Goal: Task Accomplishment & Management: Complete application form

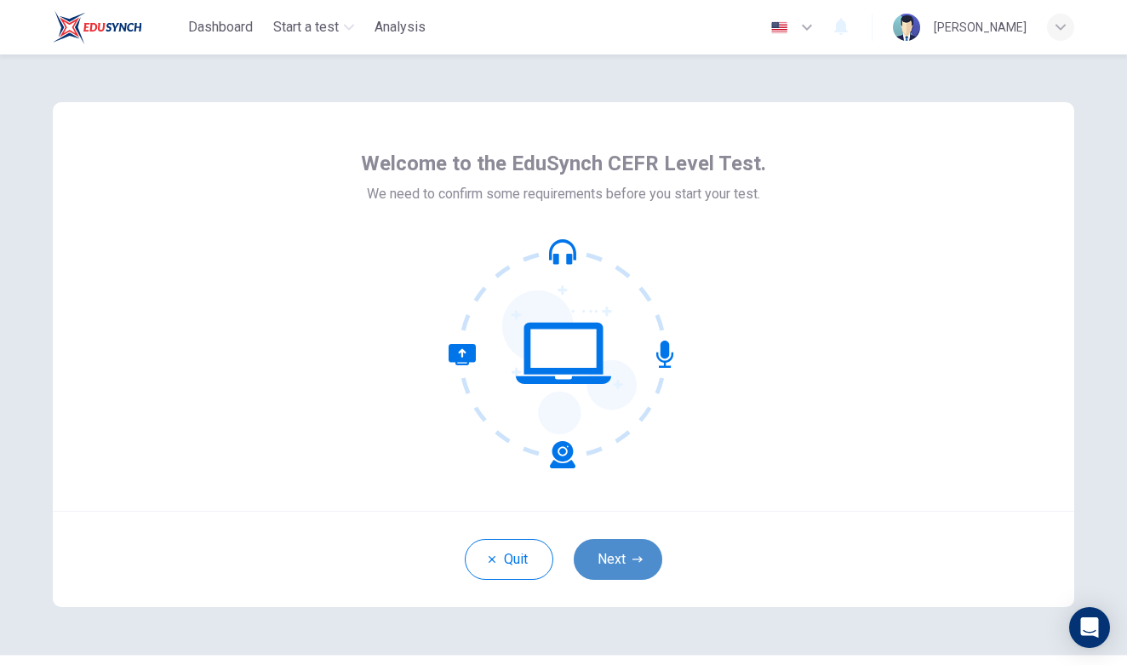
click at [628, 563] on button "Next" at bounding box center [618, 559] width 89 height 41
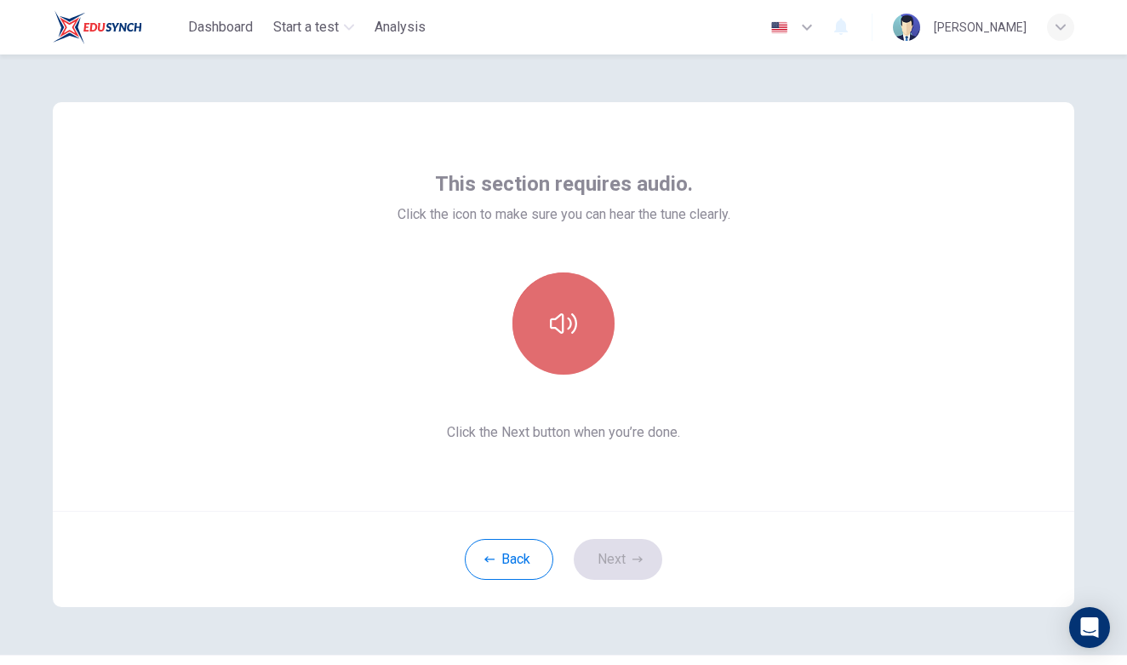
click at [564, 352] on button "button" at bounding box center [564, 323] width 102 height 102
click at [566, 341] on button "button" at bounding box center [564, 323] width 102 height 102
click at [548, 347] on button "button" at bounding box center [564, 323] width 102 height 102
click at [549, 347] on button "button" at bounding box center [564, 323] width 102 height 102
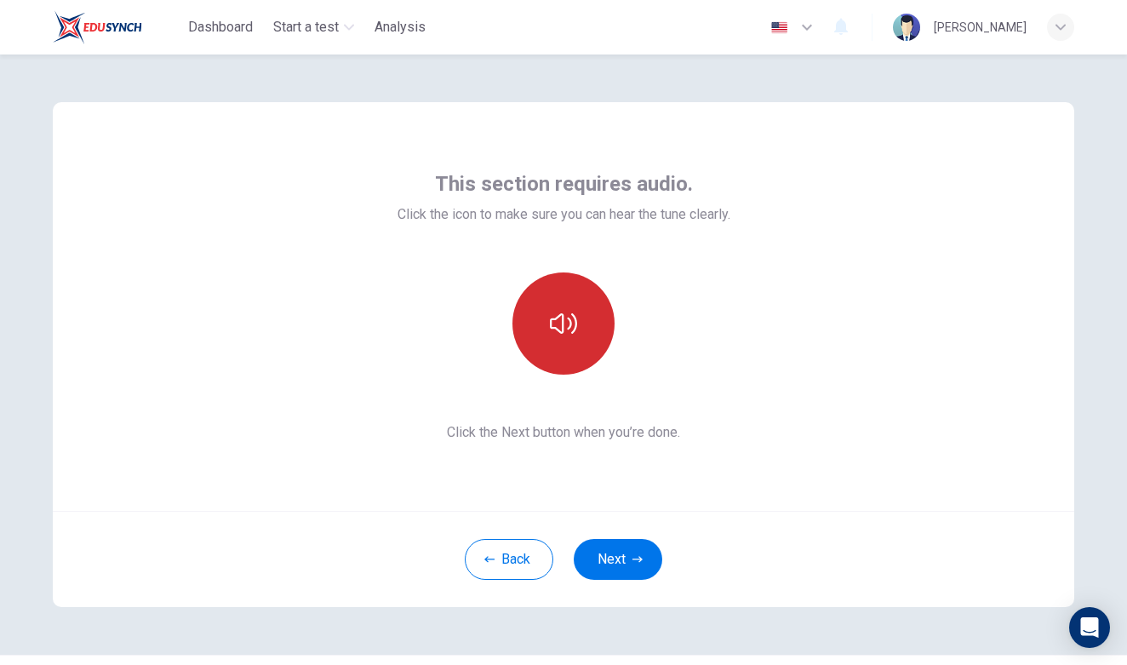
click at [549, 347] on button "button" at bounding box center [564, 323] width 102 height 102
click at [776, 318] on div "This section requires audio. Click the icon to make sure you can hear the tune …" at bounding box center [564, 306] width 1022 height 409
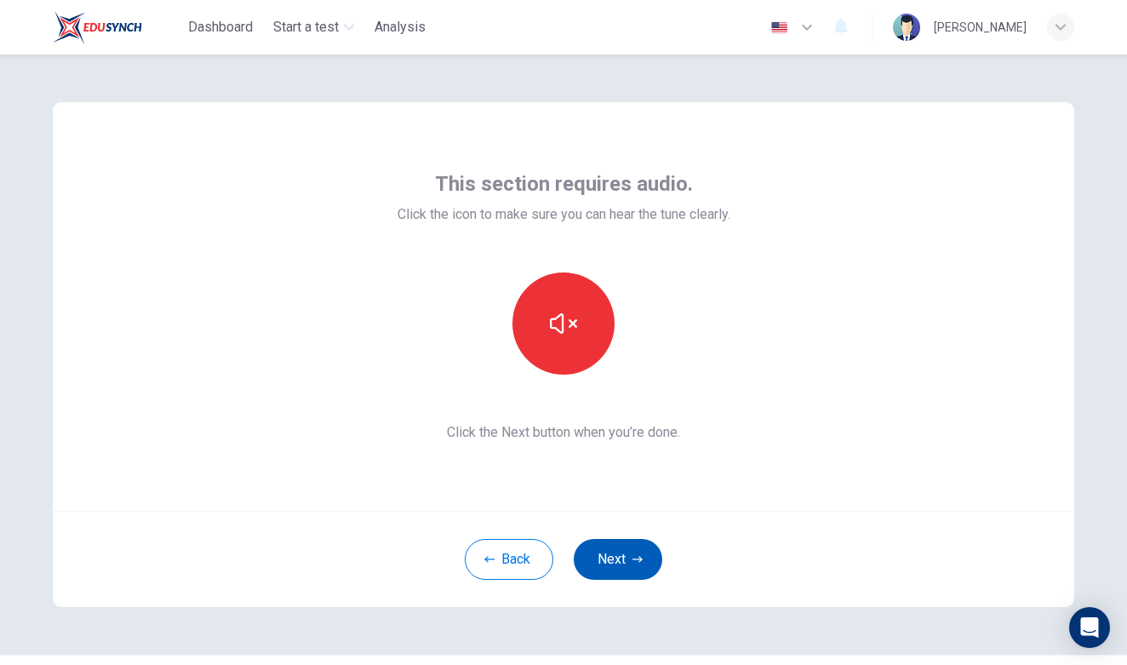
click at [629, 545] on button "Next" at bounding box center [618, 559] width 89 height 41
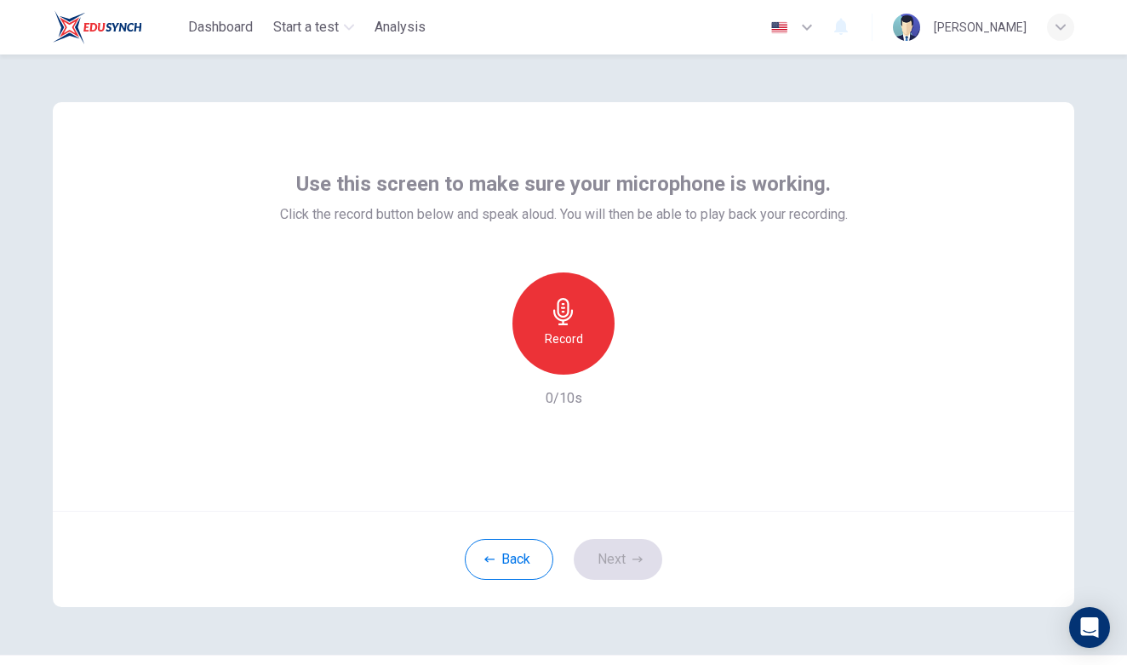
click at [576, 332] on h6 "Record" at bounding box center [564, 339] width 38 height 20
click at [576, 332] on div "Stop" at bounding box center [564, 323] width 102 height 102
click at [644, 364] on icon "button" at bounding box center [641, 360] width 17 height 17
click at [649, 354] on icon "button" at bounding box center [641, 360] width 17 height 17
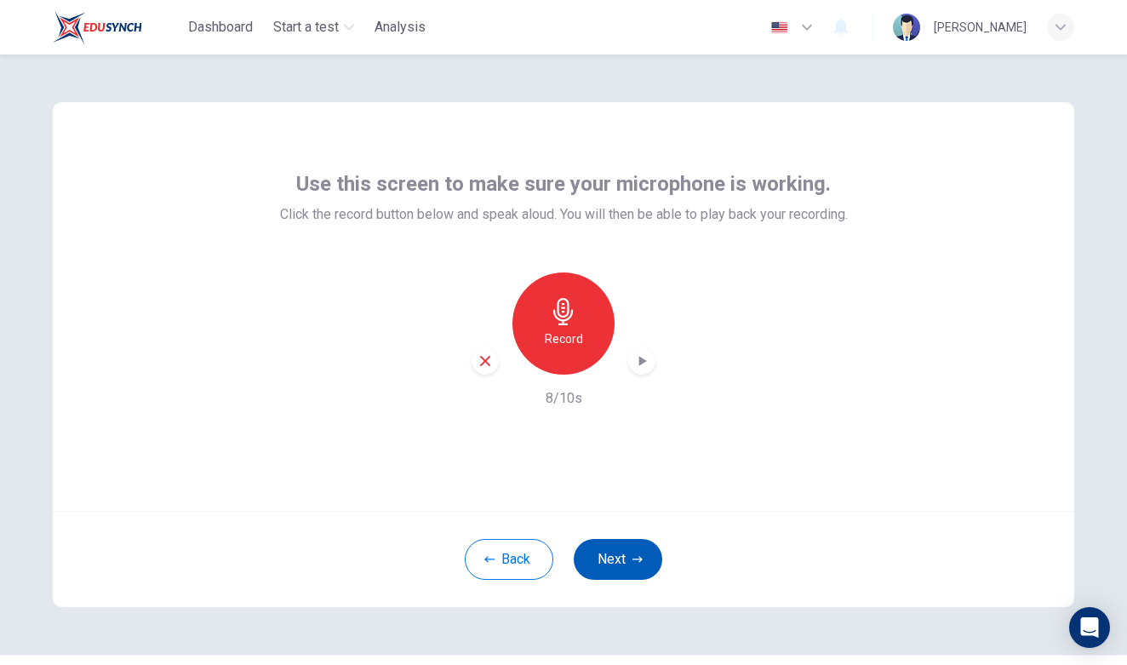
click at [629, 565] on button "Next" at bounding box center [618, 559] width 89 height 41
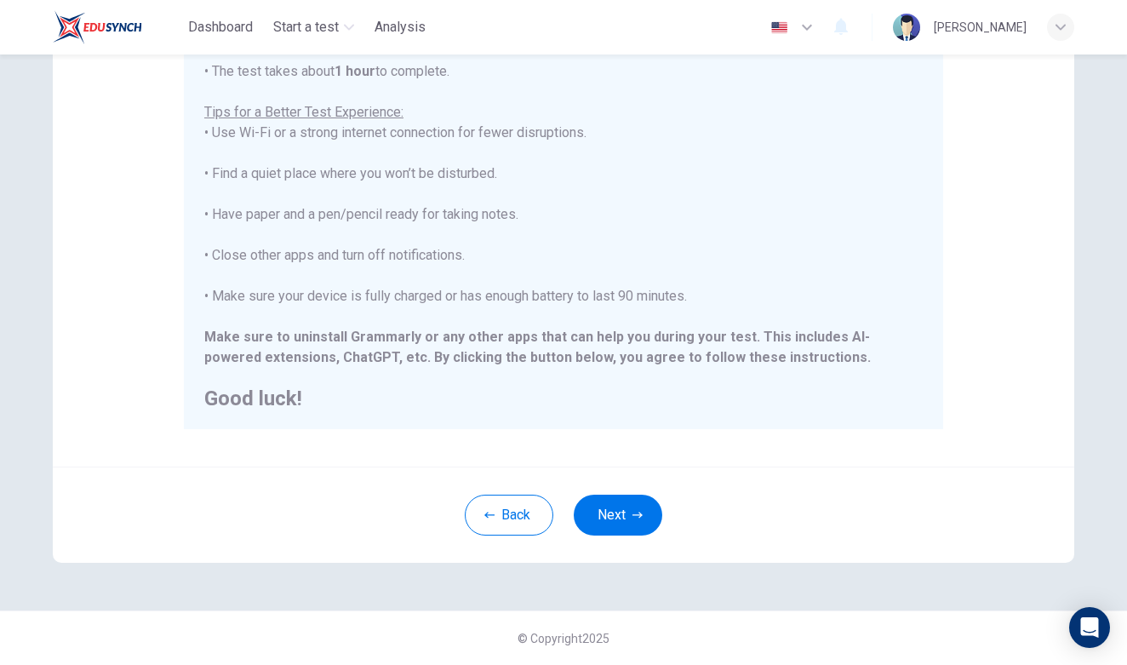
scroll to position [282, 0]
click at [603, 497] on button "Next" at bounding box center [618, 515] width 89 height 41
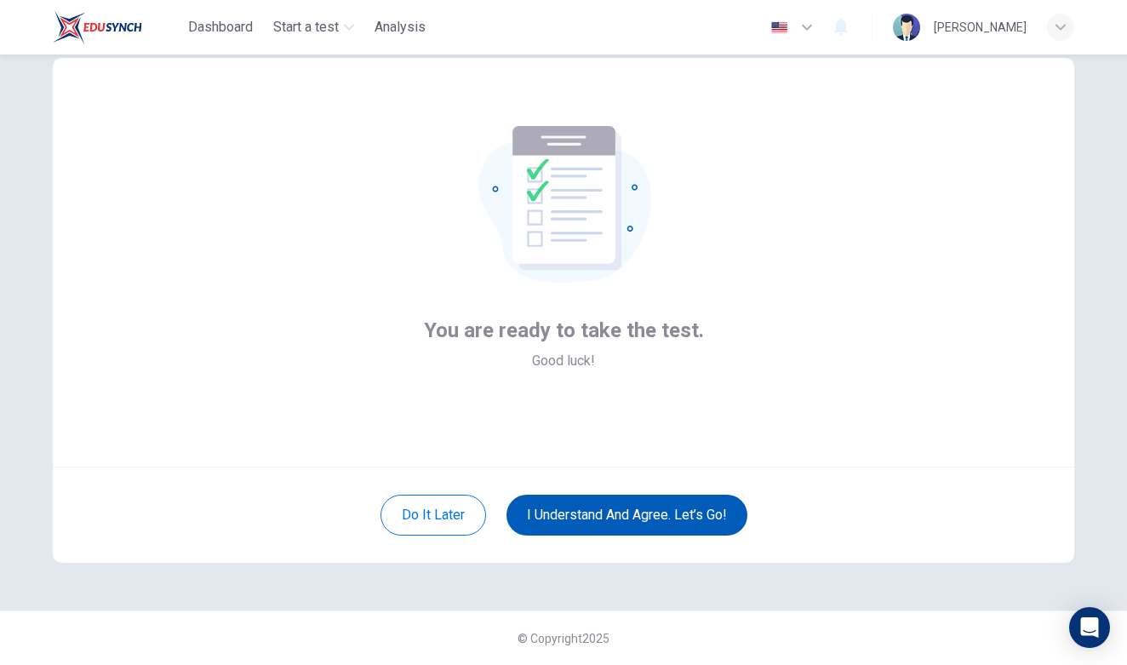
click at [542, 521] on button "I understand and agree. Let’s go!" at bounding box center [627, 515] width 241 height 41
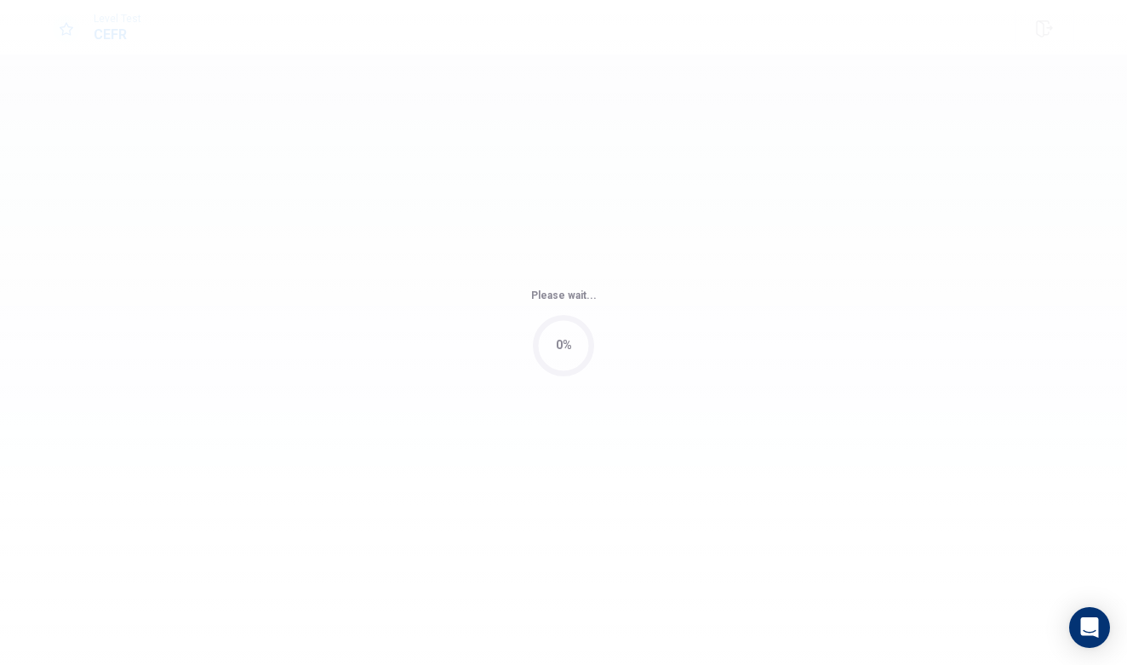
click at [542, 521] on div "Please wait... 0%" at bounding box center [563, 332] width 1127 height 665
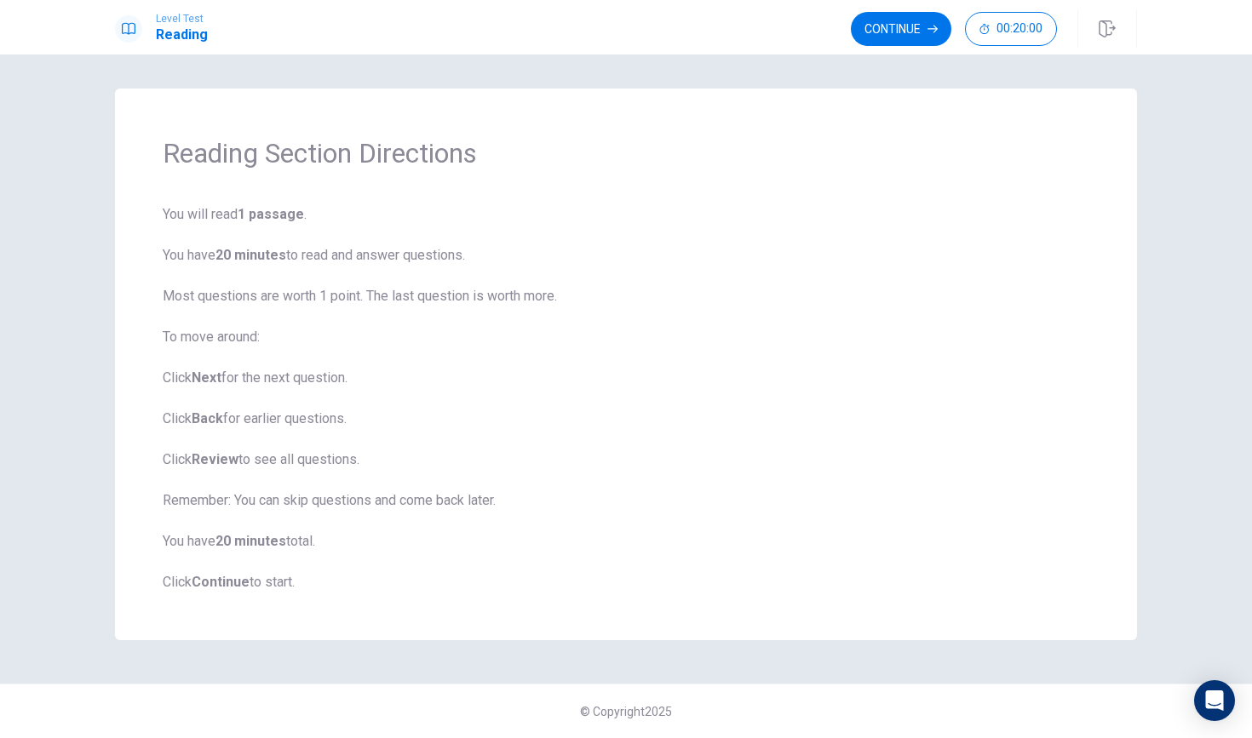
click at [433, 261] on span "You will read 1 passage . You have 20 minutes to read and answer questions. Mos…" at bounding box center [626, 398] width 926 height 388
click at [891, 25] on button "Continue" at bounding box center [901, 29] width 100 height 34
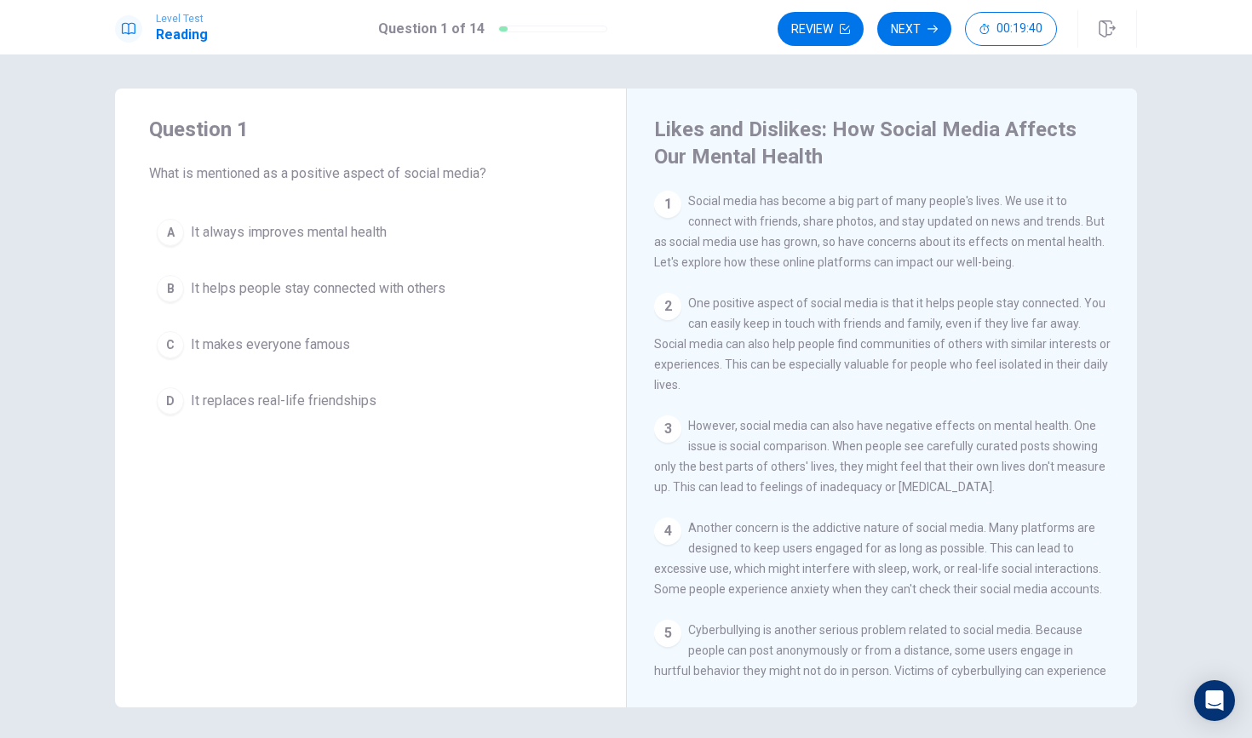
click at [169, 278] on div "B" at bounding box center [170, 288] width 27 height 27
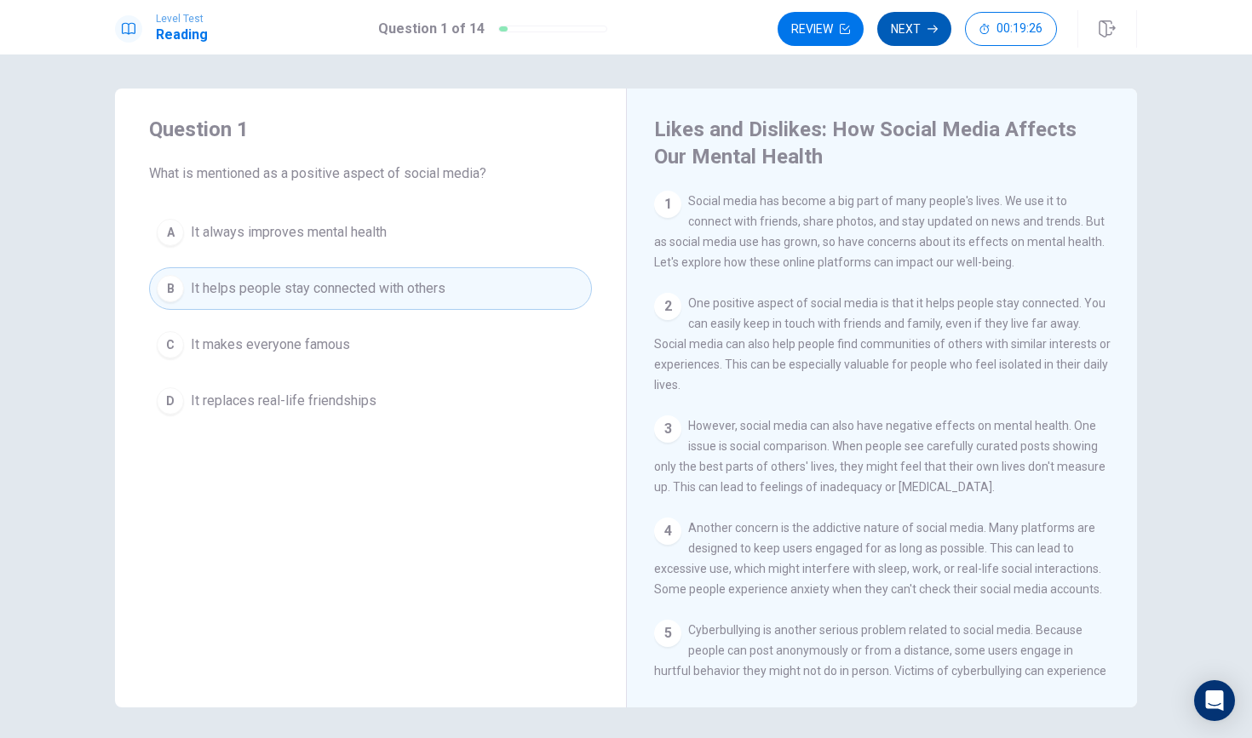
click at [910, 27] on button "Next" at bounding box center [914, 29] width 74 height 34
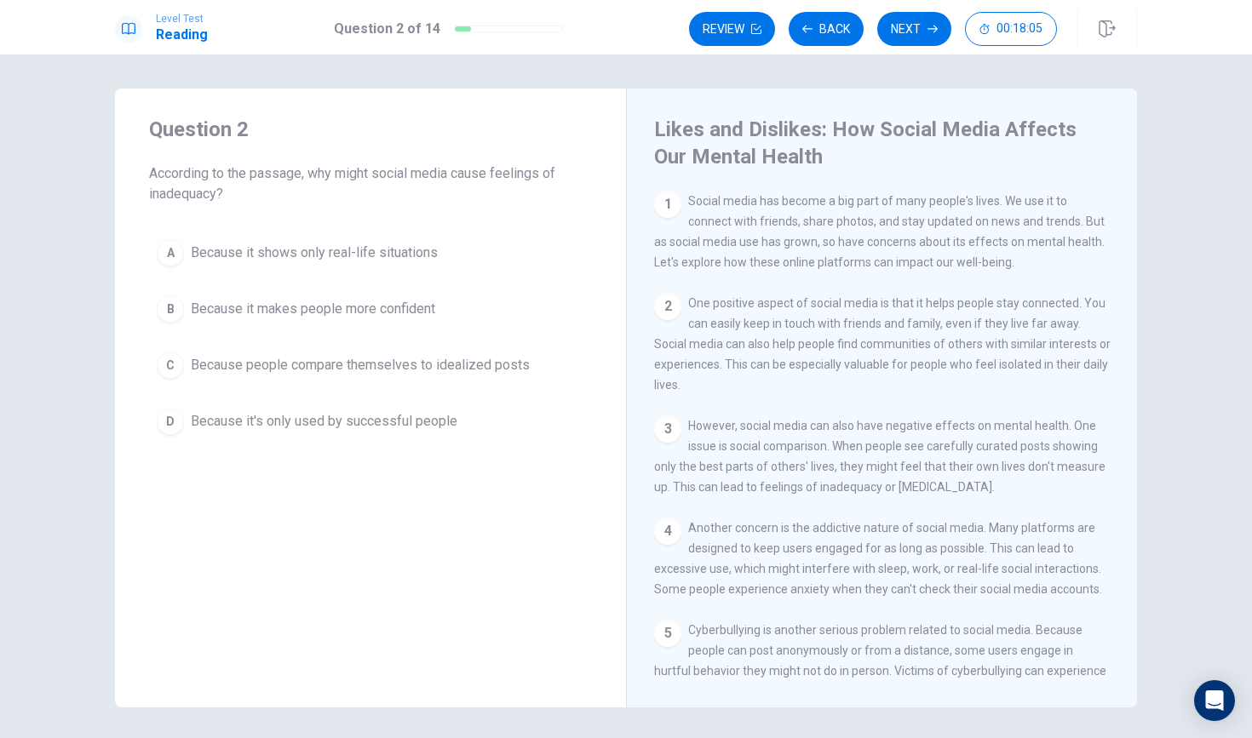
click at [336, 363] on span "Because people compare themselves to idealized posts" at bounding box center [360, 365] width 339 height 20
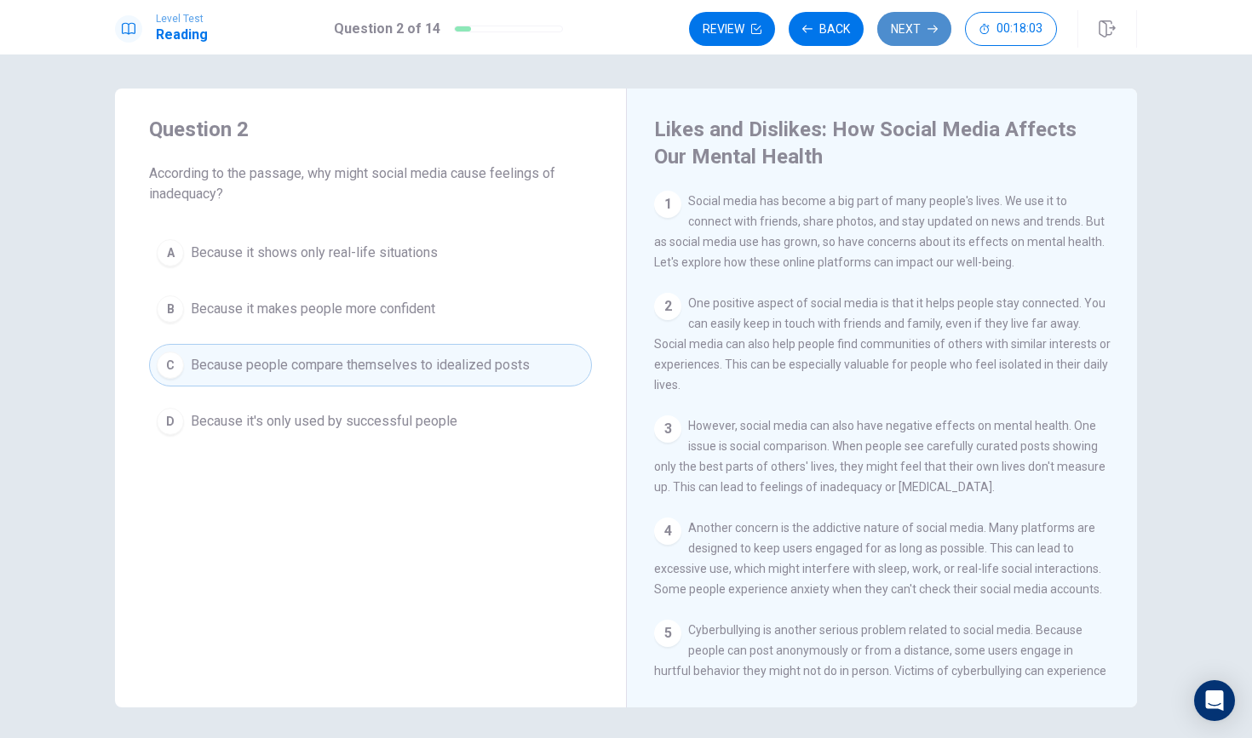
click at [898, 20] on button "Next" at bounding box center [914, 29] width 74 height 34
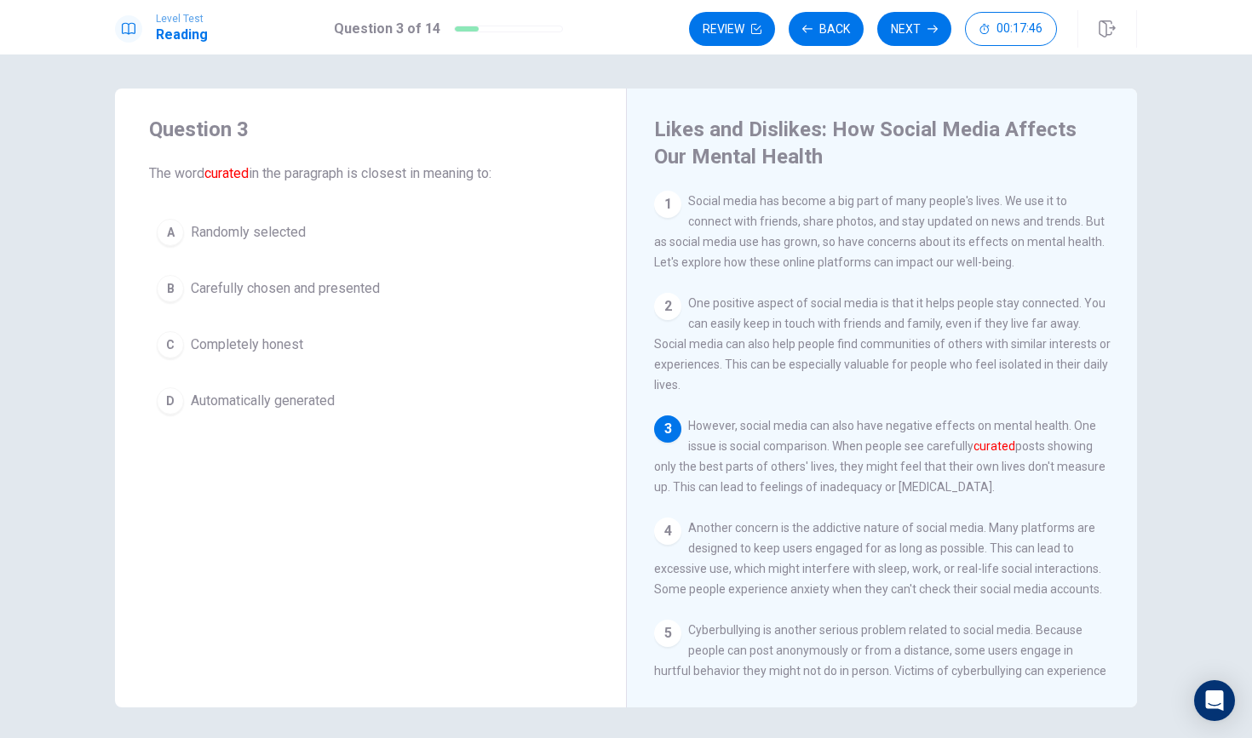
click at [273, 387] on button "D Automatically generated" at bounding box center [370, 401] width 443 height 43
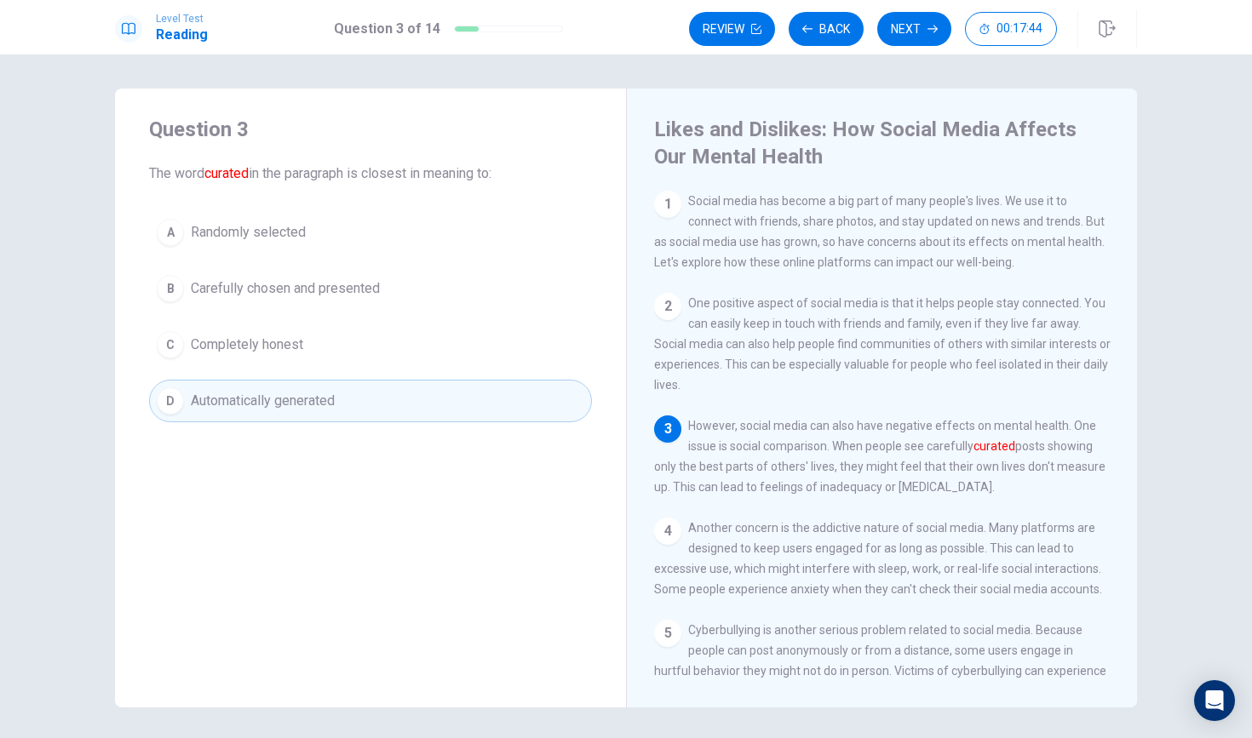
click at [311, 274] on button "B Carefully chosen and presented" at bounding box center [370, 288] width 443 height 43
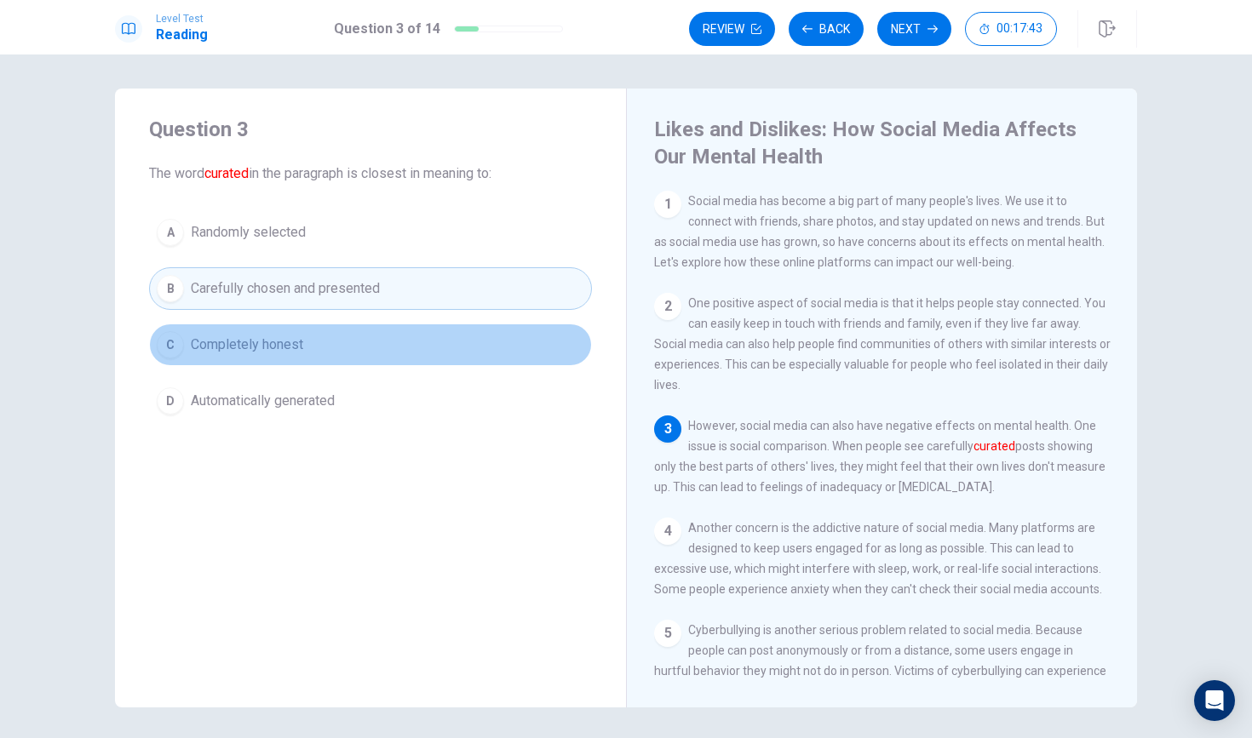
click at [298, 352] on span "Completely honest" at bounding box center [247, 345] width 112 height 20
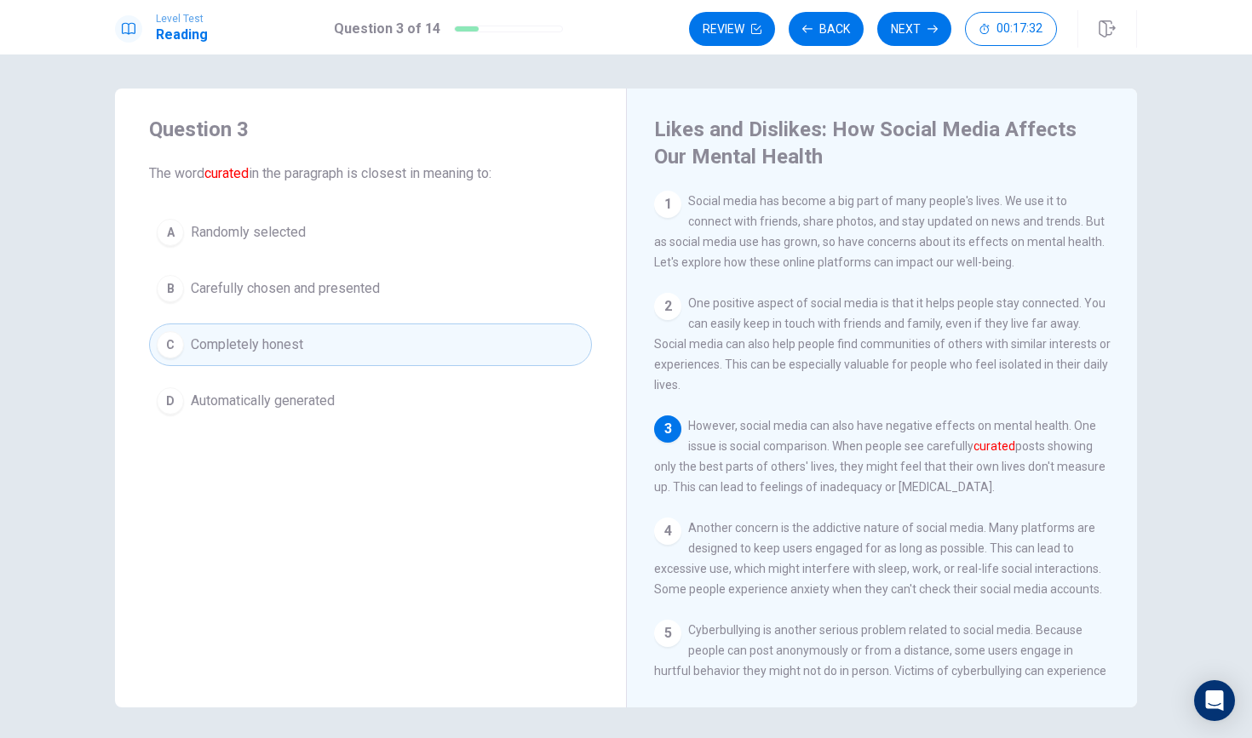
click at [291, 287] on span "Carefully chosen and presented" at bounding box center [285, 288] width 189 height 20
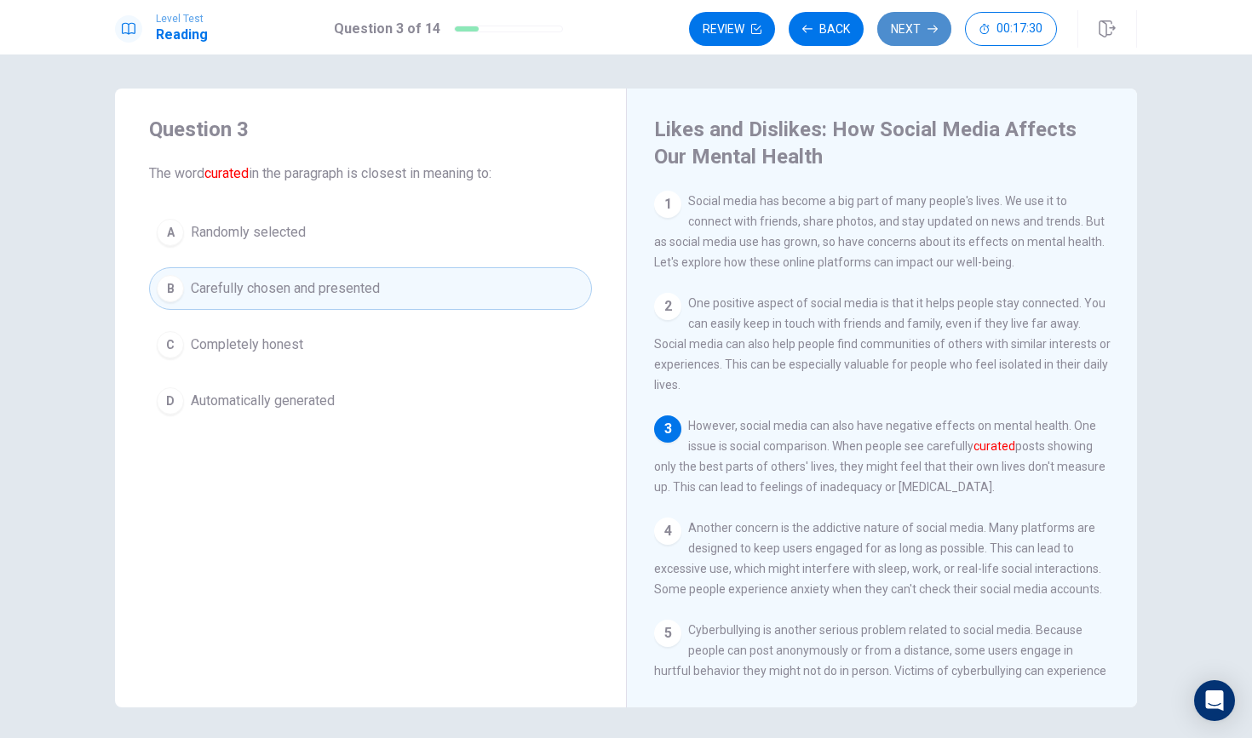
click at [908, 19] on button "Next" at bounding box center [914, 29] width 74 height 34
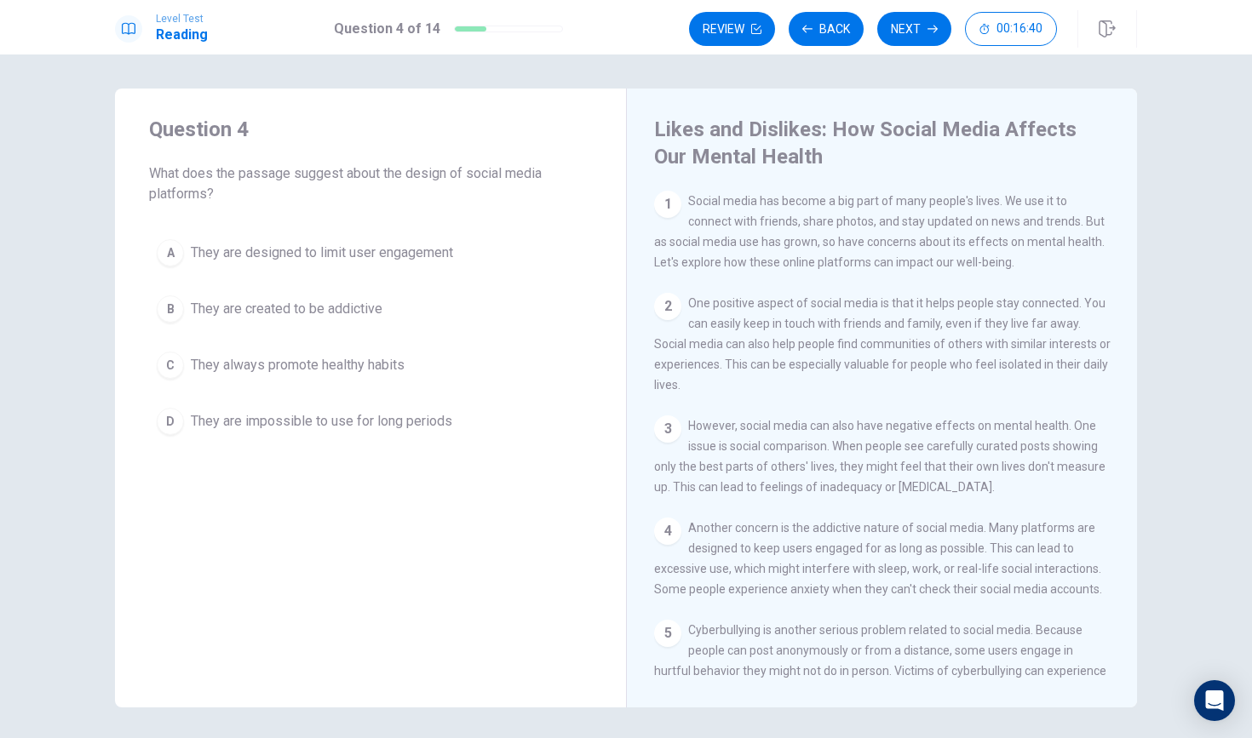
click at [158, 250] on div "A" at bounding box center [170, 252] width 27 height 27
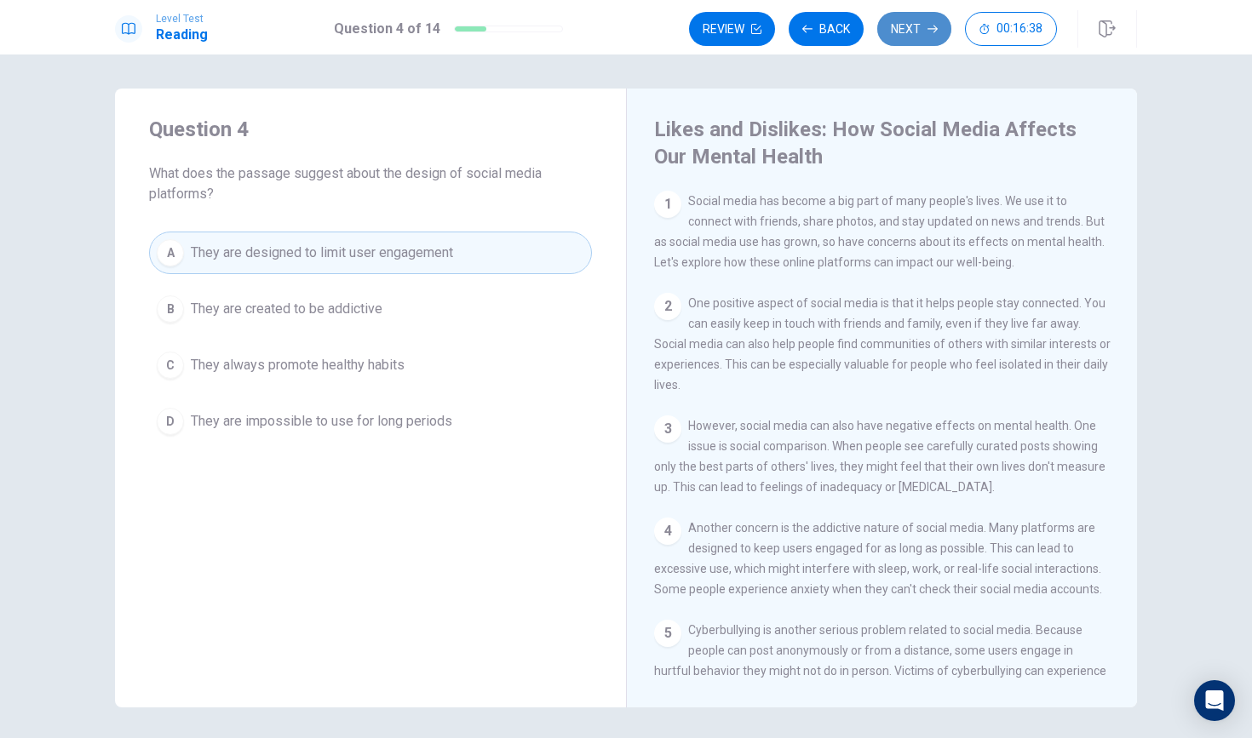
click at [897, 23] on button "Next" at bounding box center [914, 29] width 74 height 34
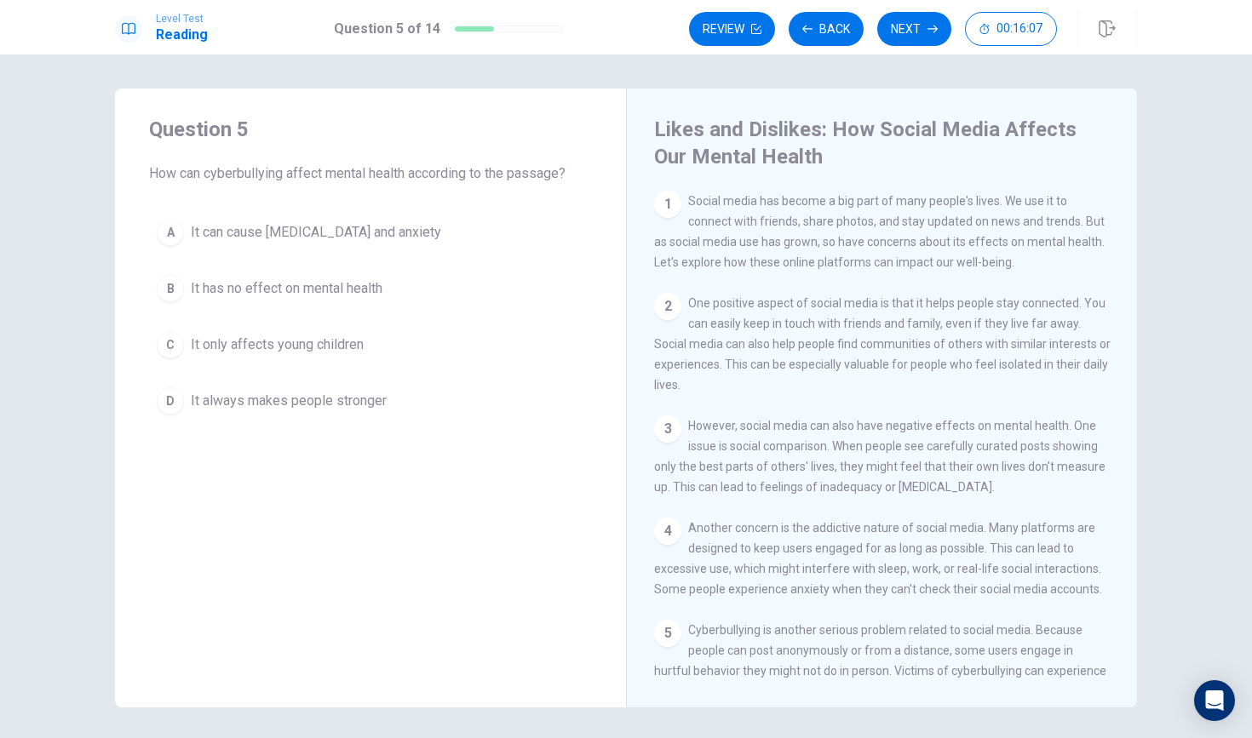
click at [175, 233] on div "A" at bounding box center [170, 232] width 27 height 27
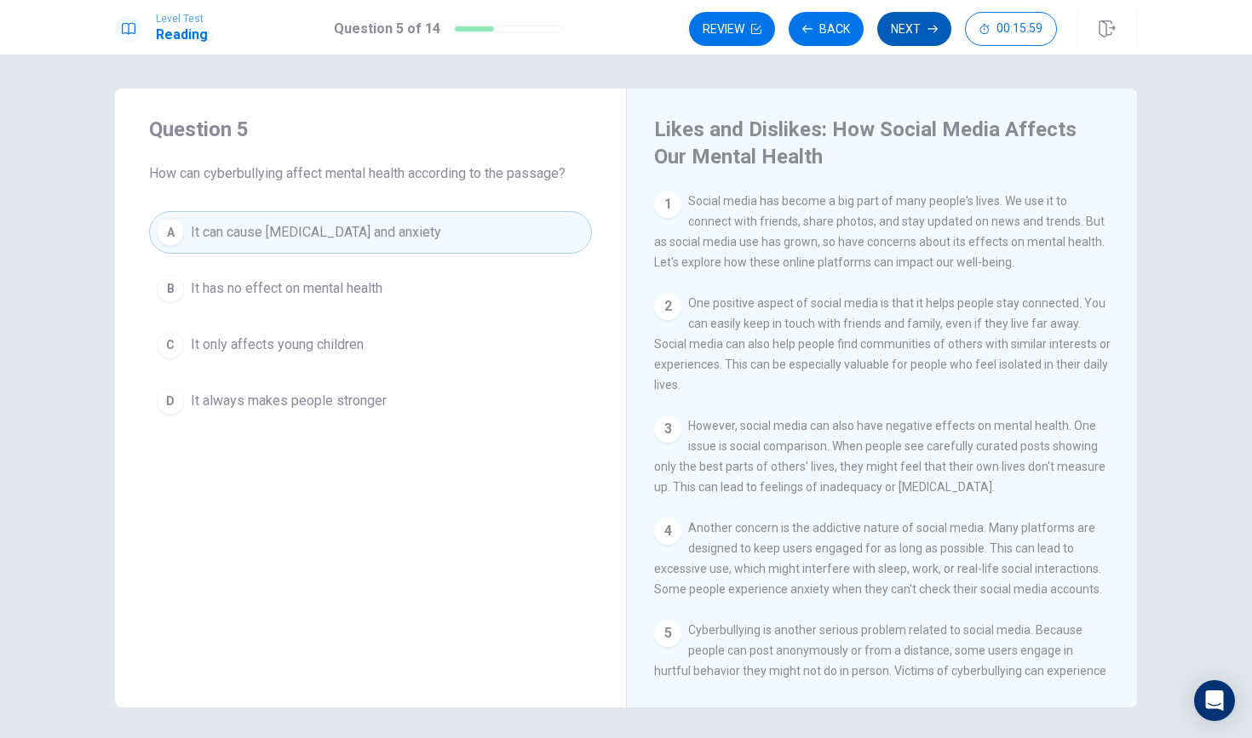
click at [908, 20] on button "Next" at bounding box center [914, 29] width 74 height 34
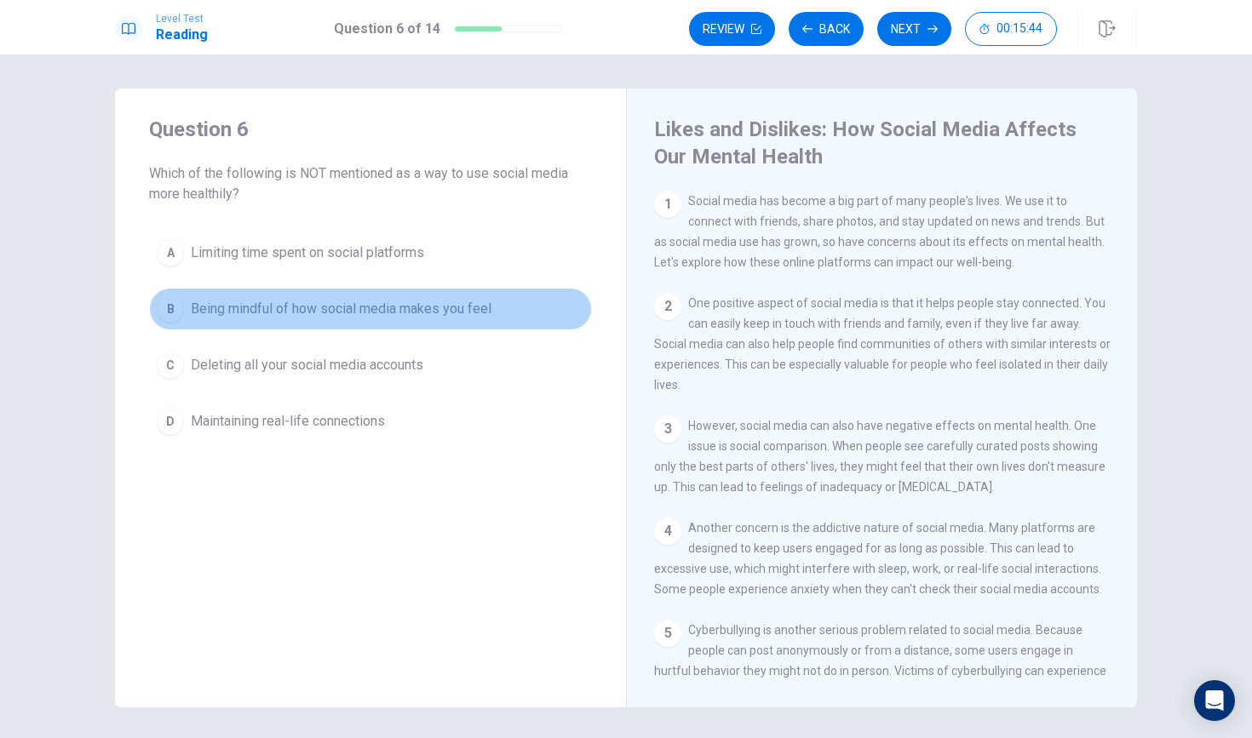
click at [410, 307] on span "Being mindful of how social media makes you feel" at bounding box center [341, 309] width 301 height 20
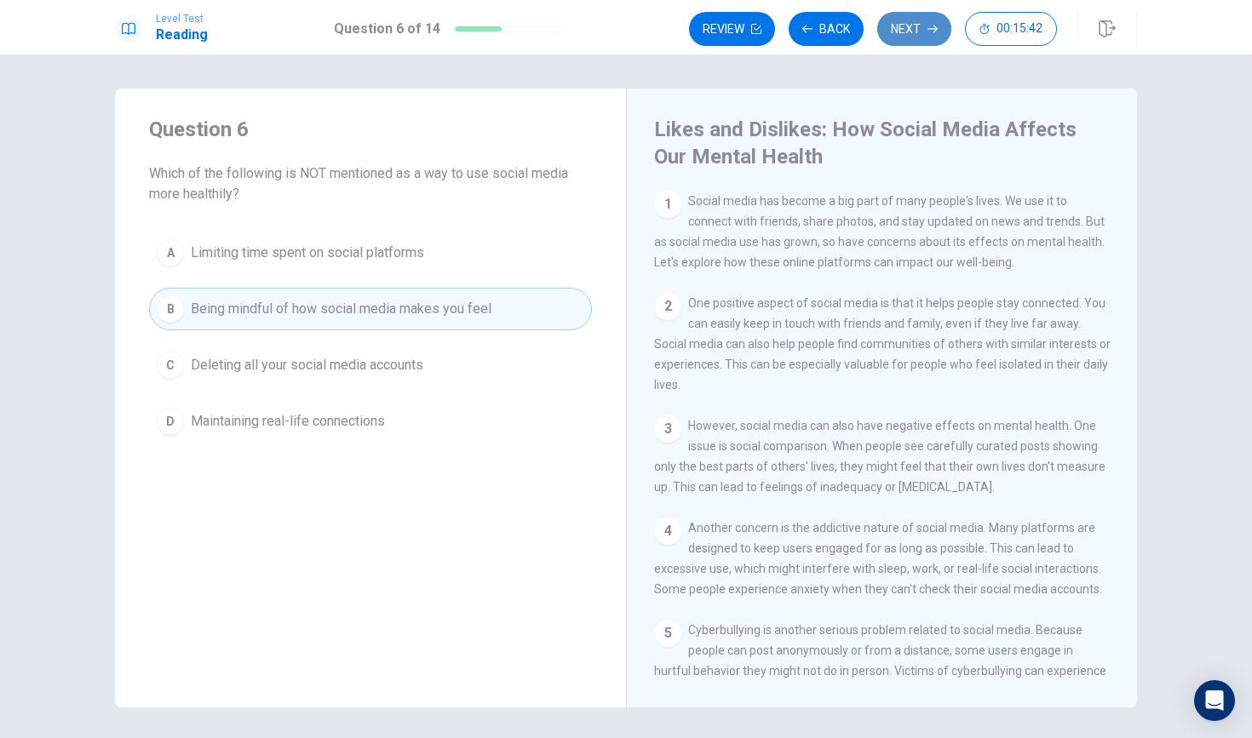
click at [897, 22] on button "Next" at bounding box center [914, 29] width 74 height 34
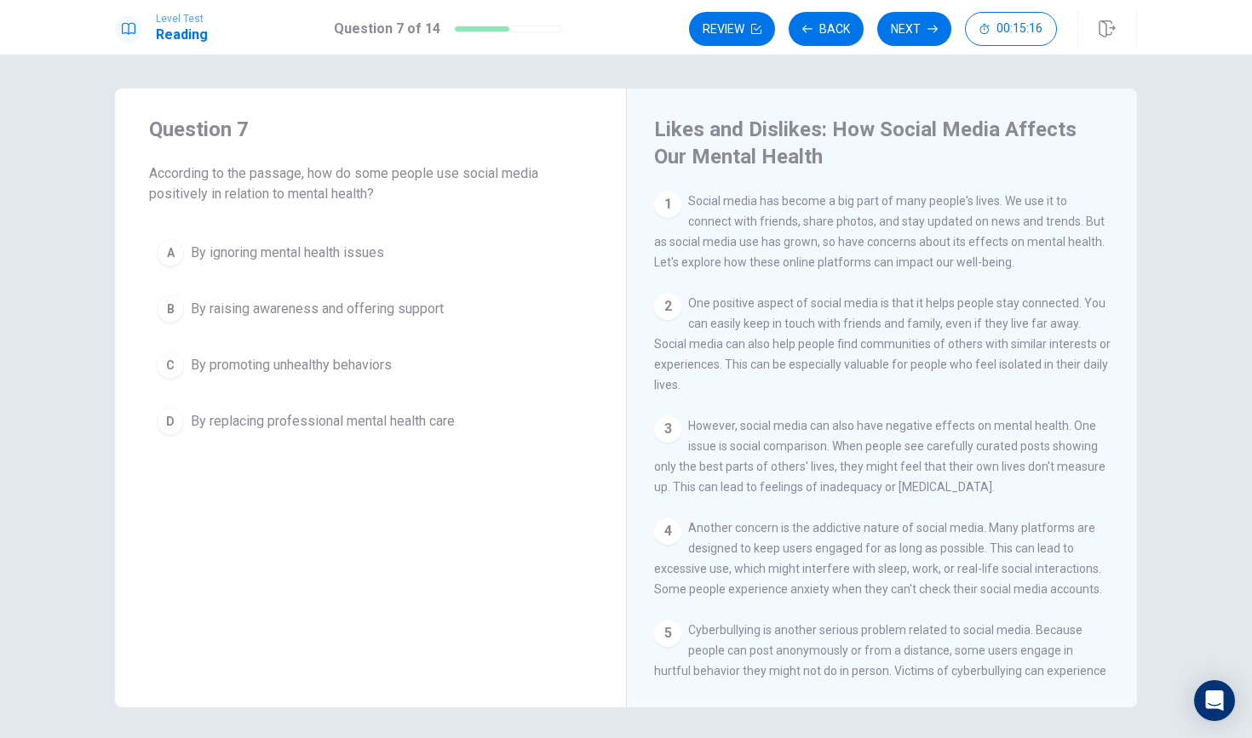
click at [573, 310] on button "B By raising awareness and offering support" at bounding box center [370, 309] width 443 height 43
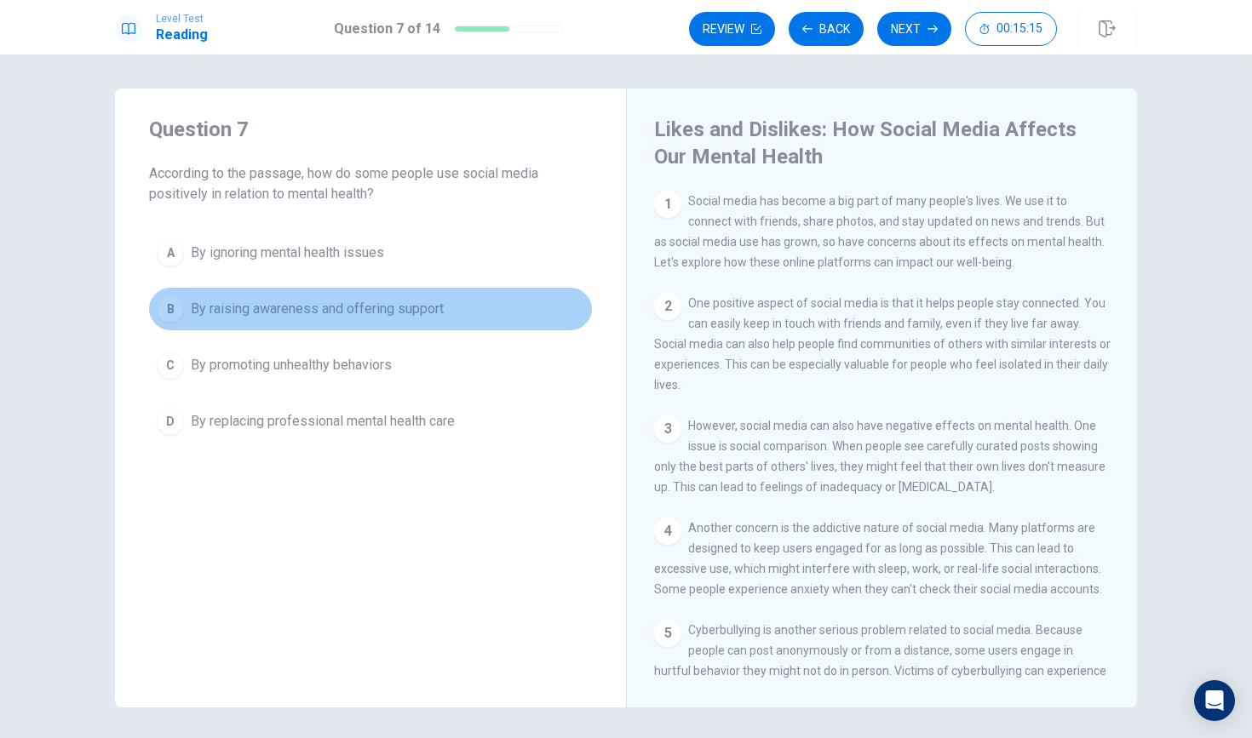
click at [573, 310] on button "B By raising awareness and offering support" at bounding box center [370, 309] width 443 height 43
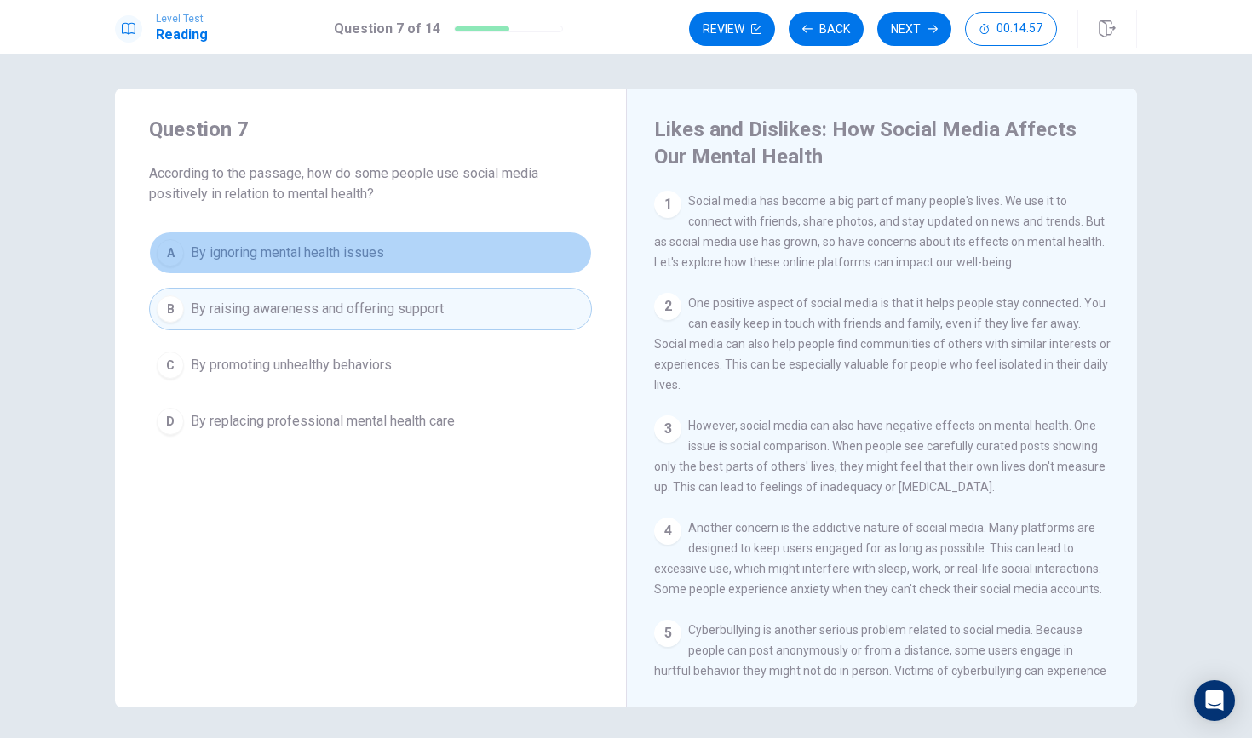
click at [540, 251] on button "A By ignoring mental health issues" at bounding box center [370, 253] width 443 height 43
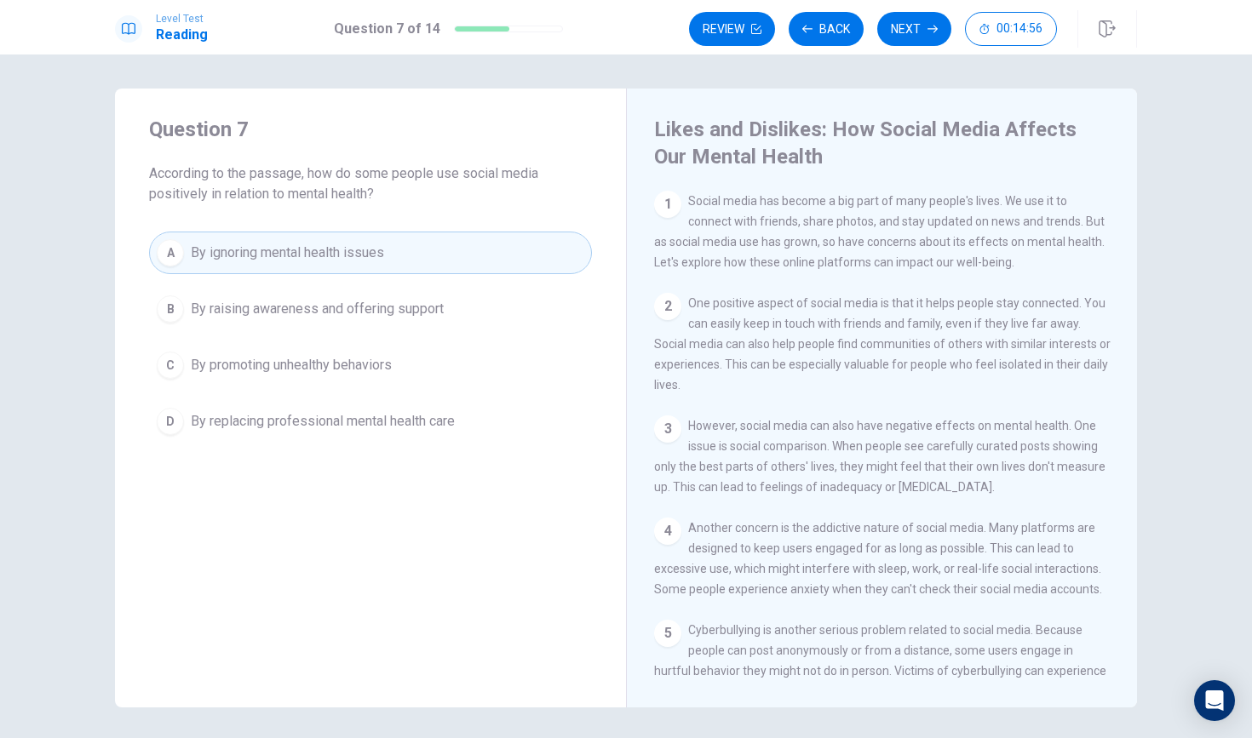
click at [532, 213] on div "Question 7 According to the passage, how do some people use social media positi…" at bounding box center [370, 279] width 511 height 381
click at [517, 305] on button "B By raising awareness and offering support" at bounding box center [370, 309] width 443 height 43
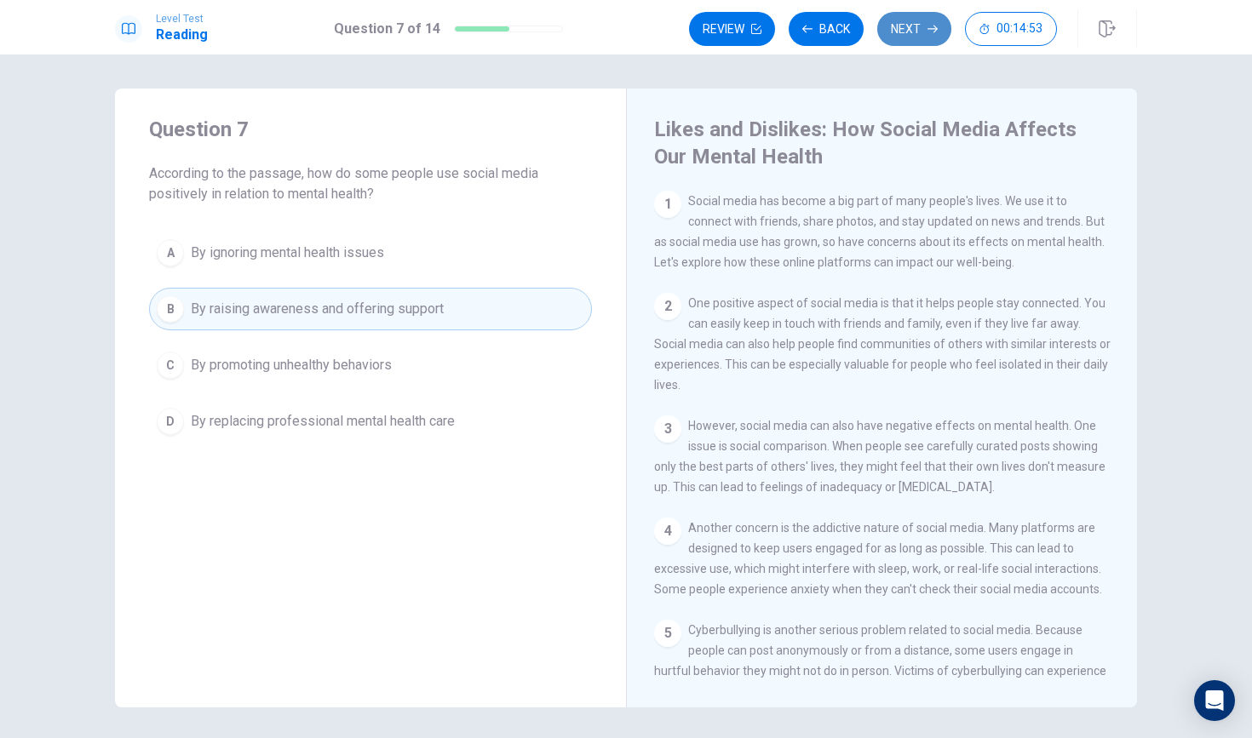
click at [908, 15] on button "Next" at bounding box center [914, 29] width 74 height 34
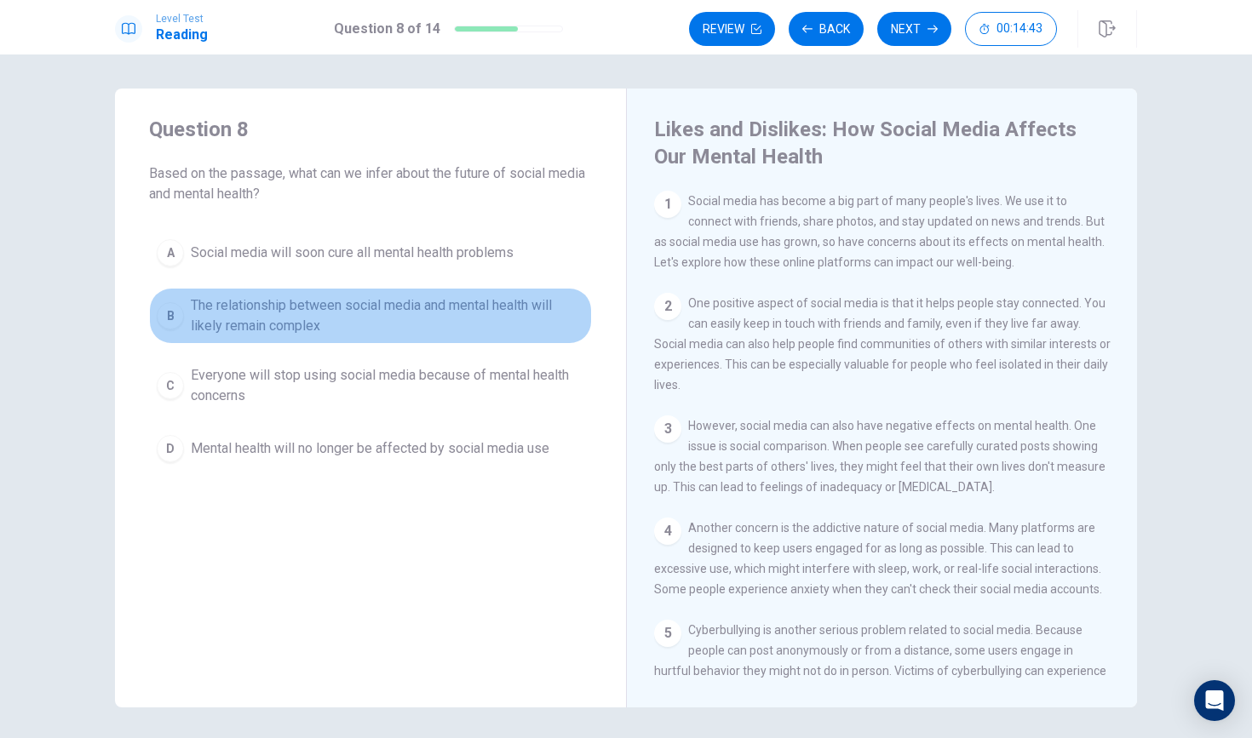
click at [518, 309] on span "The relationship between social media and mental health will likely remain comp…" at bounding box center [387, 315] width 393 height 41
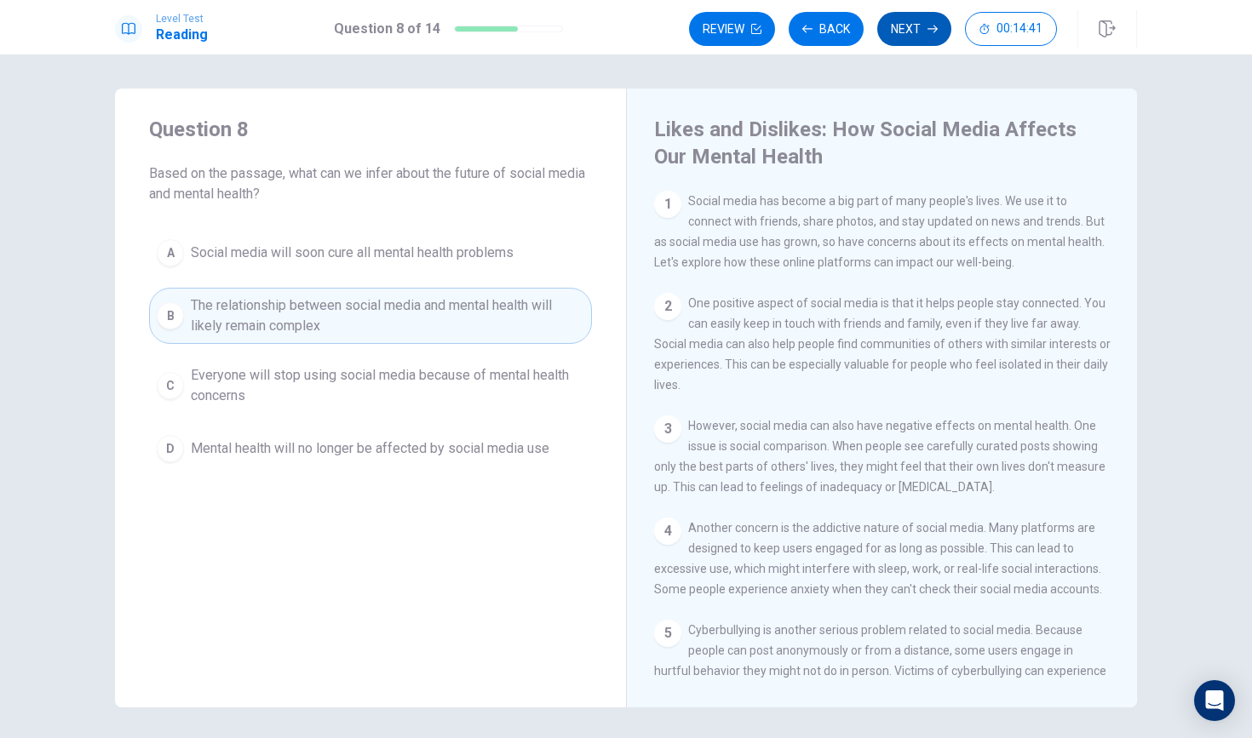
click at [919, 36] on button "Next" at bounding box center [914, 29] width 74 height 34
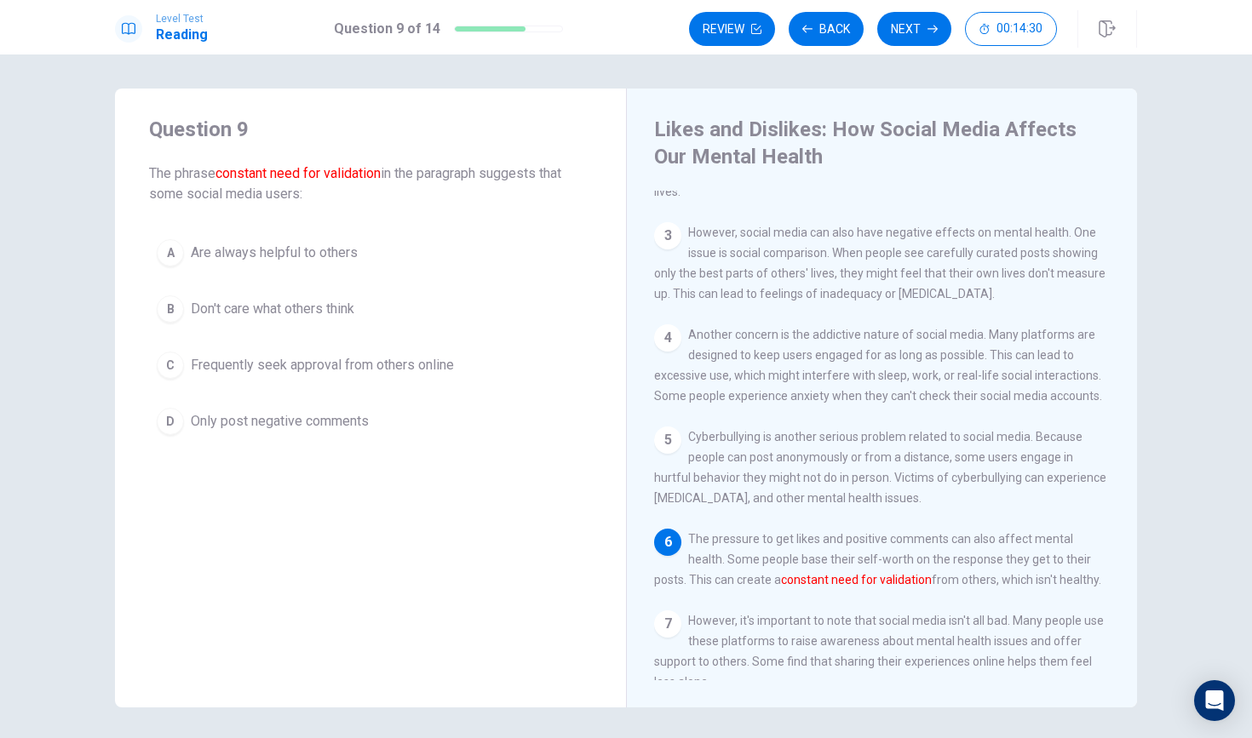
scroll to position [196, 0]
click at [335, 381] on button "C Frequently seek approval from others online" at bounding box center [370, 365] width 443 height 43
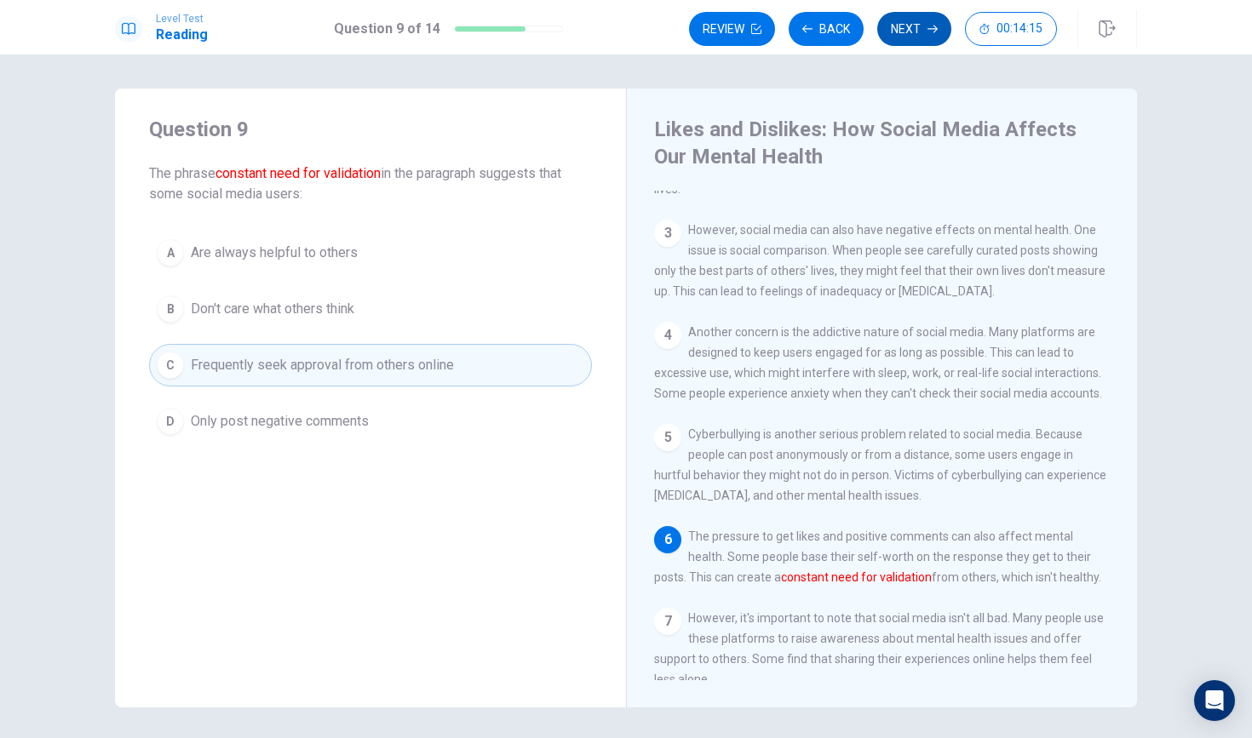
click at [928, 17] on button "Next" at bounding box center [914, 29] width 74 height 34
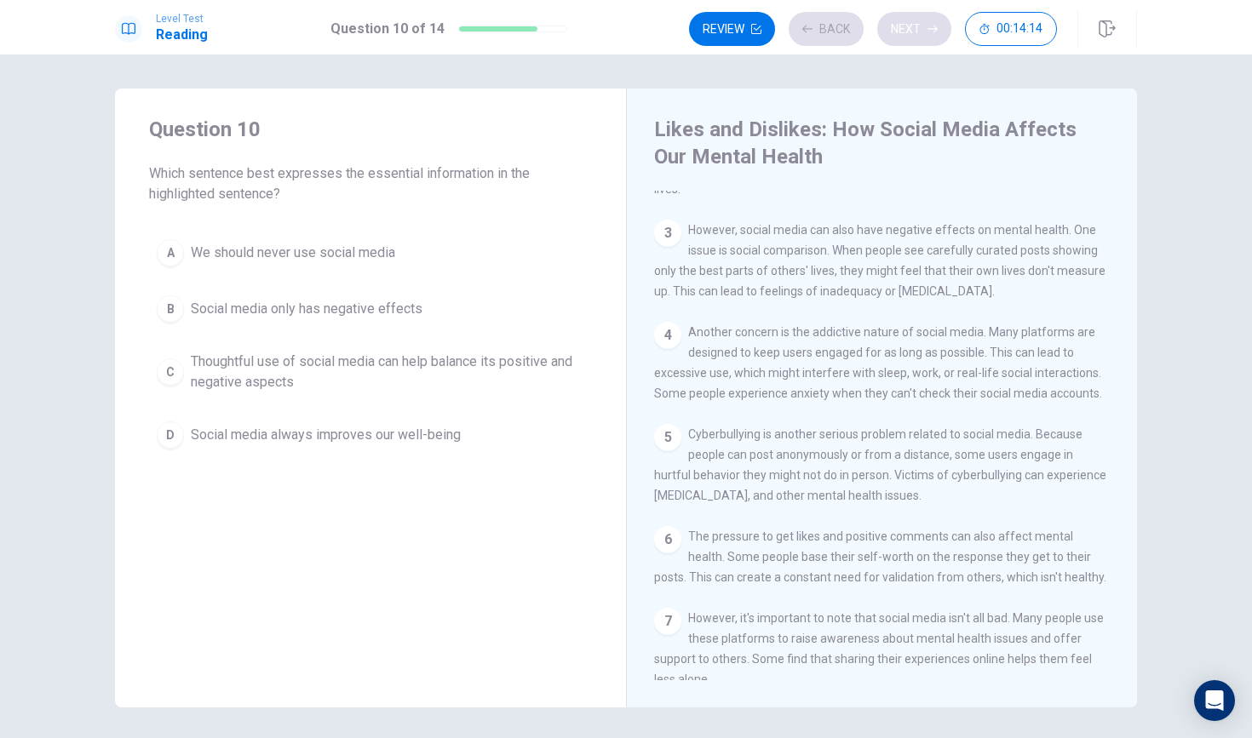
scroll to position [450, 0]
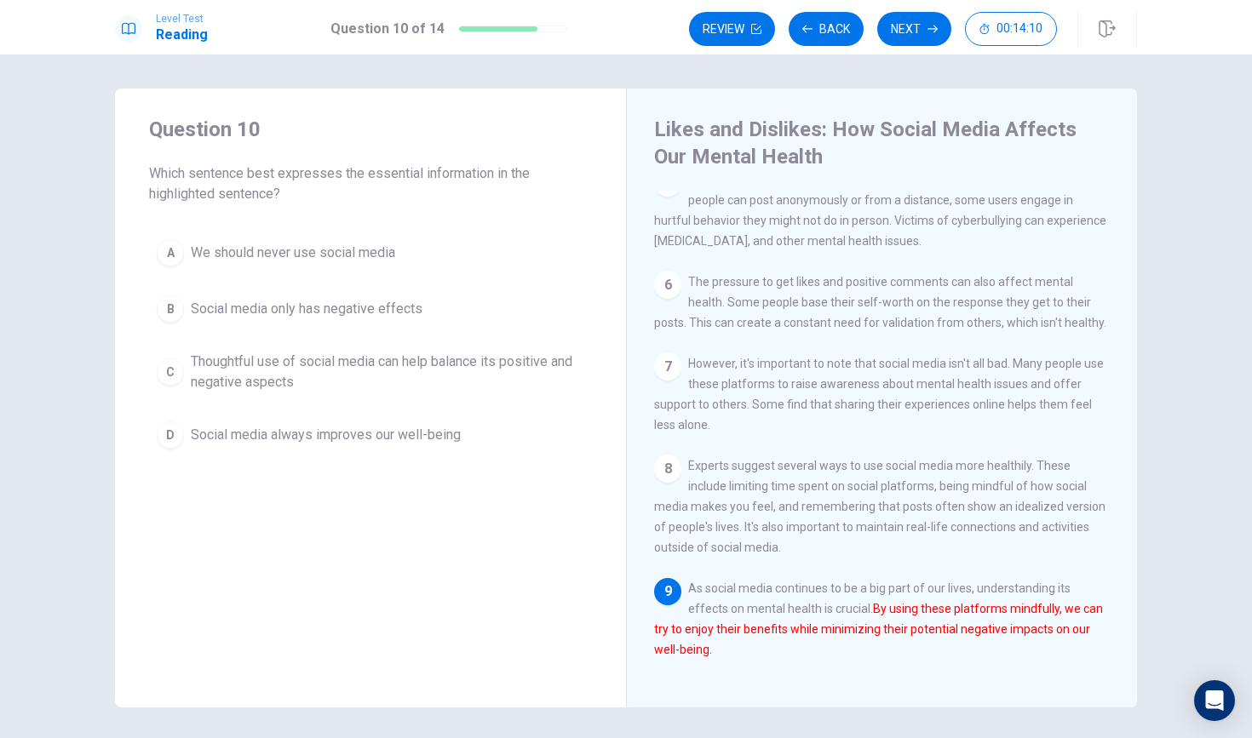
click at [454, 372] on span "Thoughtful use of social media can help balance its positive and negative aspec…" at bounding box center [387, 372] width 393 height 41
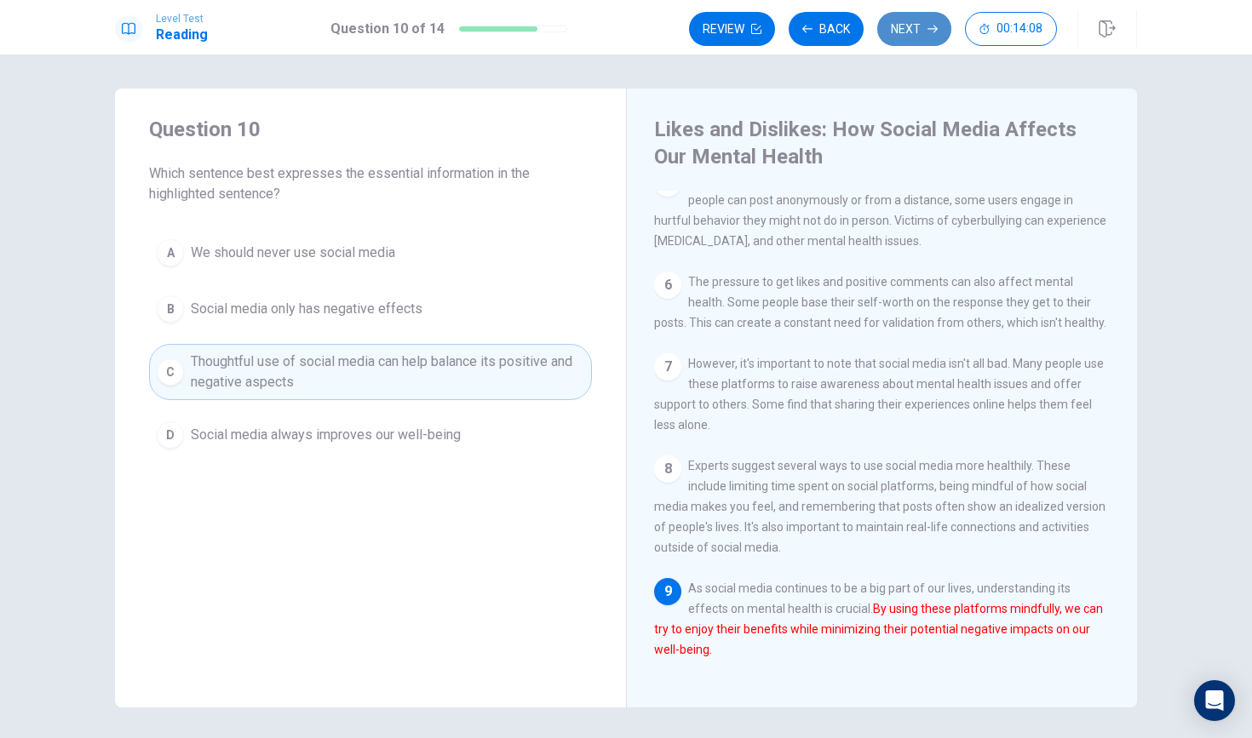
click at [919, 31] on button "Next" at bounding box center [914, 29] width 74 height 34
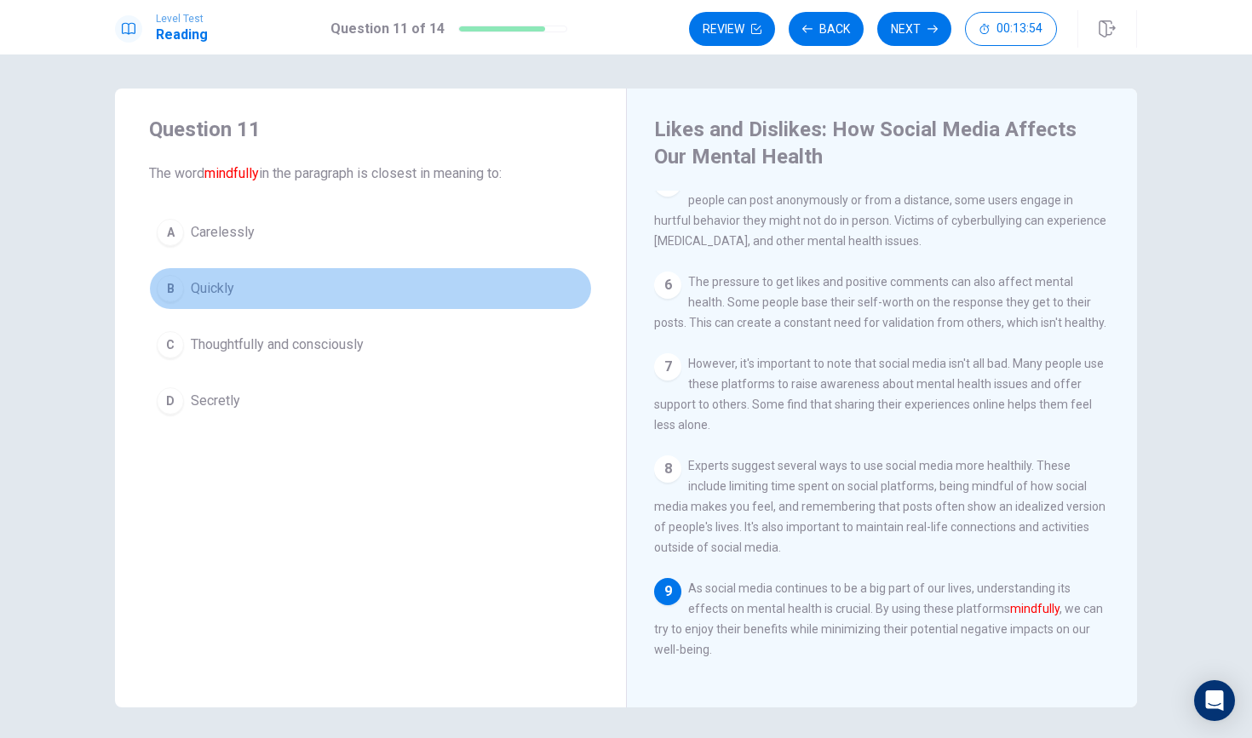
click at [249, 299] on button "B Quickly" at bounding box center [370, 288] width 443 height 43
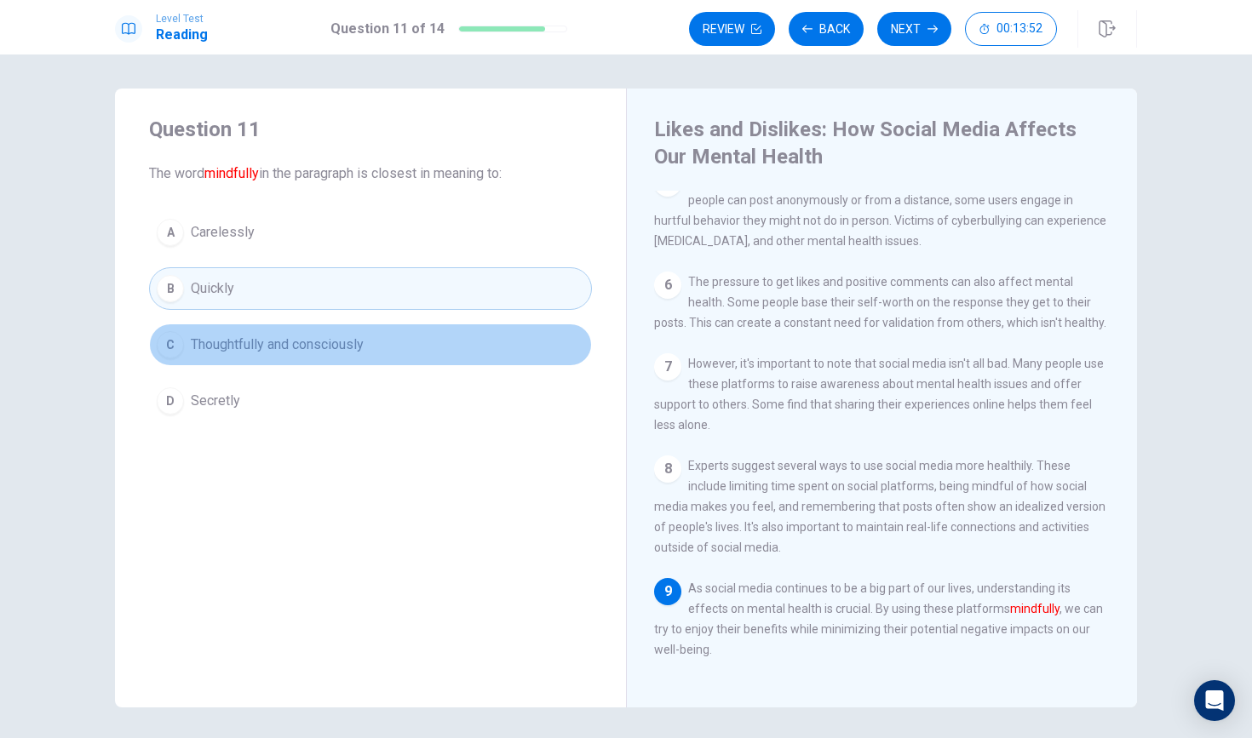
click at [262, 345] on span "Thoughtfully and consciously" at bounding box center [277, 345] width 173 height 20
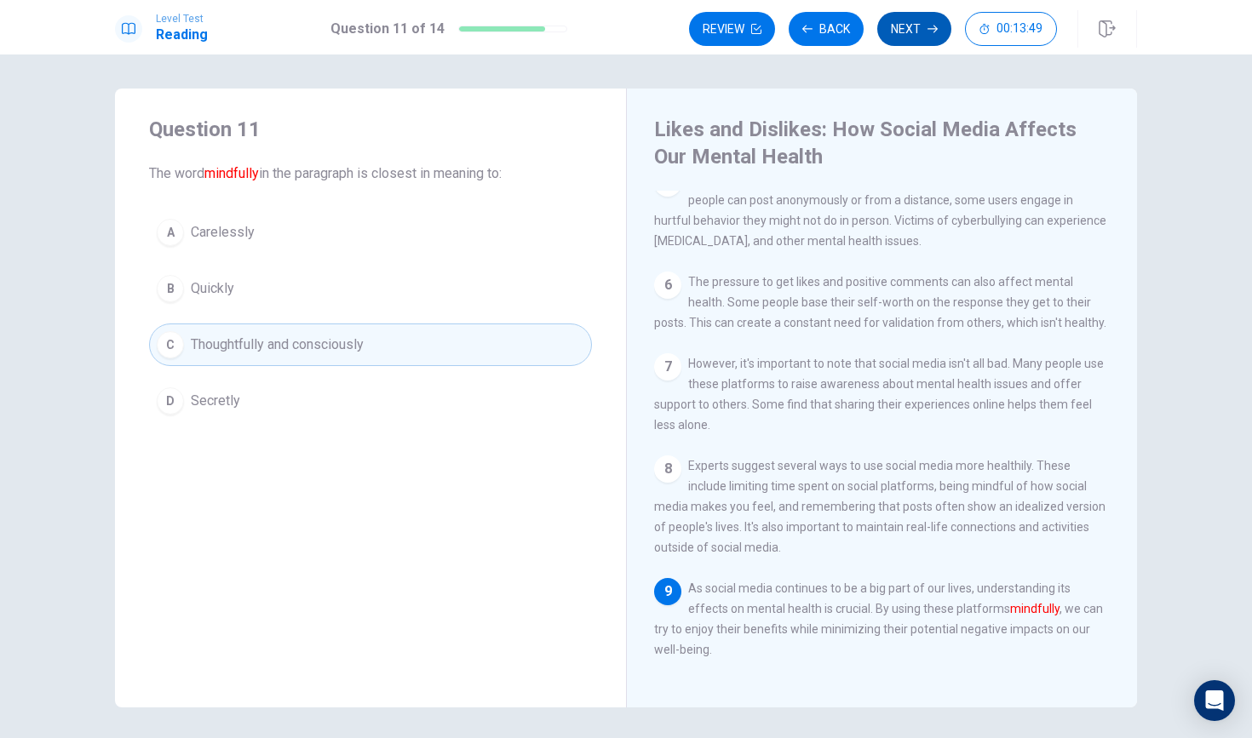
click at [897, 20] on button "Next" at bounding box center [914, 29] width 74 height 34
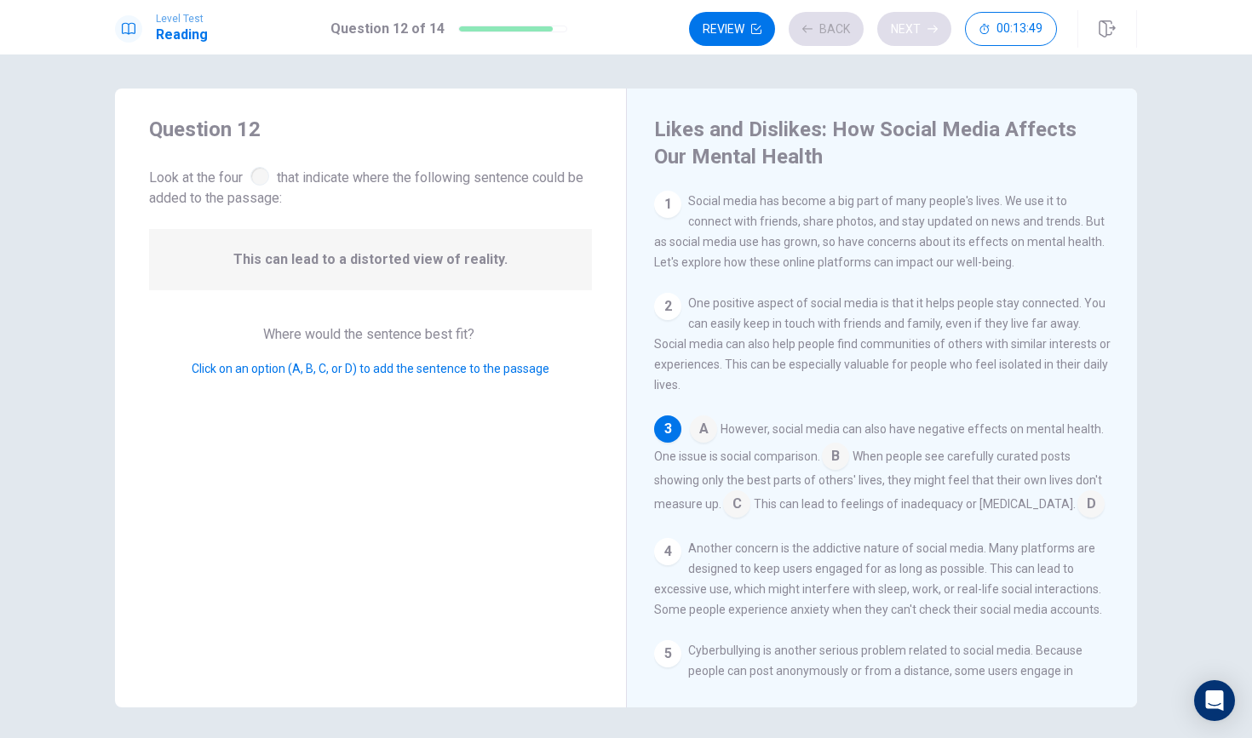
scroll to position [8, 0]
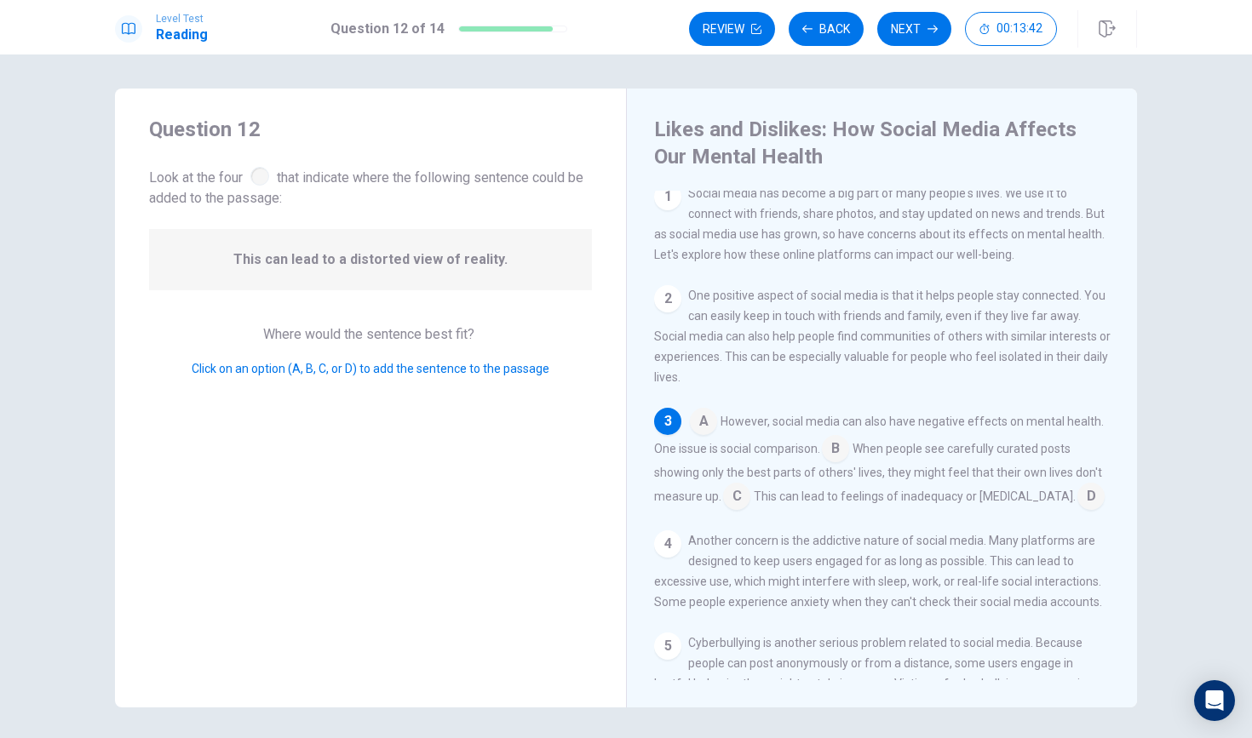
click at [258, 173] on div at bounding box center [259, 176] width 19 height 19
click at [264, 173] on div at bounding box center [259, 176] width 19 height 19
click at [849, 441] on input at bounding box center [835, 450] width 27 height 27
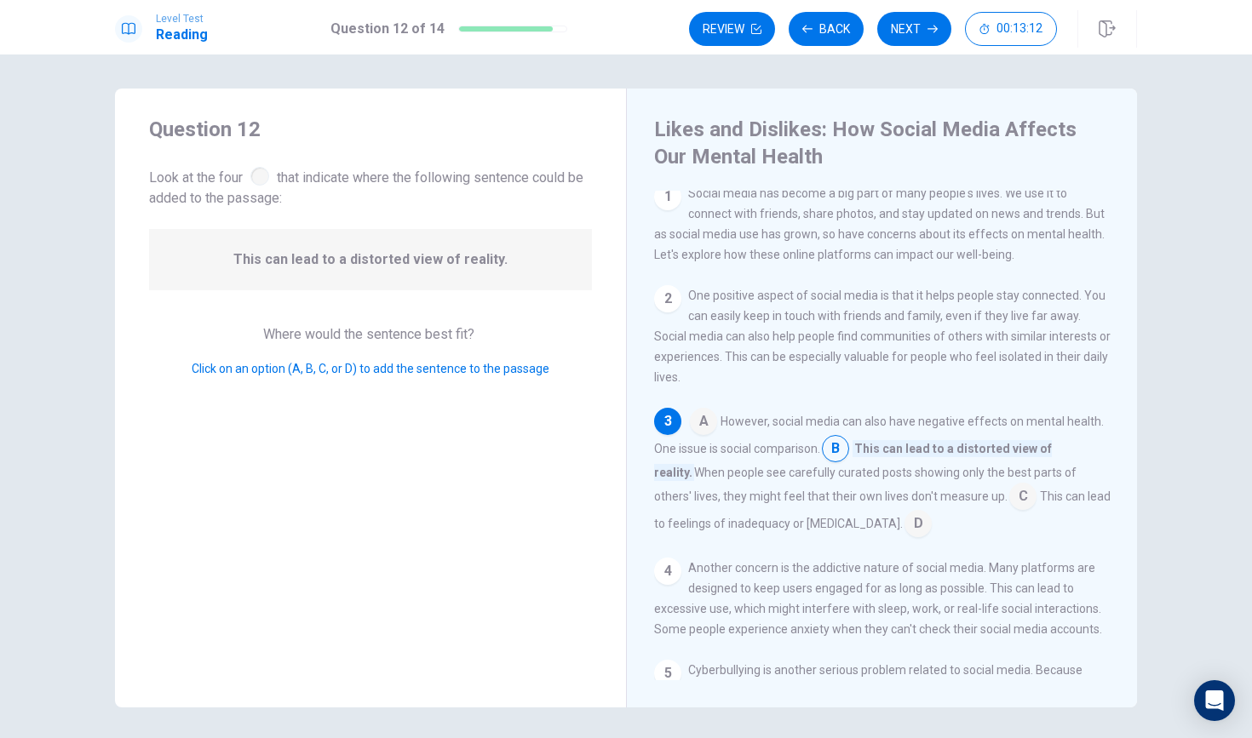
click at [849, 441] on input at bounding box center [835, 450] width 27 height 27
click at [838, 454] on input at bounding box center [835, 450] width 27 height 27
click at [1009, 495] on input at bounding box center [1022, 497] width 27 height 27
click at [904, 526] on input at bounding box center [904, 525] width 27 height 27
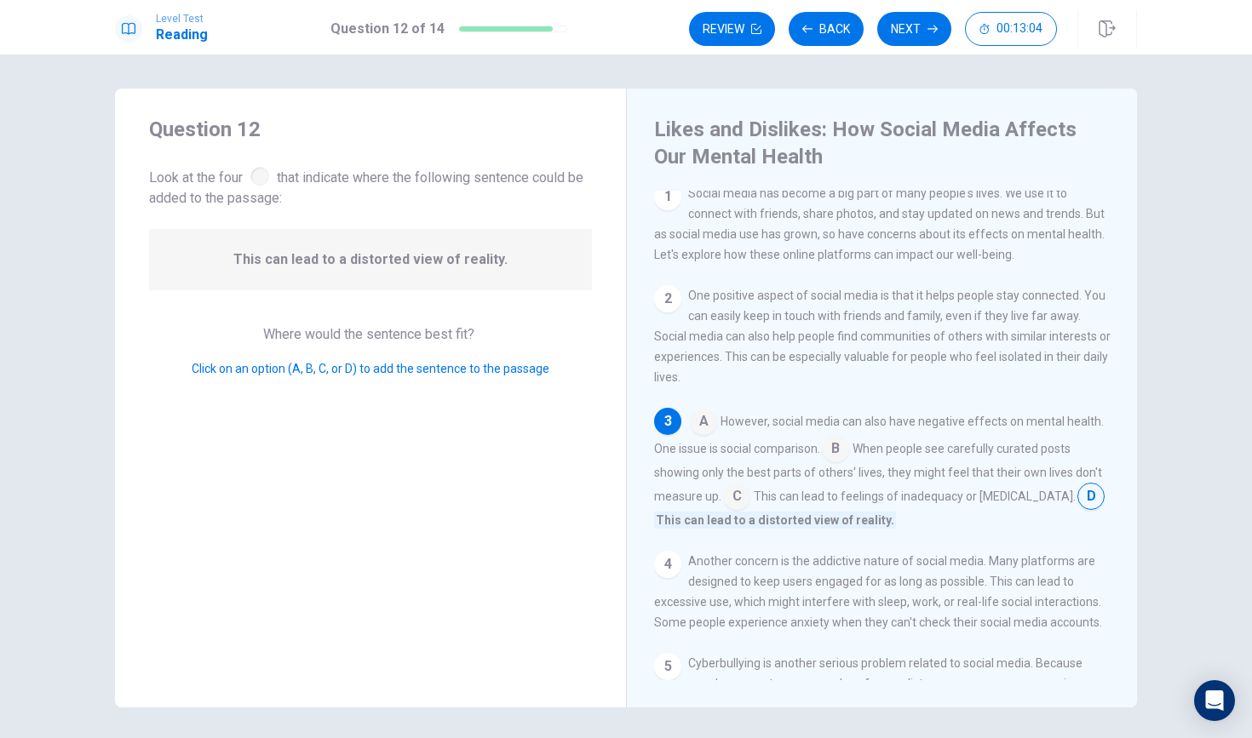
click at [704, 416] on input at bounding box center [703, 423] width 27 height 27
click at [855, 527] on input at bounding box center [858, 525] width 27 height 27
click at [750, 496] on input at bounding box center [736, 497] width 27 height 27
click at [913, 28] on button "Next" at bounding box center [914, 29] width 74 height 34
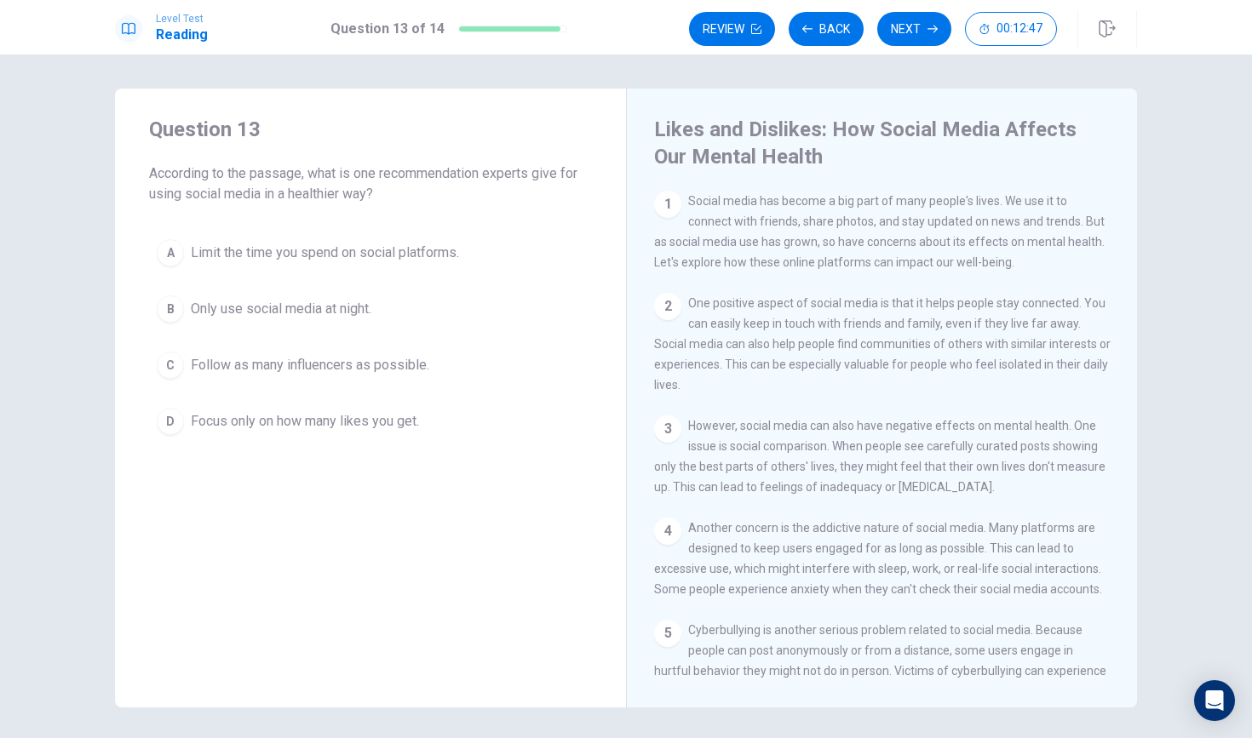
click at [483, 172] on span "According to the passage, what is one recommendation experts give for using soc…" at bounding box center [370, 183] width 443 height 41
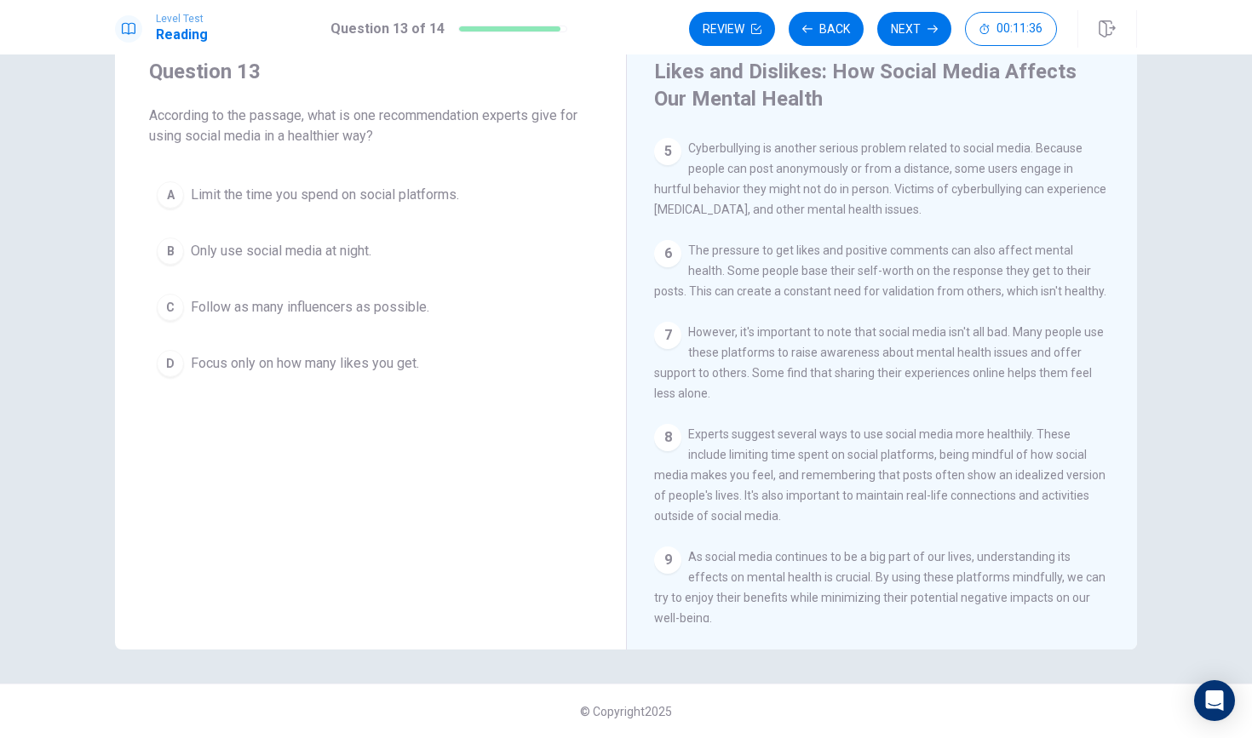
scroll to position [428, 0]
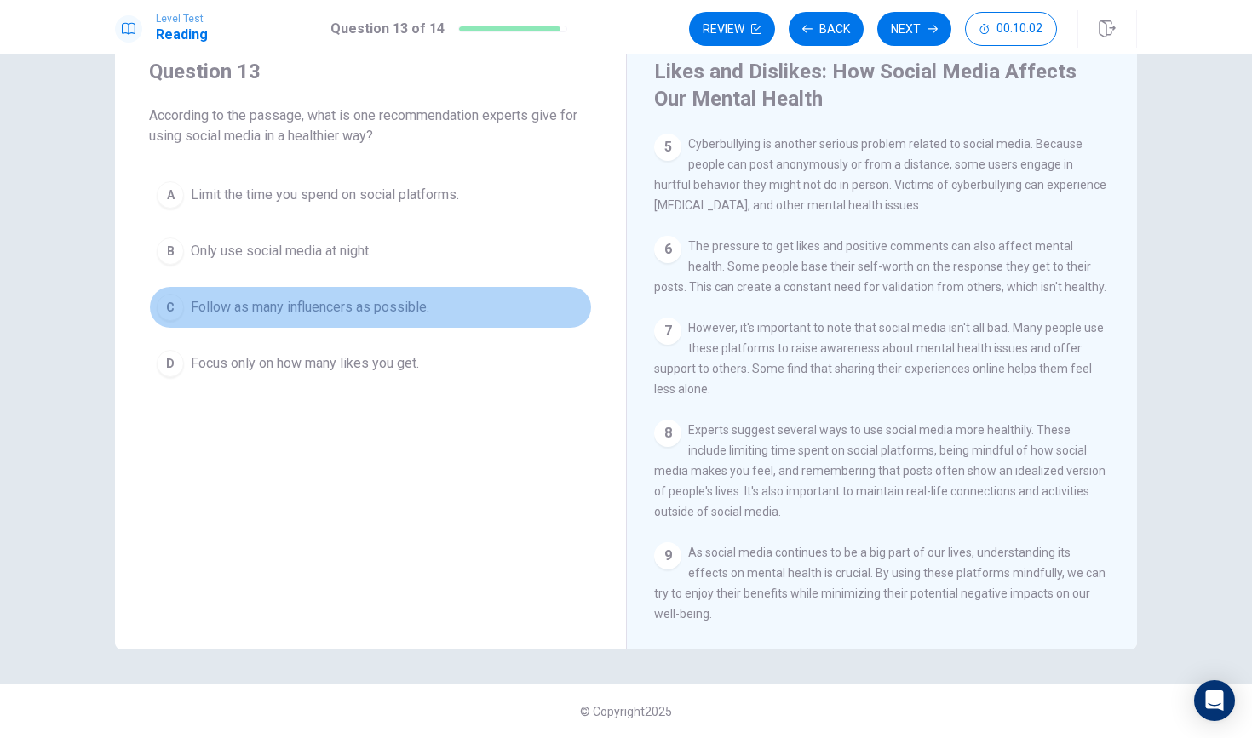
click at [309, 316] on span "Follow as many influencers as possible." at bounding box center [310, 307] width 238 height 20
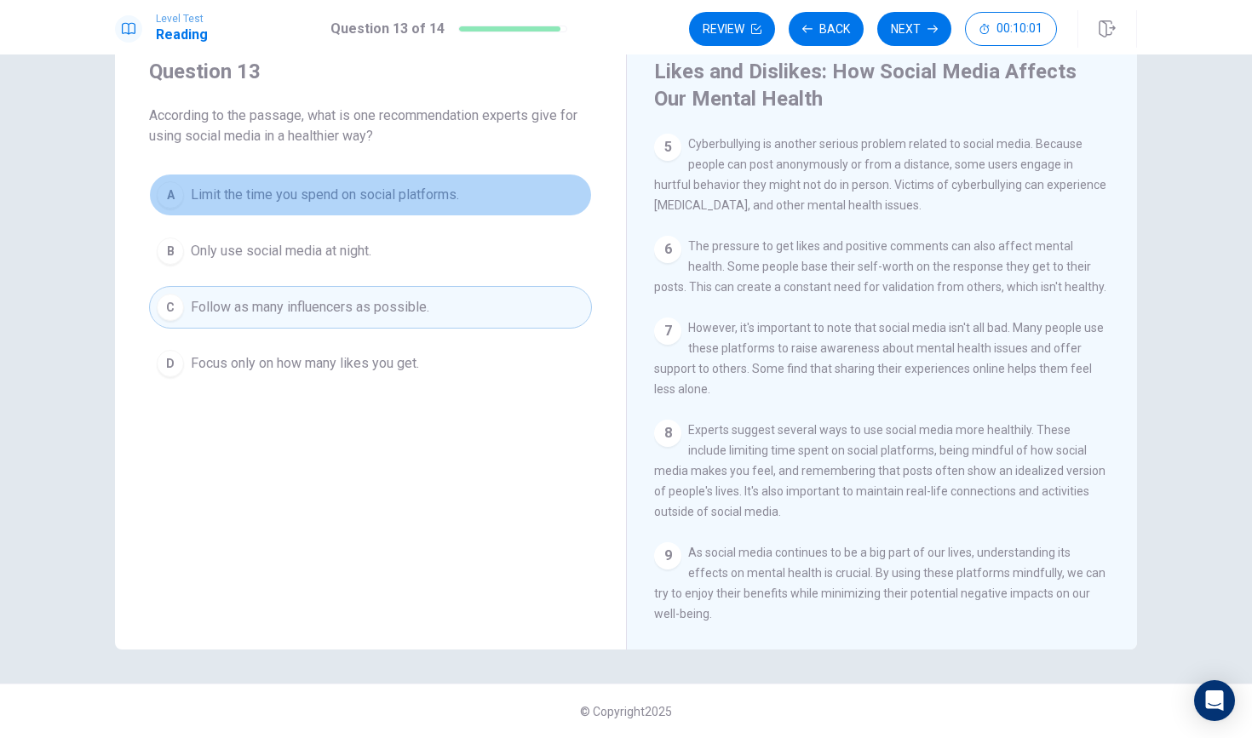
click at [315, 203] on span "Limit the time you spend on social platforms." at bounding box center [325, 195] width 268 height 20
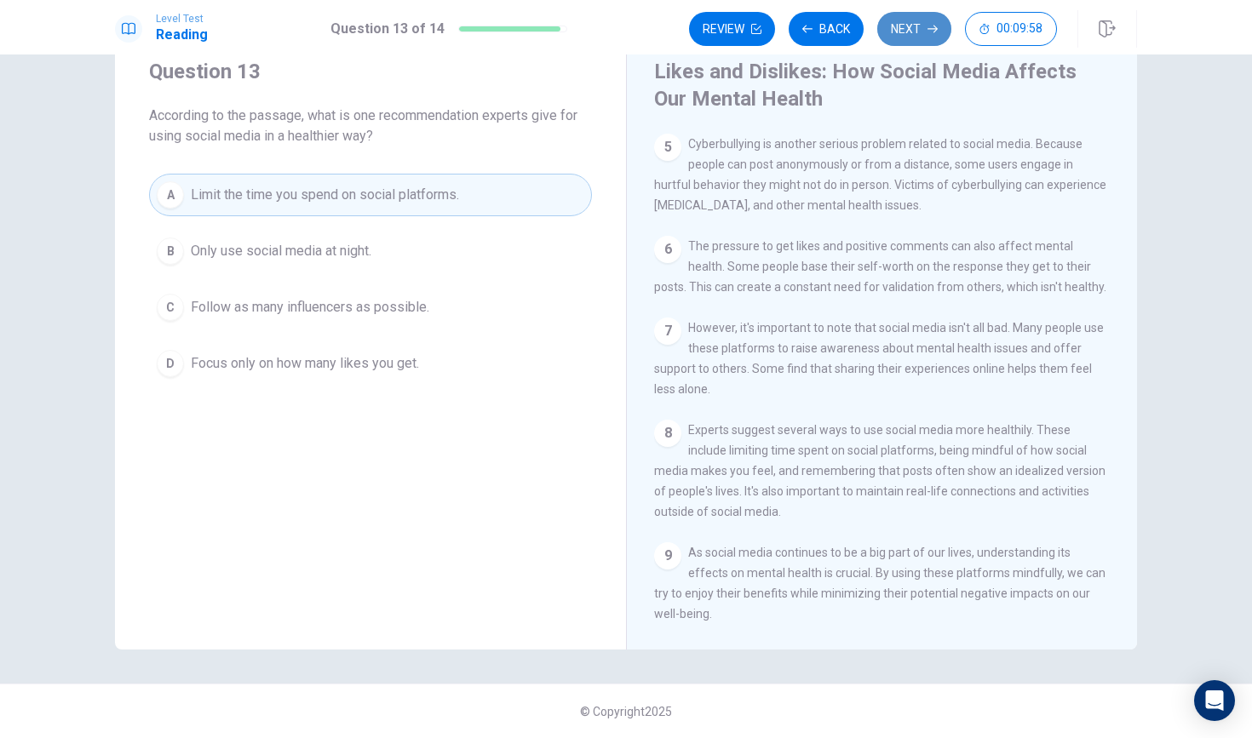
click at [906, 12] on button "Next" at bounding box center [914, 29] width 74 height 34
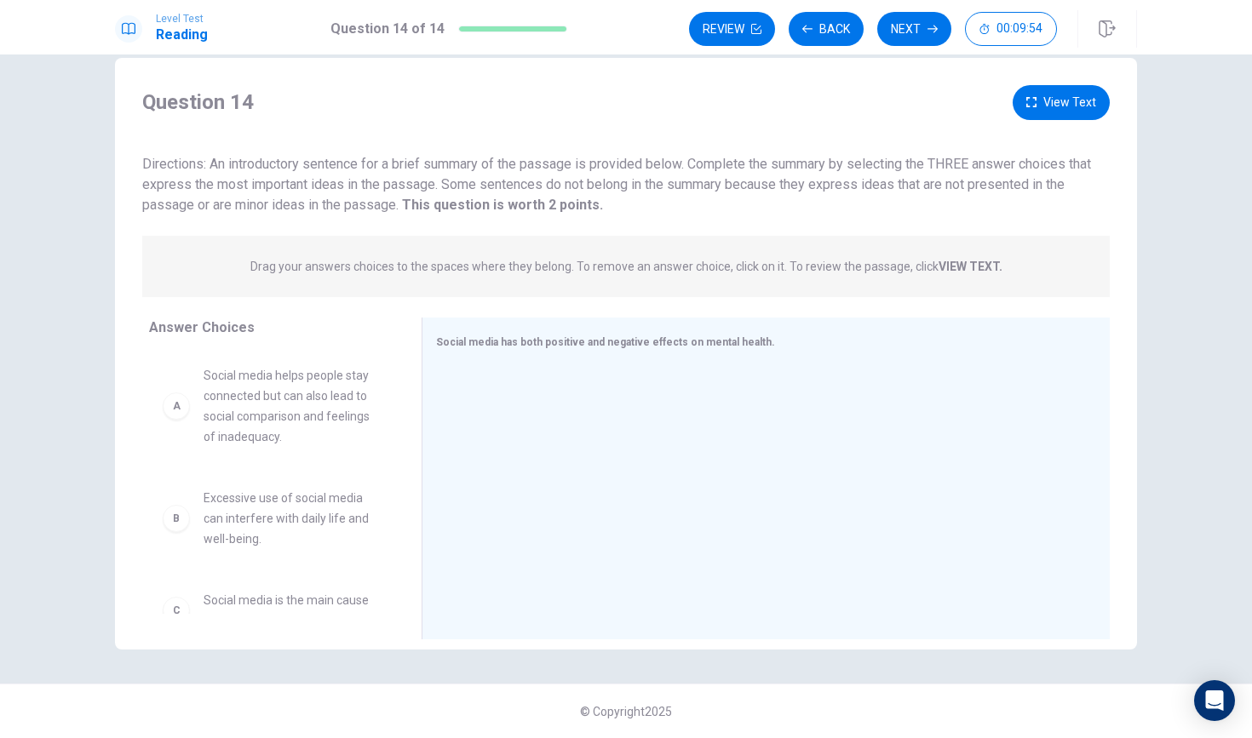
scroll to position [0, 0]
click at [191, 414] on div "A Social media helps people stay connected but can also lead to social comparis…" at bounding box center [272, 406] width 218 height 82
click at [186, 410] on div "A" at bounding box center [176, 405] width 27 height 27
click at [179, 405] on div "A" at bounding box center [176, 405] width 27 height 27
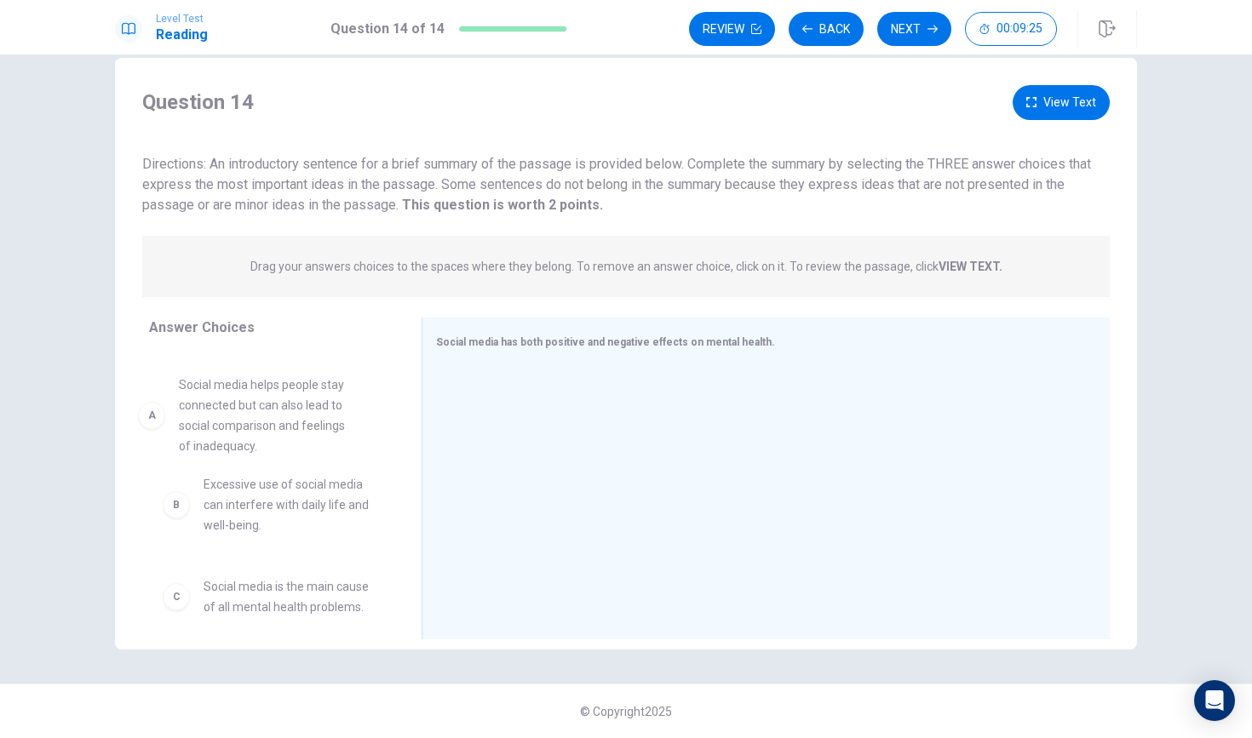
drag, startPoint x: 179, startPoint y: 405, endPoint x: 161, endPoint y: 415, distance: 20.2
drag, startPoint x: 174, startPoint y: 410, endPoint x: 137, endPoint y: 416, distance: 37.1
drag, startPoint x: 177, startPoint y: 407, endPoint x: 209, endPoint y: 410, distance: 31.7
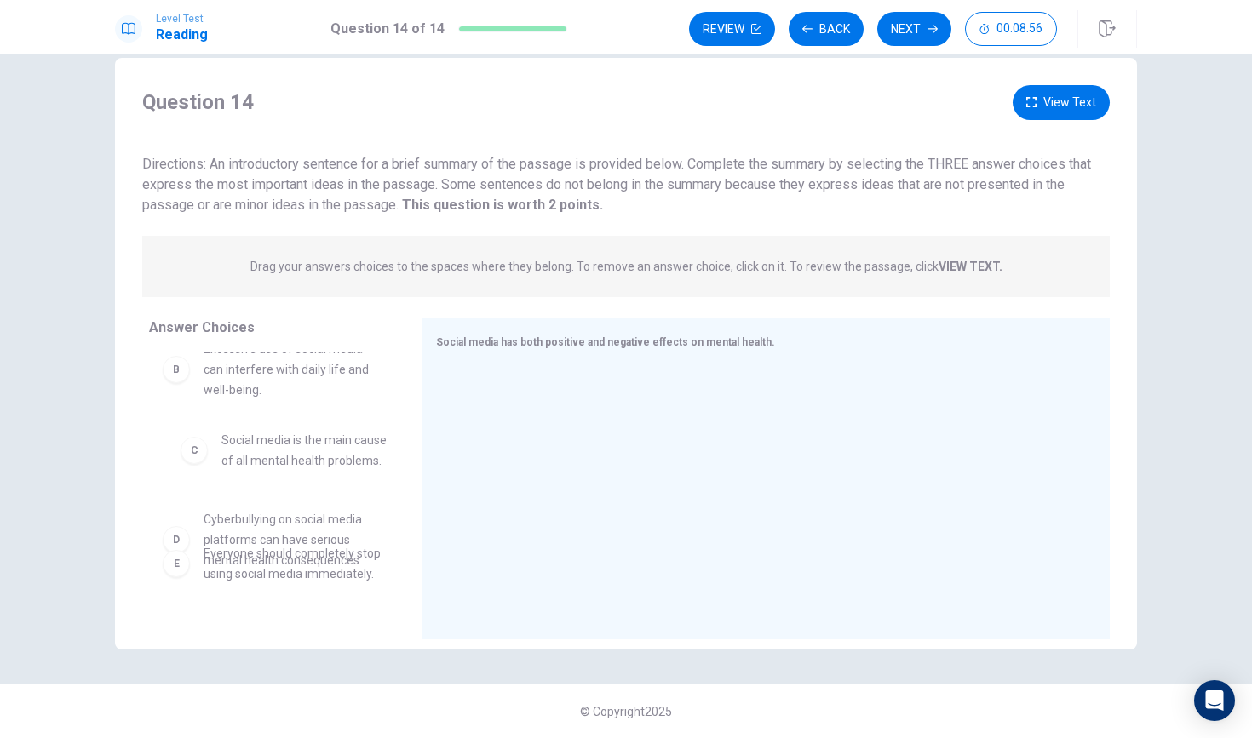
drag, startPoint x: 180, startPoint y: 458, endPoint x: 200, endPoint y: 450, distance: 22.1
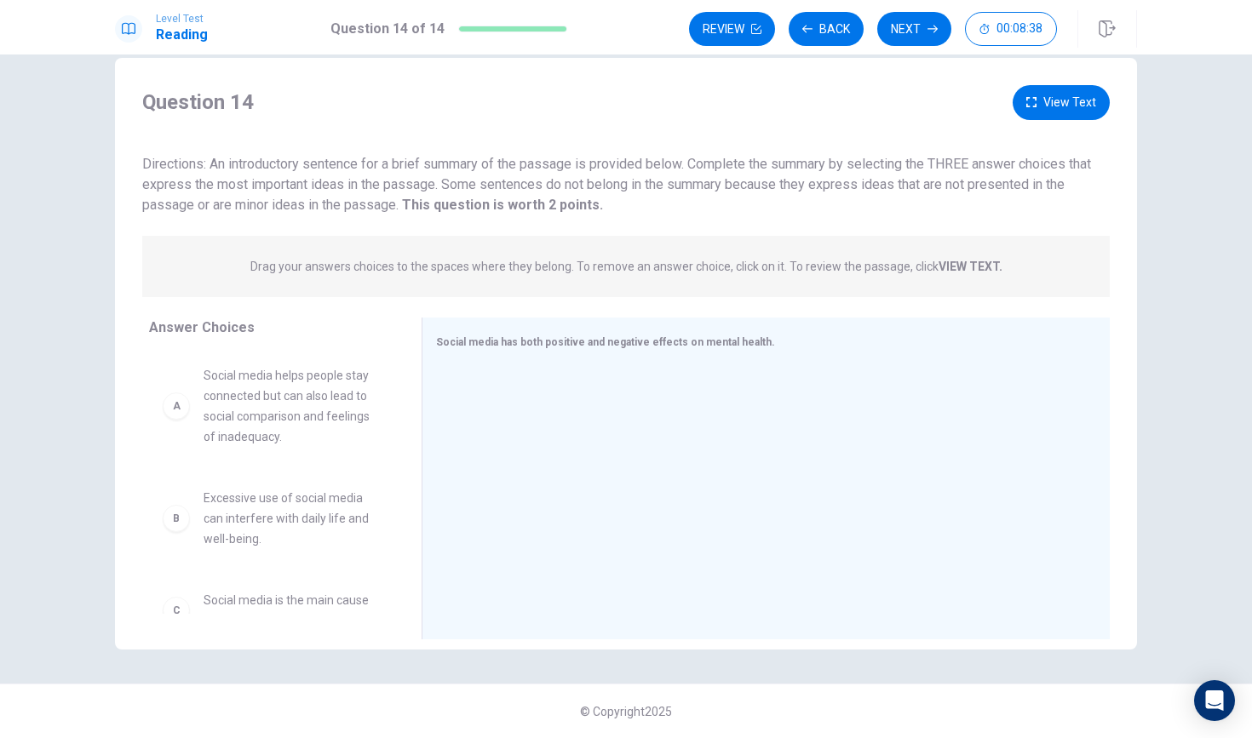
drag, startPoint x: 174, startPoint y: 405, endPoint x: 188, endPoint y: 414, distance: 16.8
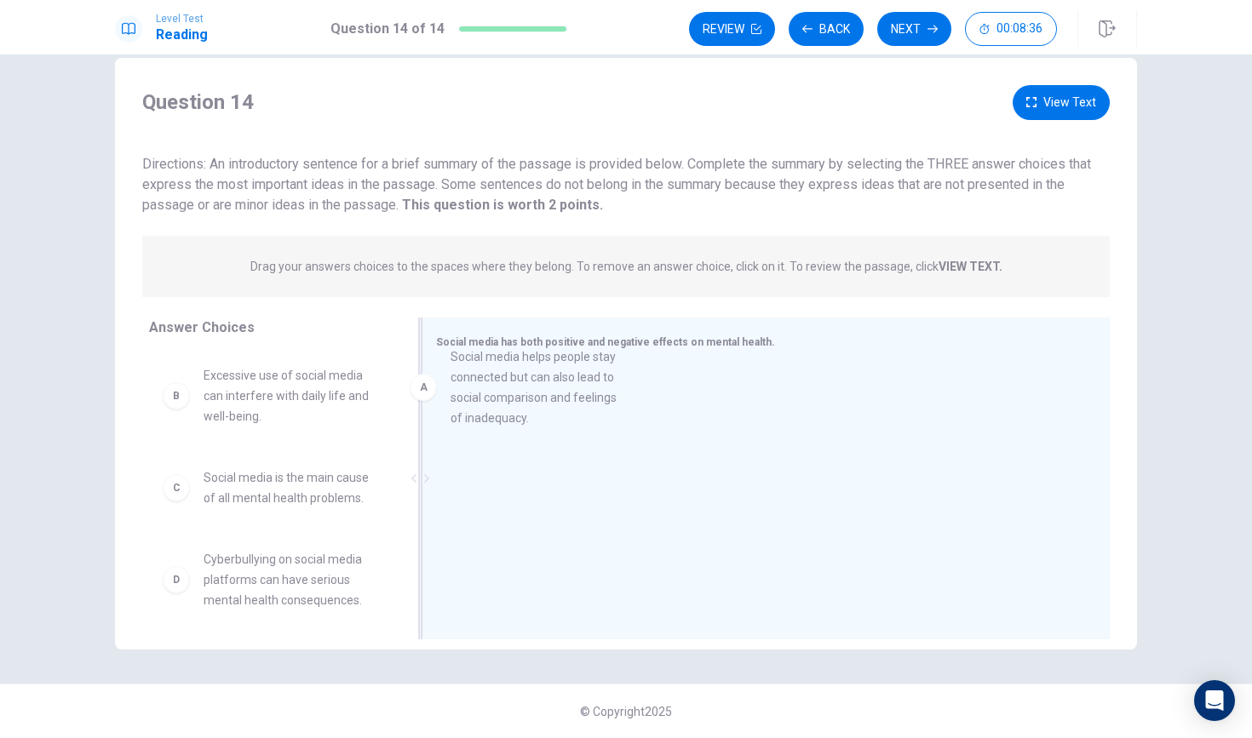
drag, startPoint x: 188, startPoint y: 414, endPoint x: 438, endPoint y: 394, distance: 250.2
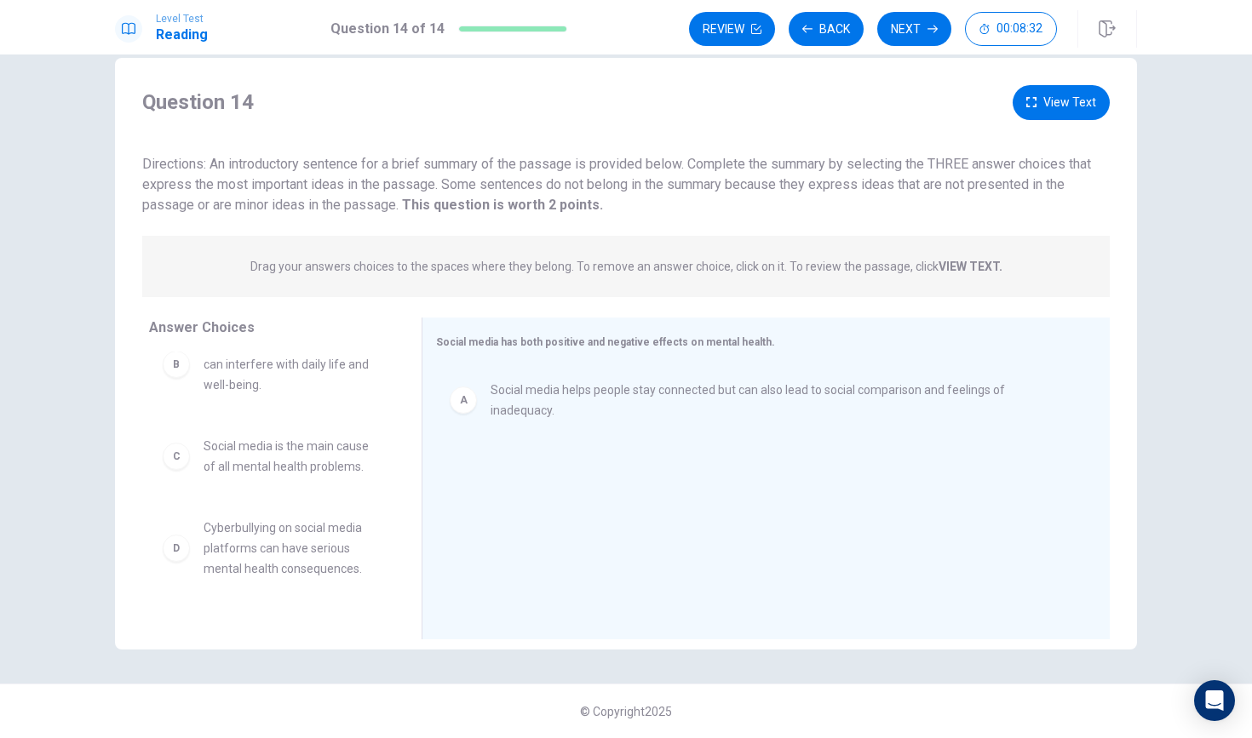
scroll to position [26, 0]
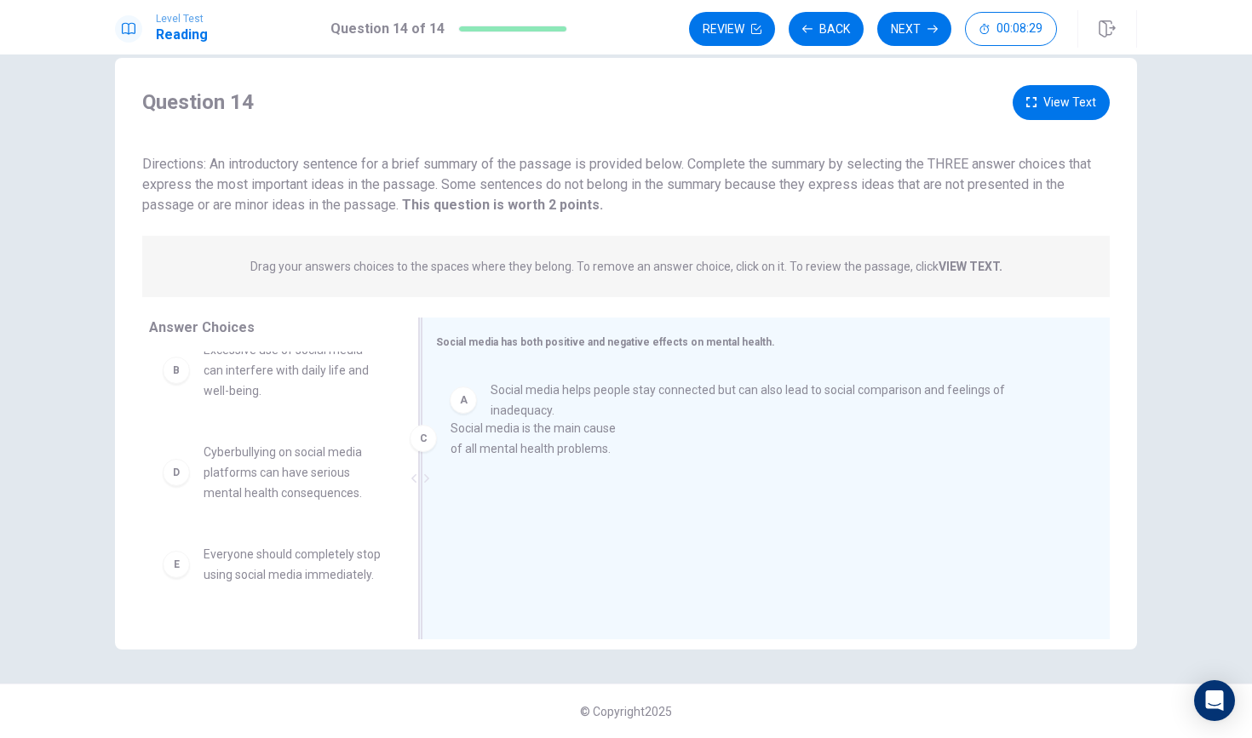
drag, startPoint x: 171, startPoint y: 461, endPoint x: 418, endPoint y: 438, distance: 248.0
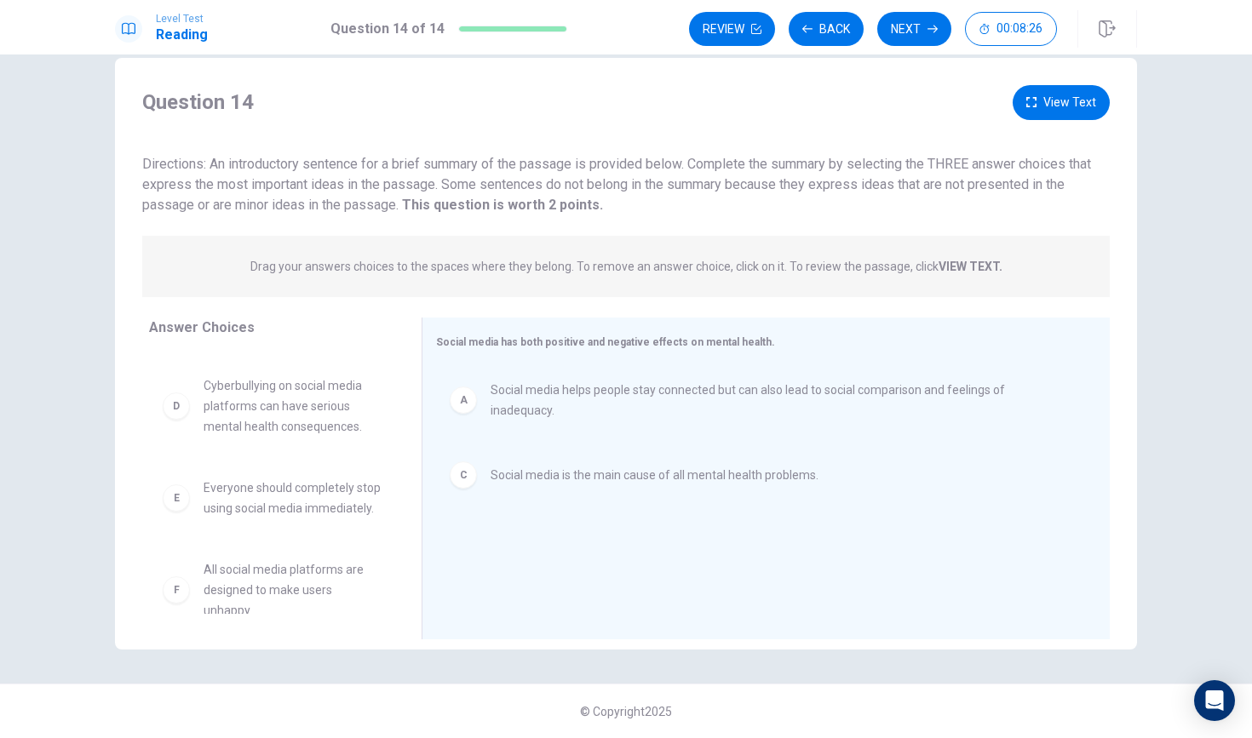
scroll to position [0, 0]
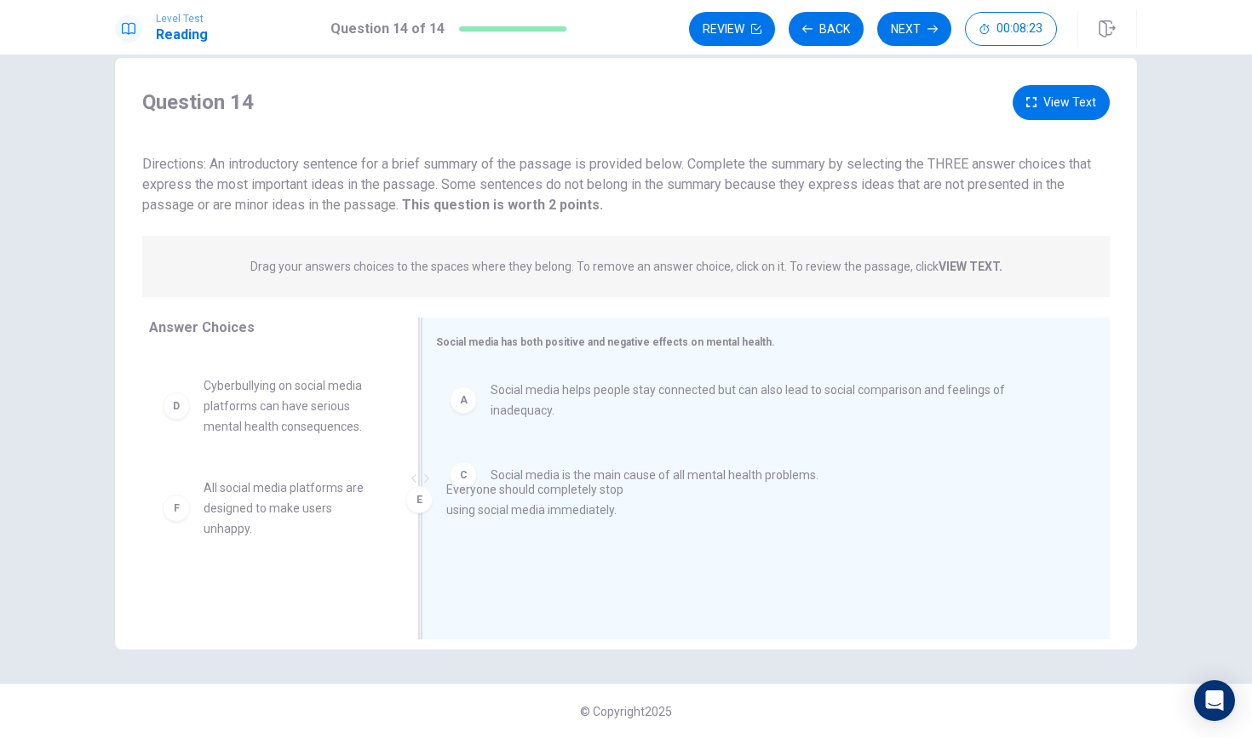
drag, startPoint x: 189, startPoint y: 500, endPoint x: 466, endPoint y: 505, distance: 276.7
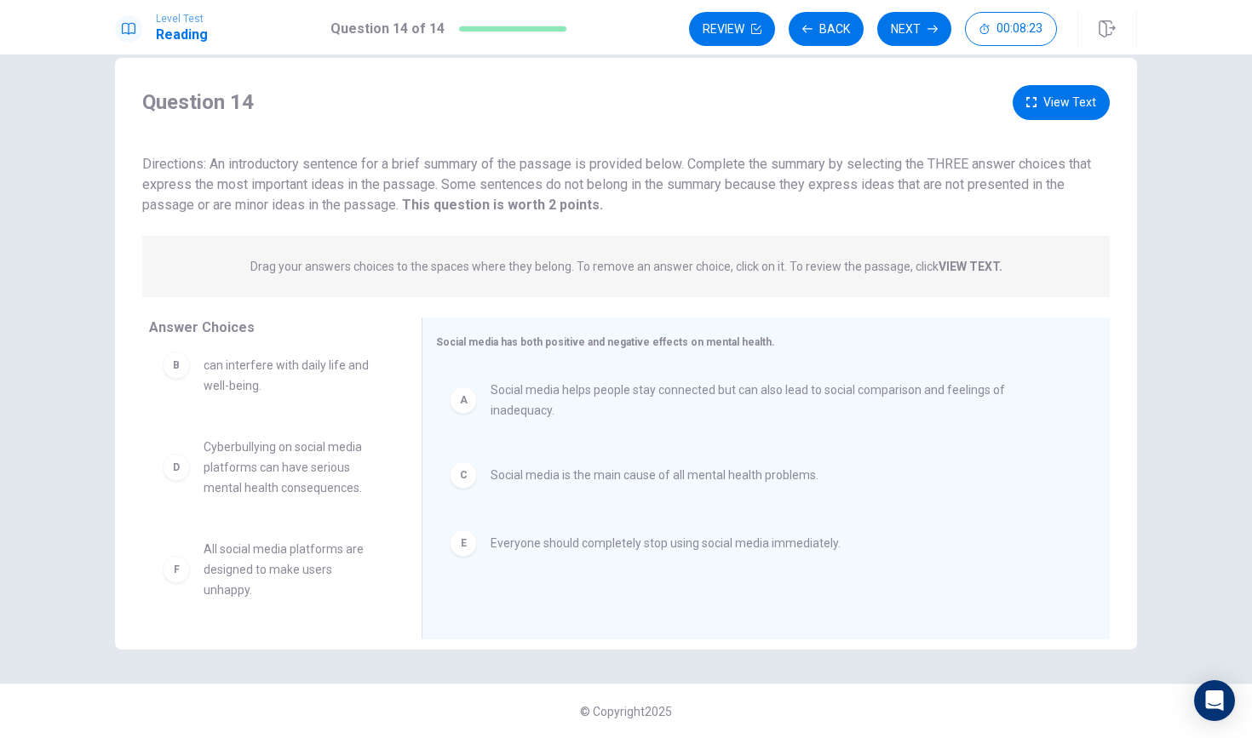
scroll to position [10, 0]
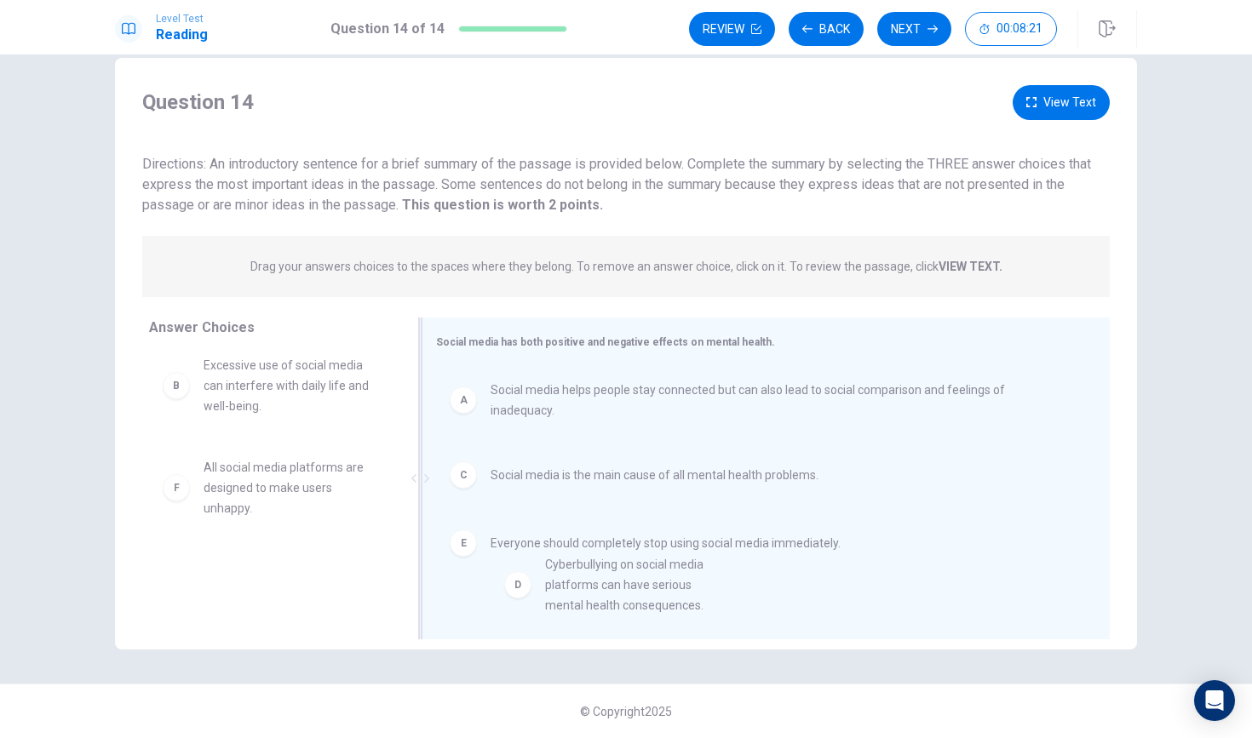
drag, startPoint x: 180, startPoint y: 492, endPoint x: 518, endPoint y: 590, distance: 351.1
drag, startPoint x: 175, startPoint y: 492, endPoint x: 487, endPoint y: 608, distance: 332.4
drag, startPoint x: 171, startPoint y: 488, endPoint x: 513, endPoint y: 576, distance: 352.7
drag, startPoint x: 187, startPoint y: 583, endPoint x: 530, endPoint y: 592, distance: 342.4
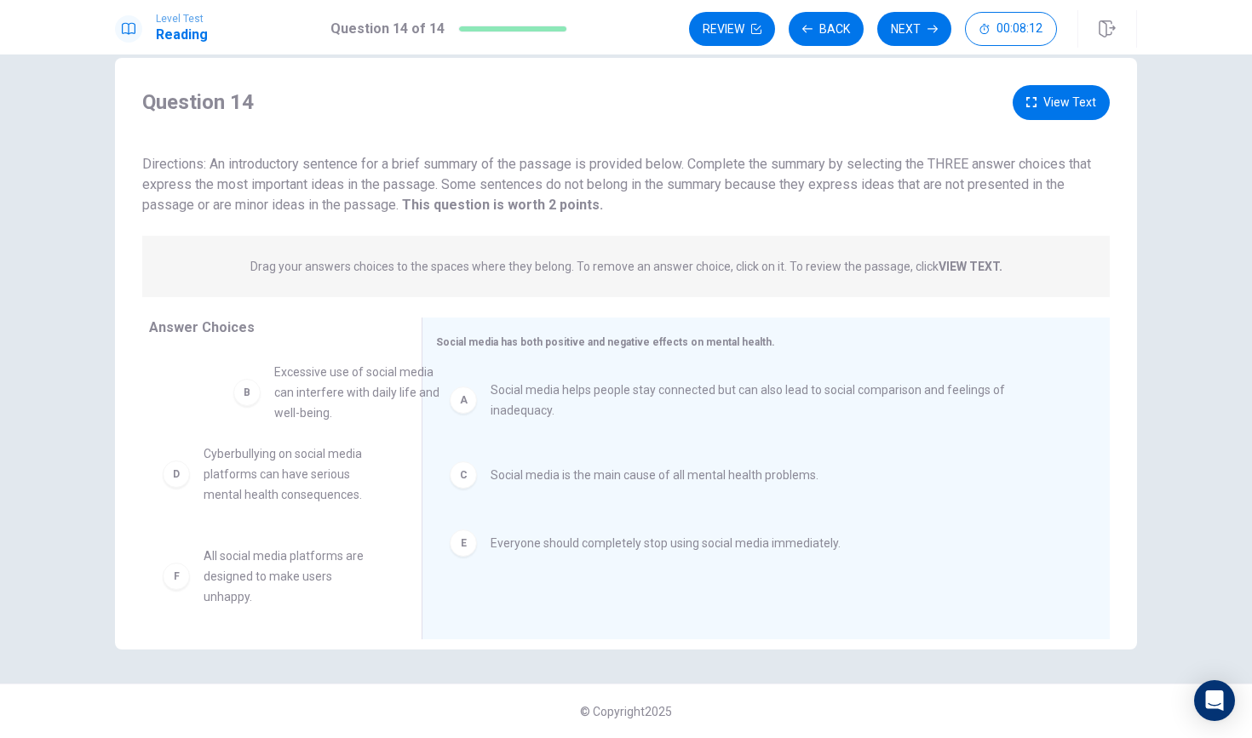
scroll to position [3, 0]
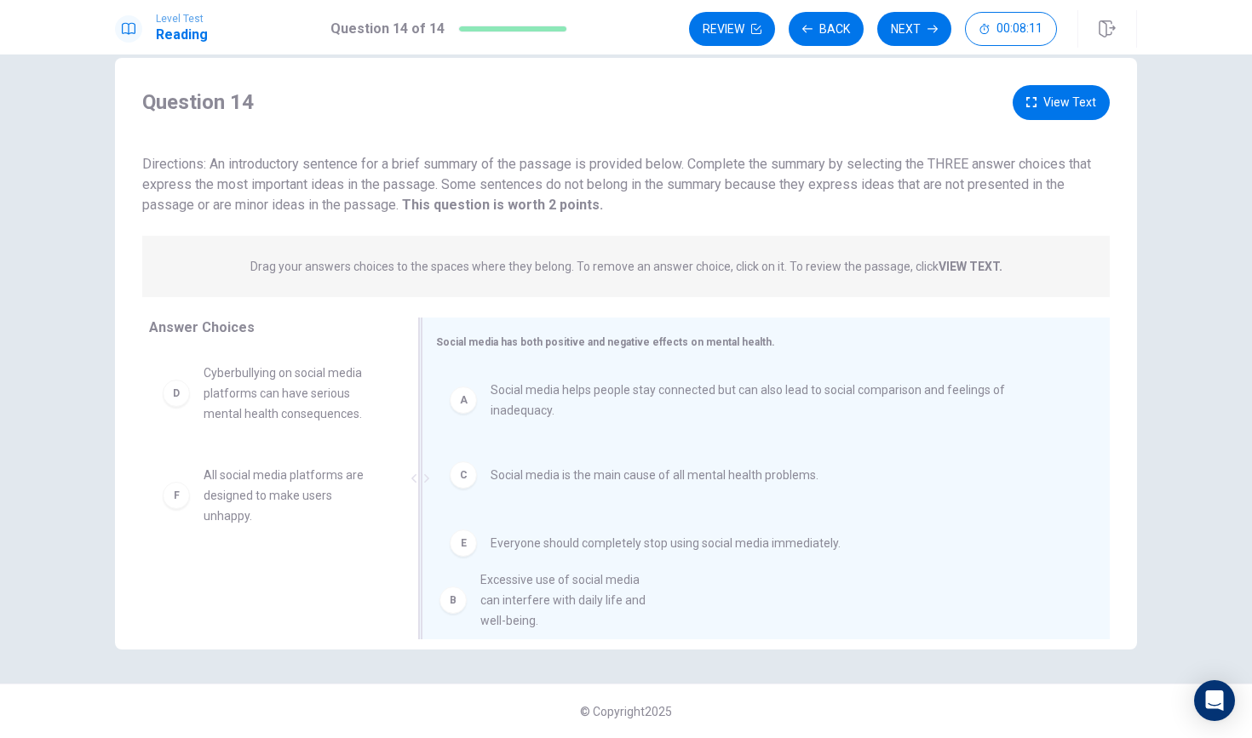
drag, startPoint x: 181, startPoint y: 386, endPoint x: 466, endPoint y: 601, distance: 356.7
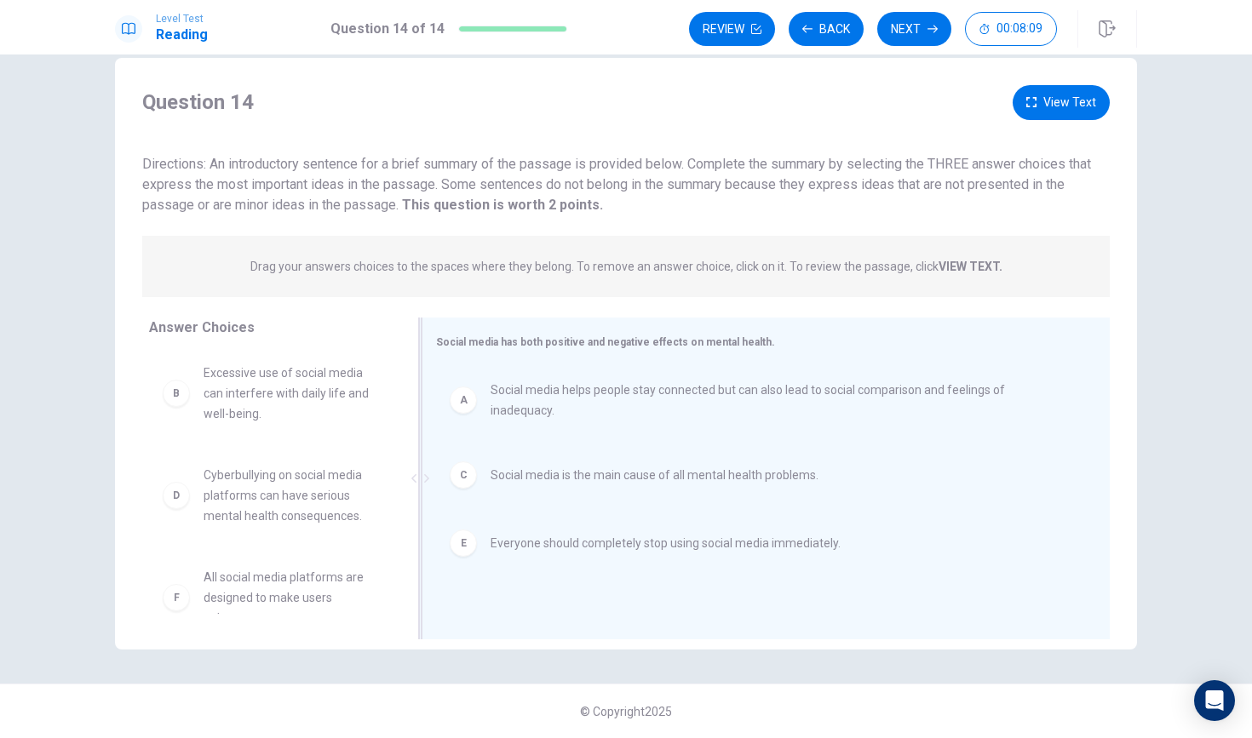
scroll to position [0, 0]
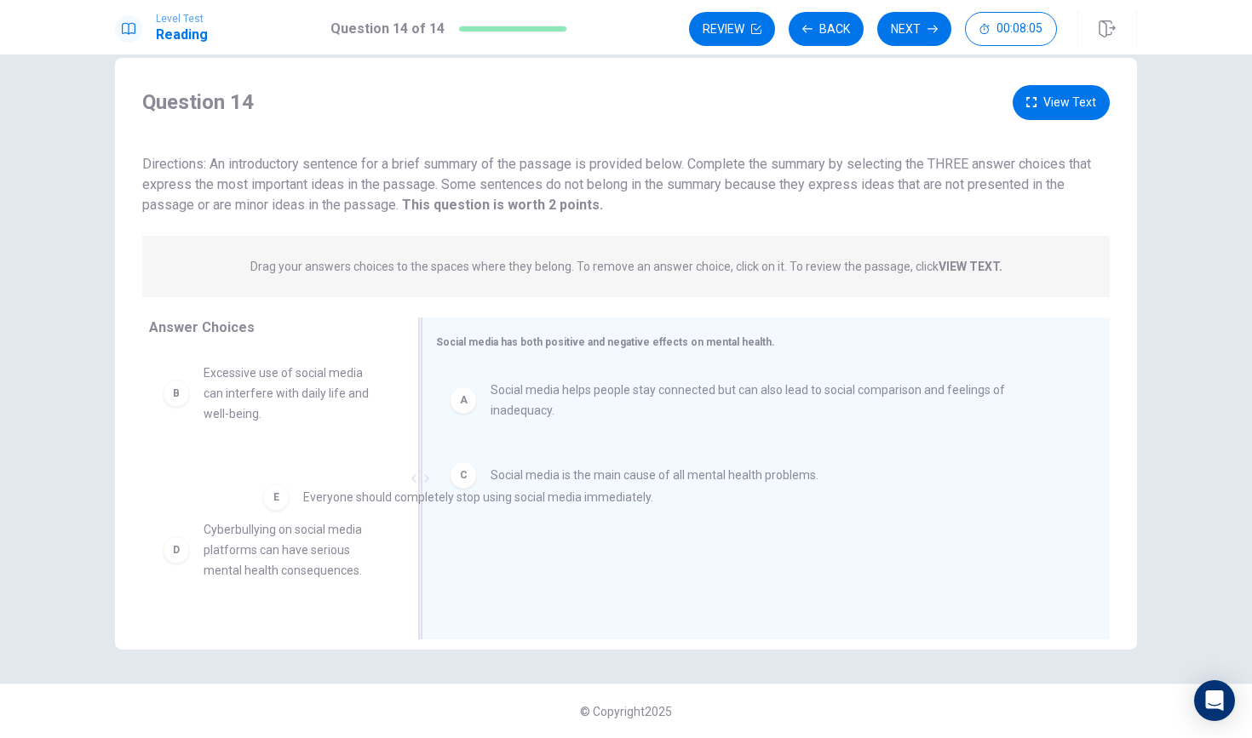
drag, startPoint x: 467, startPoint y: 539, endPoint x: 262, endPoint y: 502, distance: 208.4
drag, startPoint x: 456, startPoint y: 469, endPoint x: 232, endPoint y: 486, distance: 225.4
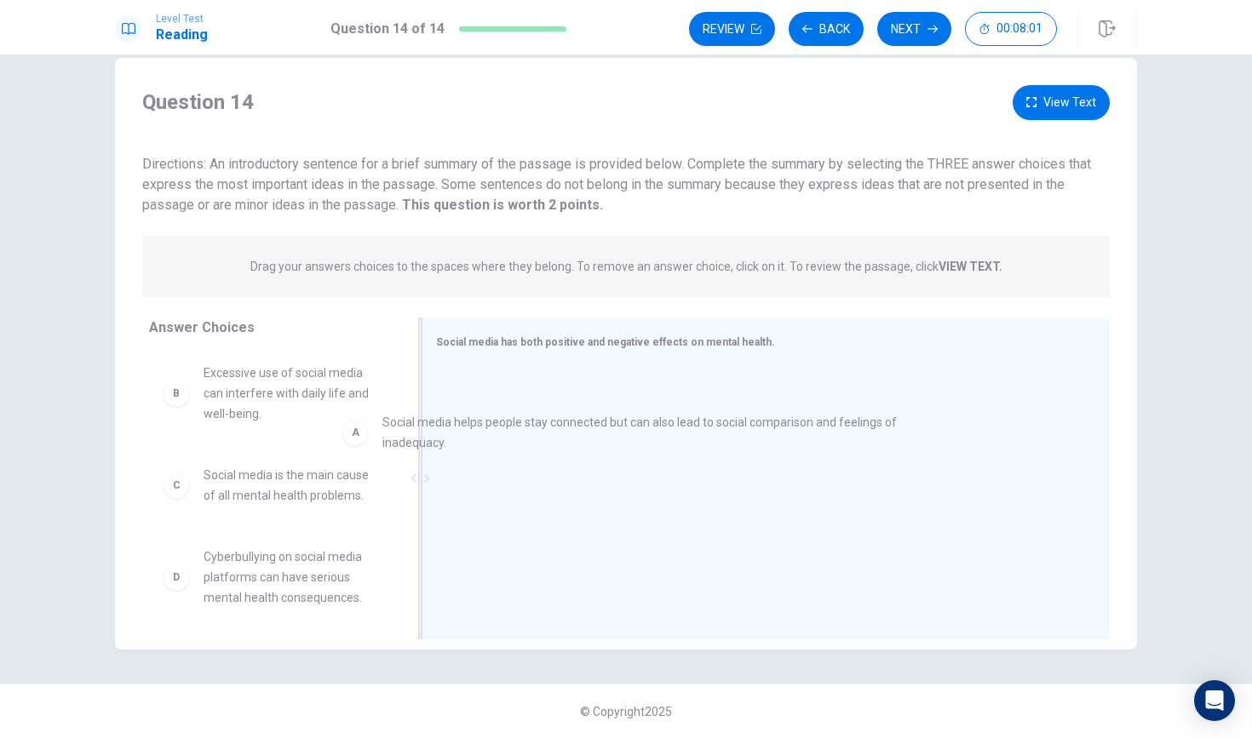
drag, startPoint x: 461, startPoint y: 399, endPoint x: 215, endPoint y: 469, distance: 255.8
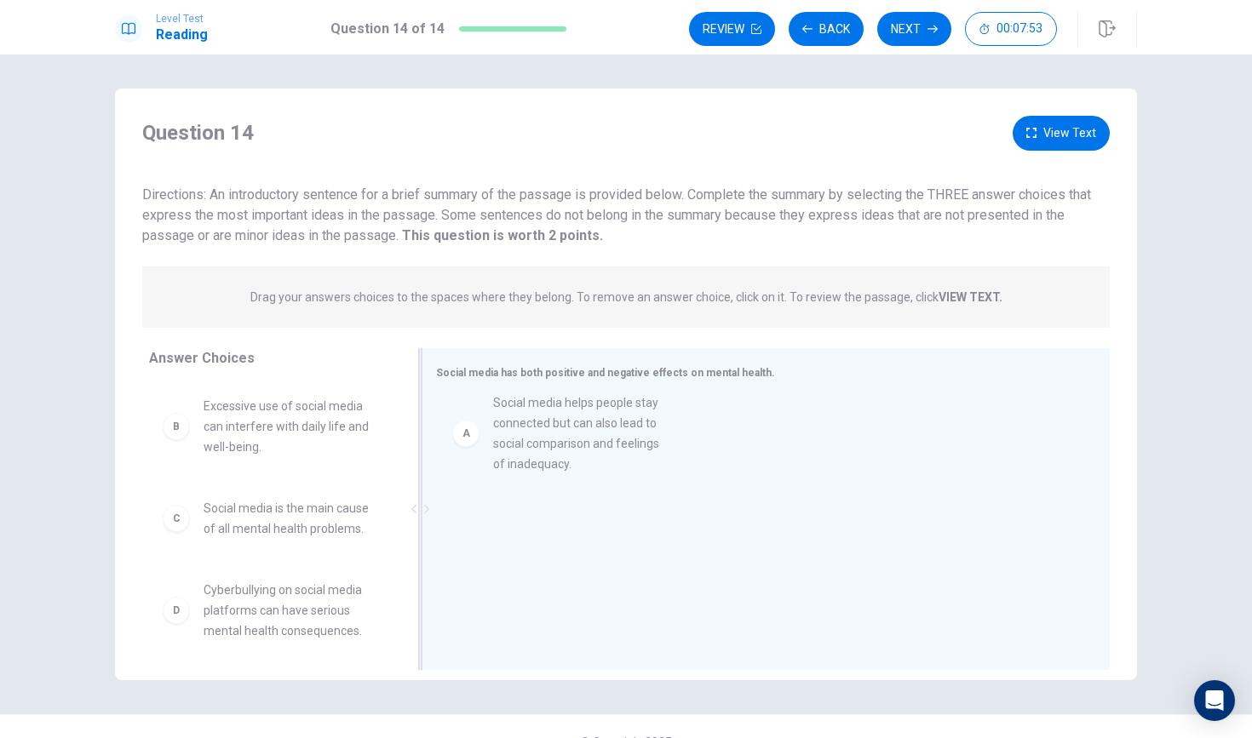
drag, startPoint x: 175, startPoint y: 432, endPoint x: 455, endPoint y: 429, distance: 281.0
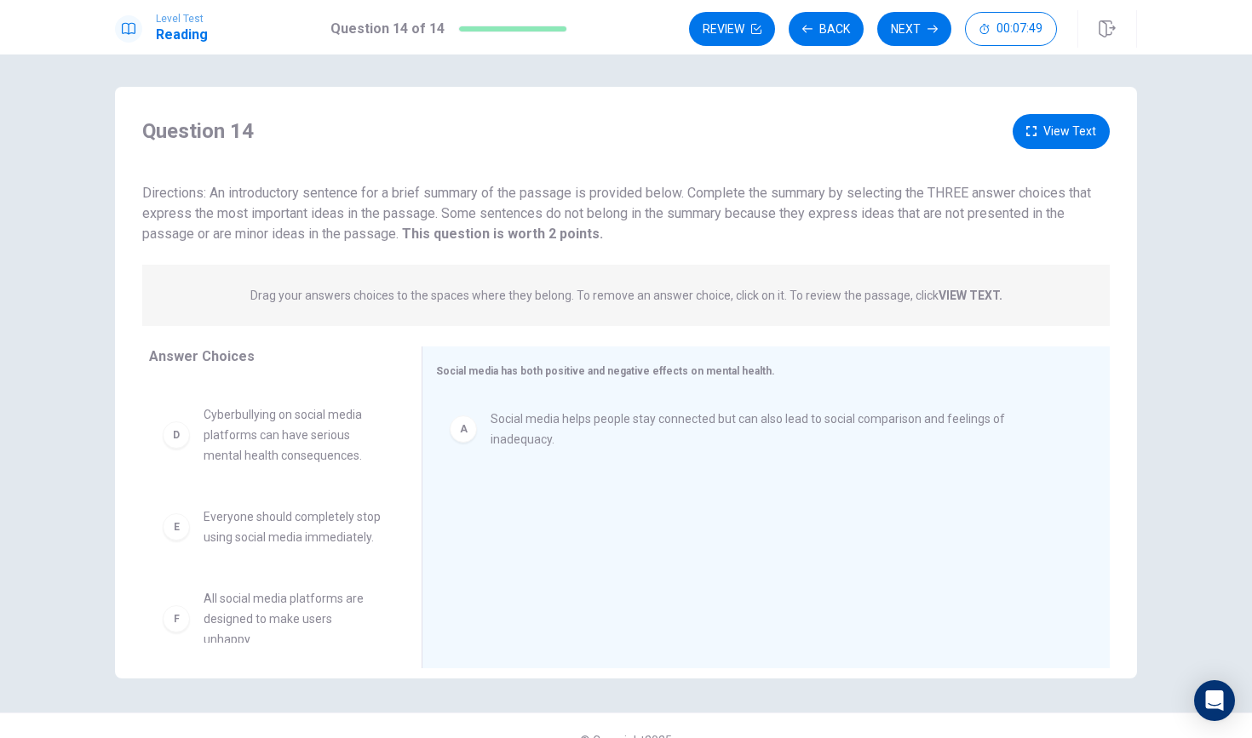
scroll to position [170, 0]
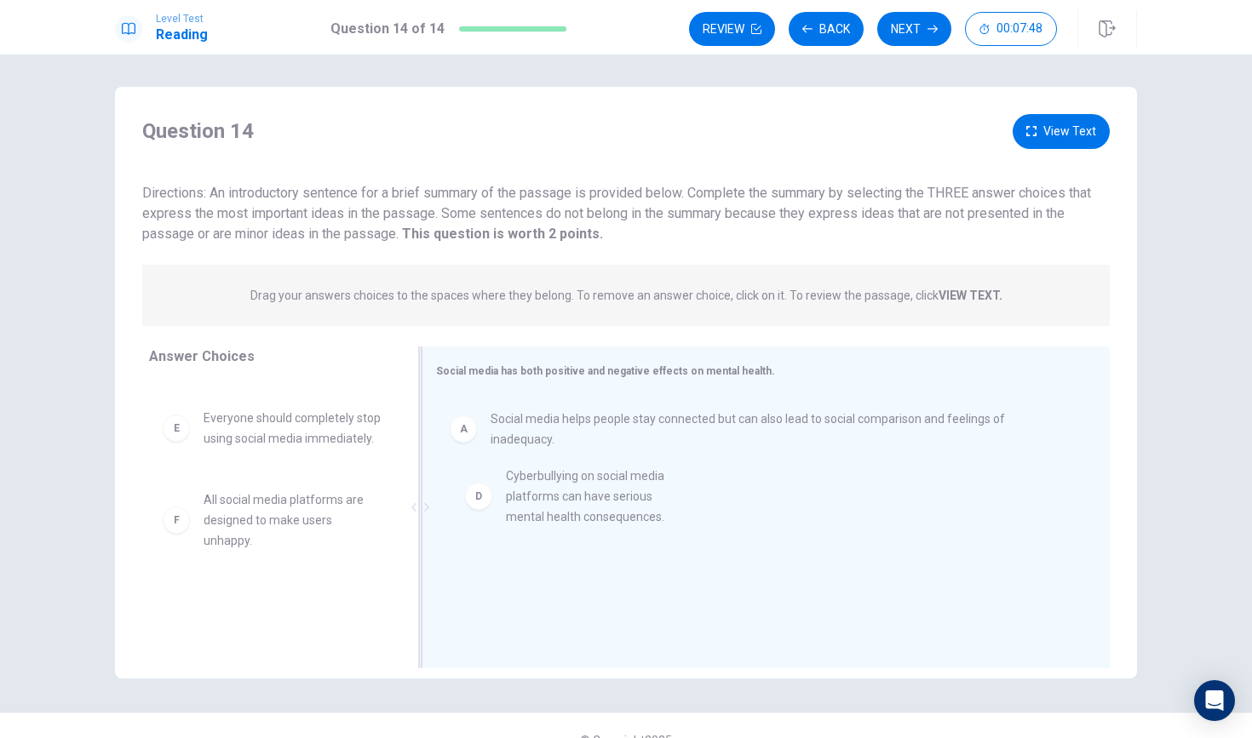
drag, startPoint x: 178, startPoint y: 438, endPoint x: 471, endPoint y: 475, distance: 295.2
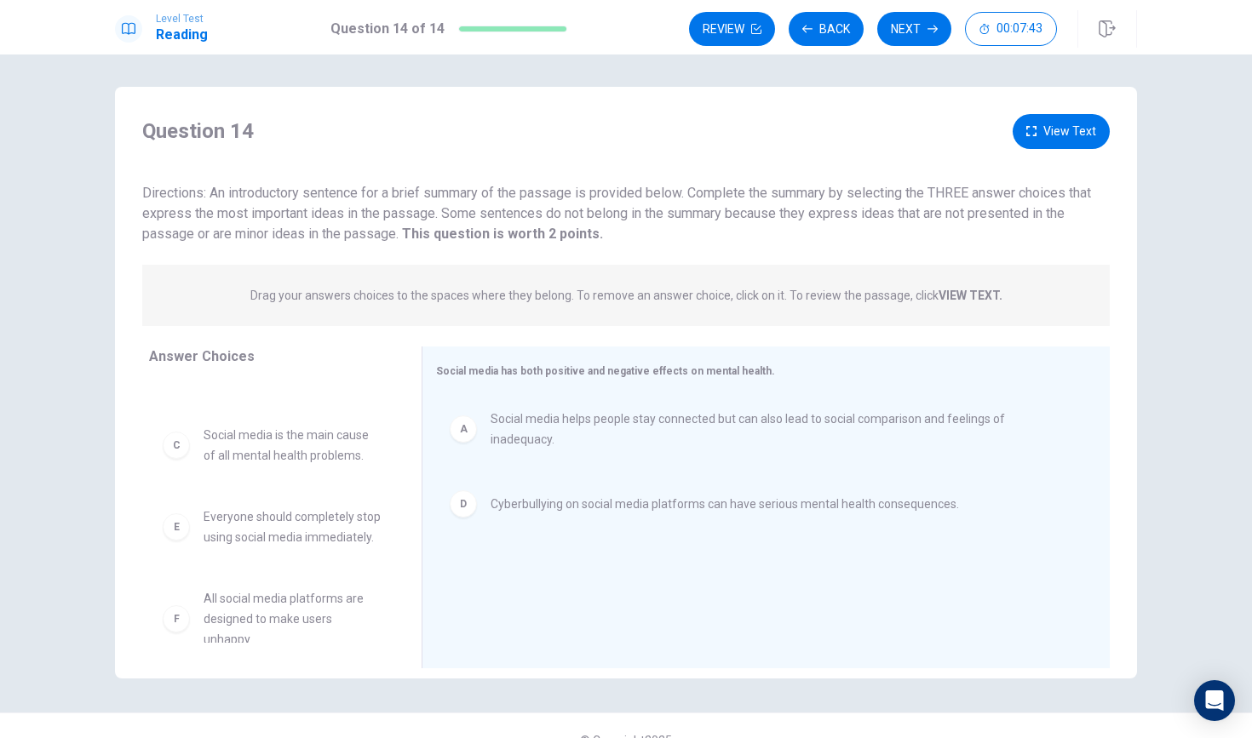
scroll to position [70, 0]
drag, startPoint x: 180, startPoint y: 452, endPoint x: 464, endPoint y: 548, distance: 300.2
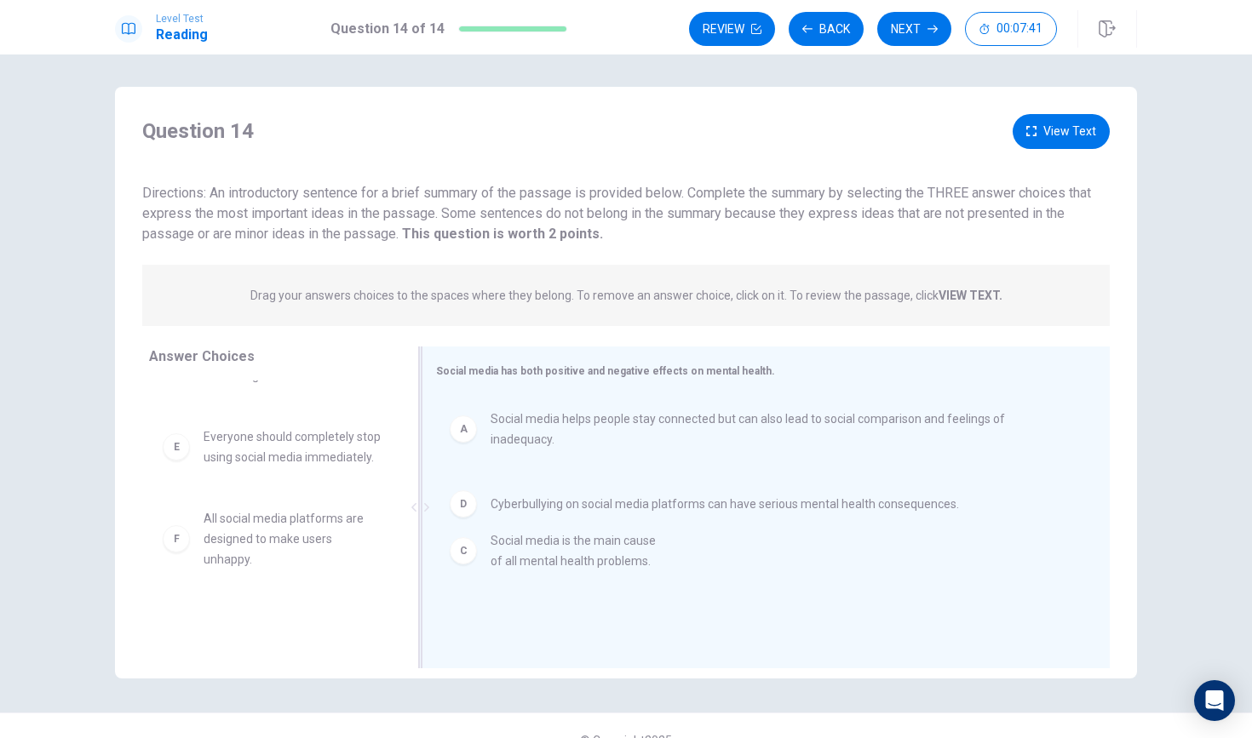
scroll to position [0, 0]
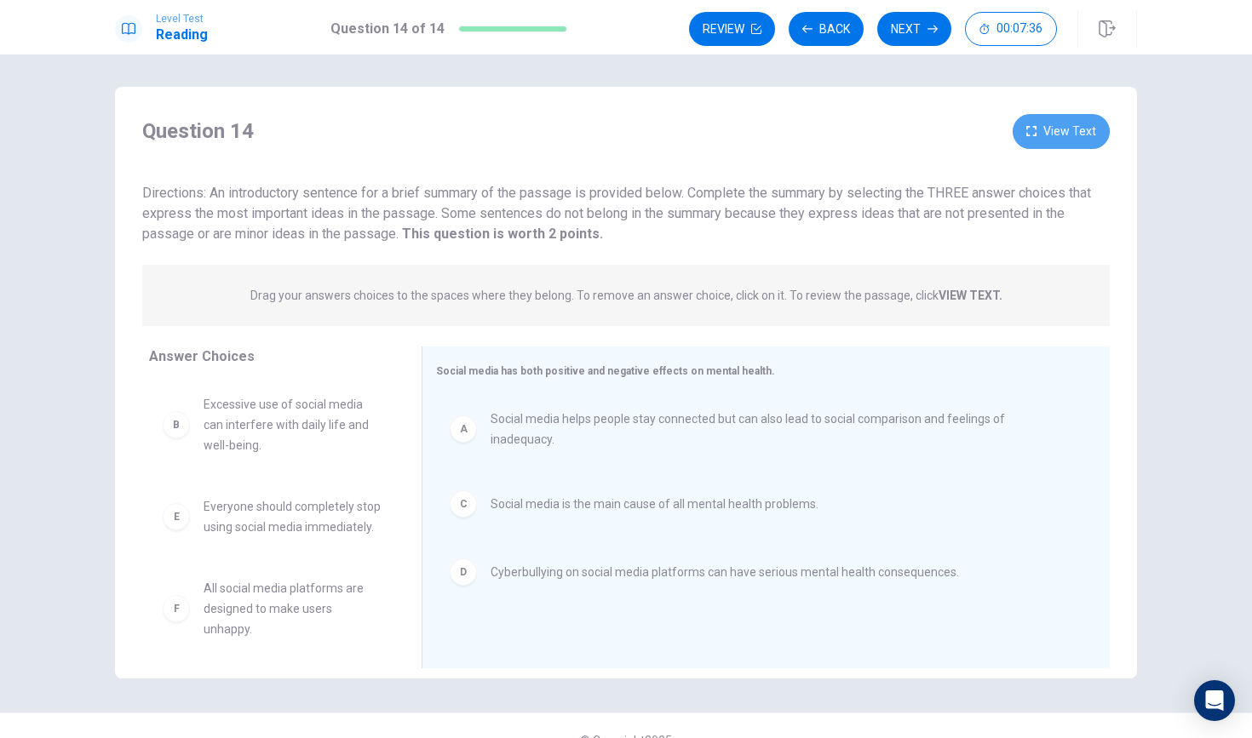
click at [1035, 121] on button "View Text" at bounding box center [1060, 131] width 97 height 35
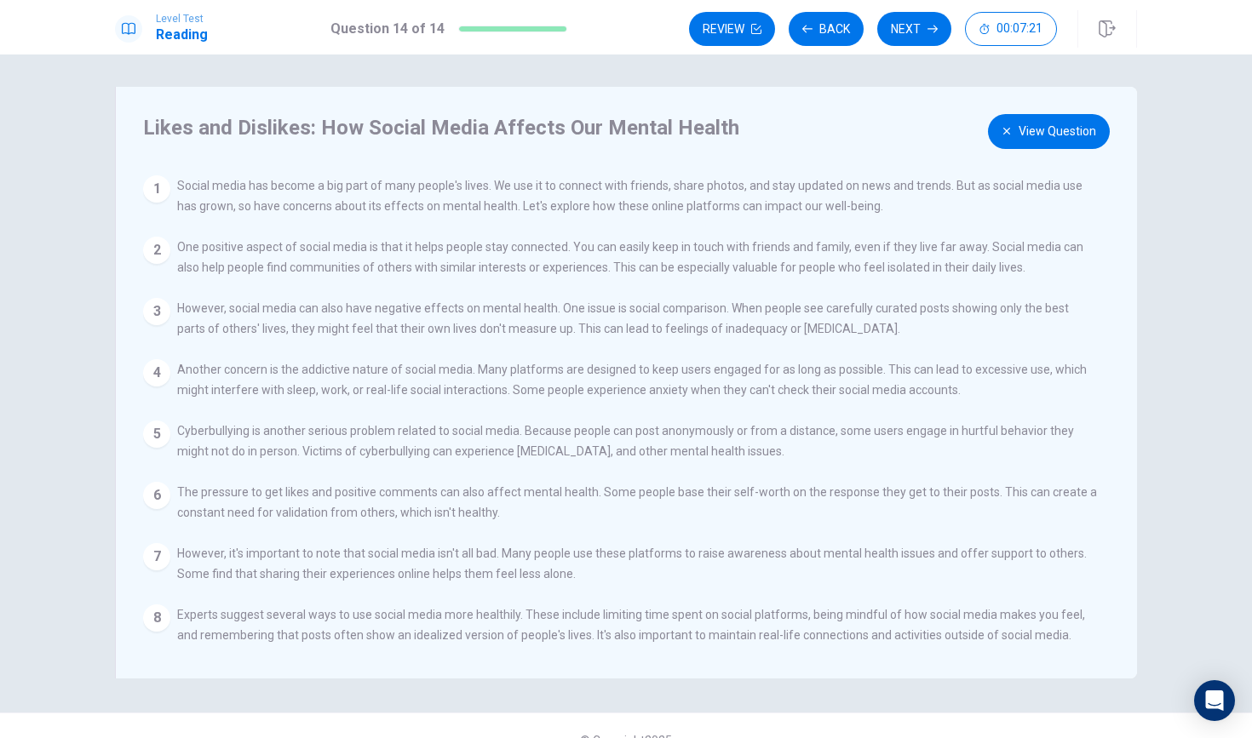
click at [1036, 129] on button "View Question" at bounding box center [1049, 131] width 122 height 35
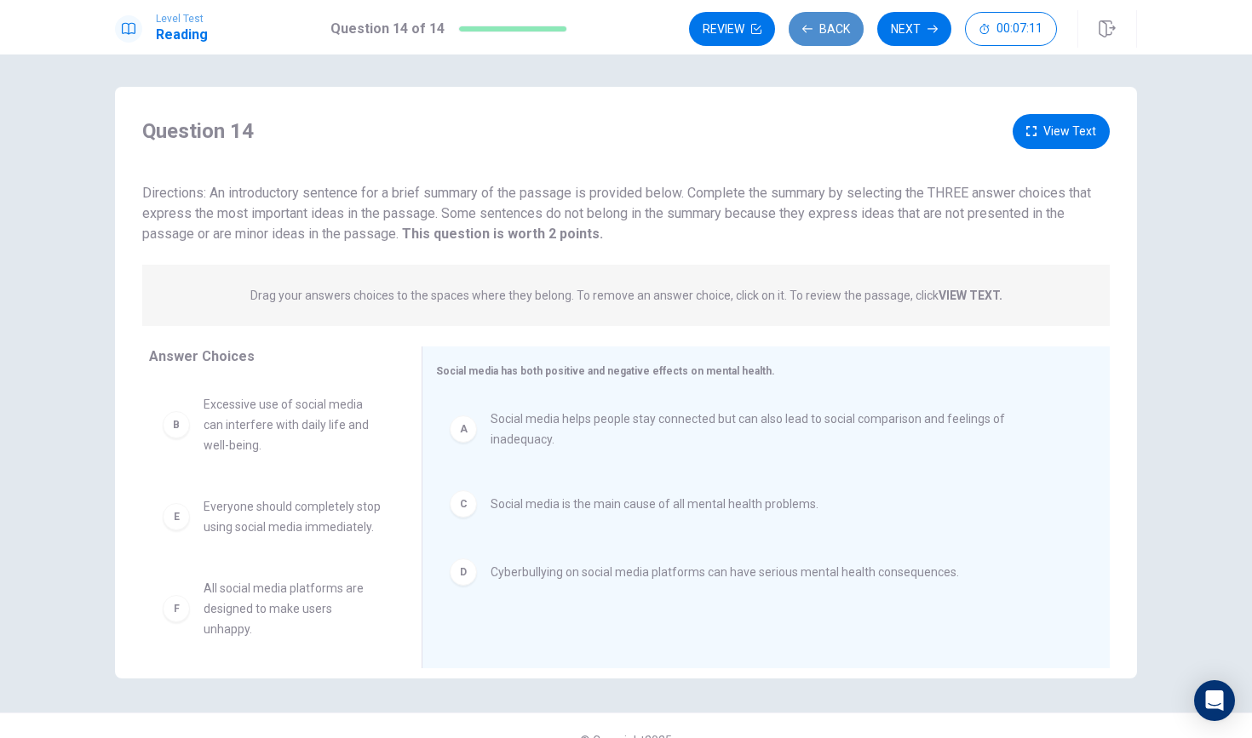
click at [832, 29] on button "Back" at bounding box center [825, 29] width 75 height 34
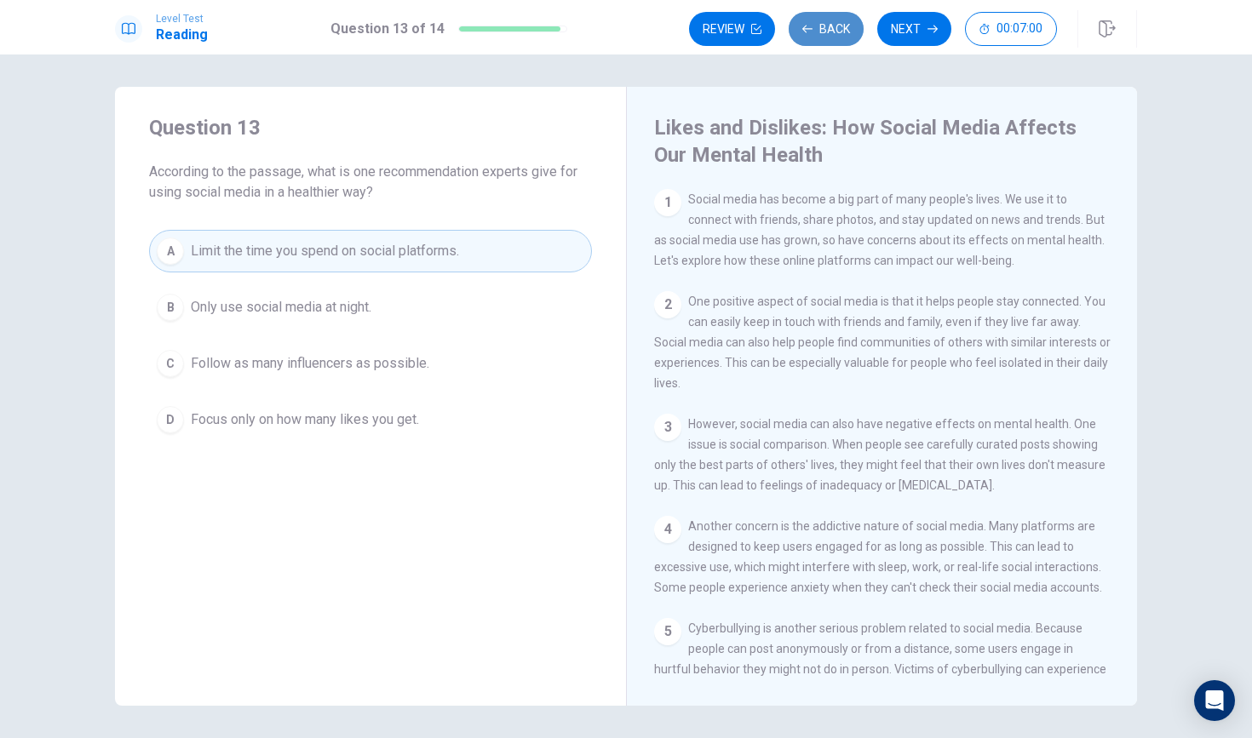
click at [840, 22] on button "Back" at bounding box center [825, 29] width 75 height 34
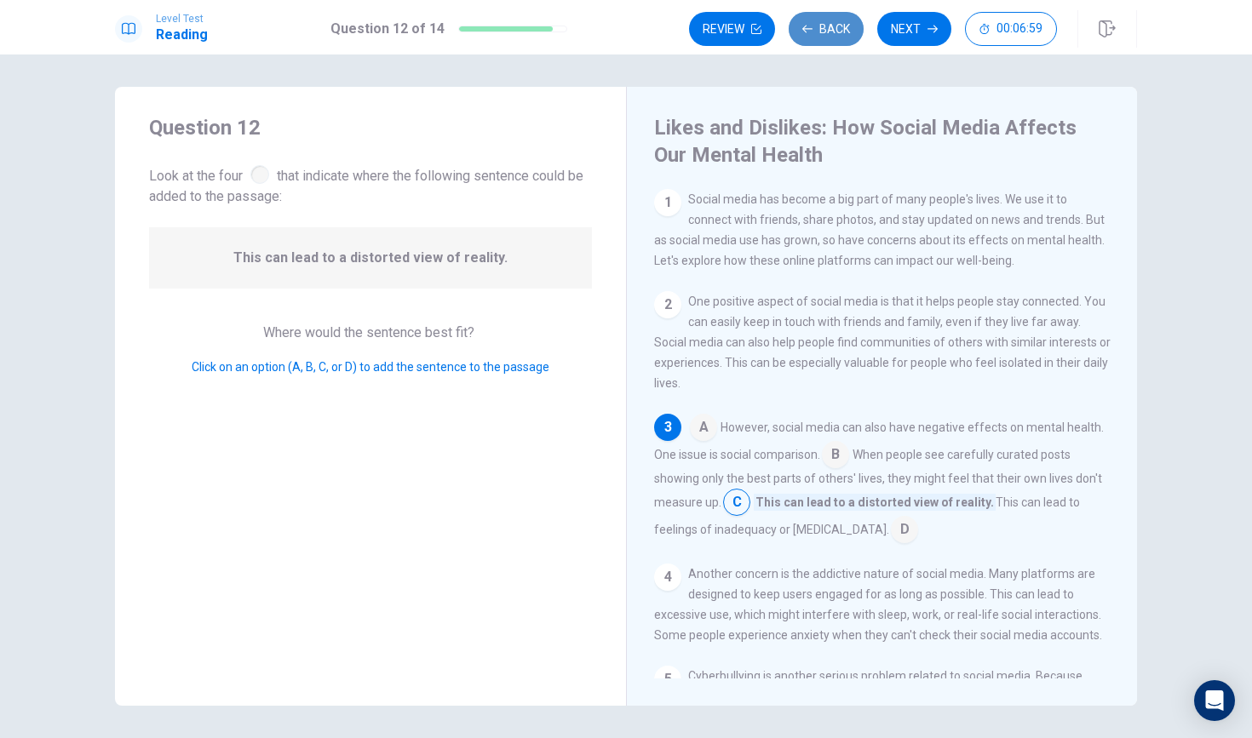
click at [840, 22] on button "Back" at bounding box center [825, 29] width 75 height 34
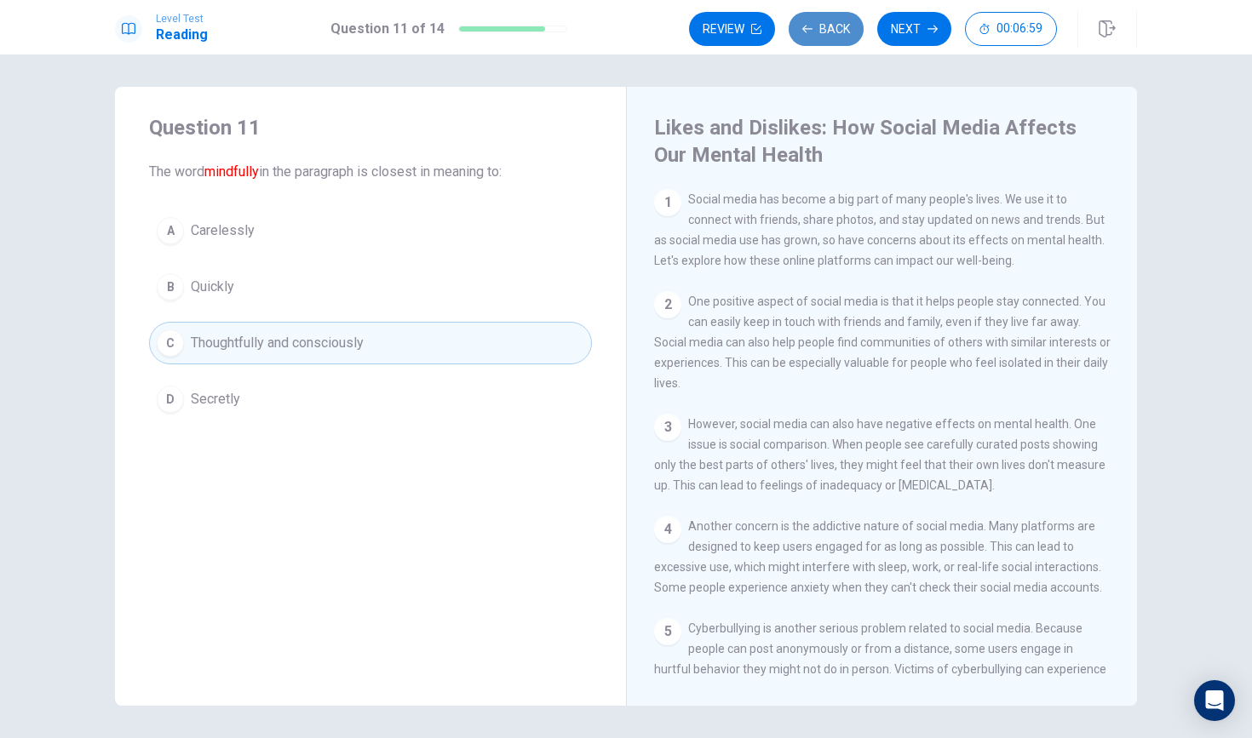
click at [840, 22] on button "Back" at bounding box center [825, 29] width 75 height 34
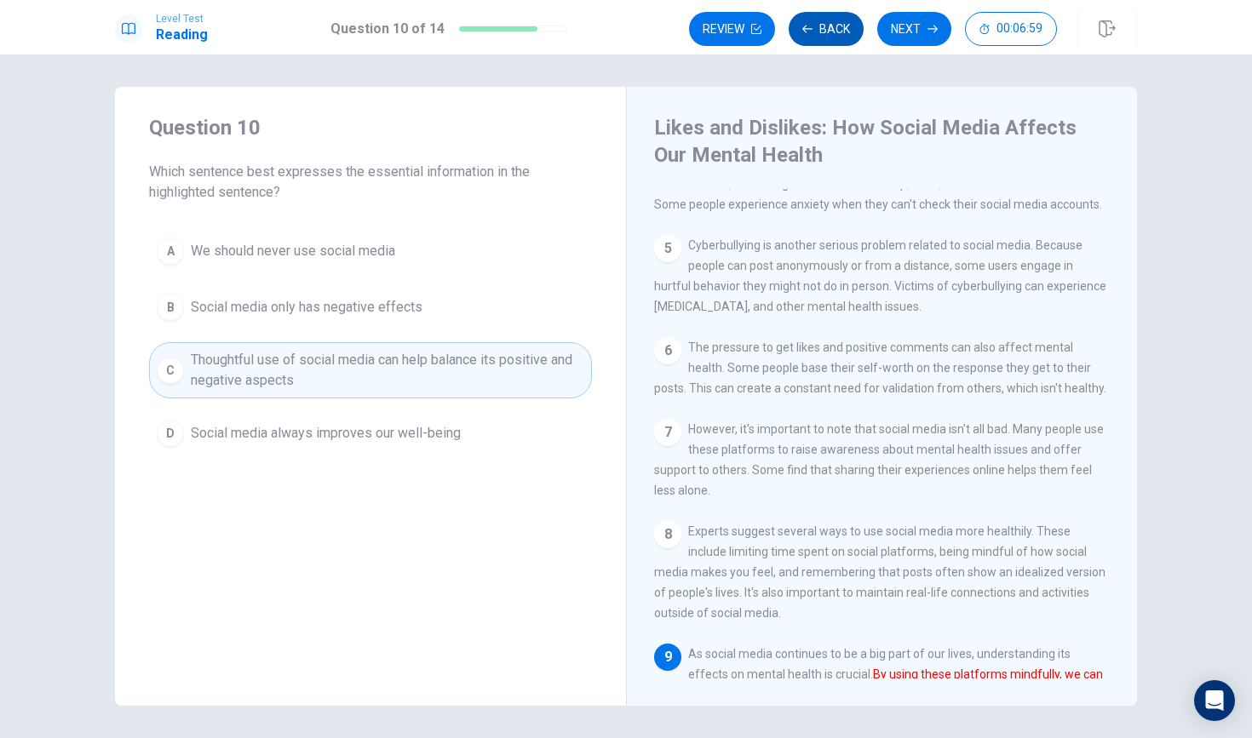
scroll to position [450, 0]
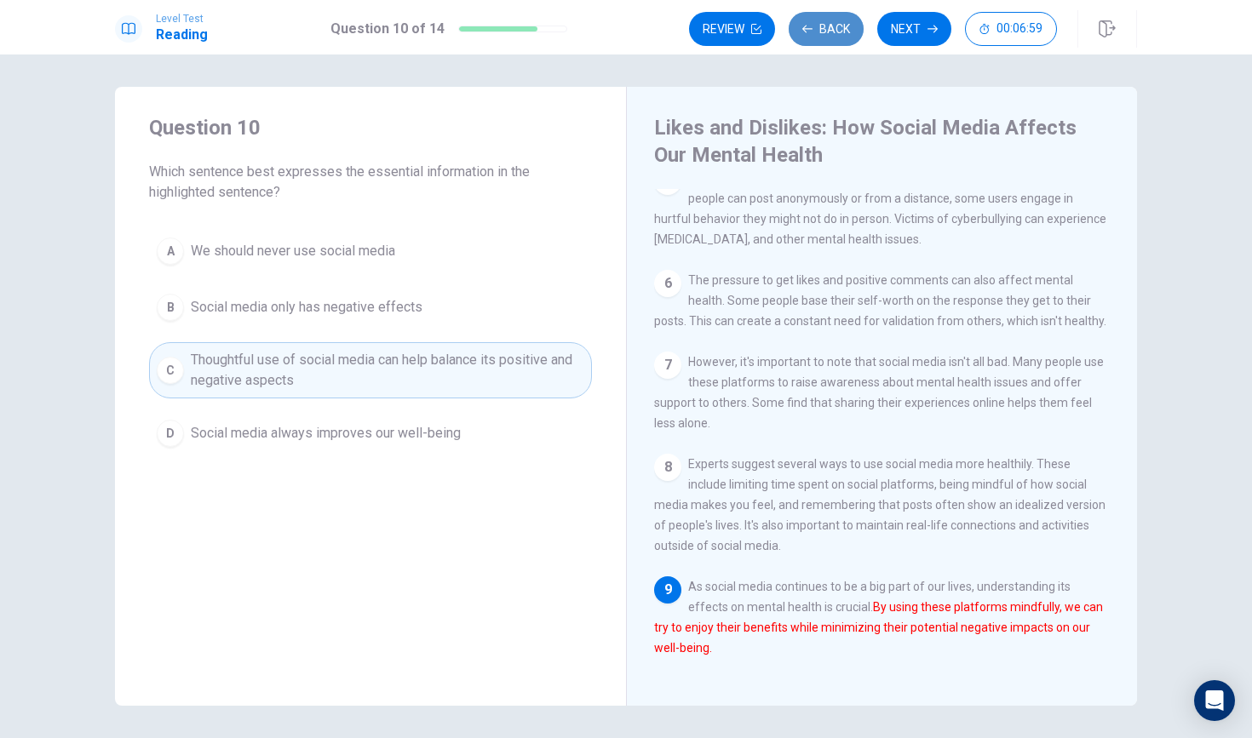
click at [840, 22] on button "Back" at bounding box center [825, 29] width 75 height 34
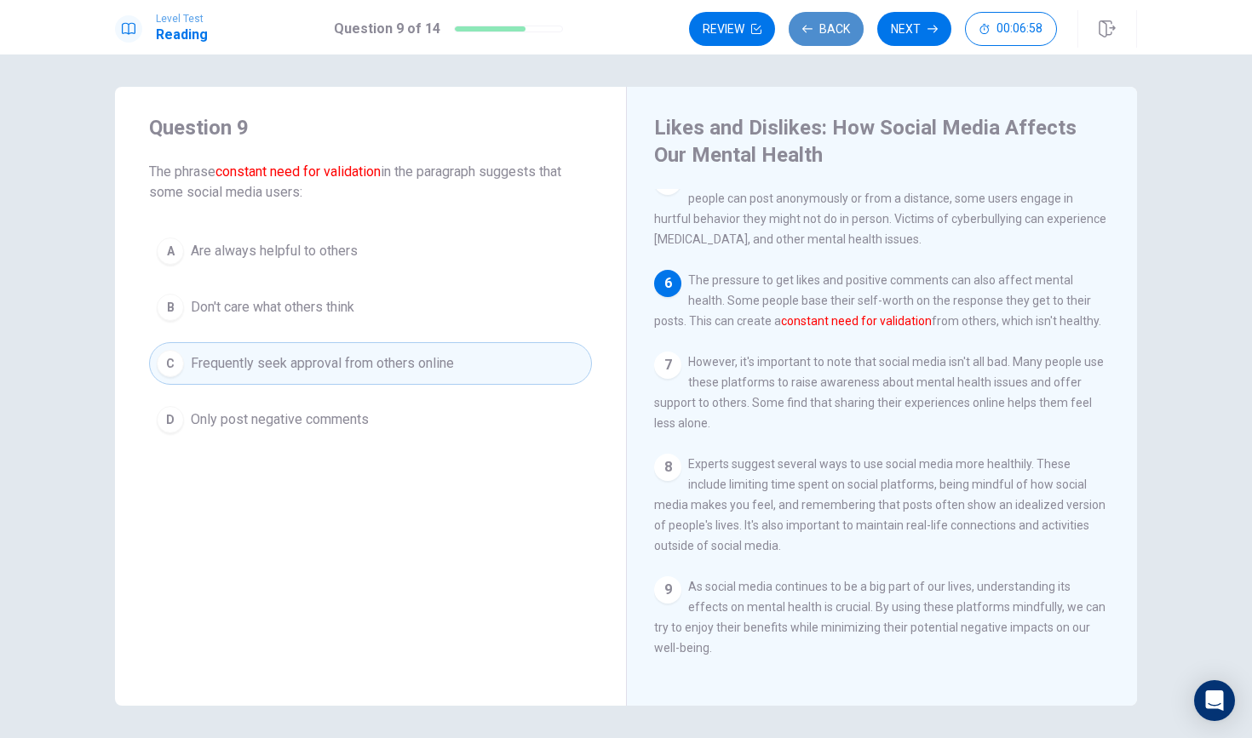
click at [840, 22] on button "Back" at bounding box center [825, 29] width 75 height 34
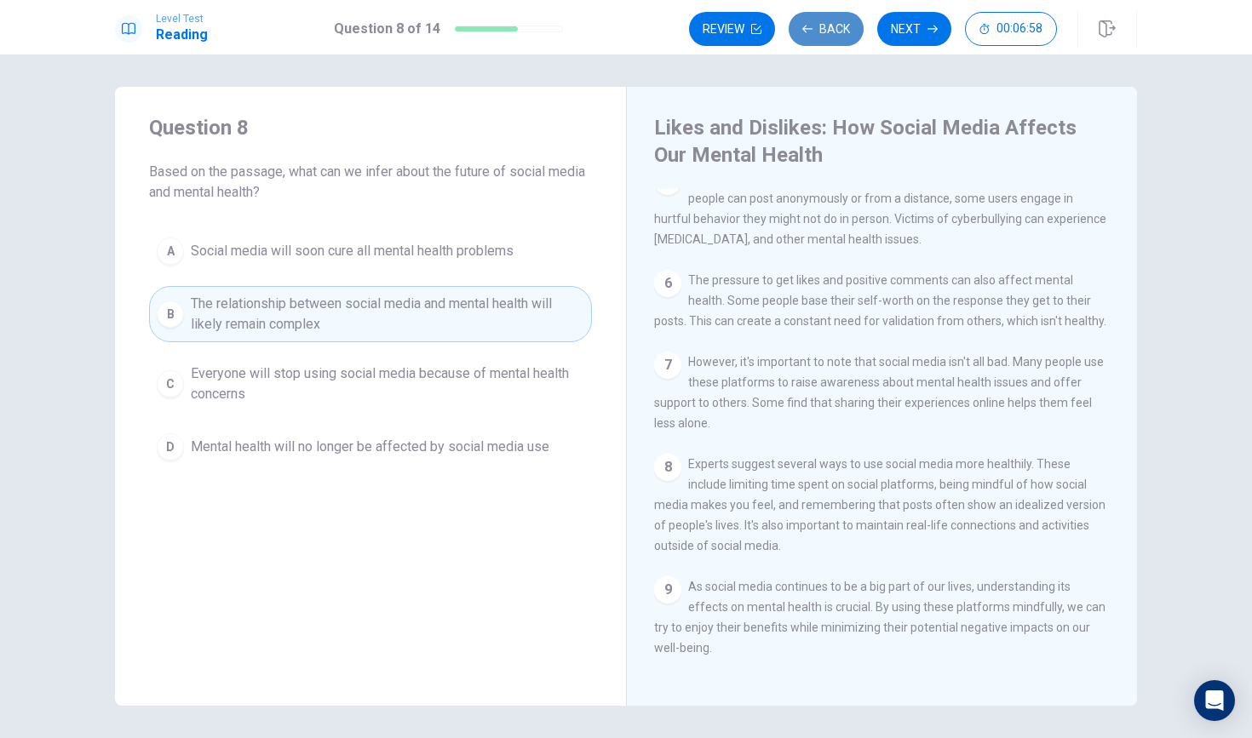
click at [840, 22] on button "Back" at bounding box center [825, 29] width 75 height 34
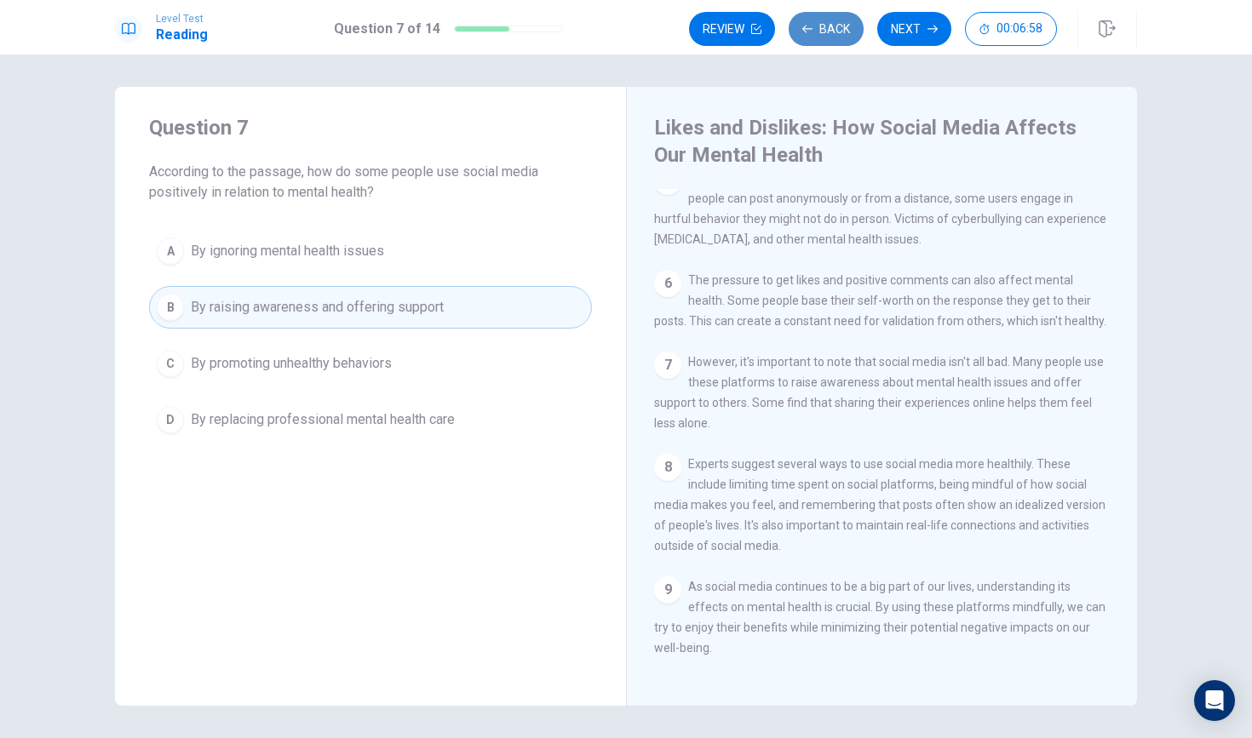
click at [840, 22] on button "Back" at bounding box center [825, 29] width 75 height 34
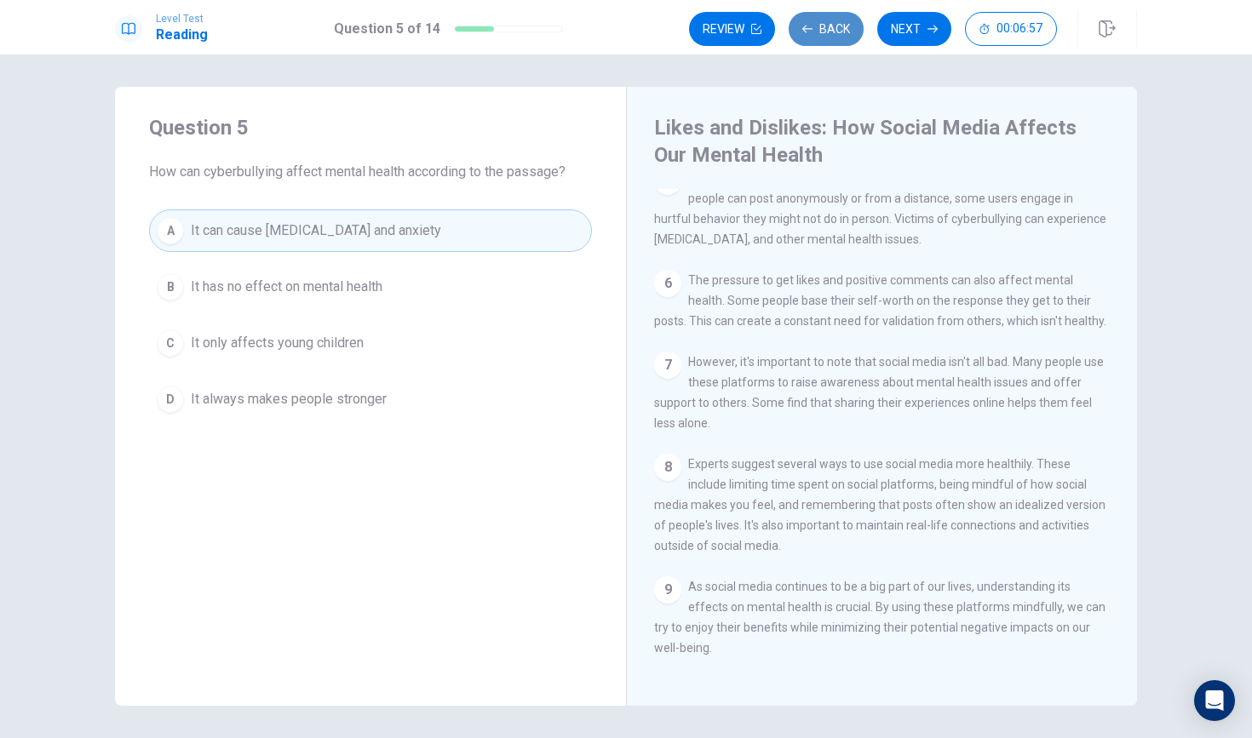
click at [840, 22] on button "Back" at bounding box center [825, 29] width 75 height 34
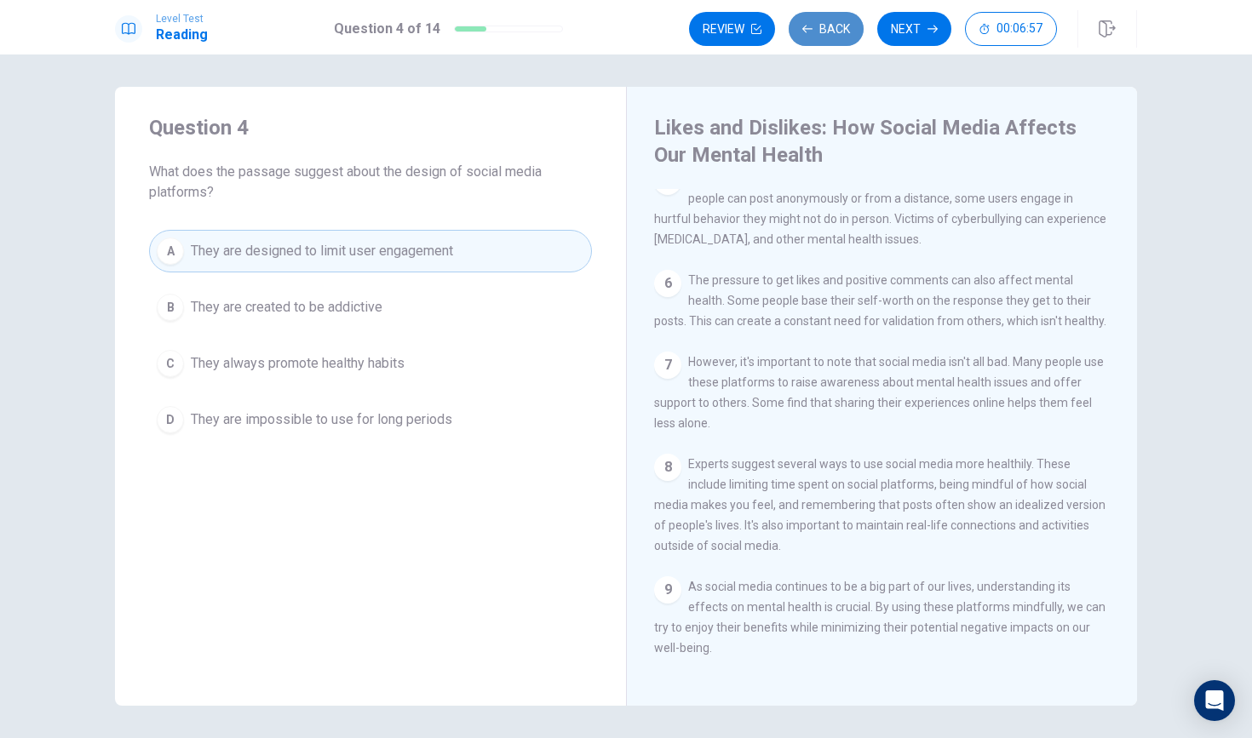
click at [840, 22] on button "Back" at bounding box center [825, 29] width 75 height 34
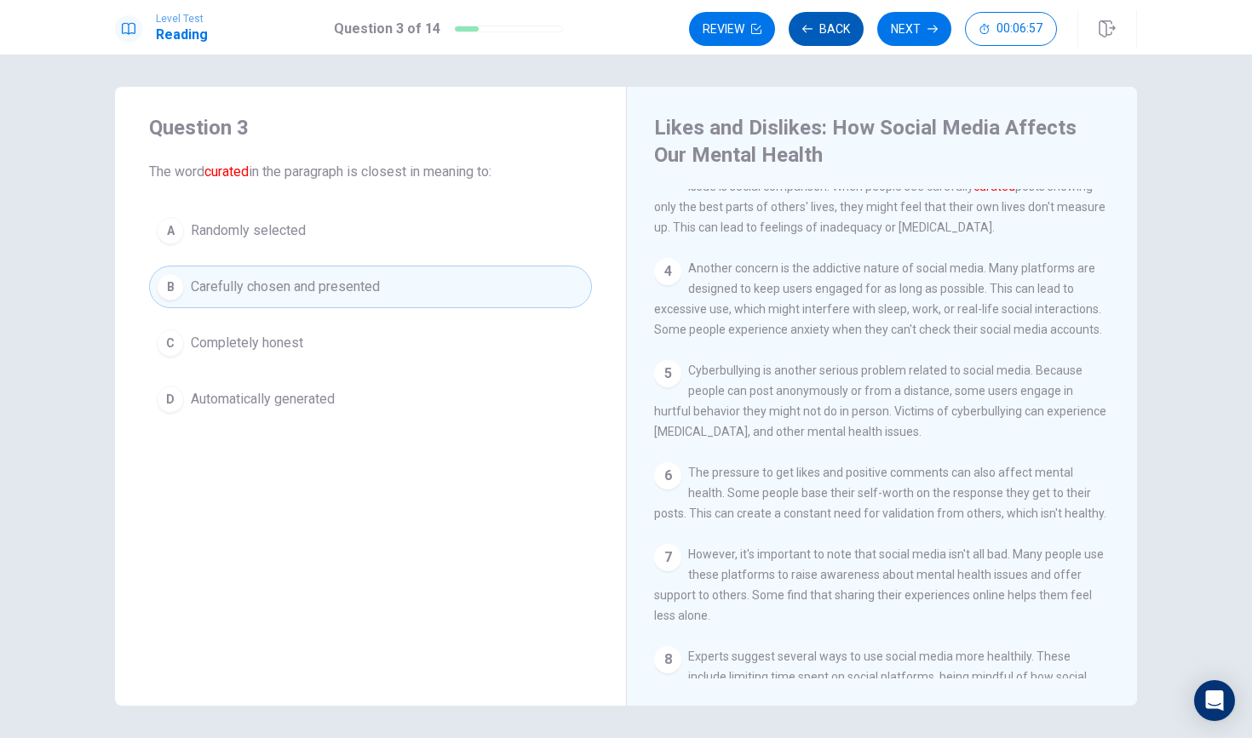
scroll to position [225, 0]
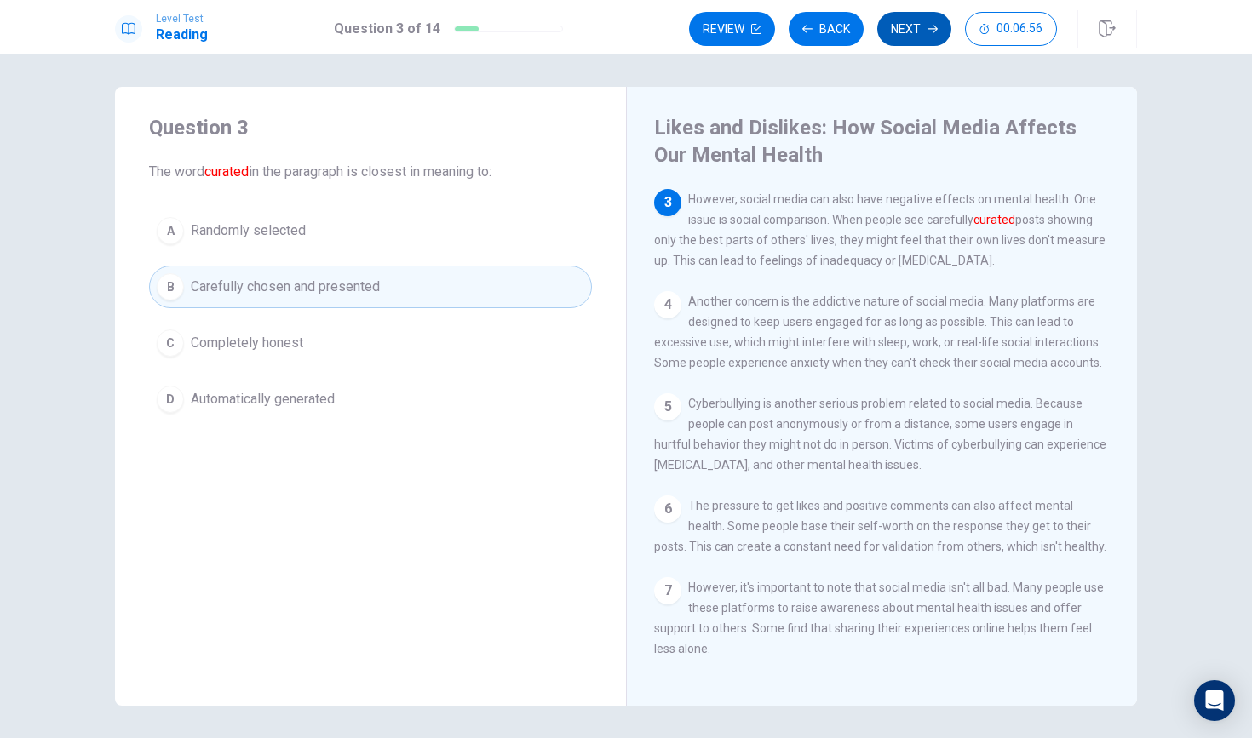
click at [902, 29] on button "Next" at bounding box center [914, 29] width 74 height 34
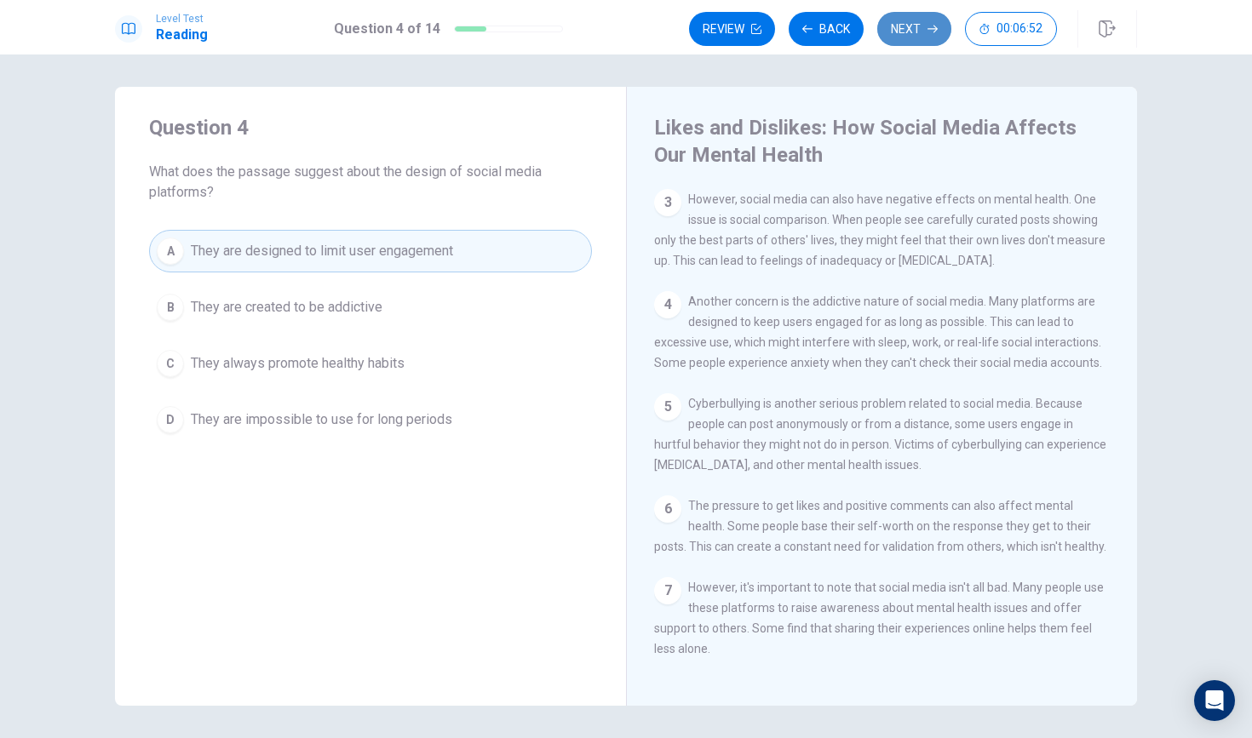
click at [906, 25] on button "Next" at bounding box center [914, 29] width 74 height 34
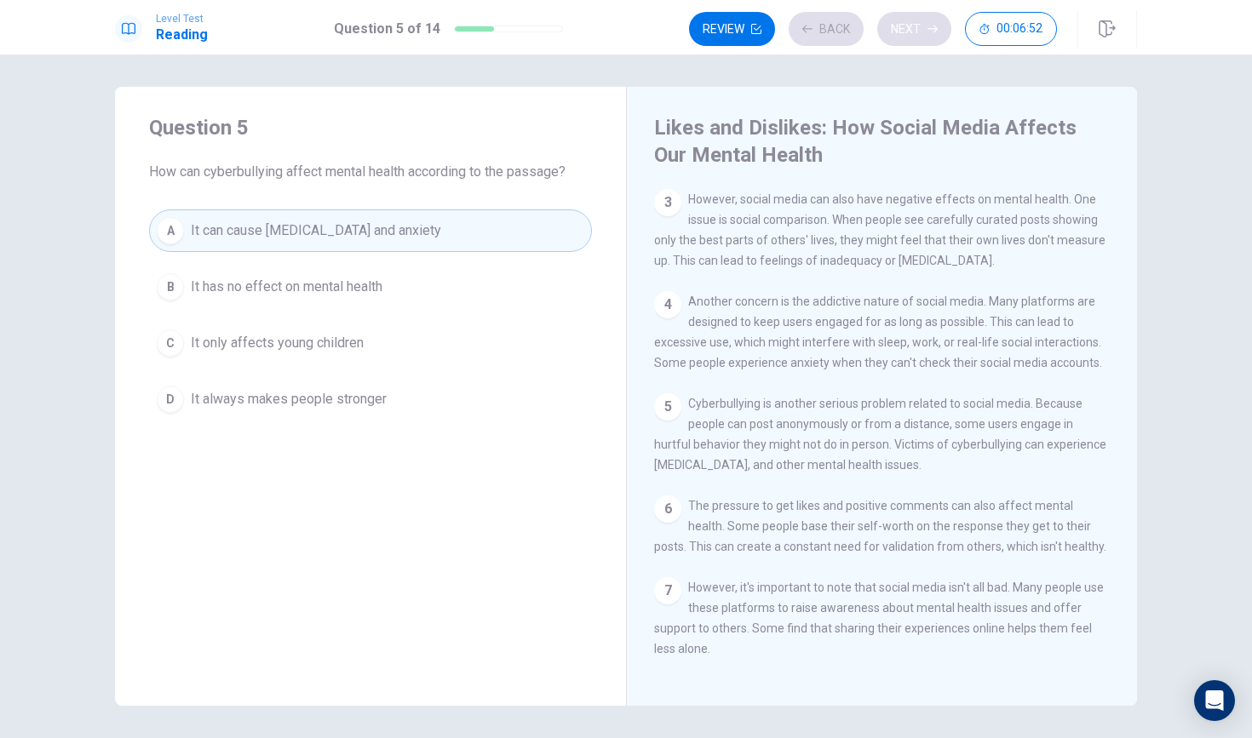
click at [906, 25] on div "Review Back Next 00:06:52" at bounding box center [873, 29] width 368 height 34
click at [906, 25] on button "Next" at bounding box center [914, 29] width 74 height 34
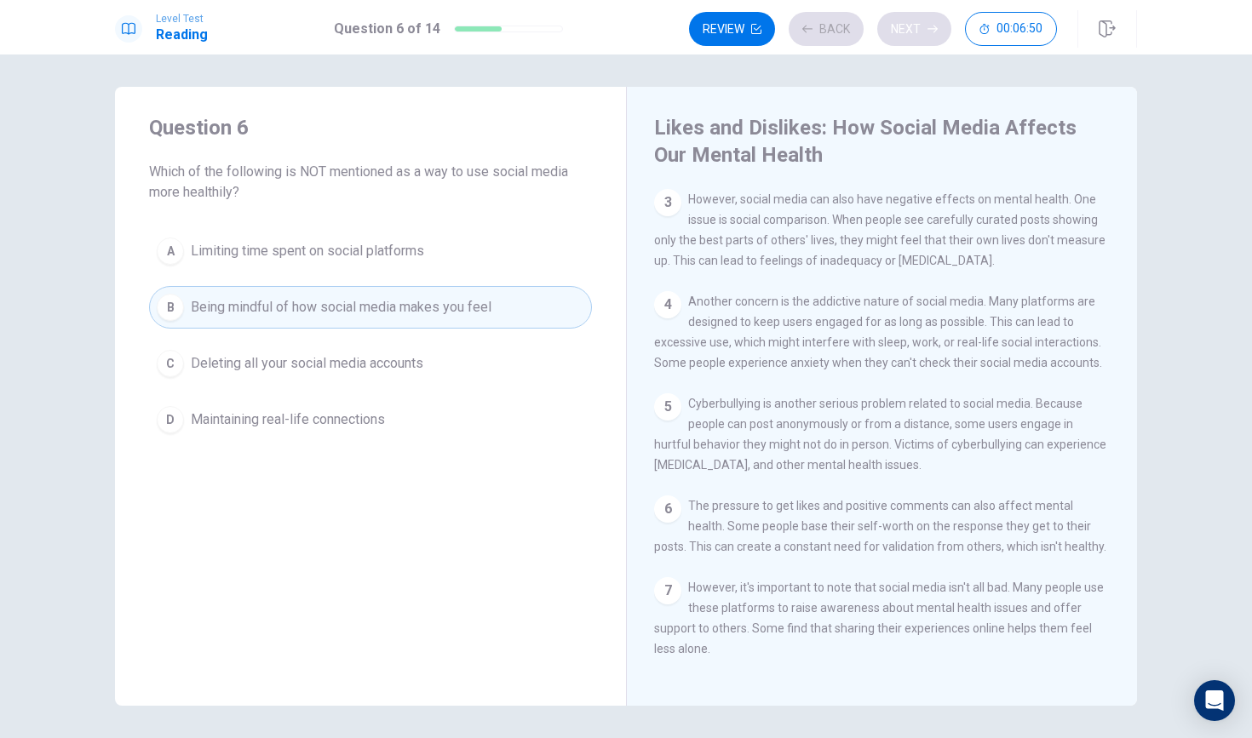
click at [906, 25] on div "Review Back Next 00:06:50" at bounding box center [873, 29] width 368 height 34
click at [906, 25] on button "Next" at bounding box center [914, 29] width 74 height 34
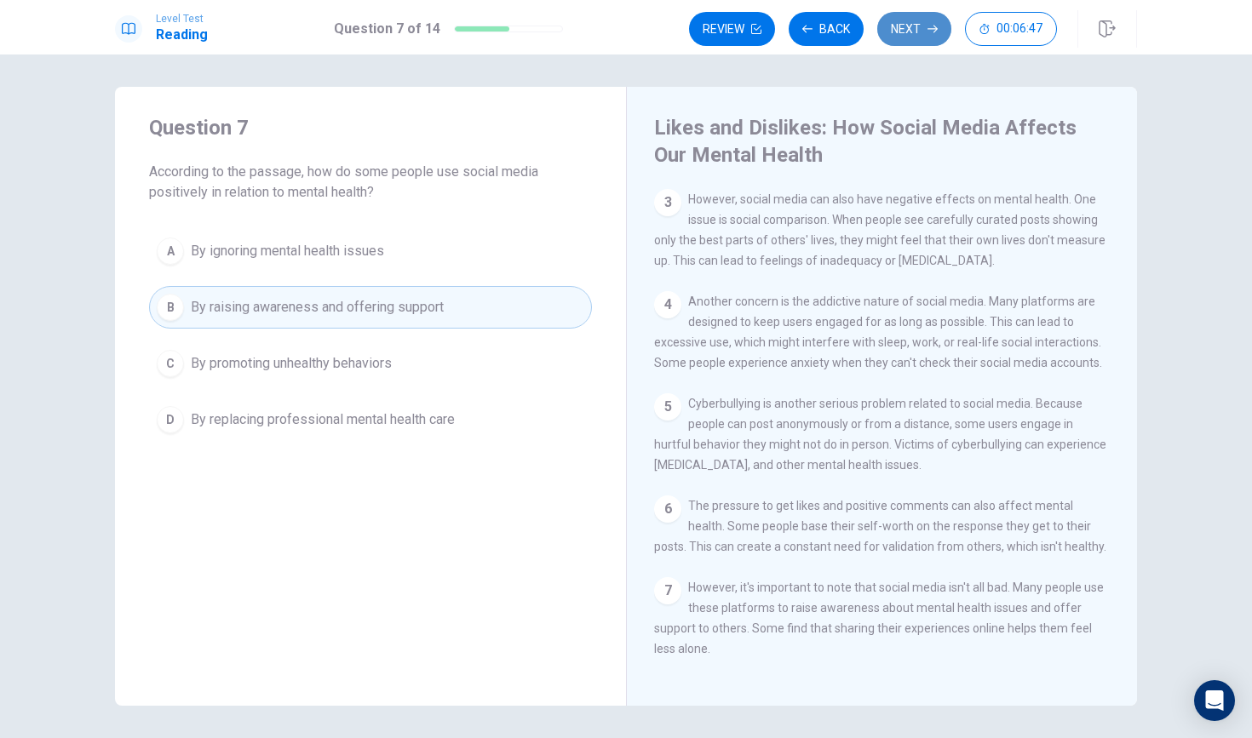
click at [906, 25] on button "Next" at bounding box center [914, 29] width 74 height 34
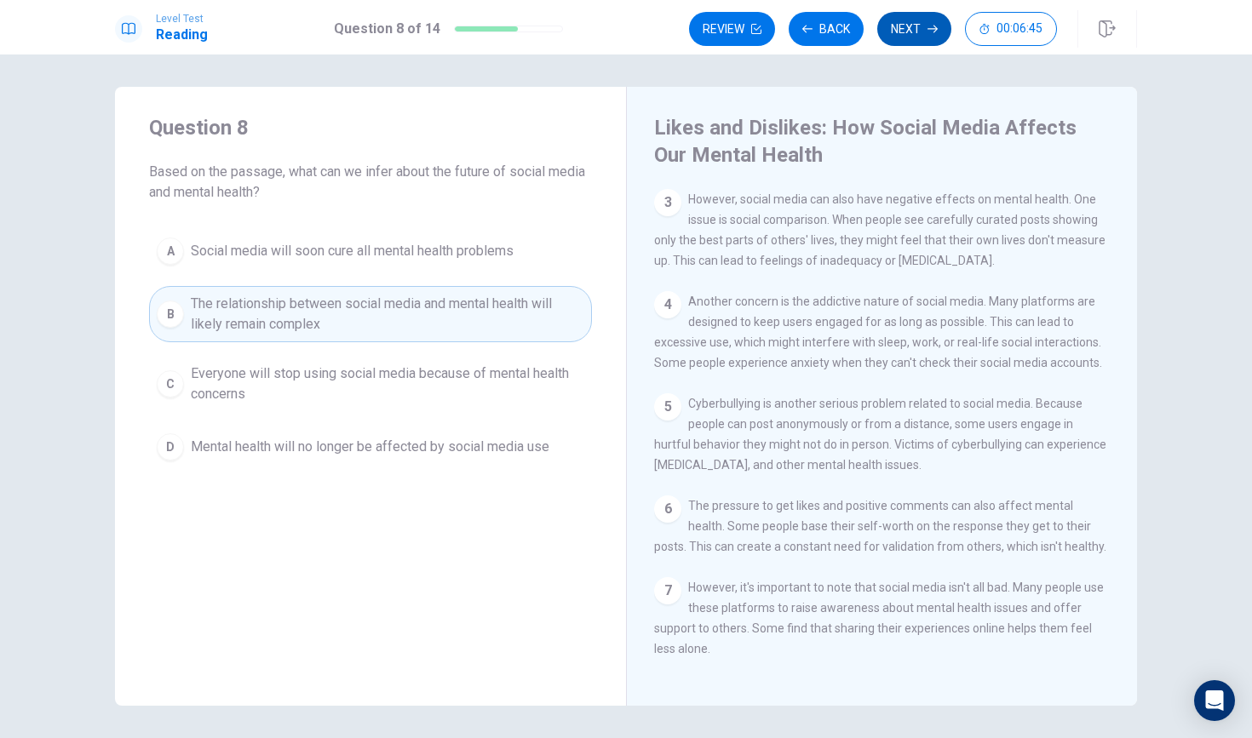
click at [906, 25] on button "Next" at bounding box center [914, 29] width 74 height 34
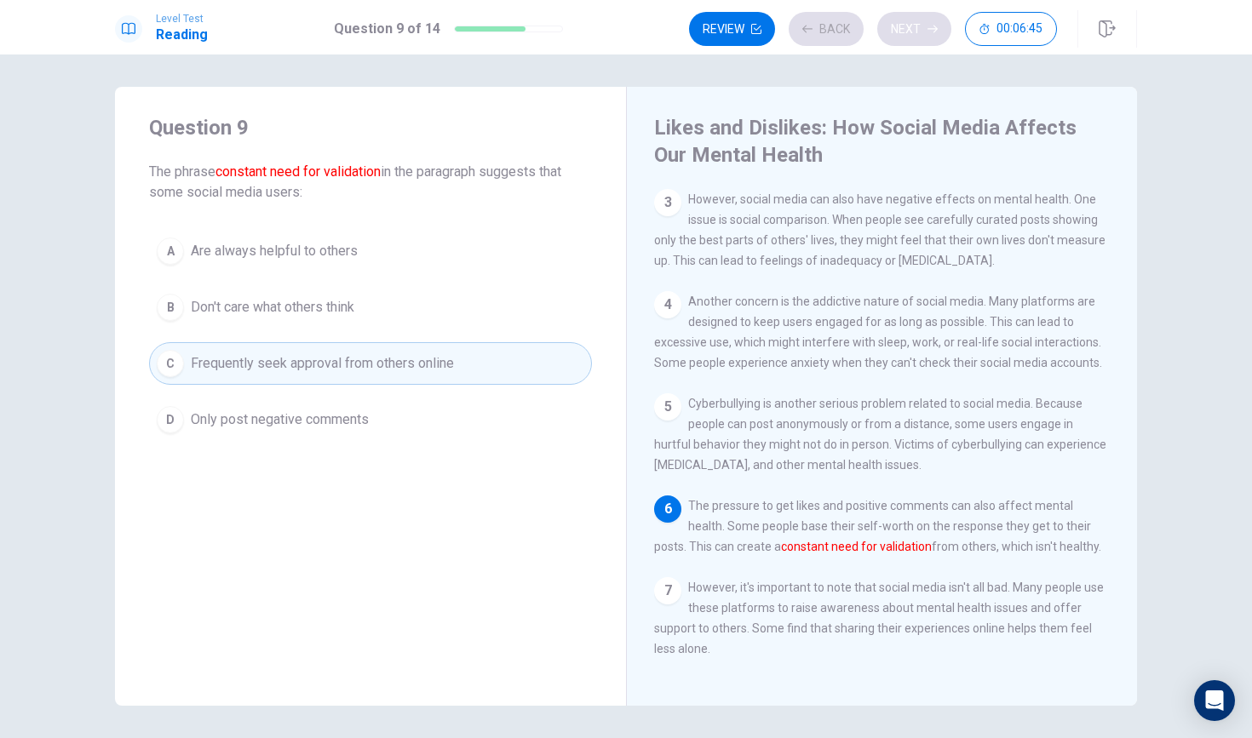
scroll to position [273, 0]
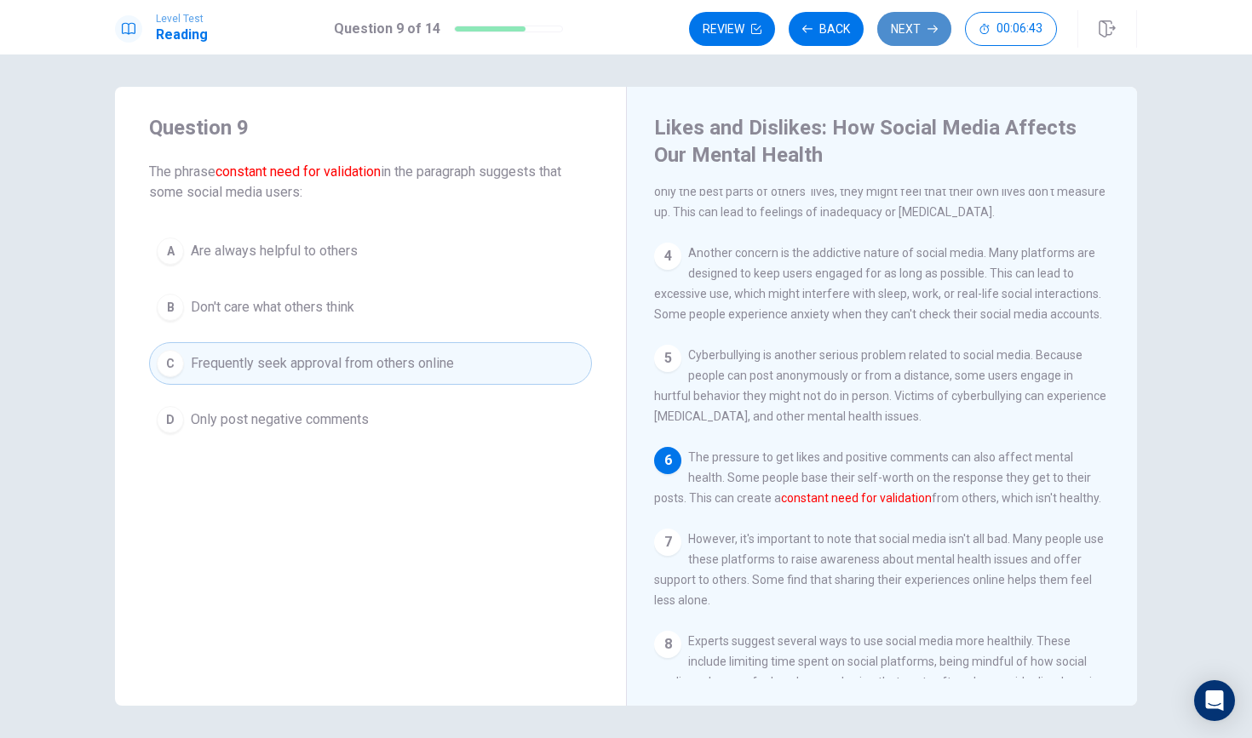
click at [906, 25] on button "Next" at bounding box center [914, 29] width 74 height 34
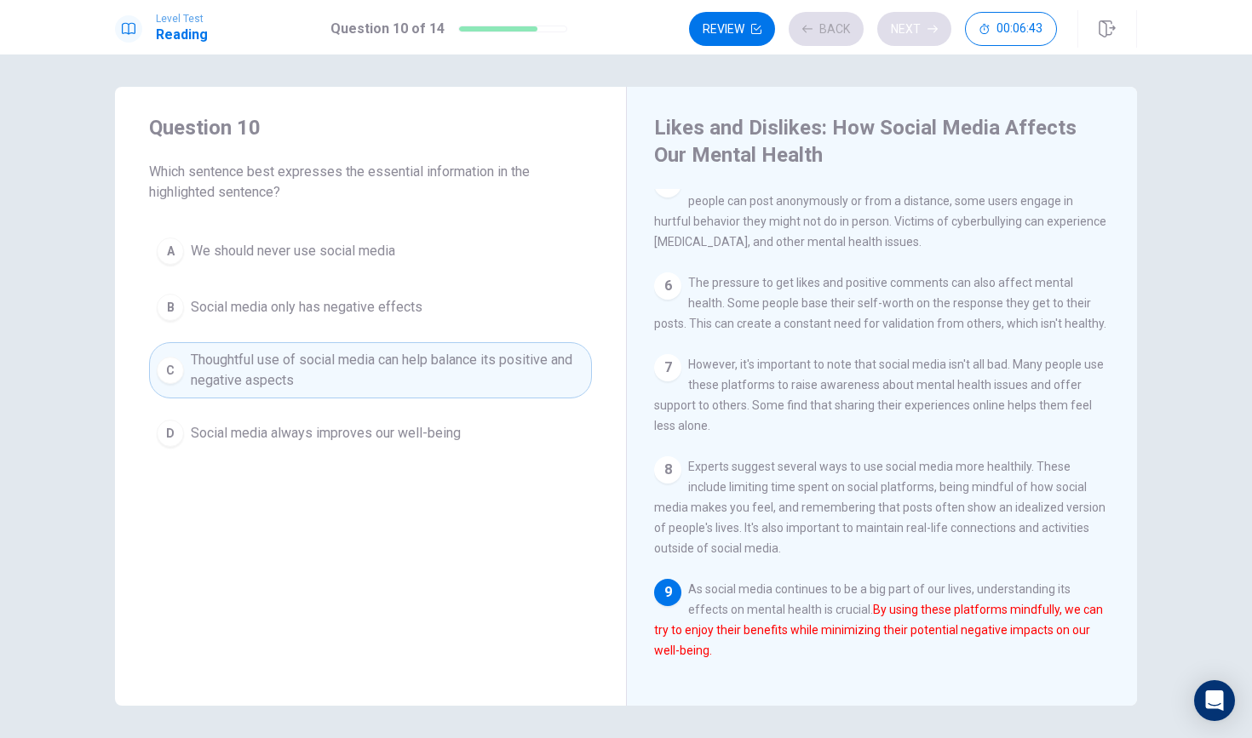
scroll to position [450, 0]
click at [906, 25] on button "Next" at bounding box center [914, 29] width 74 height 34
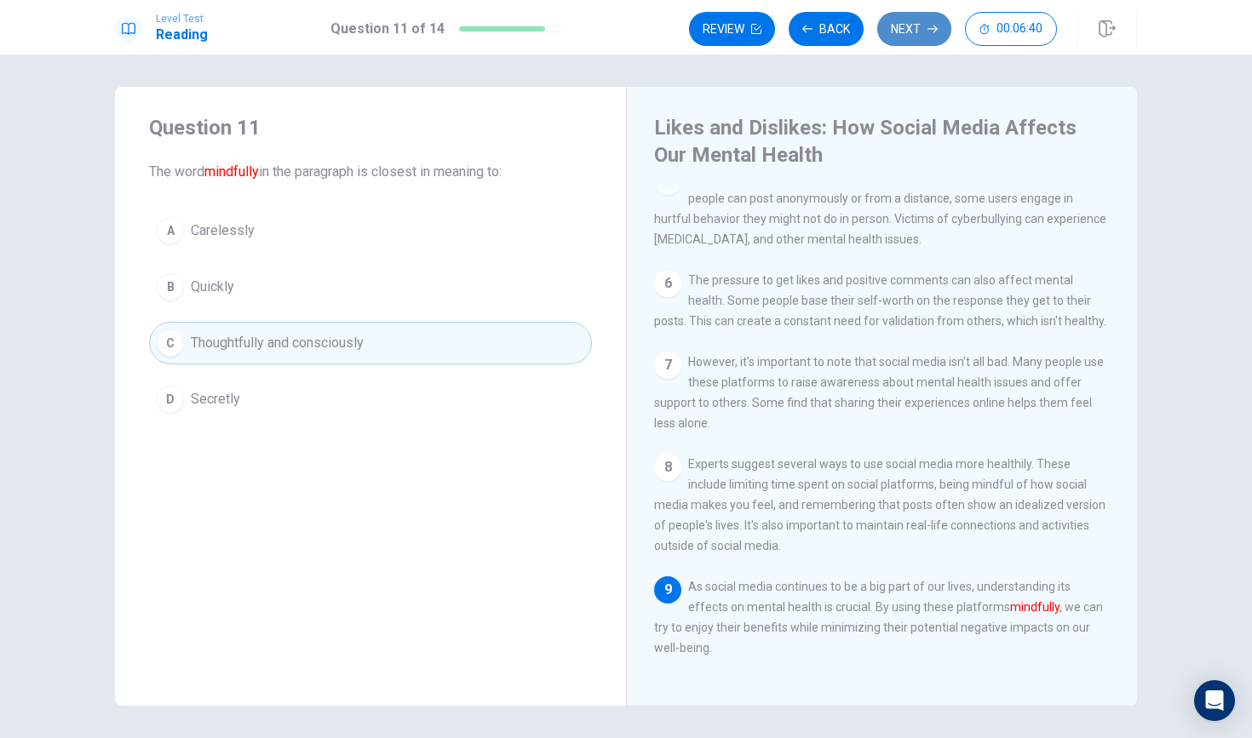
click at [906, 25] on button "Next" at bounding box center [914, 29] width 74 height 34
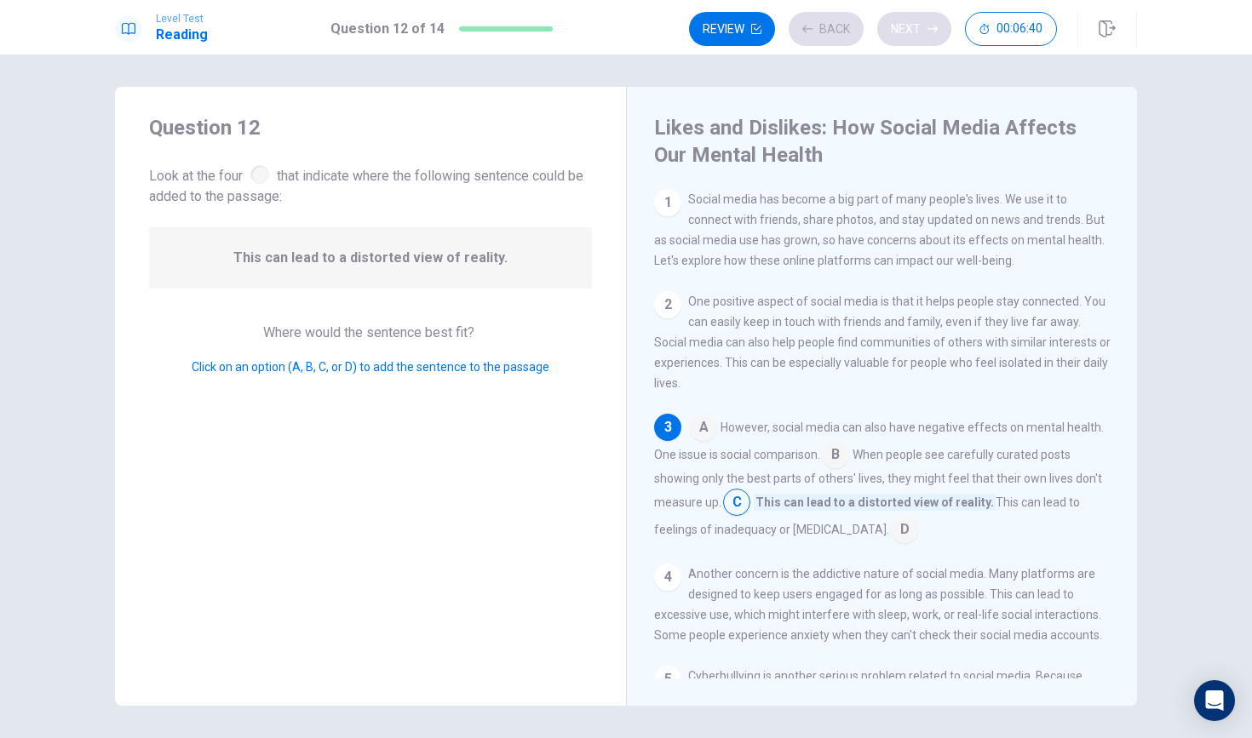
scroll to position [35, 0]
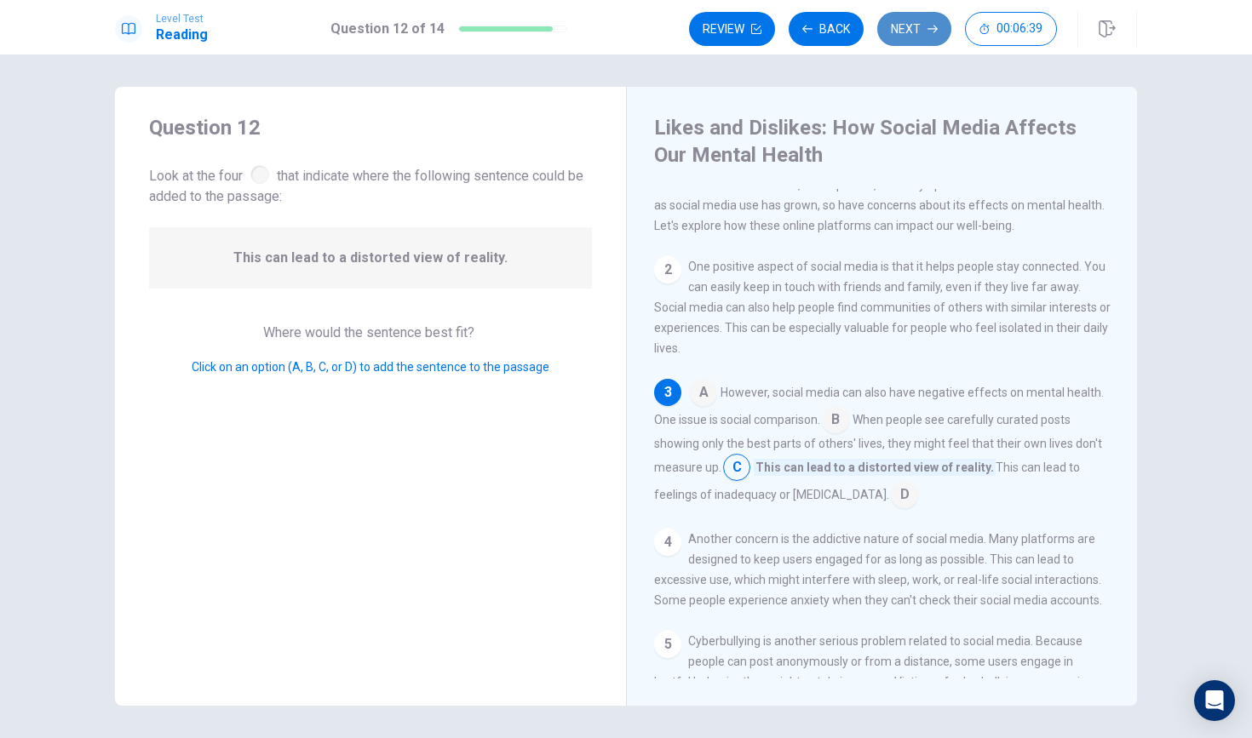
click at [906, 25] on button "Next" at bounding box center [914, 29] width 74 height 34
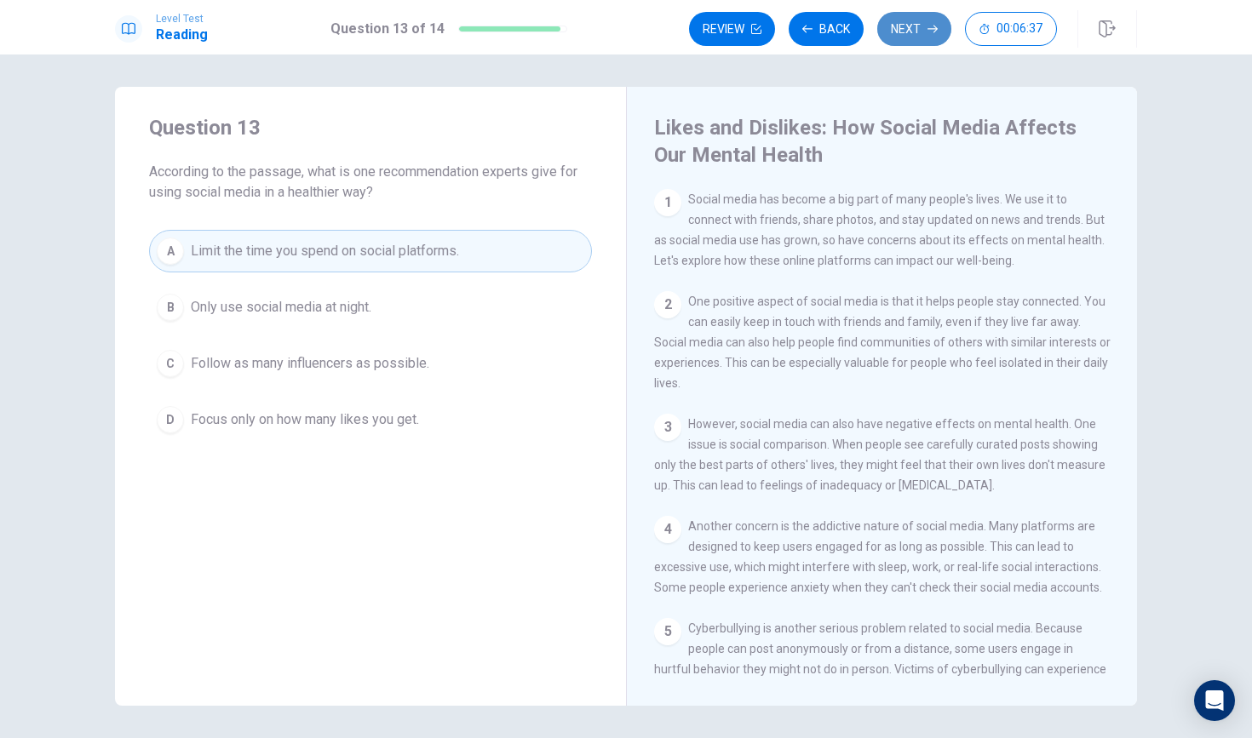
click at [906, 25] on button "Next" at bounding box center [914, 29] width 74 height 34
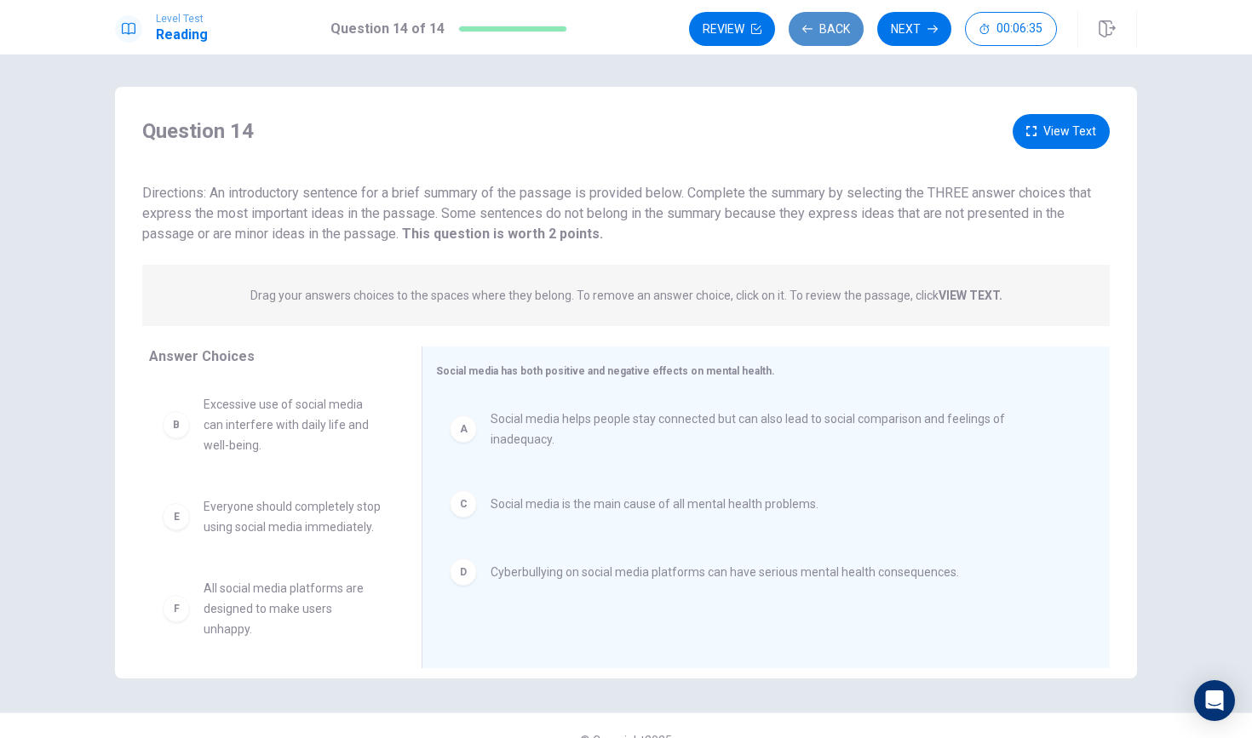
click at [829, 32] on button "Back" at bounding box center [825, 29] width 75 height 34
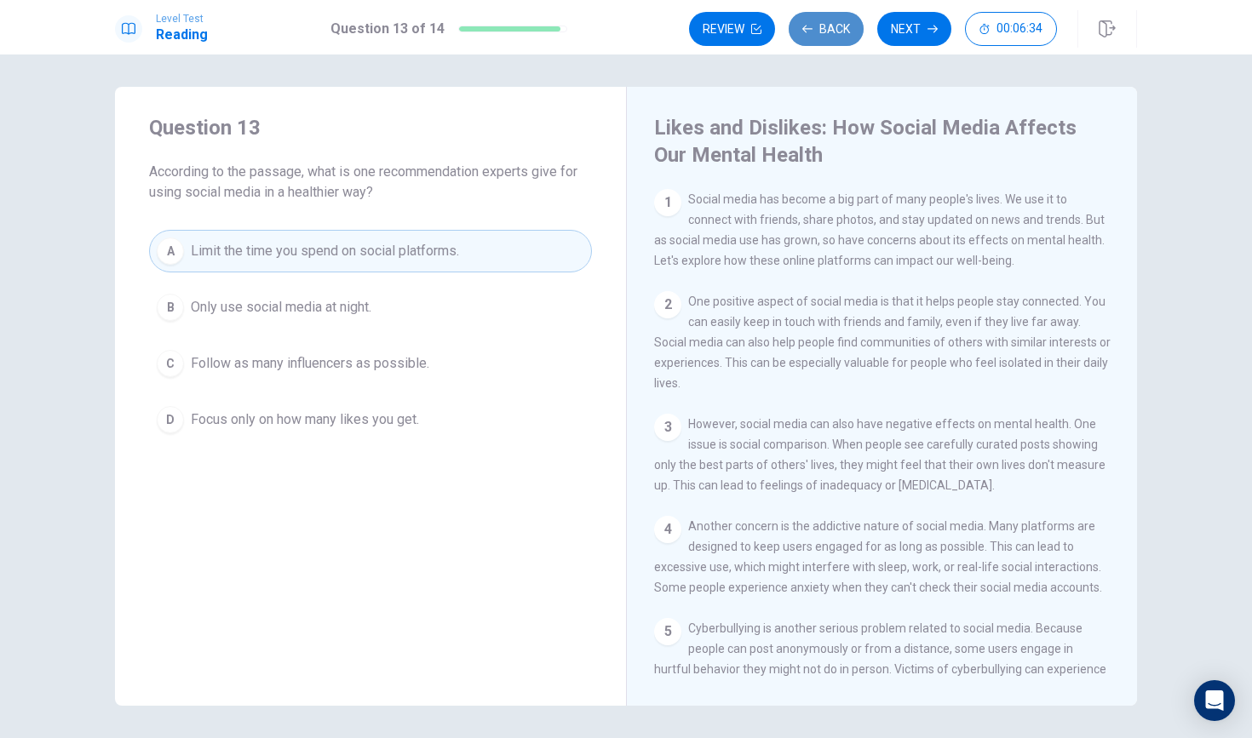
click at [829, 32] on button "Back" at bounding box center [825, 29] width 75 height 34
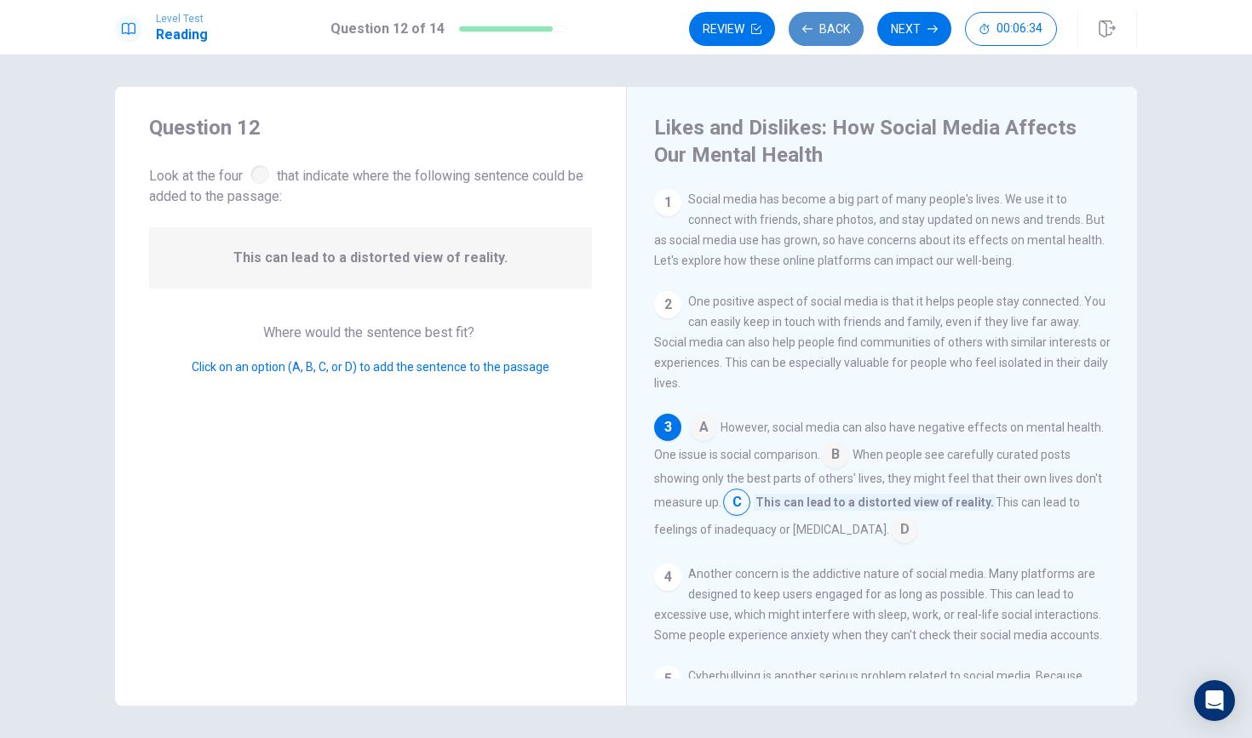
click at [829, 32] on button "Back" at bounding box center [825, 29] width 75 height 34
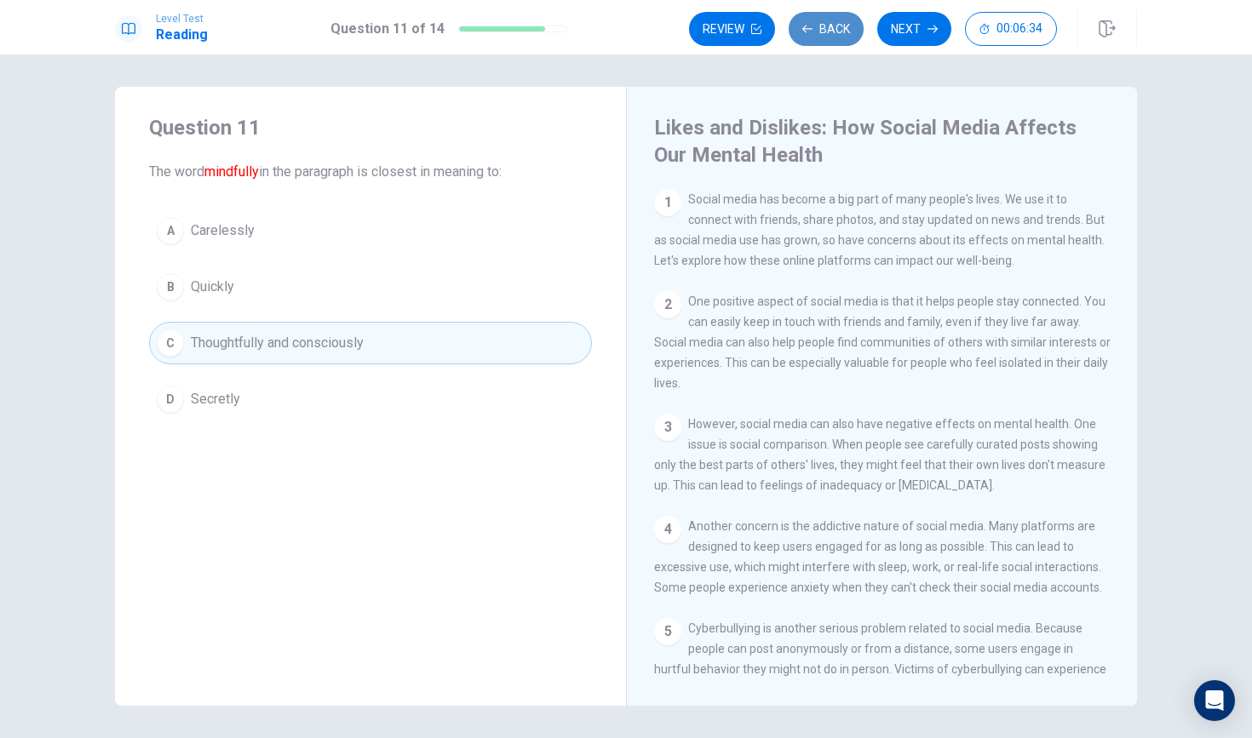
click at [829, 32] on button "Back" at bounding box center [825, 29] width 75 height 34
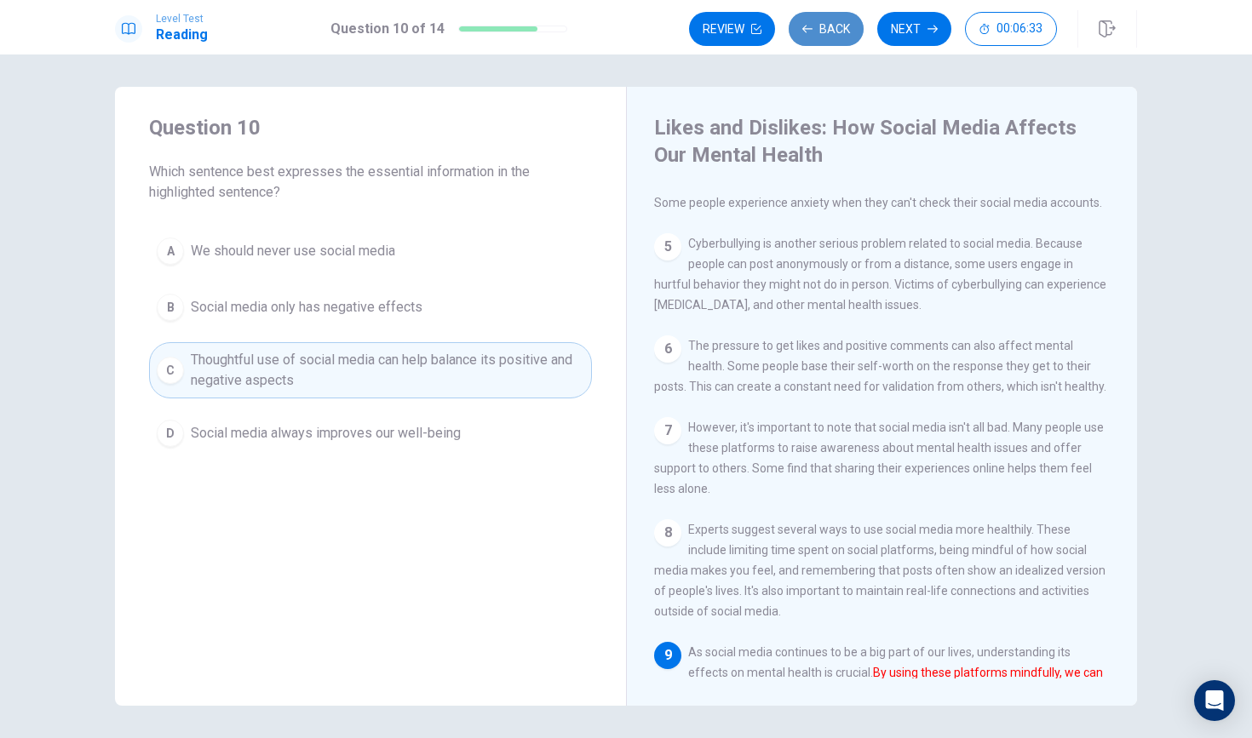
scroll to position [450, 0]
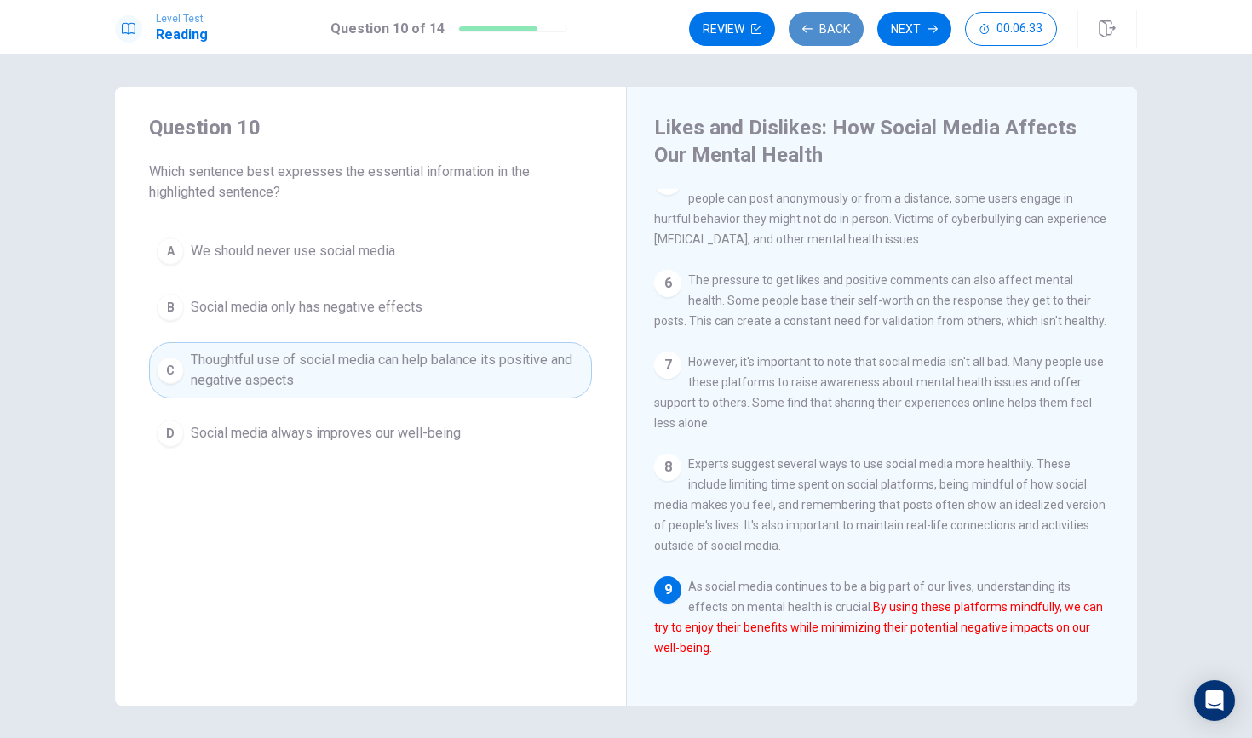
click at [829, 32] on button "Back" at bounding box center [825, 29] width 75 height 34
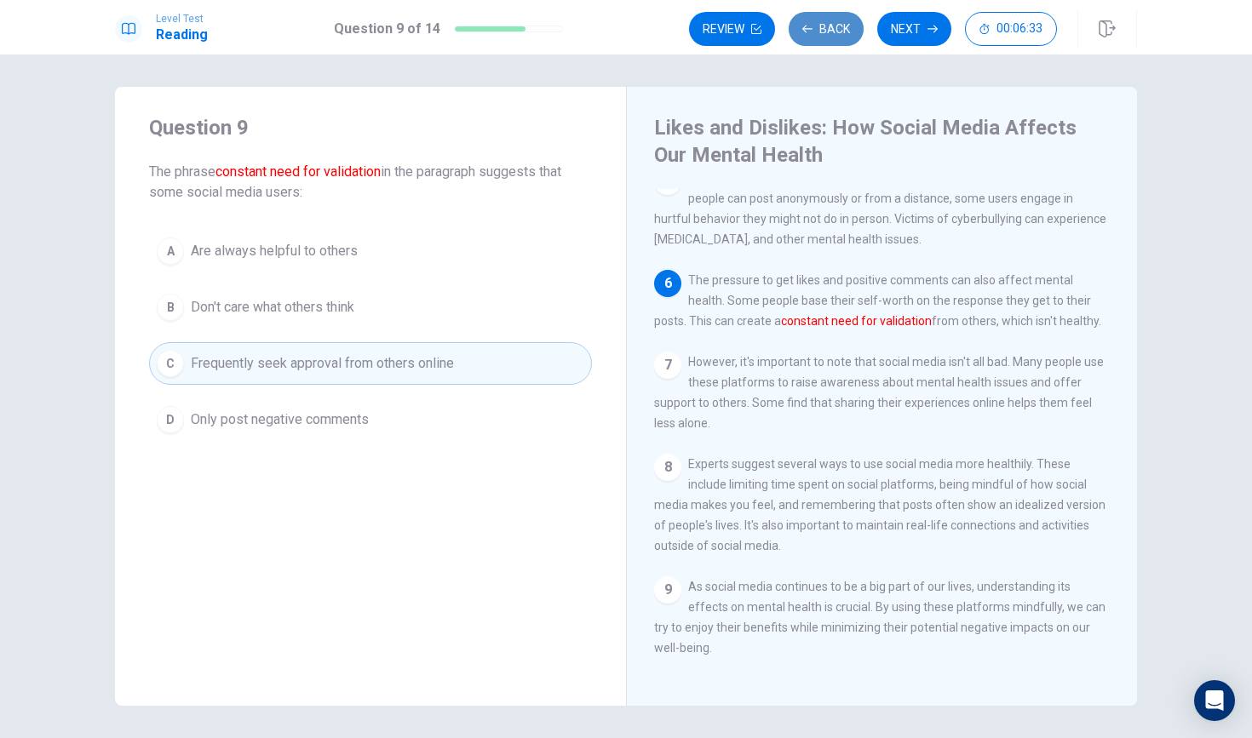
click at [829, 32] on button "Back" at bounding box center [825, 29] width 75 height 34
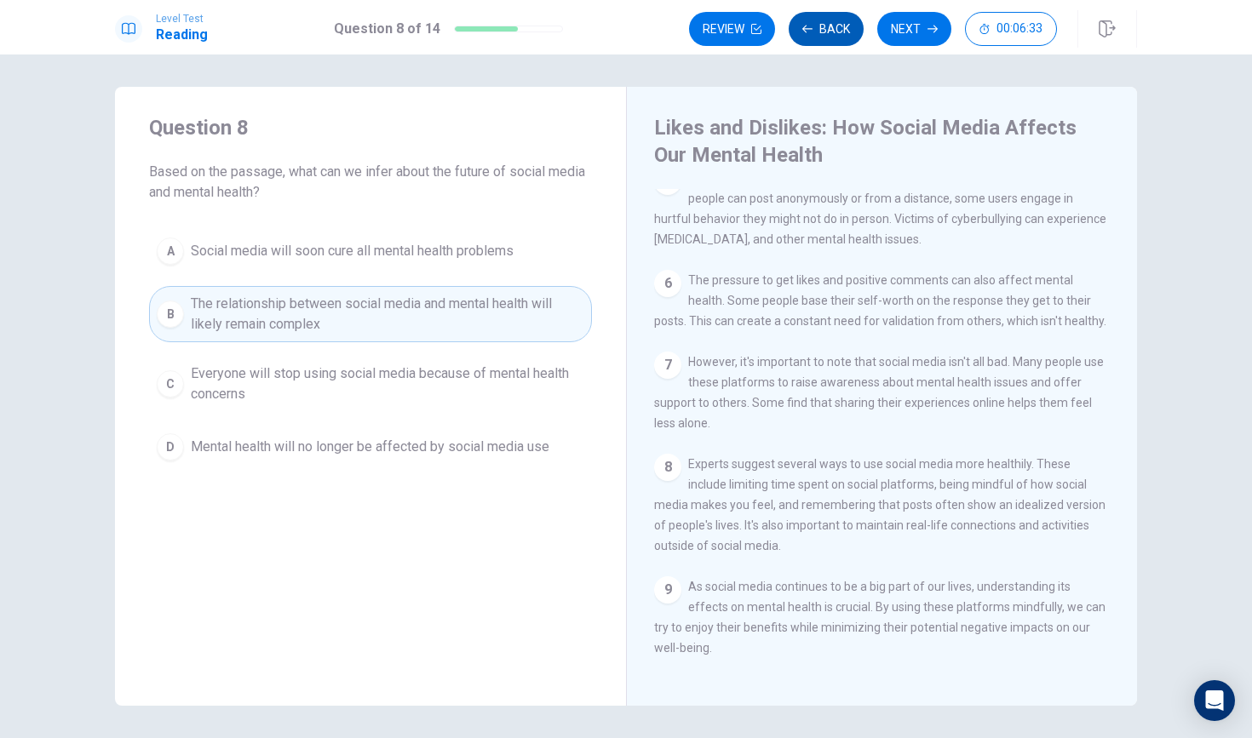
click at [829, 32] on button "Back" at bounding box center [825, 29] width 75 height 34
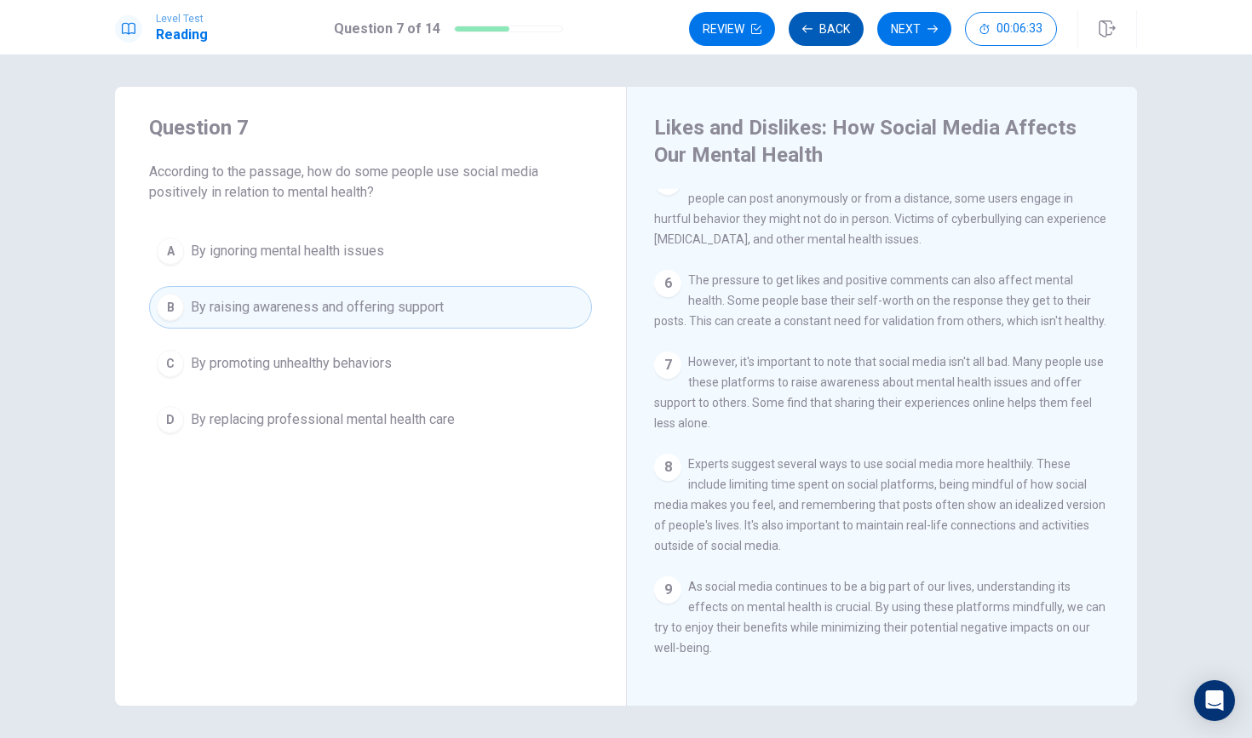
click at [829, 32] on button "Back" at bounding box center [825, 29] width 75 height 34
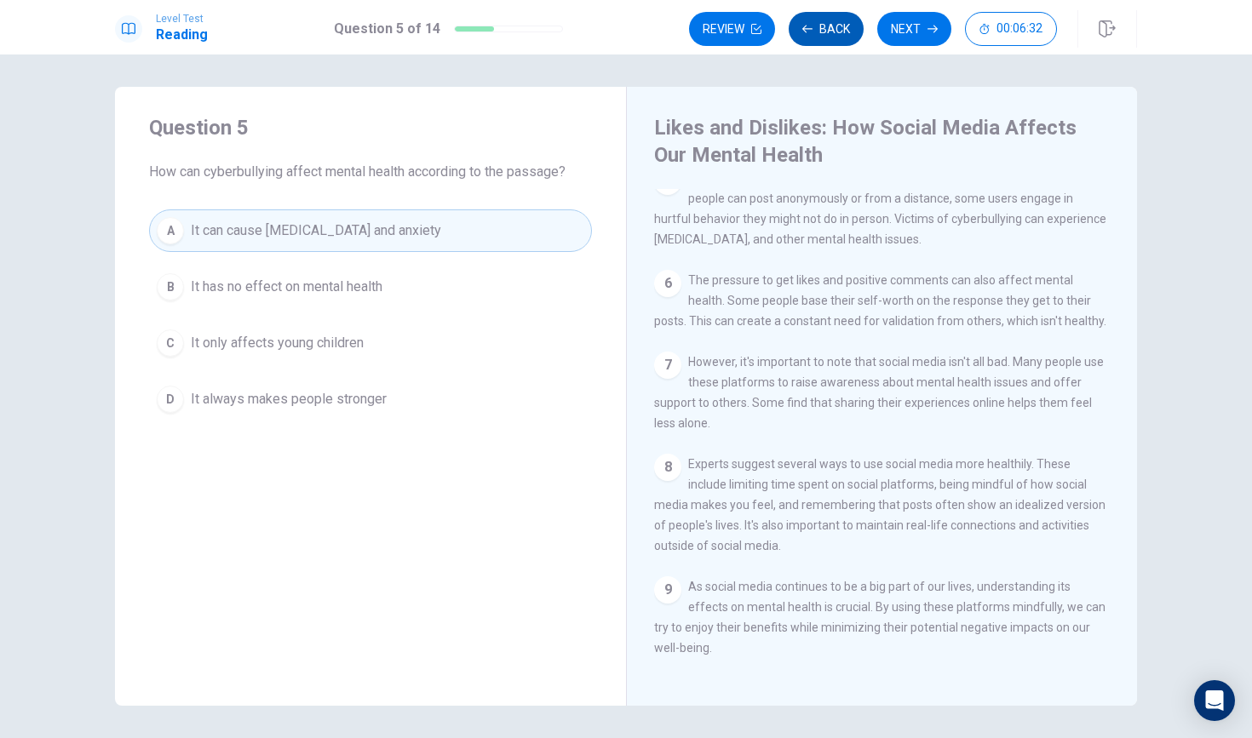
click at [829, 32] on button "Back" at bounding box center [825, 29] width 75 height 34
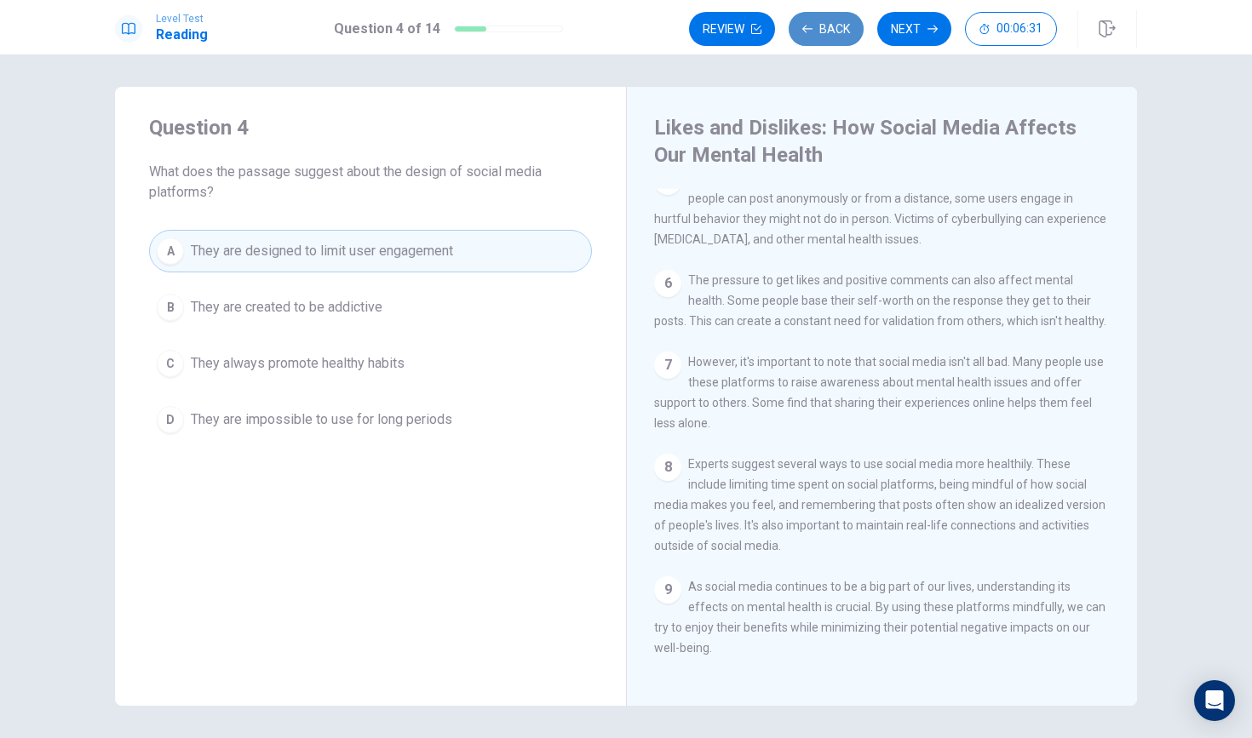
click at [829, 32] on button "Back" at bounding box center [825, 29] width 75 height 34
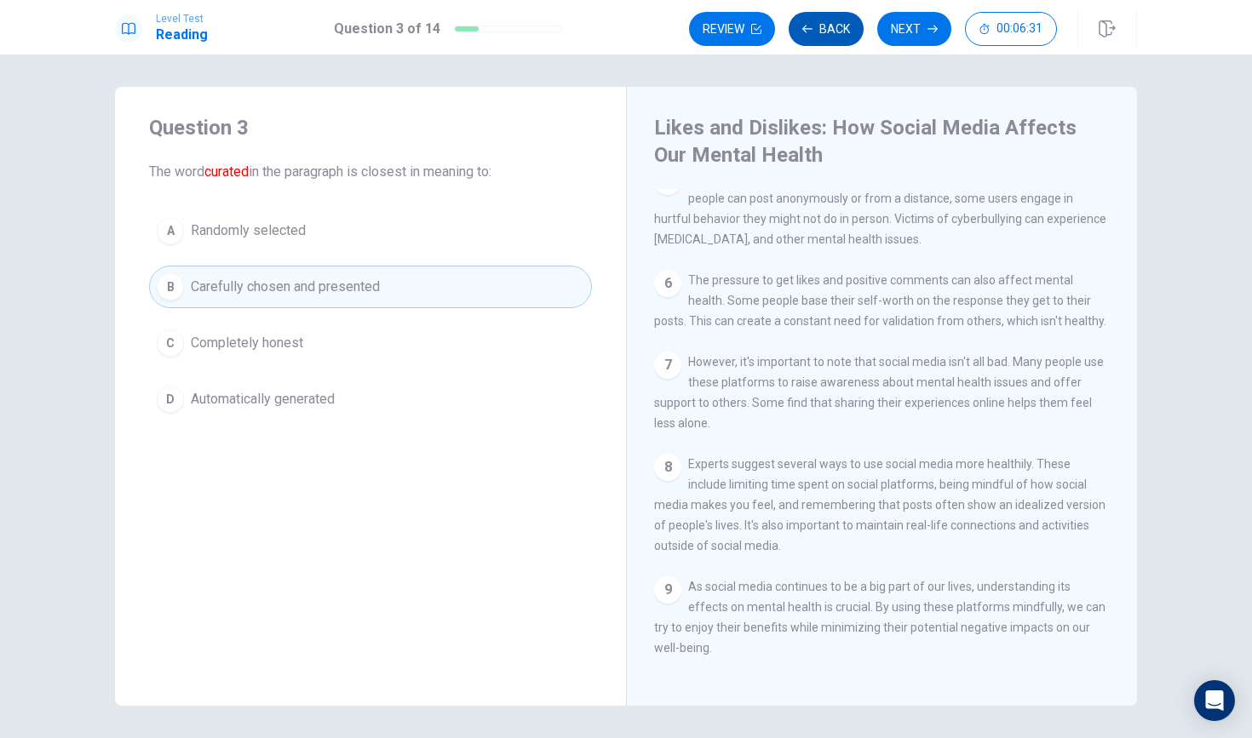
scroll to position [225, 0]
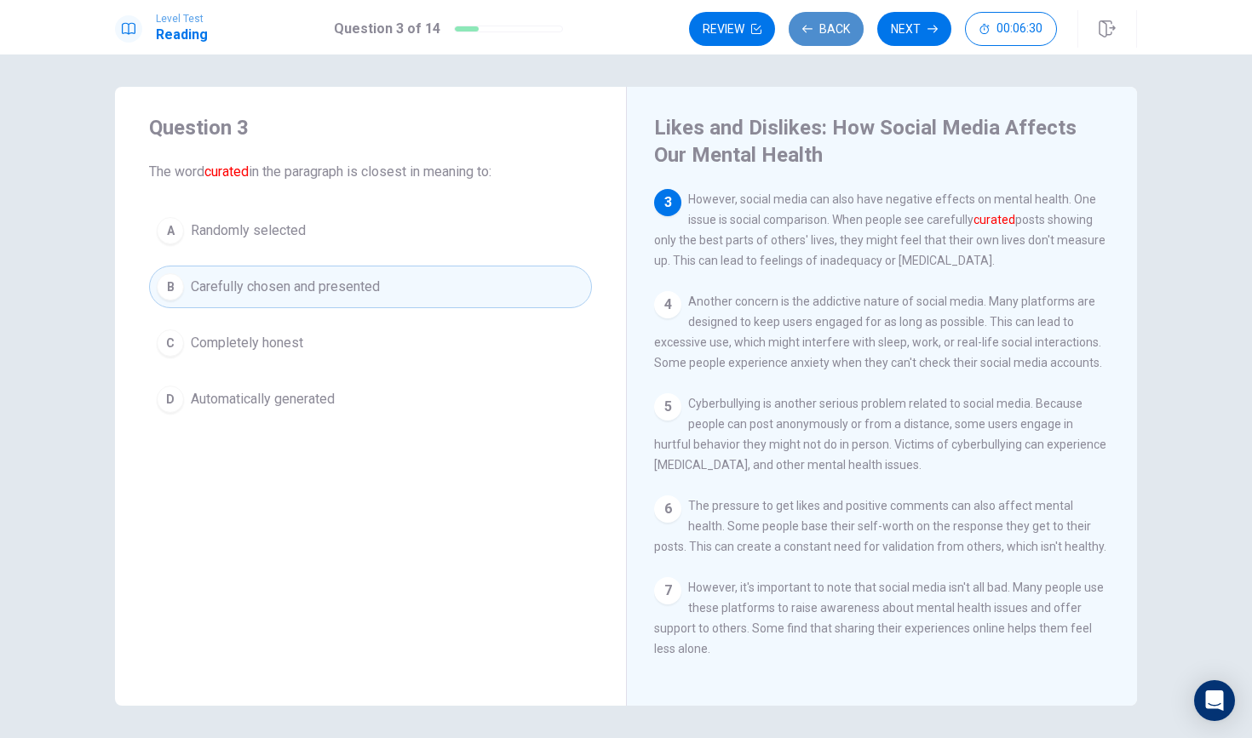
click at [829, 32] on button "Back" at bounding box center [825, 29] width 75 height 34
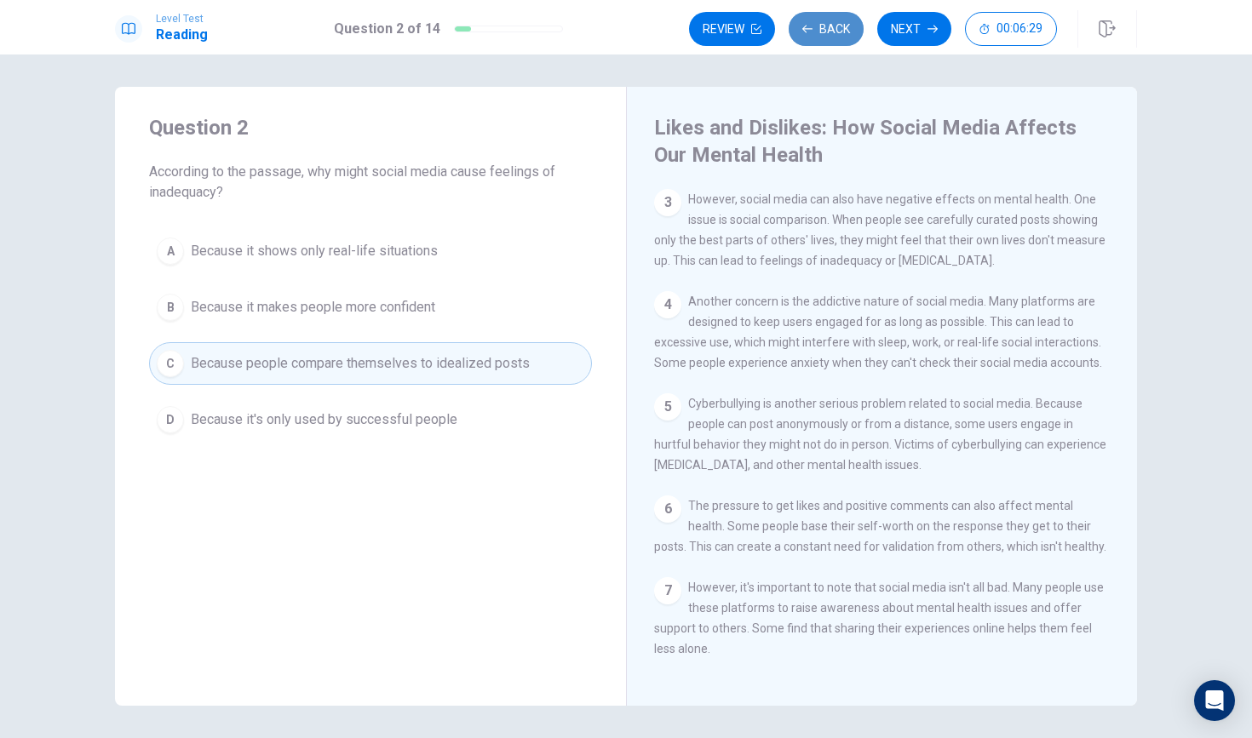
click at [829, 32] on button "Back" at bounding box center [825, 29] width 75 height 34
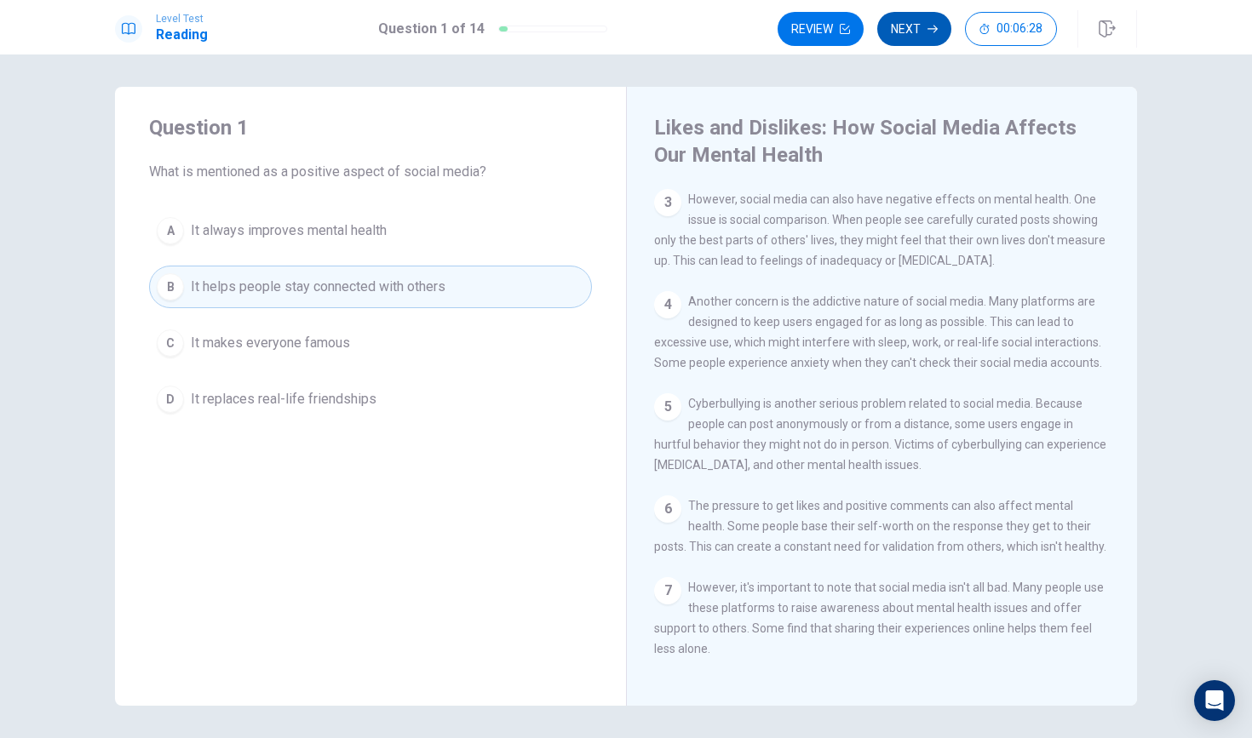
click at [914, 39] on button "Next" at bounding box center [914, 29] width 74 height 34
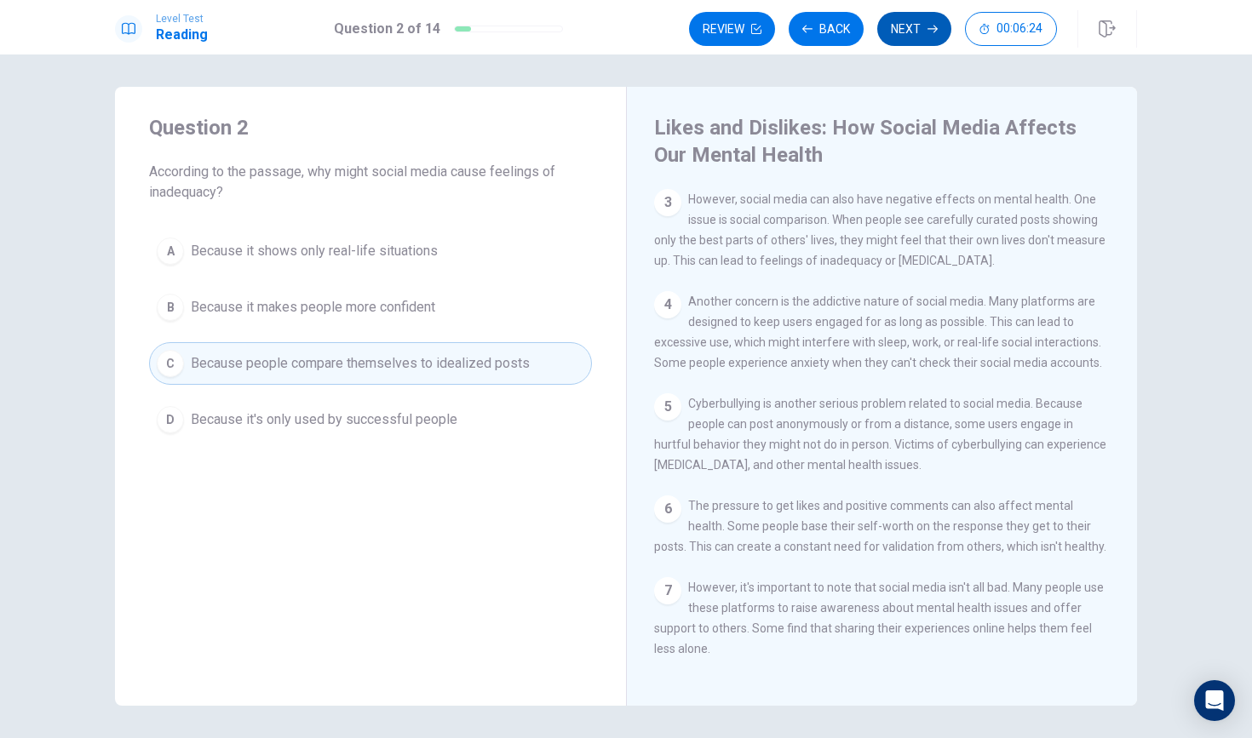
click at [931, 24] on icon "button" at bounding box center [932, 29] width 10 height 10
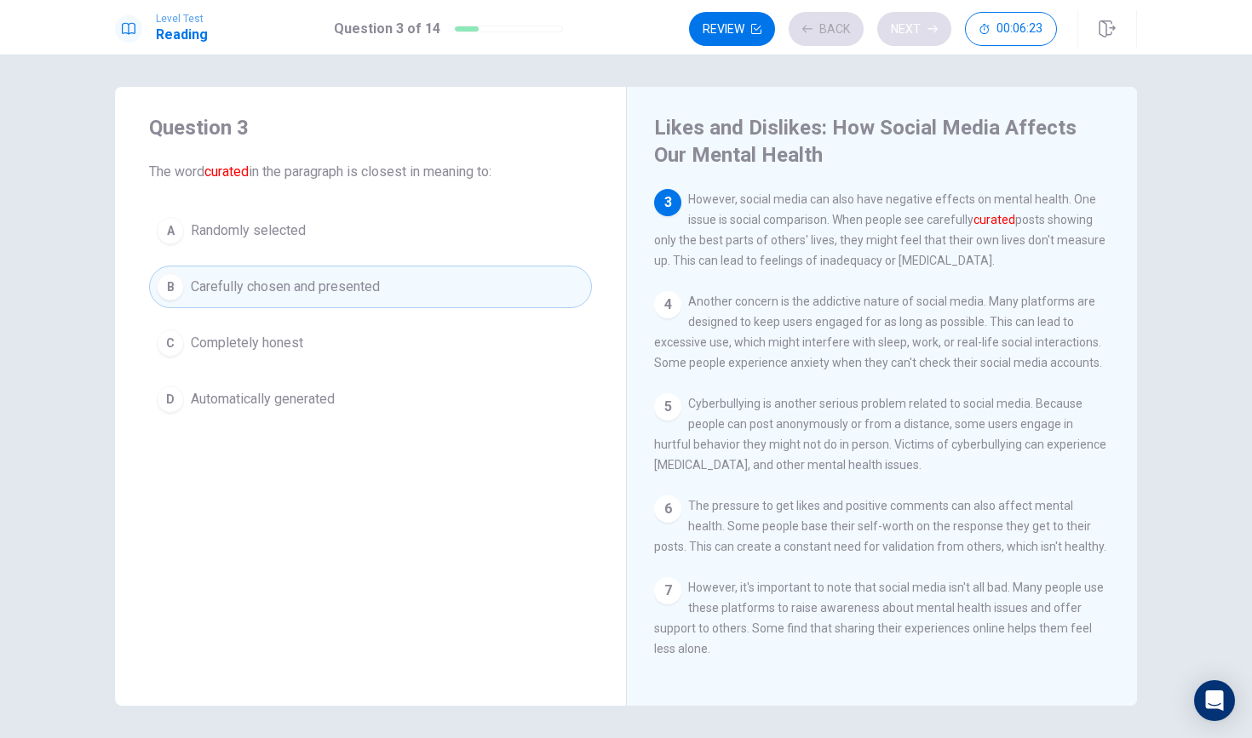
click at [931, 24] on div "Review Back Next 00:06:23" at bounding box center [873, 29] width 368 height 34
click at [931, 24] on icon "button" at bounding box center [932, 29] width 10 height 10
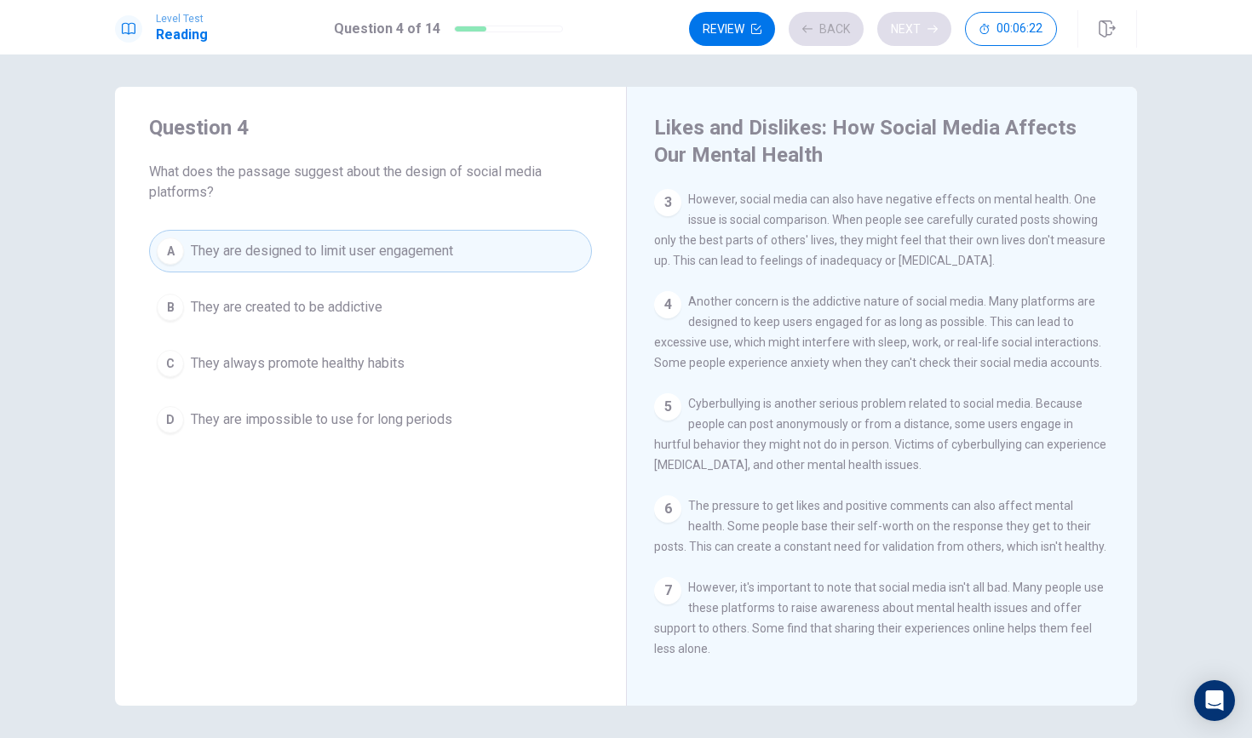
click at [931, 24] on div "Review Back Next 00:06:22" at bounding box center [873, 29] width 368 height 34
click at [931, 24] on div "Review Back Next 00:06:21" at bounding box center [873, 29] width 368 height 34
click at [931, 24] on icon "button" at bounding box center [932, 29] width 10 height 10
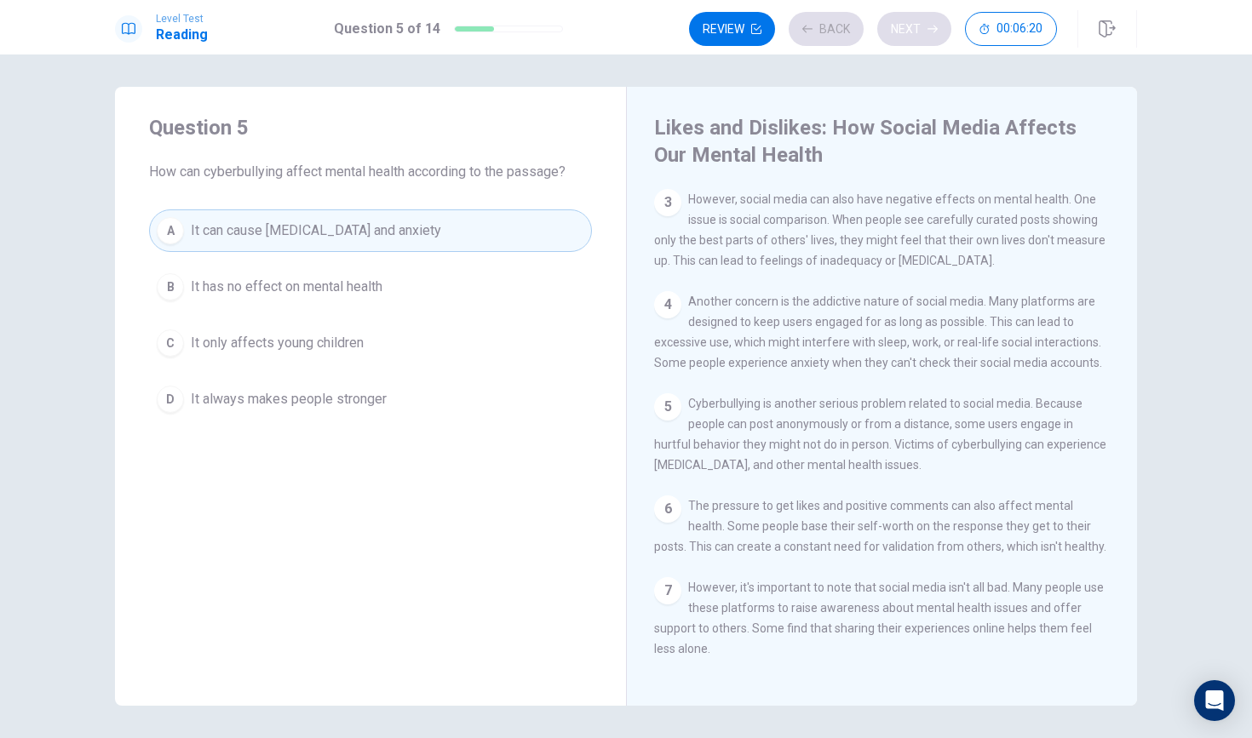
click at [931, 24] on div "Review Back Next 00:06:20" at bounding box center [873, 29] width 368 height 34
click at [931, 24] on icon "button" at bounding box center [932, 29] width 10 height 10
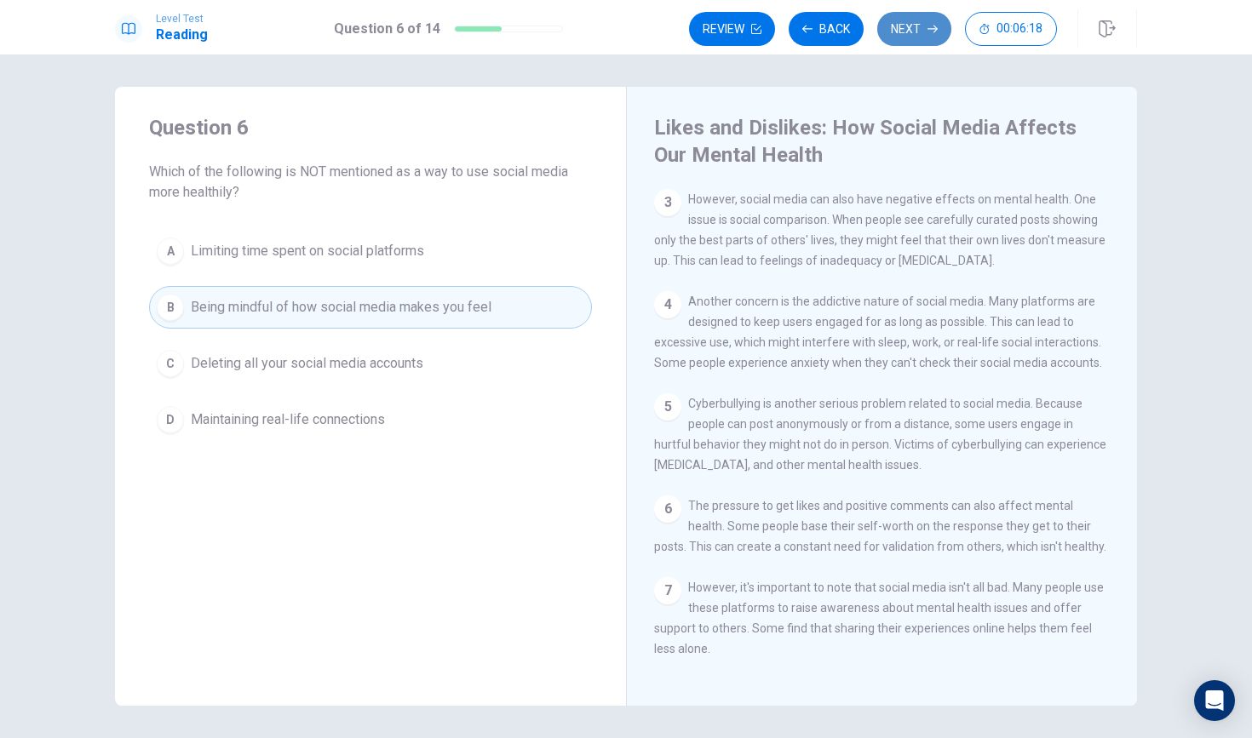
click at [931, 24] on icon "button" at bounding box center [932, 29] width 10 height 10
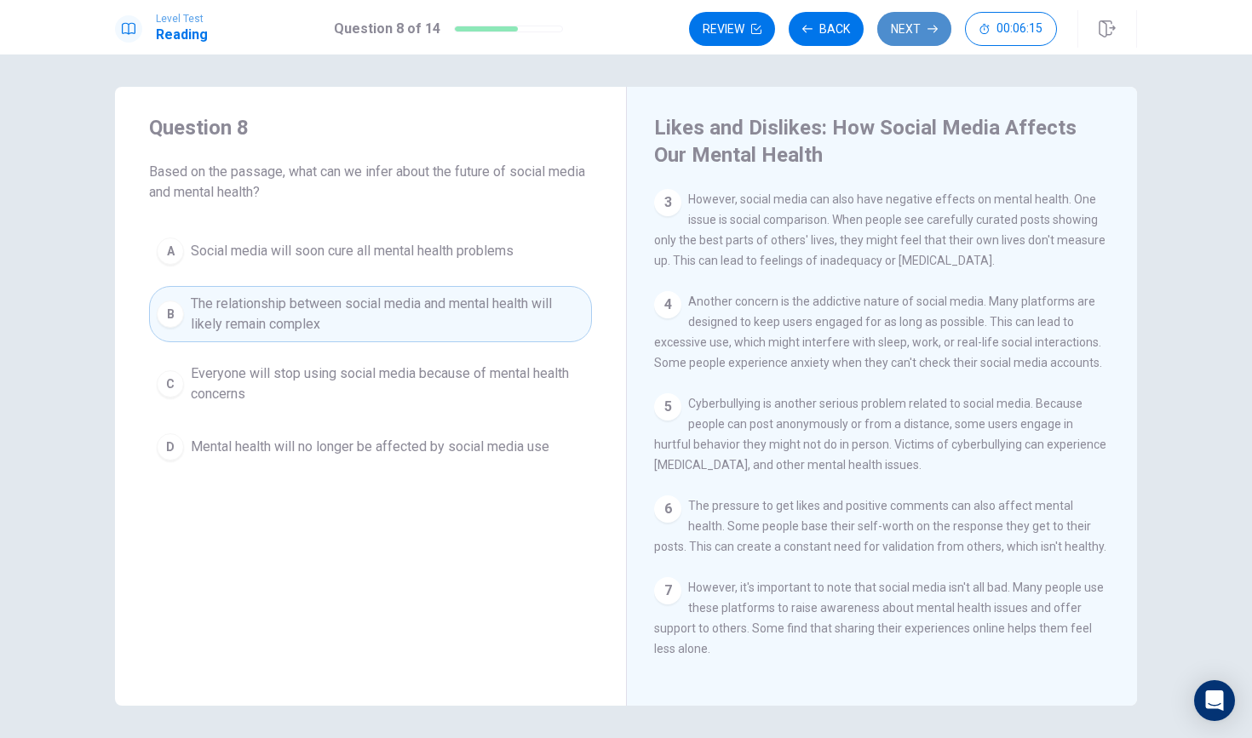
click at [931, 24] on icon "button" at bounding box center [932, 29] width 10 height 10
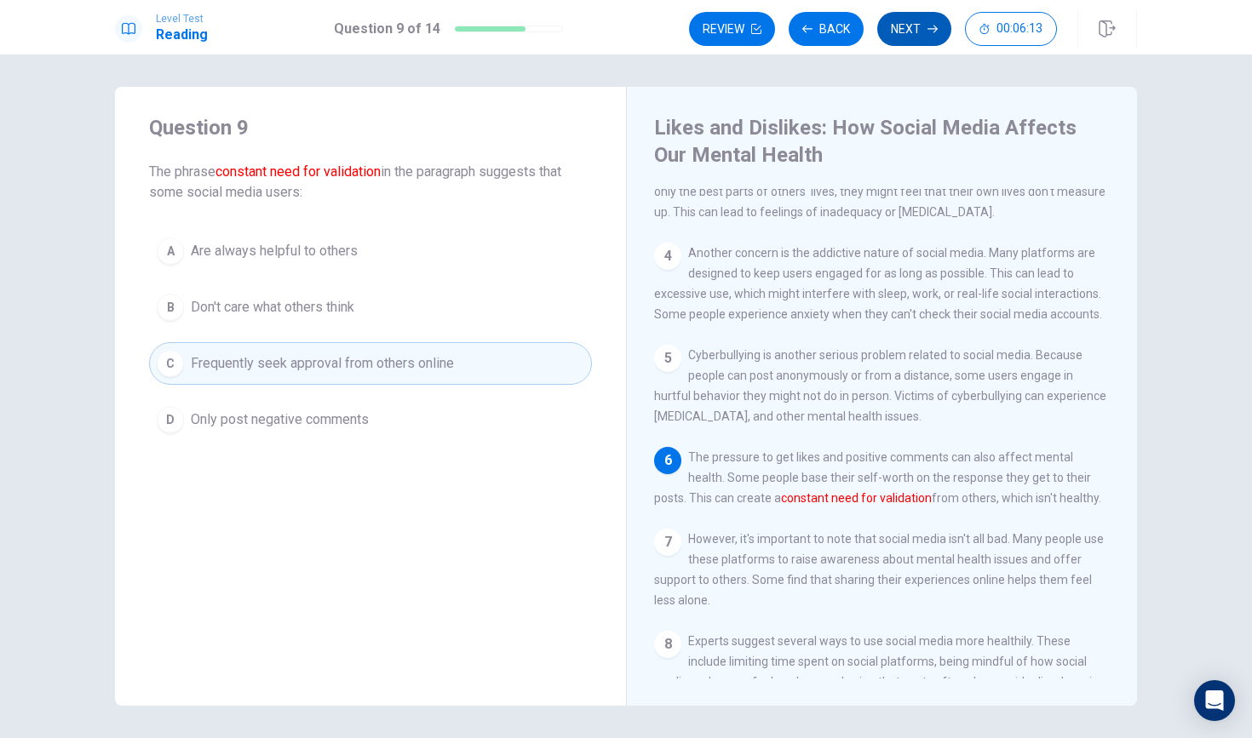
click at [931, 24] on icon "button" at bounding box center [932, 29] width 10 height 10
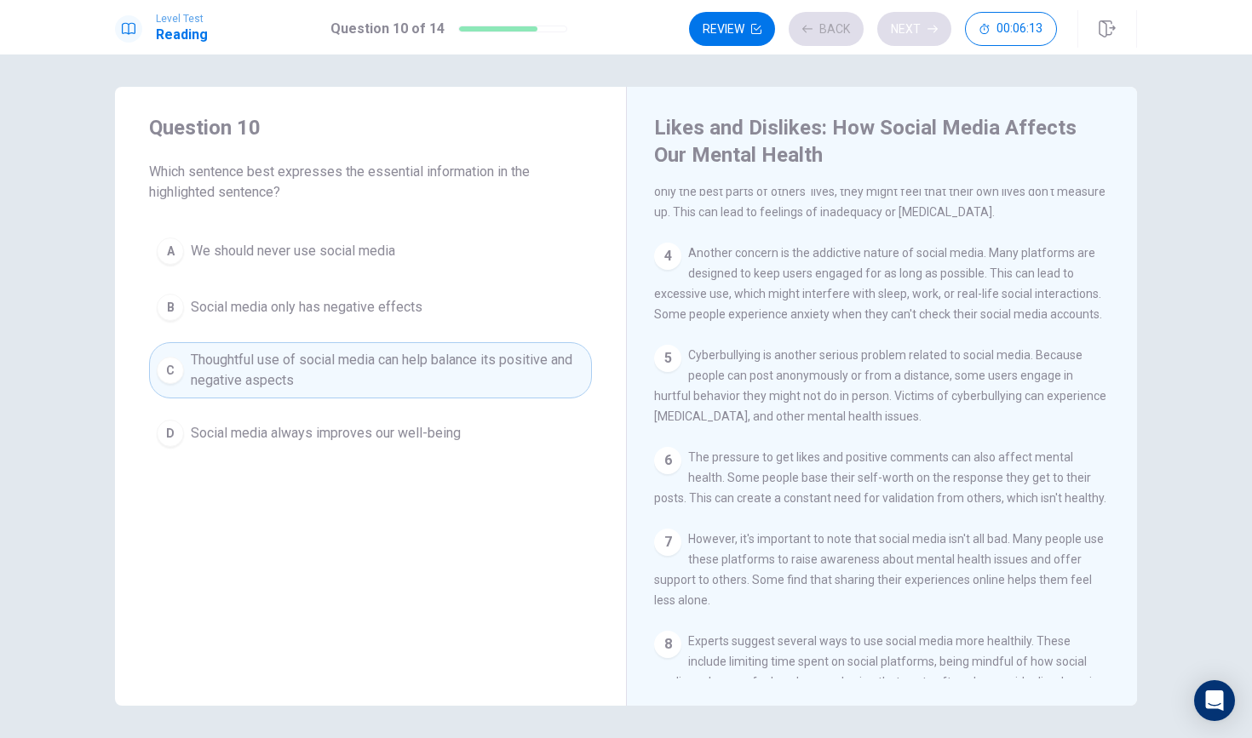
scroll to position [450, 0]
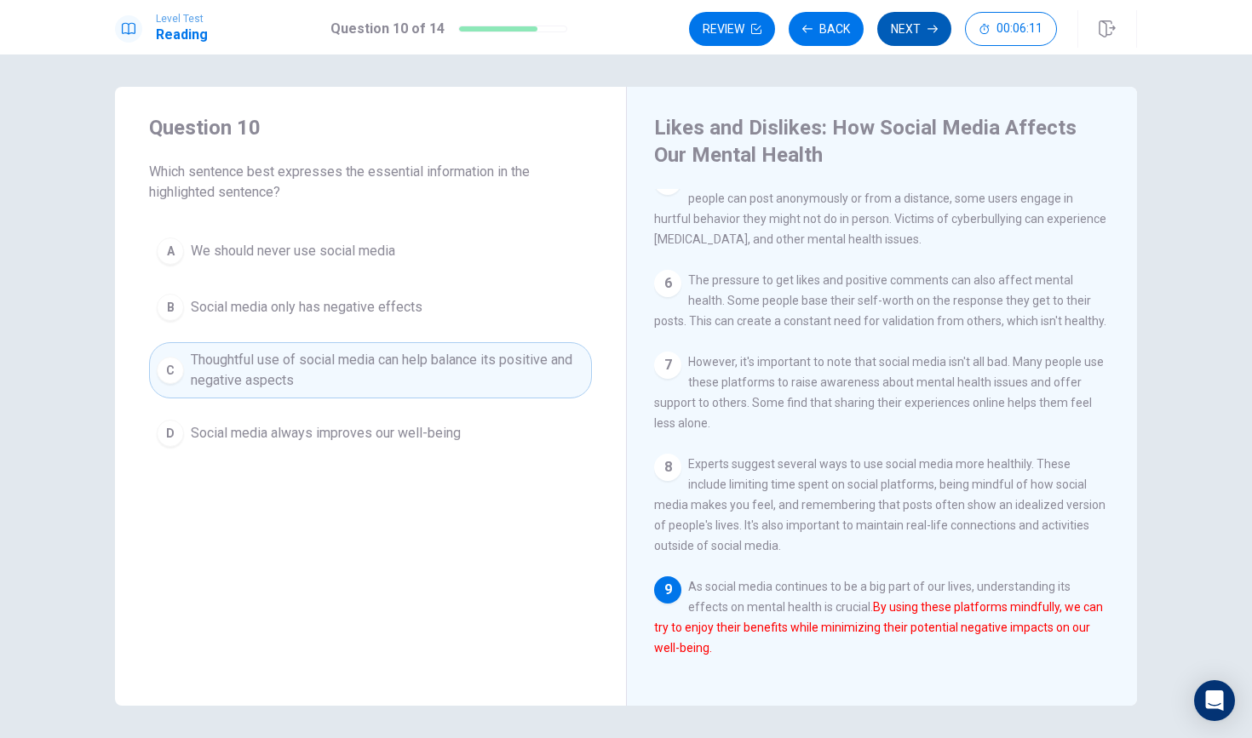
click at [931, 24] on icon "button" at bounding box center [932, 29] width 10 height 10
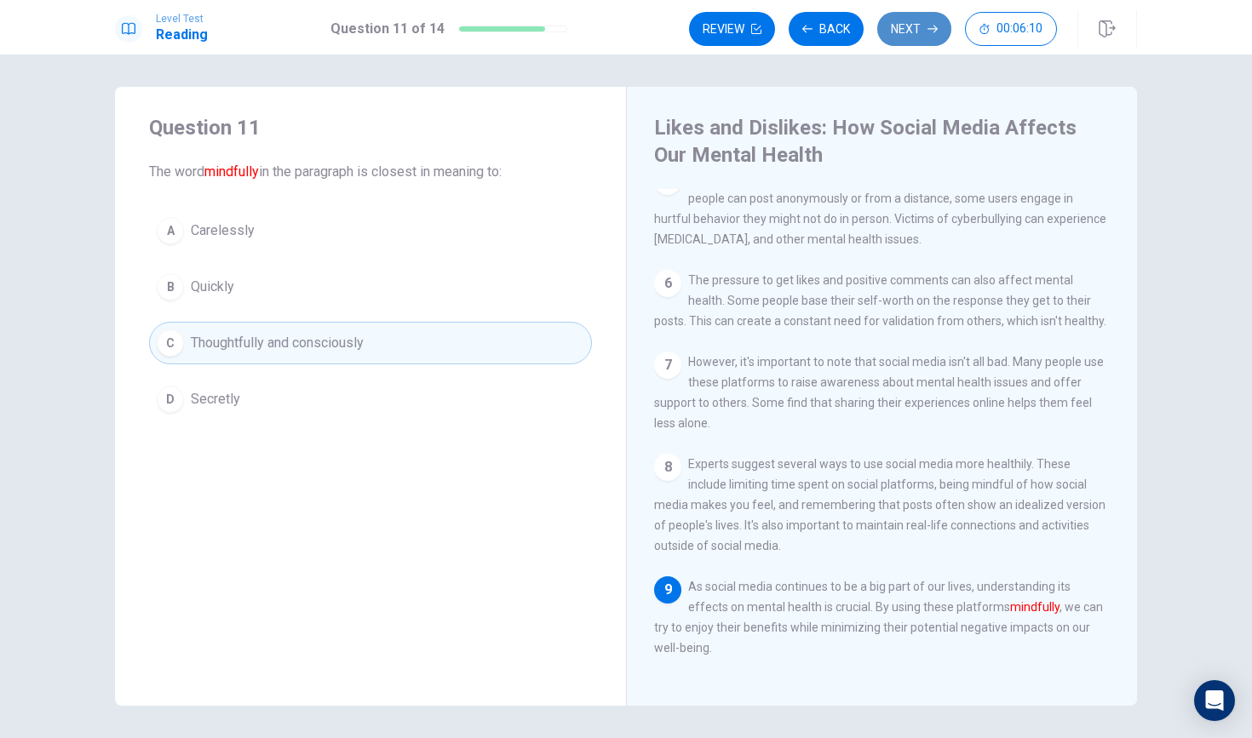
click at [931, 24] on icon "button" at bounding box center [932, 29] width 10 height 10
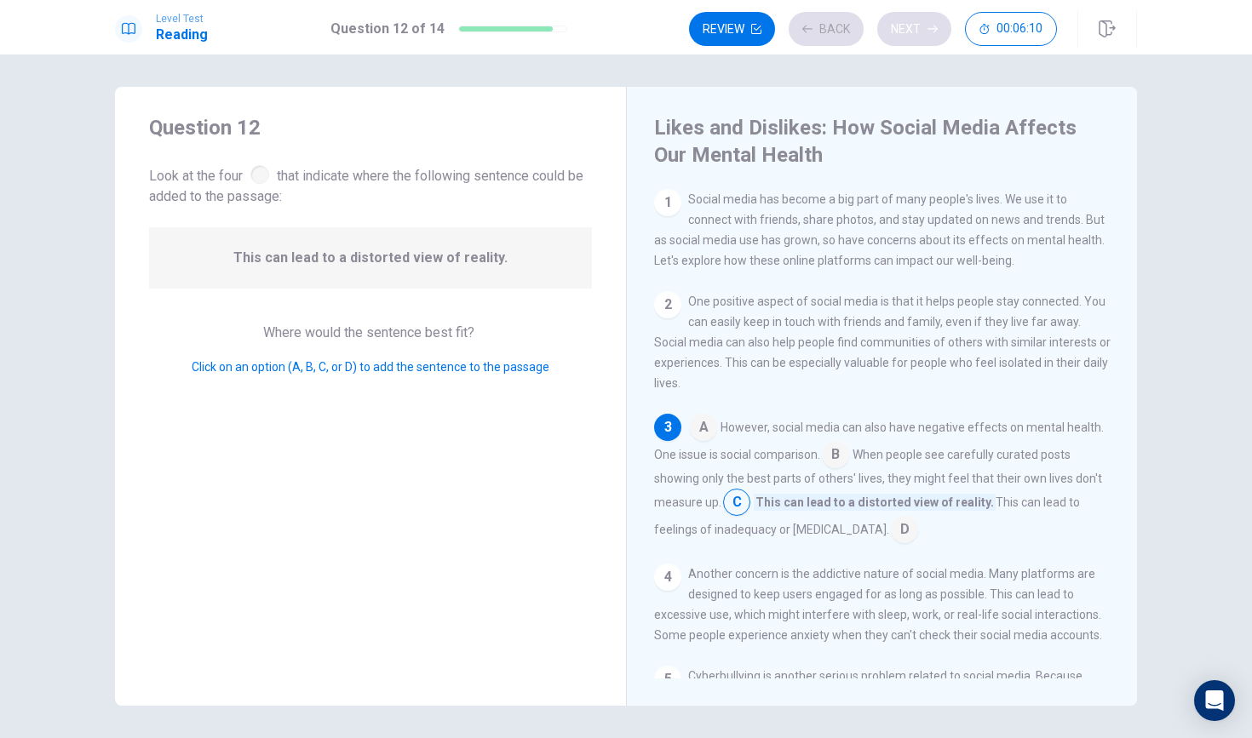
scroll to position [35, 0]
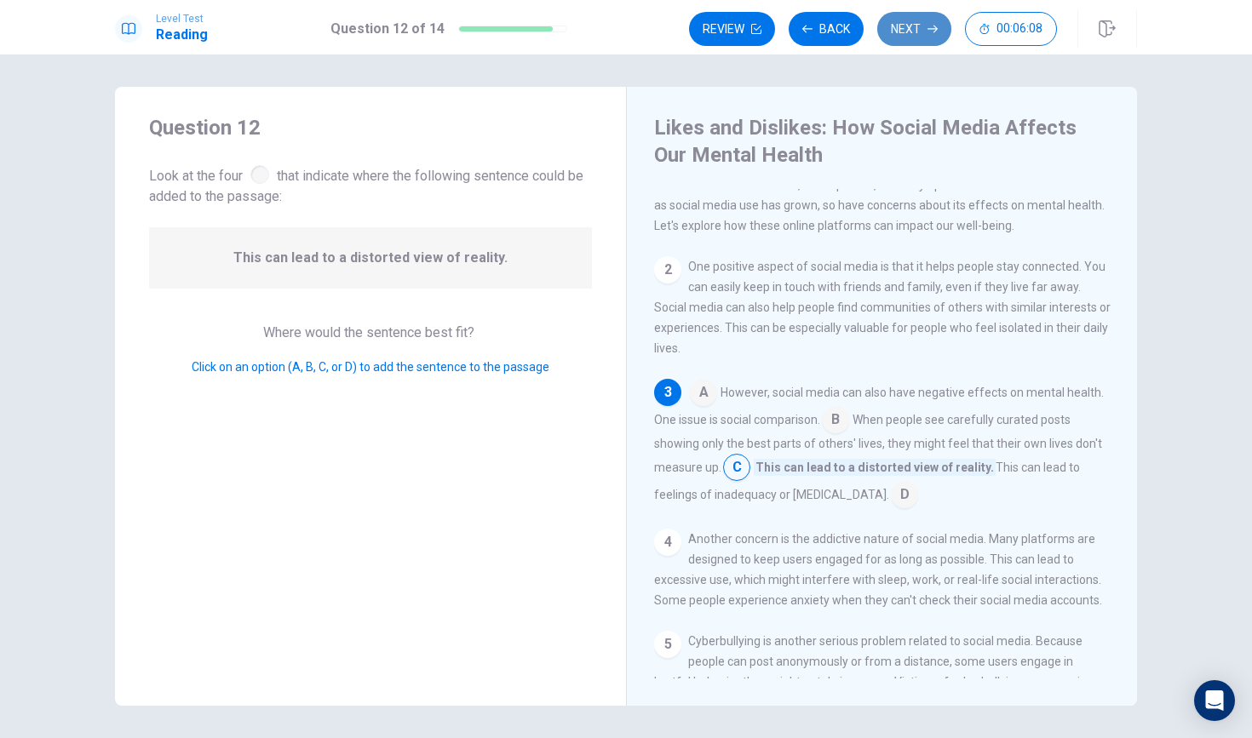
click at [931, 24] on icon "button" at bounding box center [932, 29] width 10 height 10
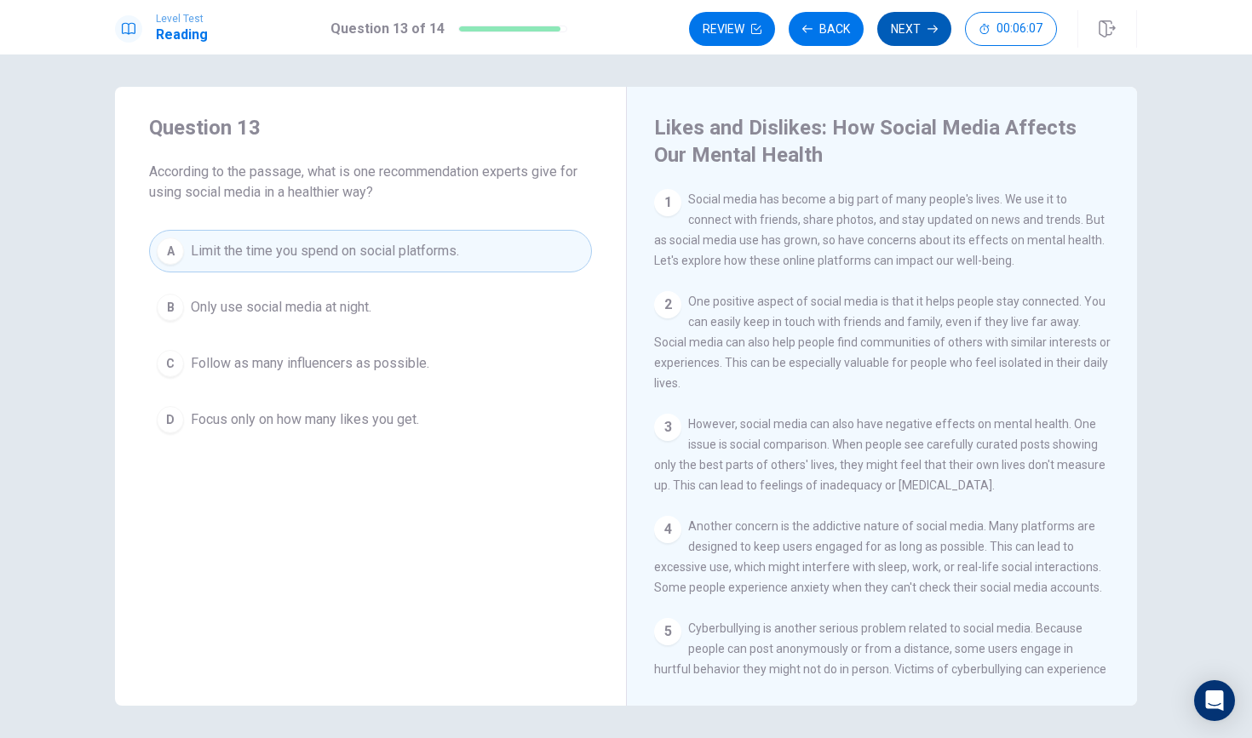
click at [931, 24] on icon "button" at bounding box center [932, 29] width 10 height 10
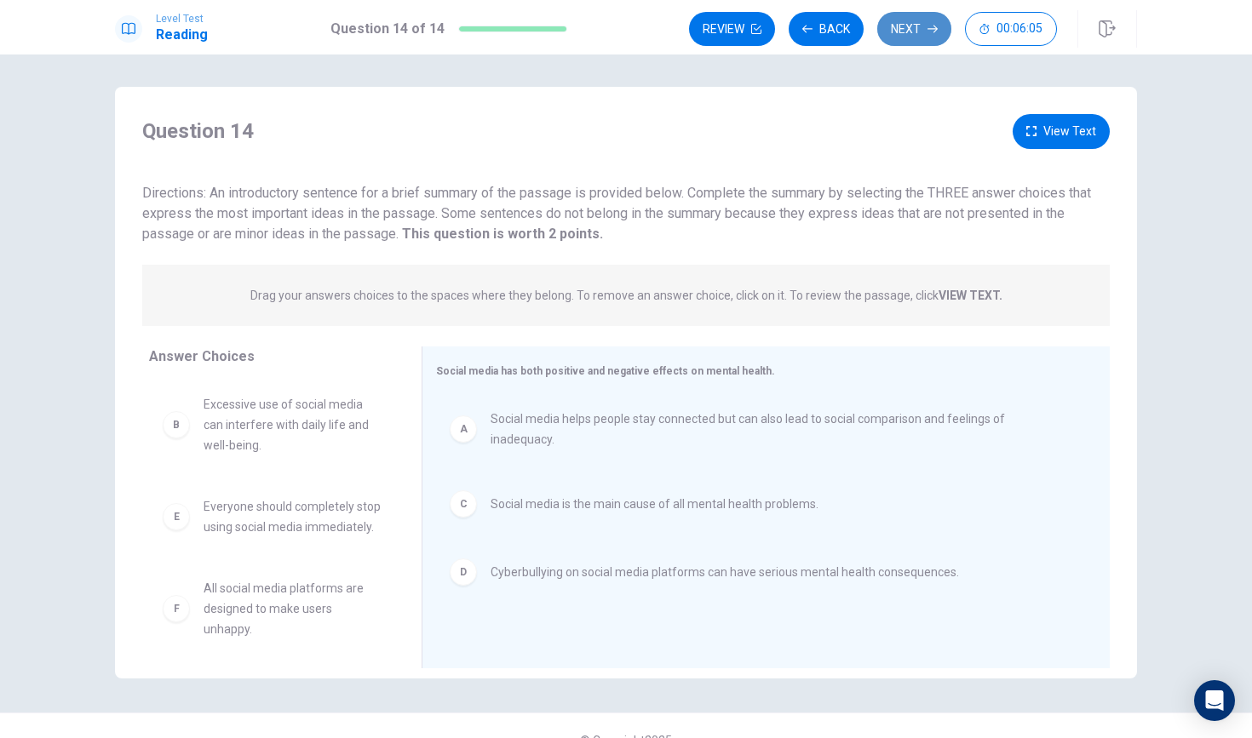
click at [931, 24] on icon "button" at bounding box center [932, 29] width 10 height 10
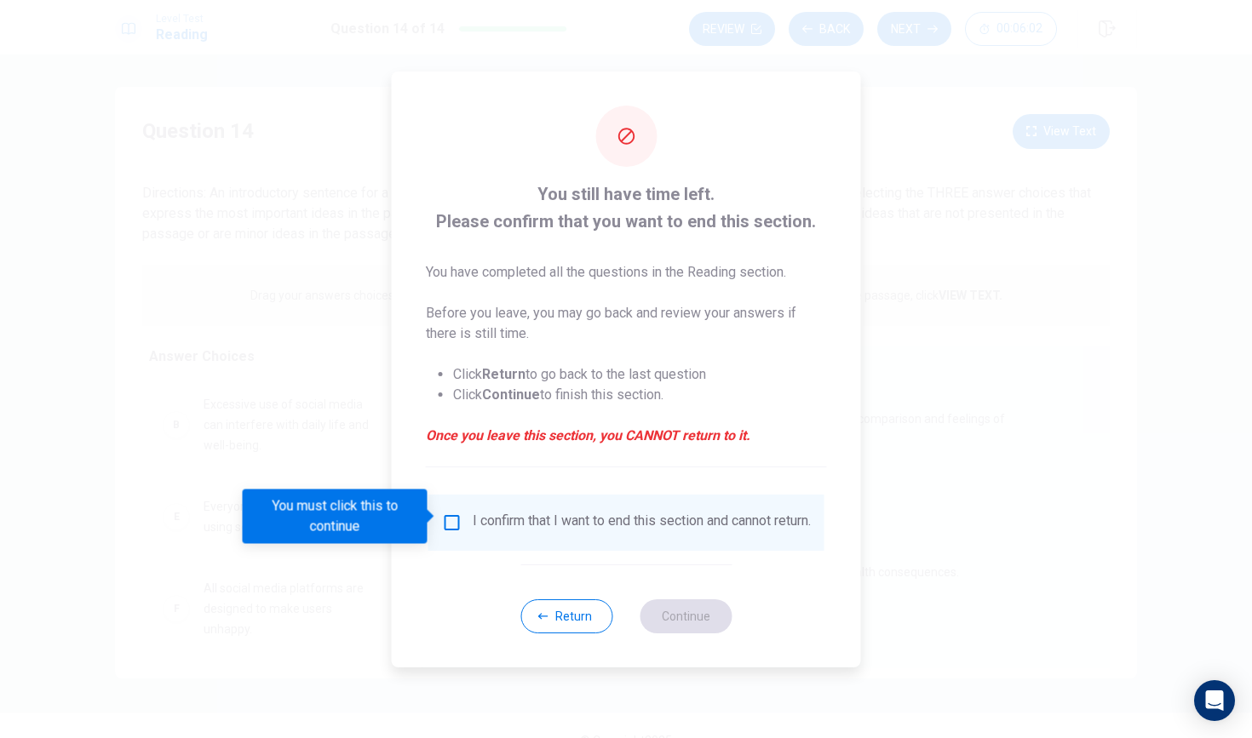
click at [977, 397] on div at bounding box center [626, 369] width 1252 height 738
click at [811, 20] on div at bounding box center [626, 369] width 1252 height 738
click at [445, 513] on input "You must click this to continue" at bounding box center [452, 523] width 20 height 20
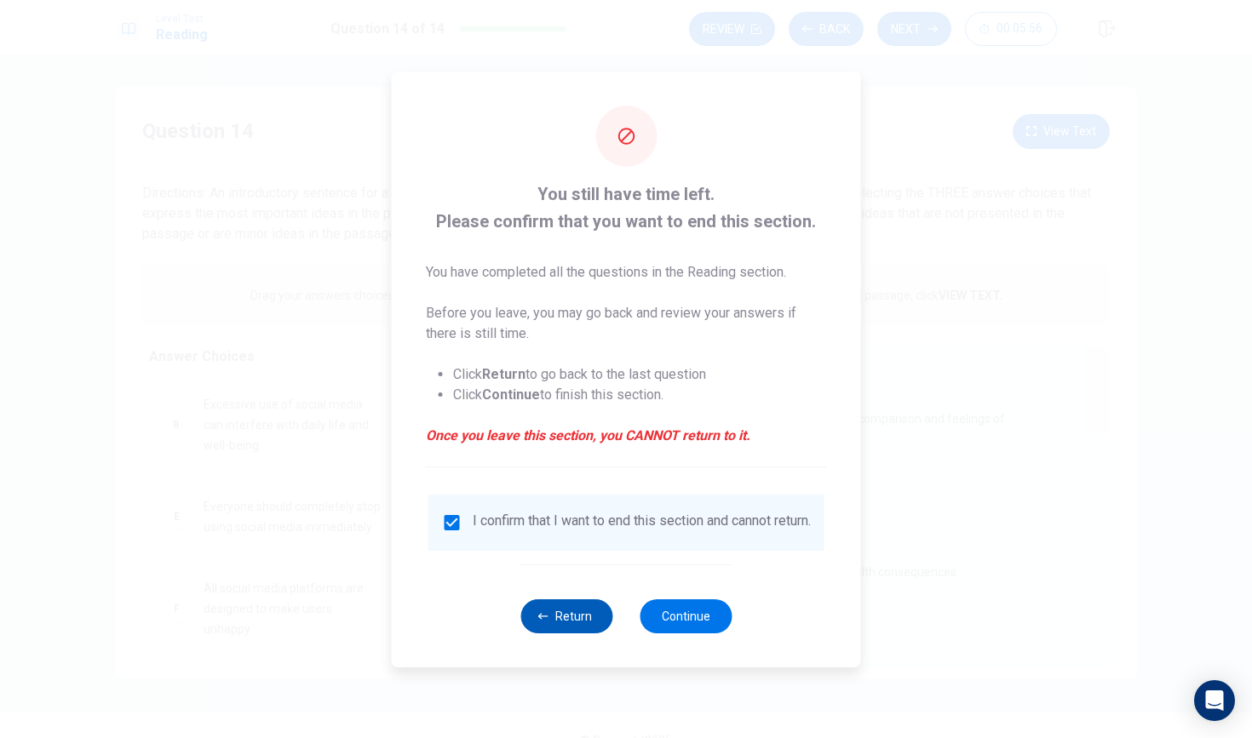
click at [555, 625] on button "Return" at bounding box center [566, 616] width 92 height 34
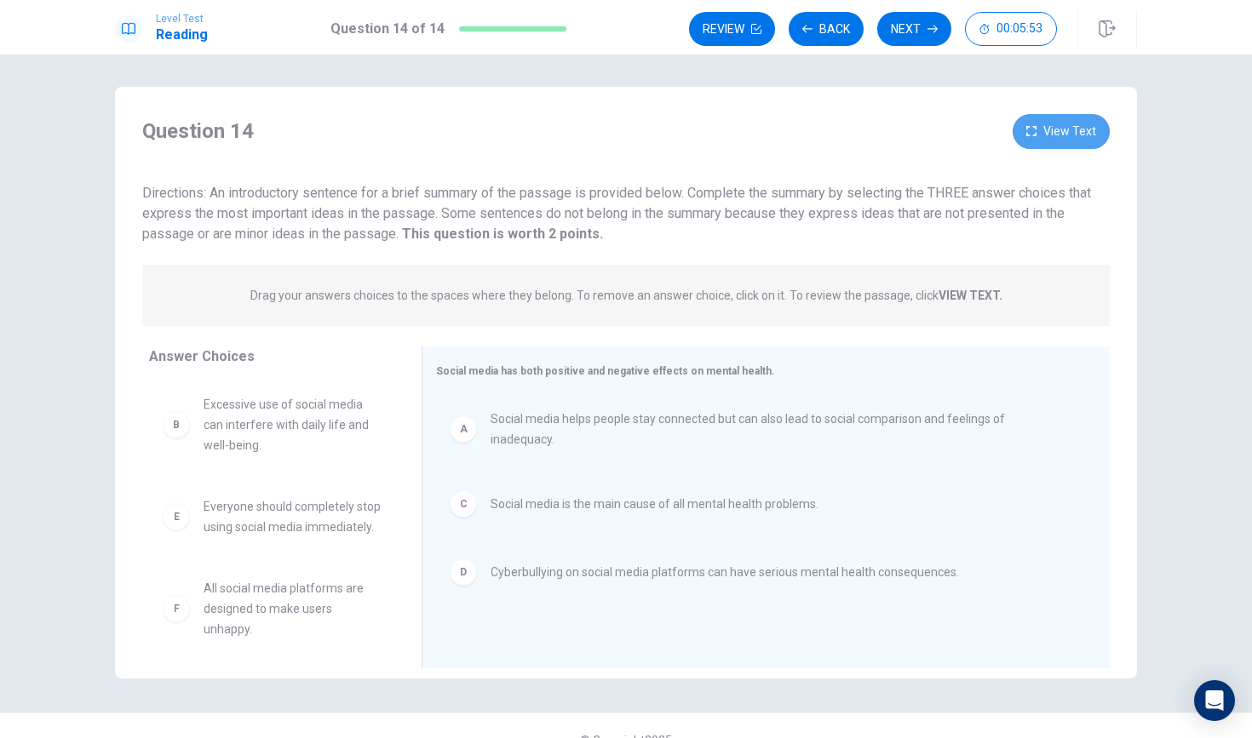
click at [1061, 118] on button "View Text" at bounding box center [1060, 131] width 97 height 35
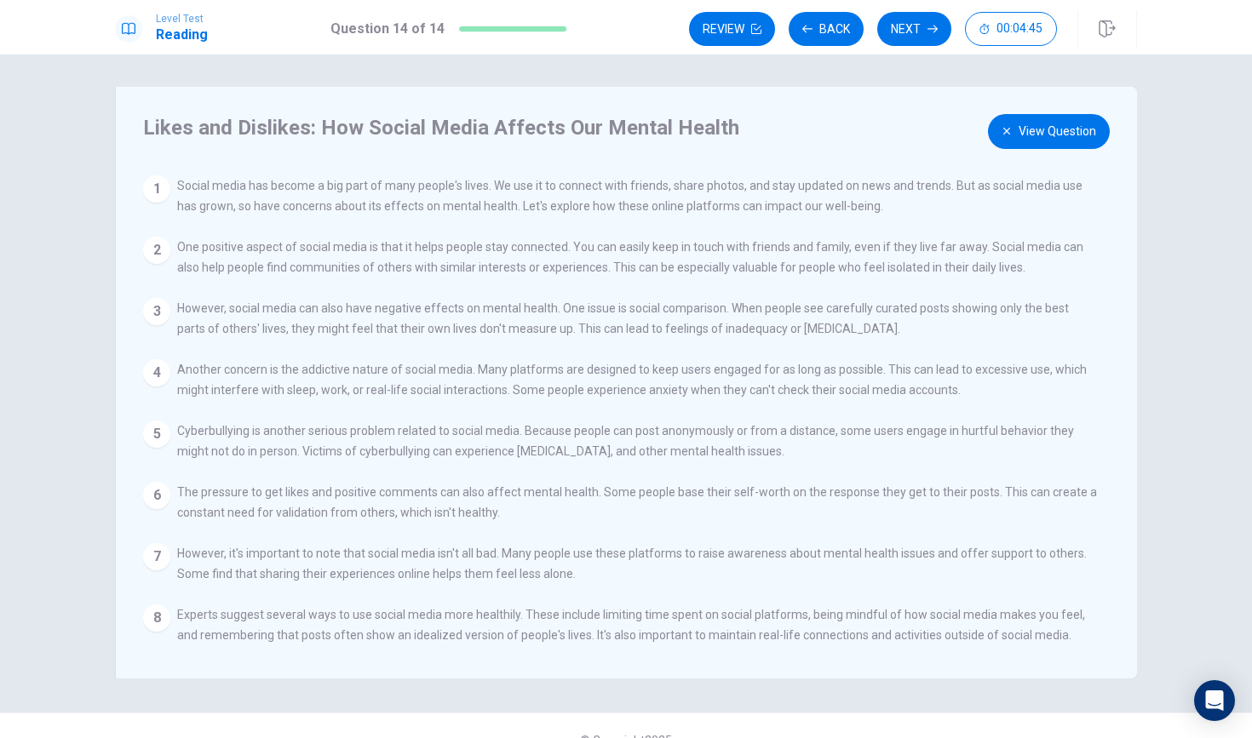
click at [1126, 203] on div "Likes and Dislikes: How Social Media Affects Our Mental Health View Question 1 …" at bounding box center [626, 396] width 1252 height 684
click at [924, 31] on button "Next" at bounding box center [914, 29] width 74 height 34
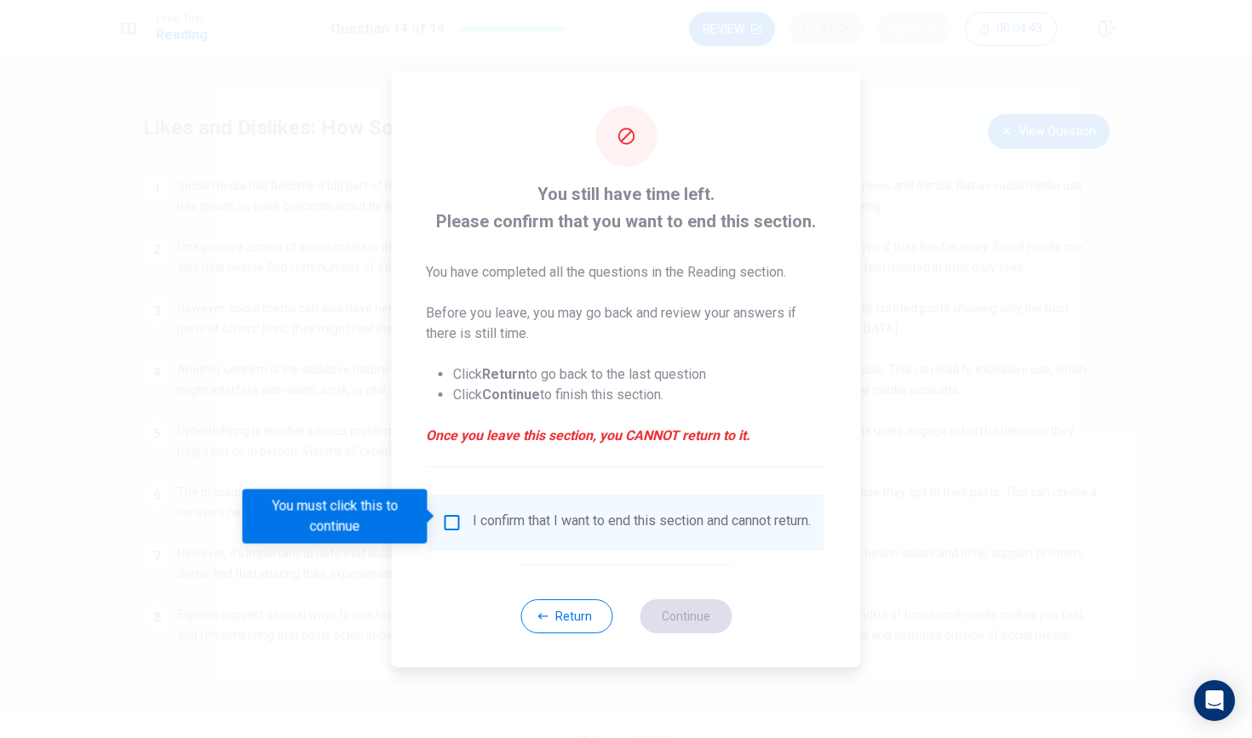
click at [924, 31] on div at bounding box center [626, 369] width 1252 height 738
click at [450, 520] on input "You must click this to continue" at bounding box center [452, 523] width 20 height 20
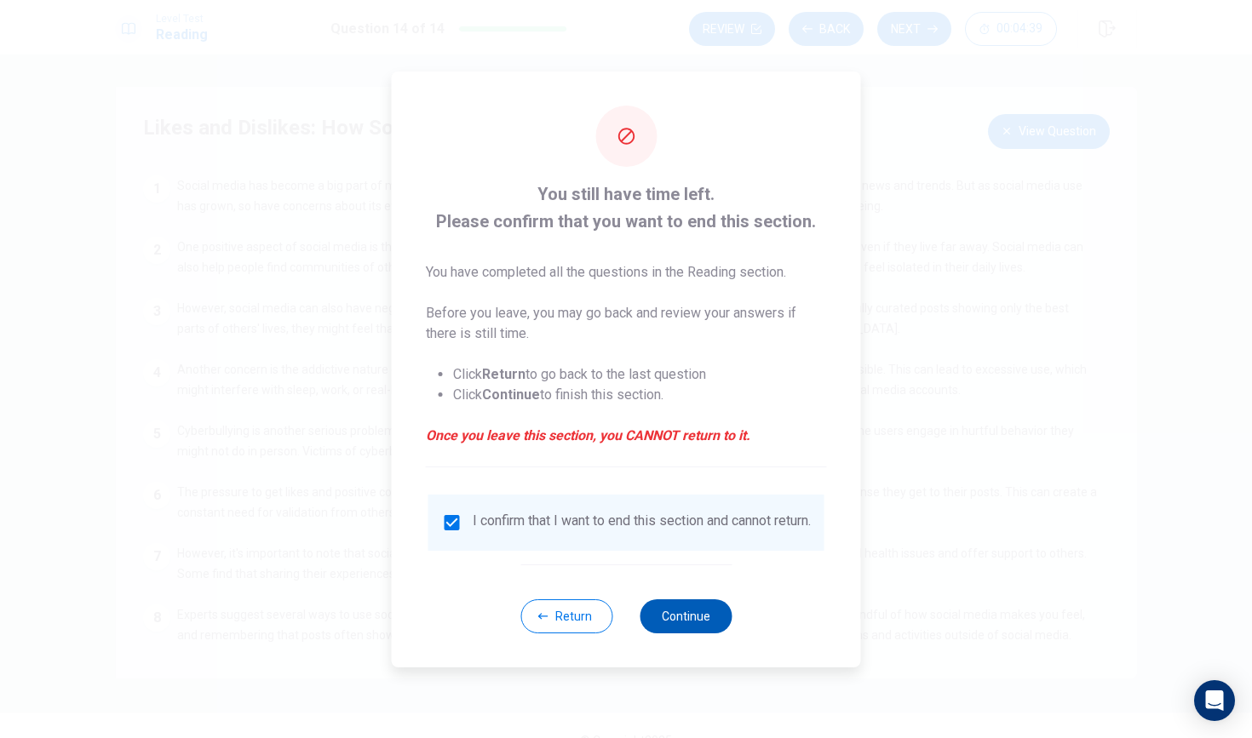
click at [710, 624] on button "Continue" at bounding box center [685, 616] width 92 height 34
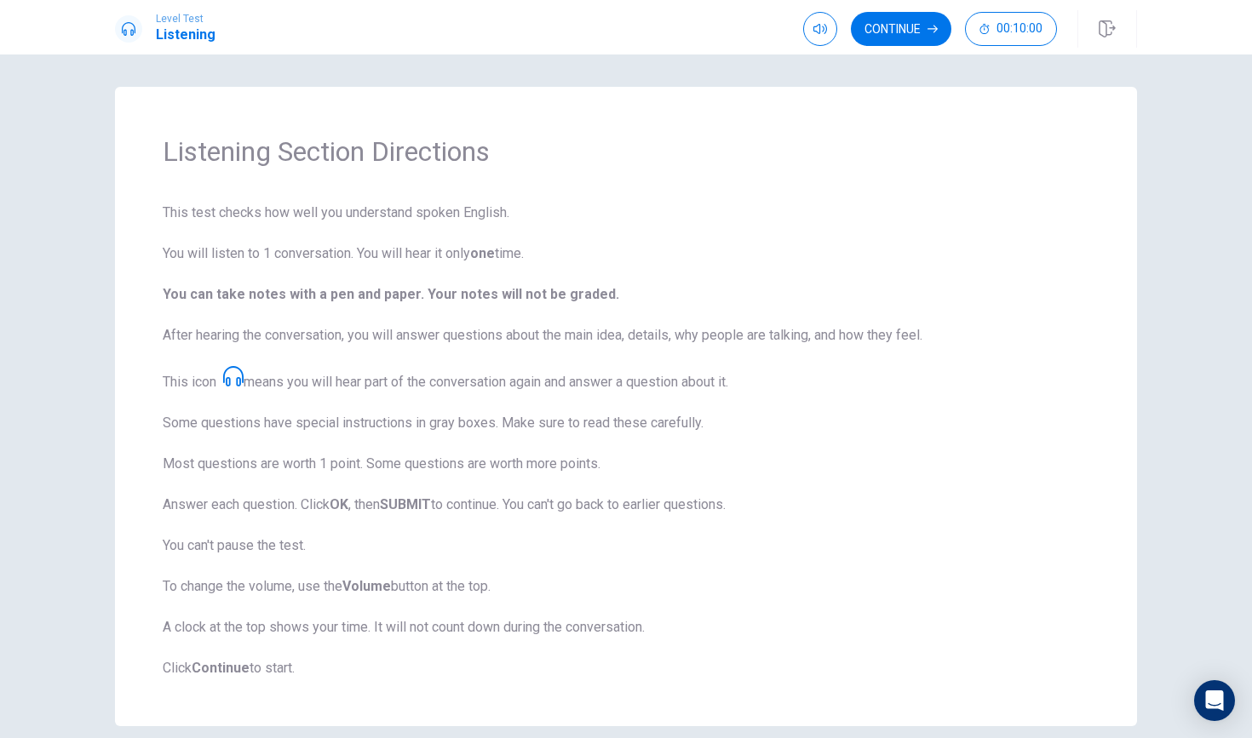
click at [236, 379] on icon at bounding box center [233, 376] width 20 height 20
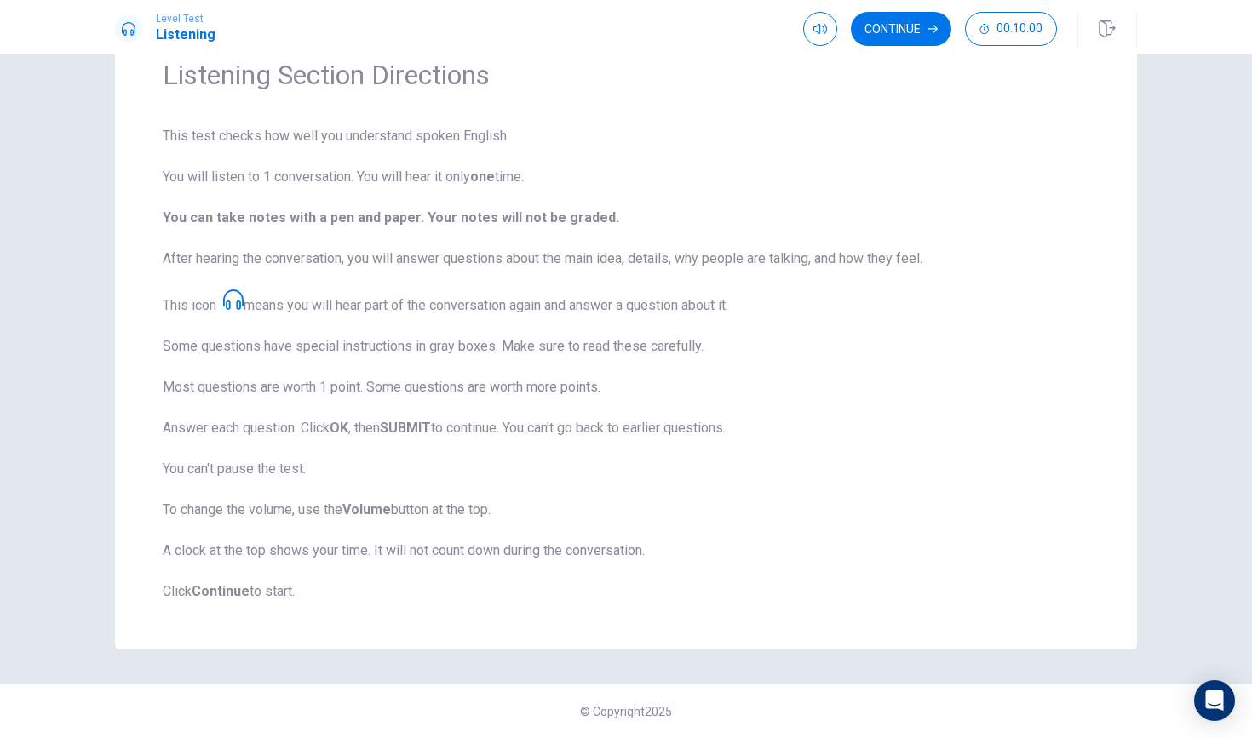
scroll to position [0, 0]
click at [919, 20] on button "Continue" at bounding box center [901, 29] width 100 height 34
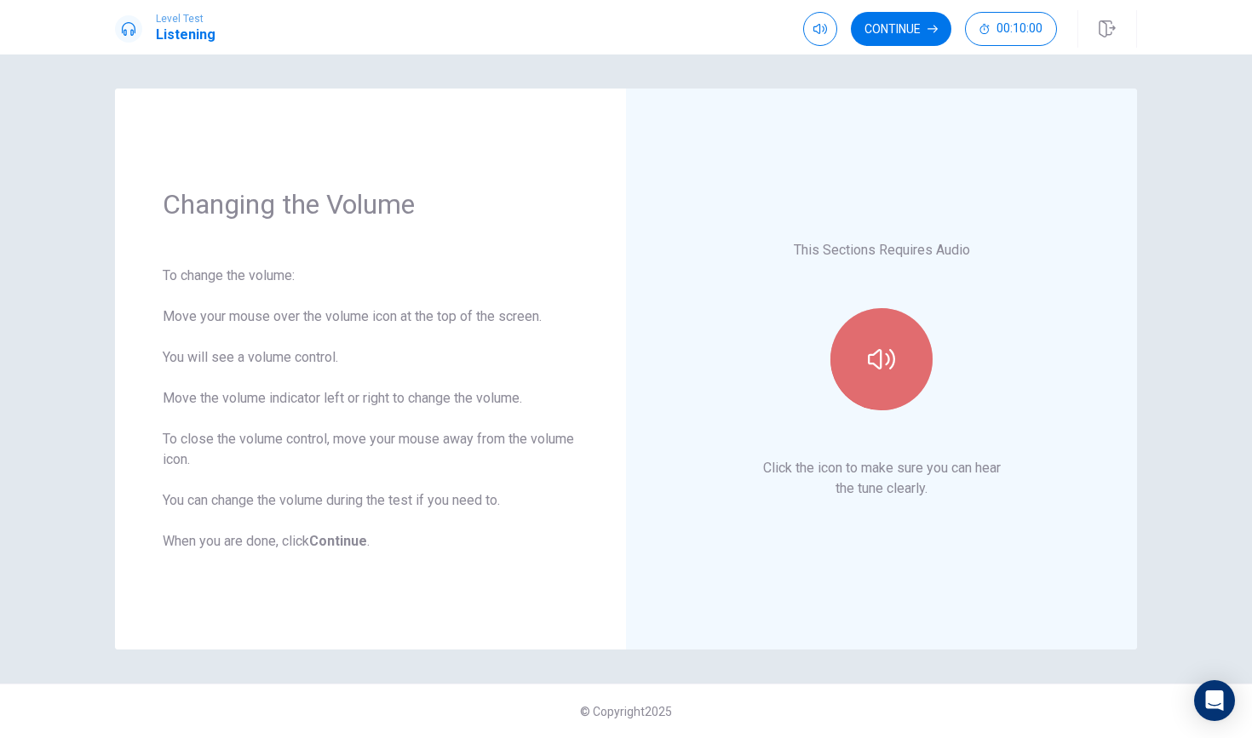
click at [866, 382] on button "button" at bounding box center [881, 359] width 102 height 102
click at [865, 382] on button "button" at bounding box center [881, 359] width 102 height 102
click at [860, 385] on button "button" at bounding box center [881, 359] width 102 height 102
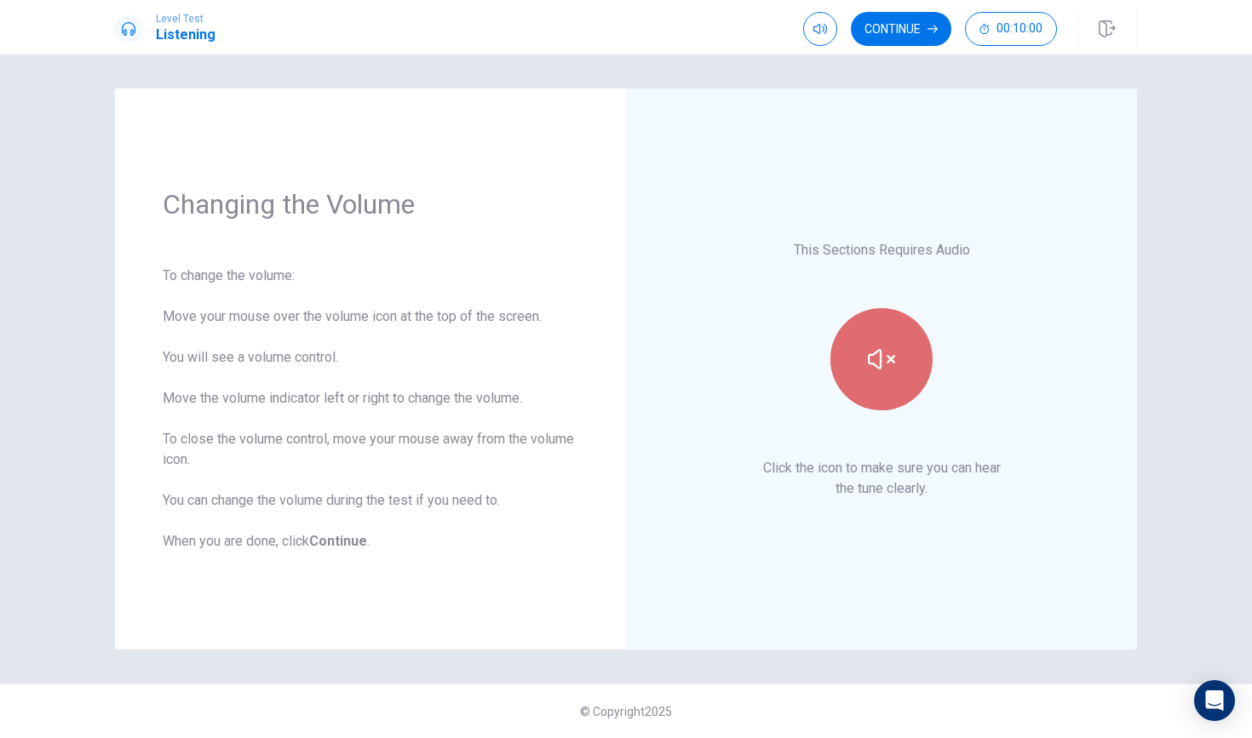
click at [860, 385] on button "button" at bounding box center [881, 359] width 102 height 102
click at [895, 8] on div "Level Test Listening Continue 00:10:00" at bounding box center [626, 27] width 1252 height 54
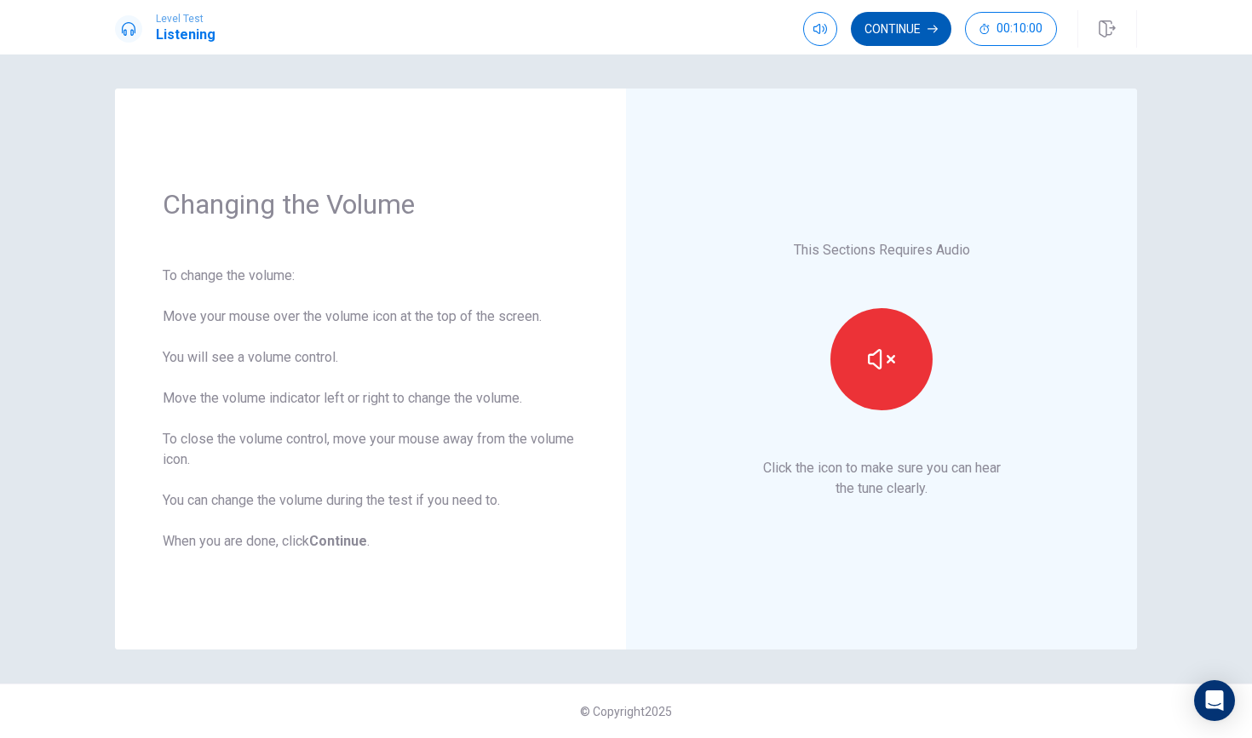
click at [895, 16] on button "Continue" at bounding box center [901, 29] width 100 height 34
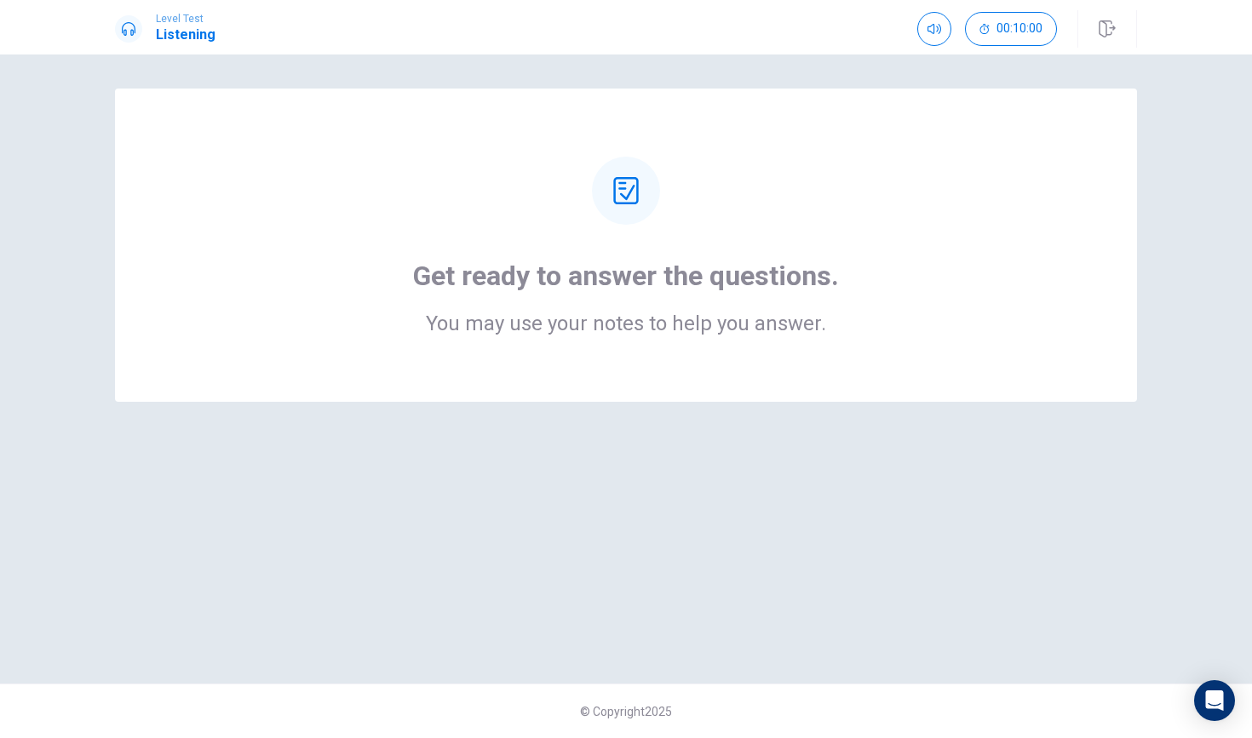
click at [822, 255] on div "Get ready to answer the questions. You may use your notes to help you answer." at bounding box center [625, 245] width 885 height 177
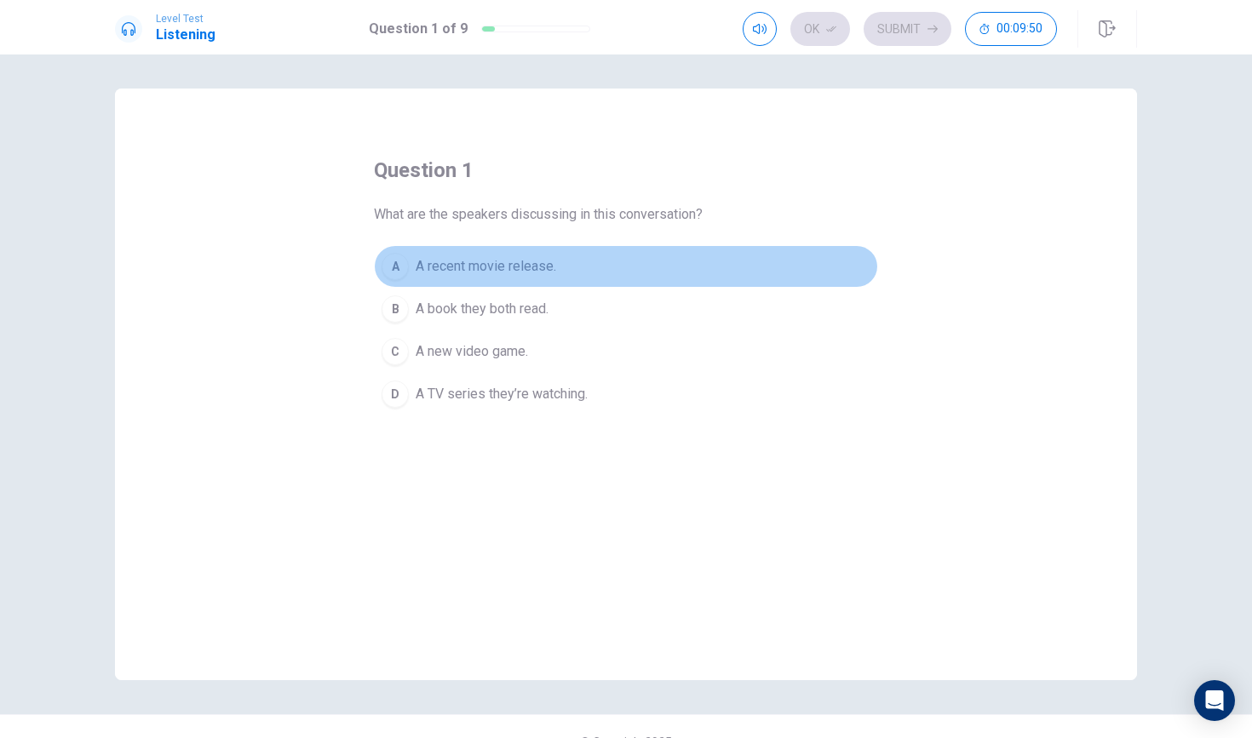
click at [406, 267] on div "A" at bounding box center [394, 266] width 27 height 27
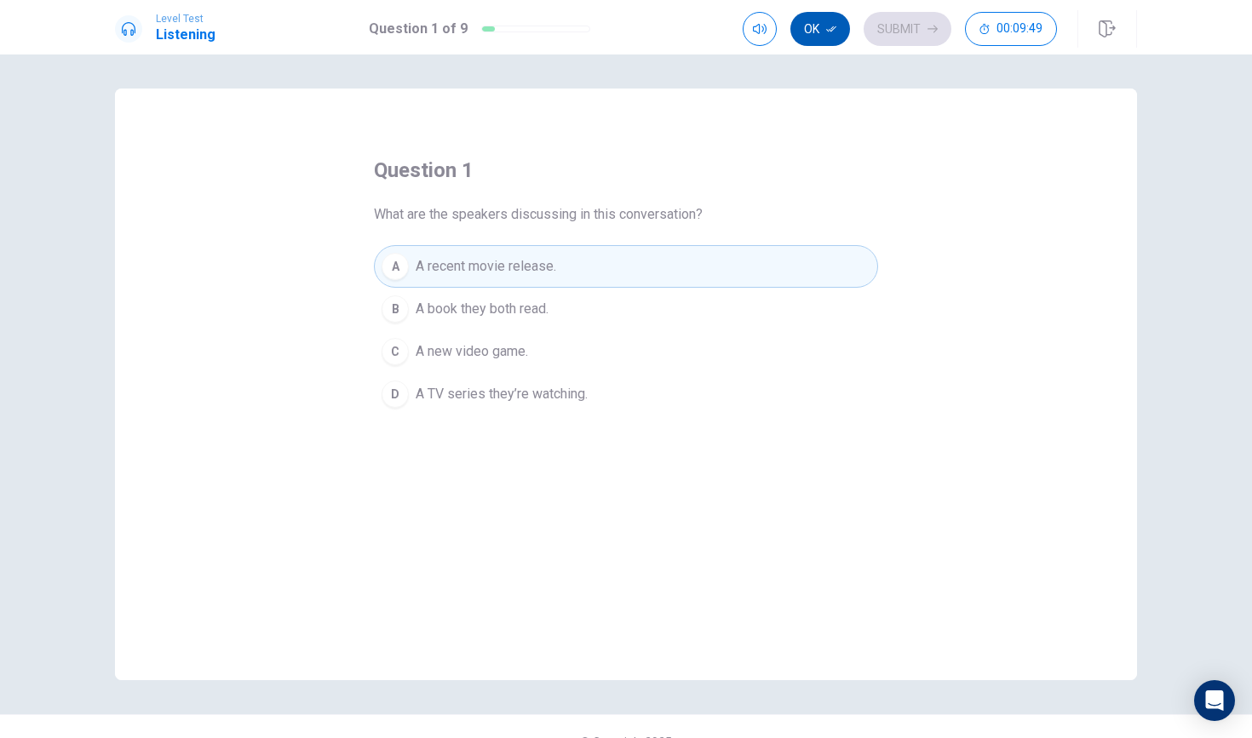
click at [827, 30] on icon "button" at bounding box center [831, 29] width 10 height 6
click at [896, 32] on button "Submit" at bounding box center [907, 29] width 88 height 34
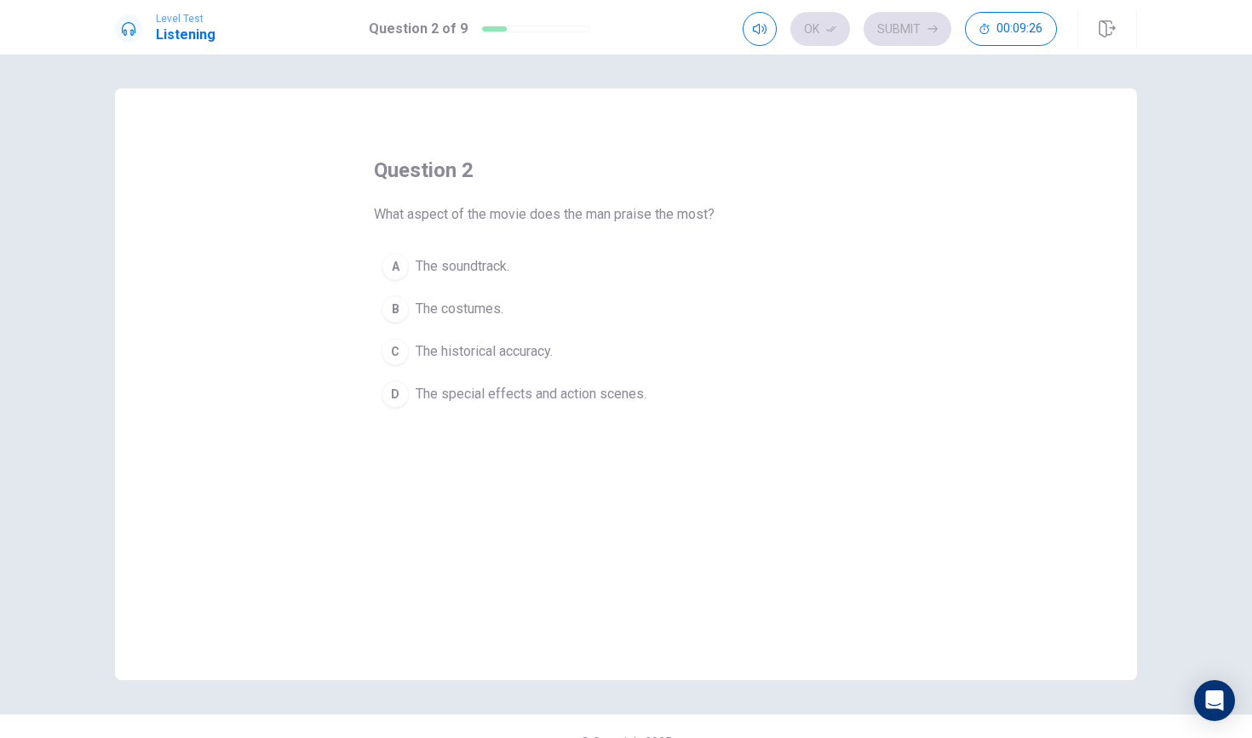
click at [455, 347] on span "The historical accuracy." at bounding box center [483, 351] width 137 height 20
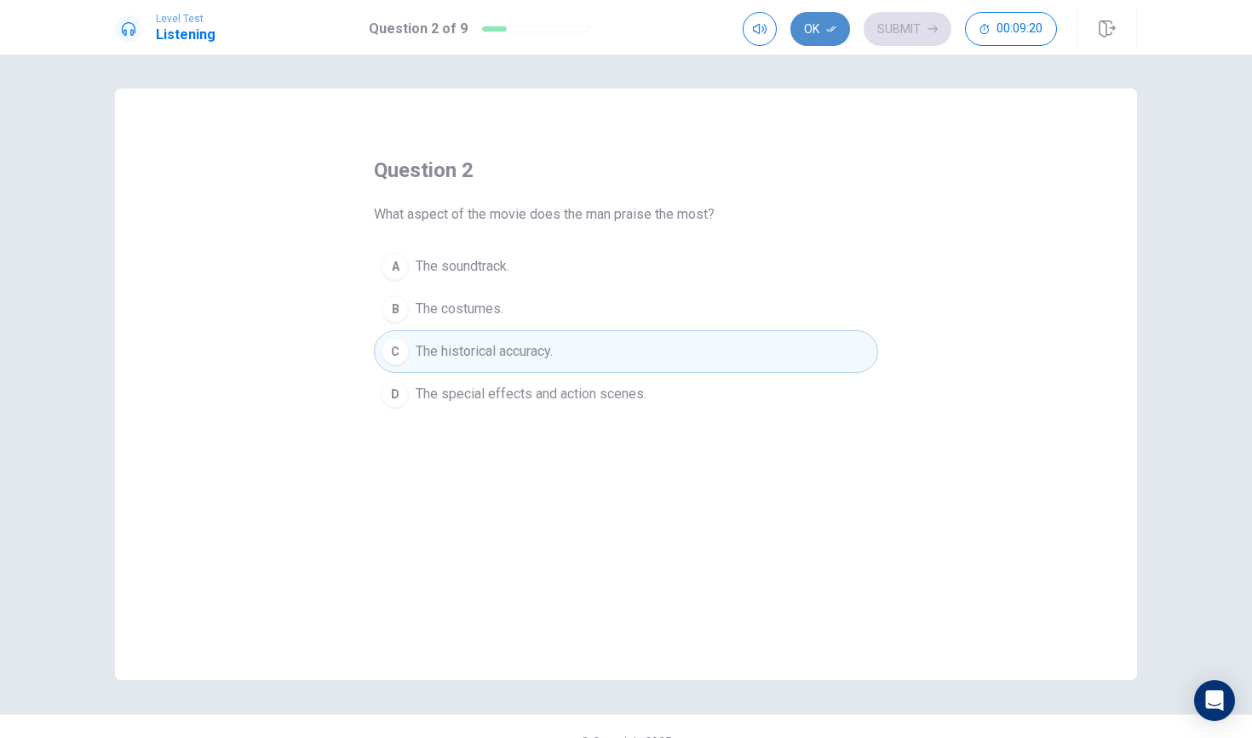
click at [829, 26] on icon "button" at bounding box center [831, 29] width 10 height 10
click at [919, 29] on button "Submit" at bounding box center [907, 29] width 88 height 34
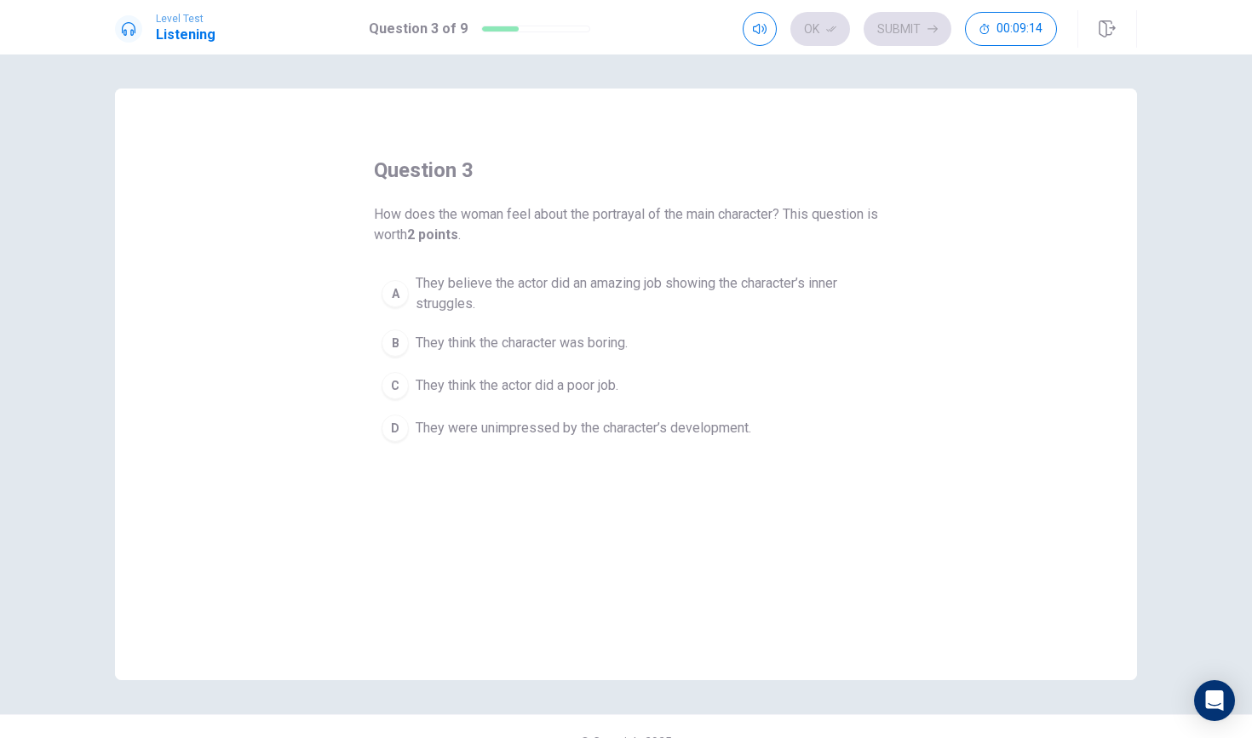
click at [490, 302] on span "They believe the actor did an amazing job showing the character’s inner struggl…" at bounding box center [642, 293] width 455 height 41
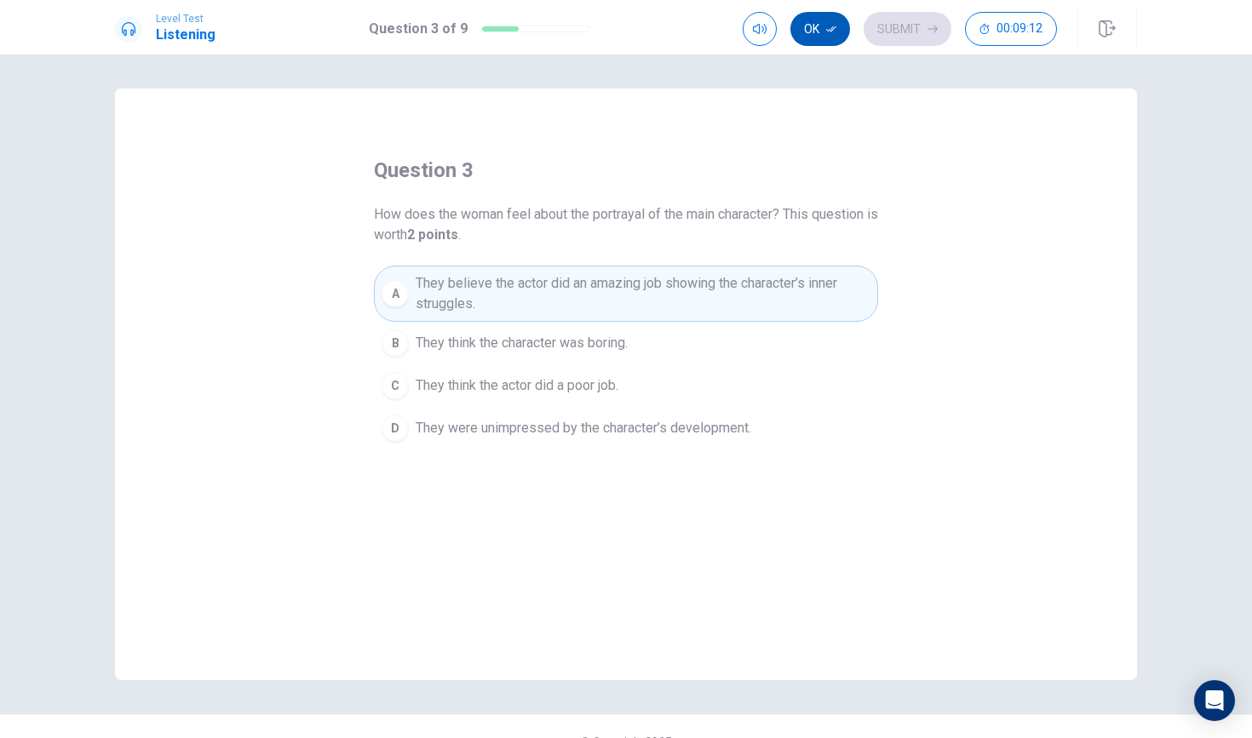
click at [822, 20] on button "Ok" at bounding box center [820, 29] width 60 height 34
click at [885, 31] on button "Submit" at bounding box center [907, 29] width 88 height 34
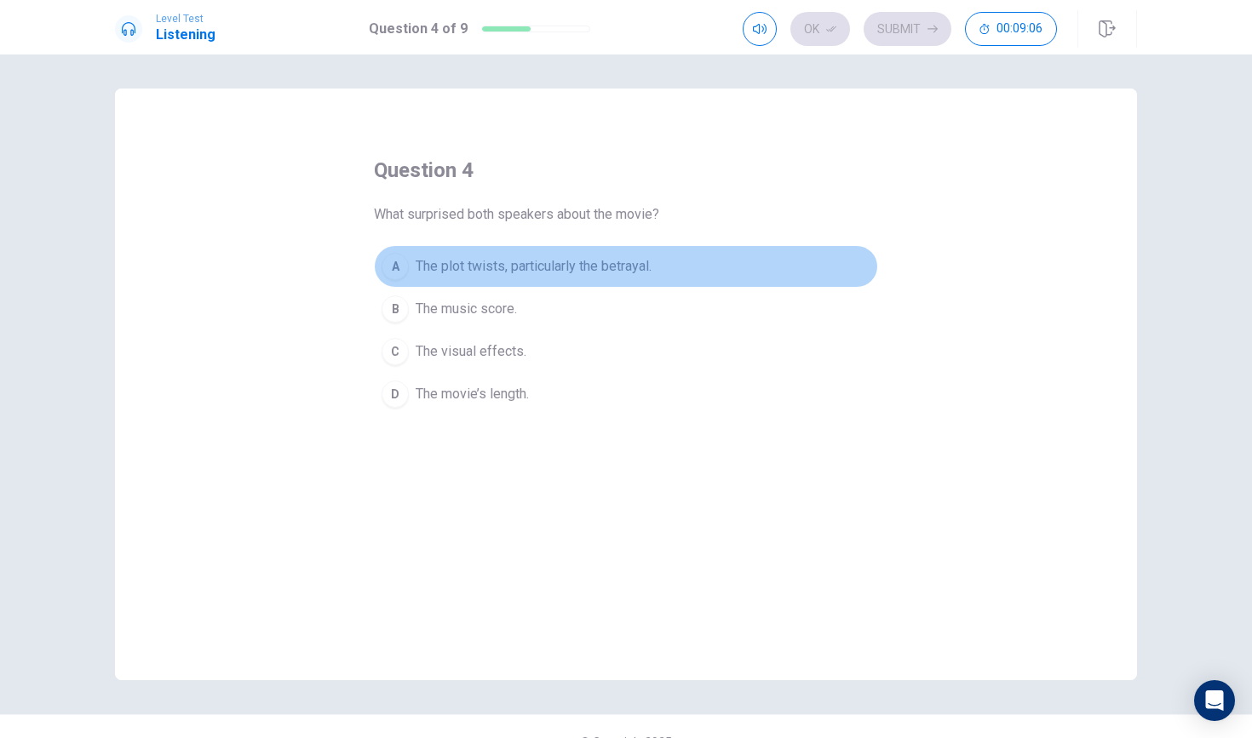
click at [575, 265] on span "The plot twists, particularly the betrayal." at bounding box center [533, 266] width 236 height 20
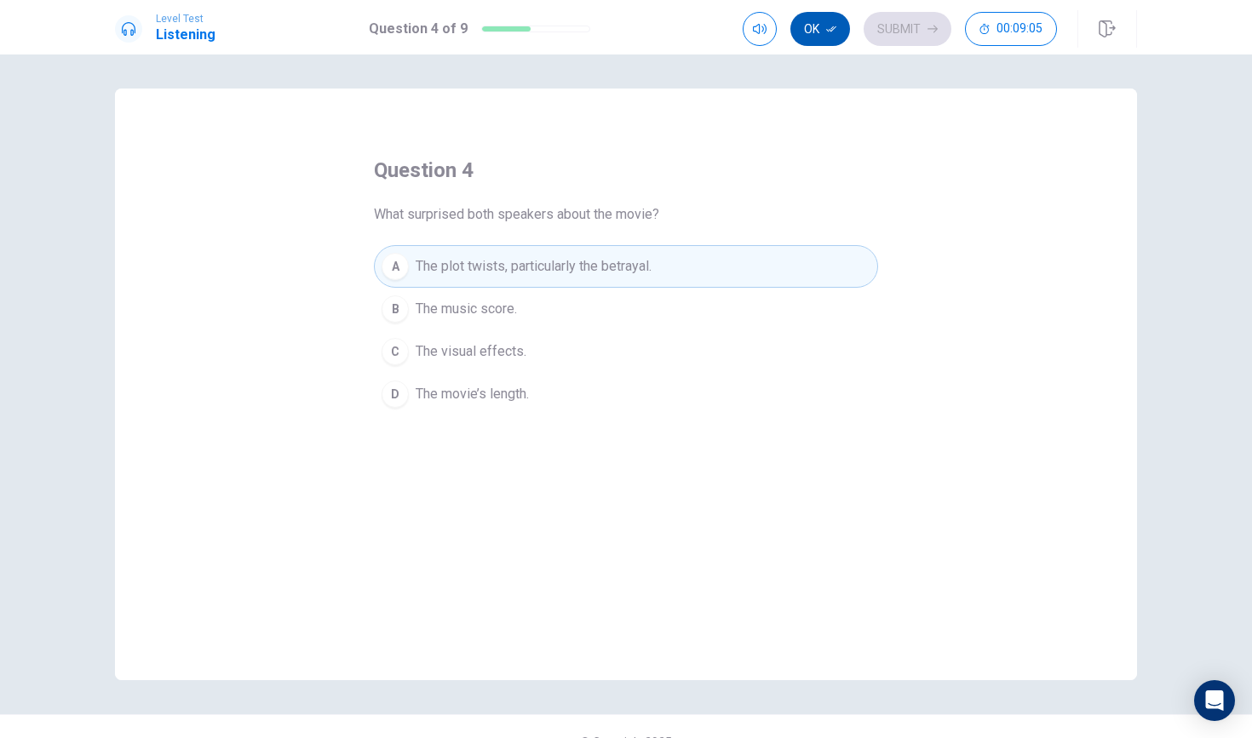
click at [834, 20] on button "Ok" at bounding box center [820, 29] width 60 height 34
click at [885, 23] on button "Submit" at bounding box center [907, 29] width 88 height 34
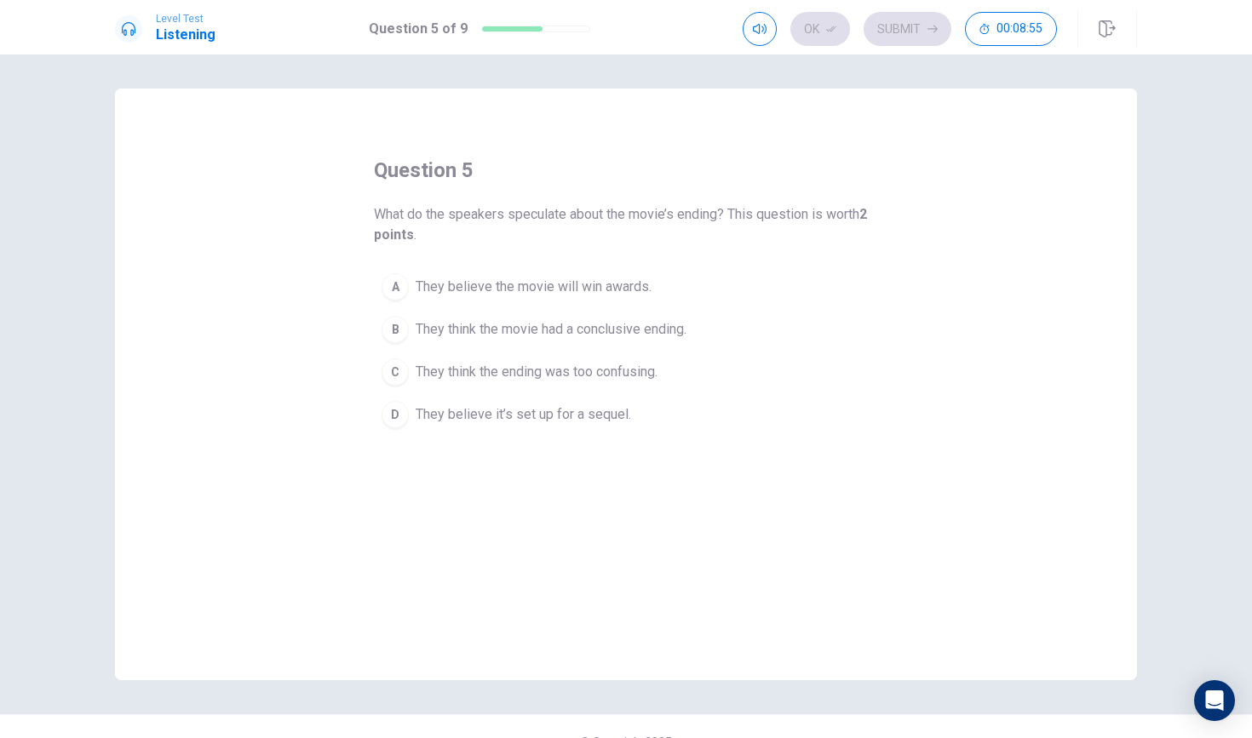
click at [487, 414] on span "They believe it’s set up for a sequel." at bounding box center [522, 414] width 215 height 20
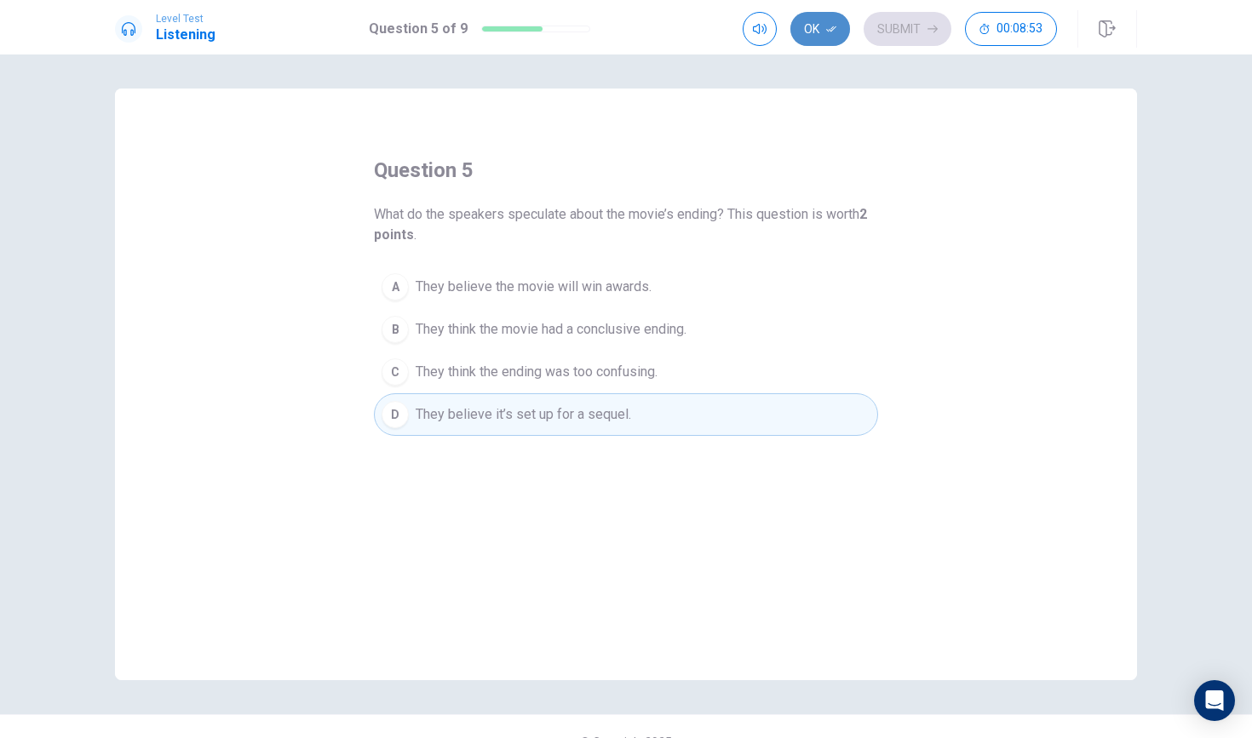
click at [811, 27] on button "Ok" at bounding box center [820, 29] width 60 height 34
click at [886, 32] on button "Submit" at bounding box center [907, 29] width 88 height 34
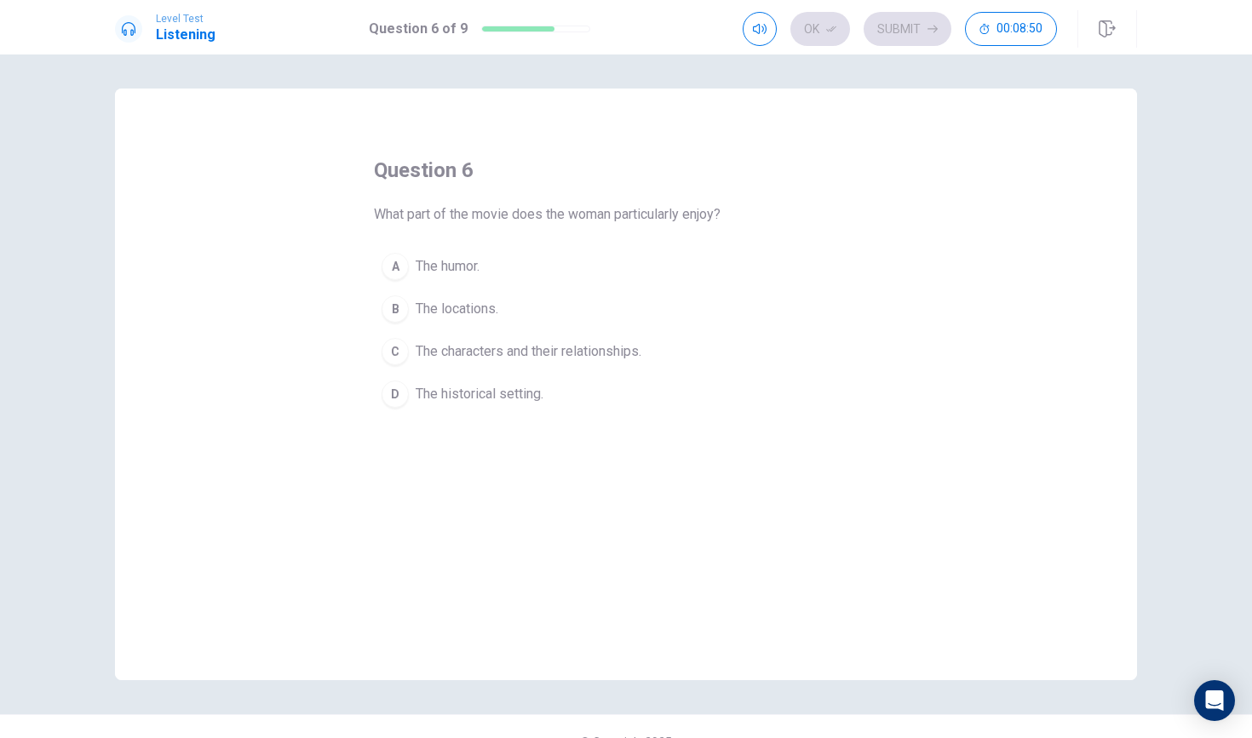
click at [543, 344] on span "The characters and their relationships." at bounding box center [528, 351] width 226 height 20
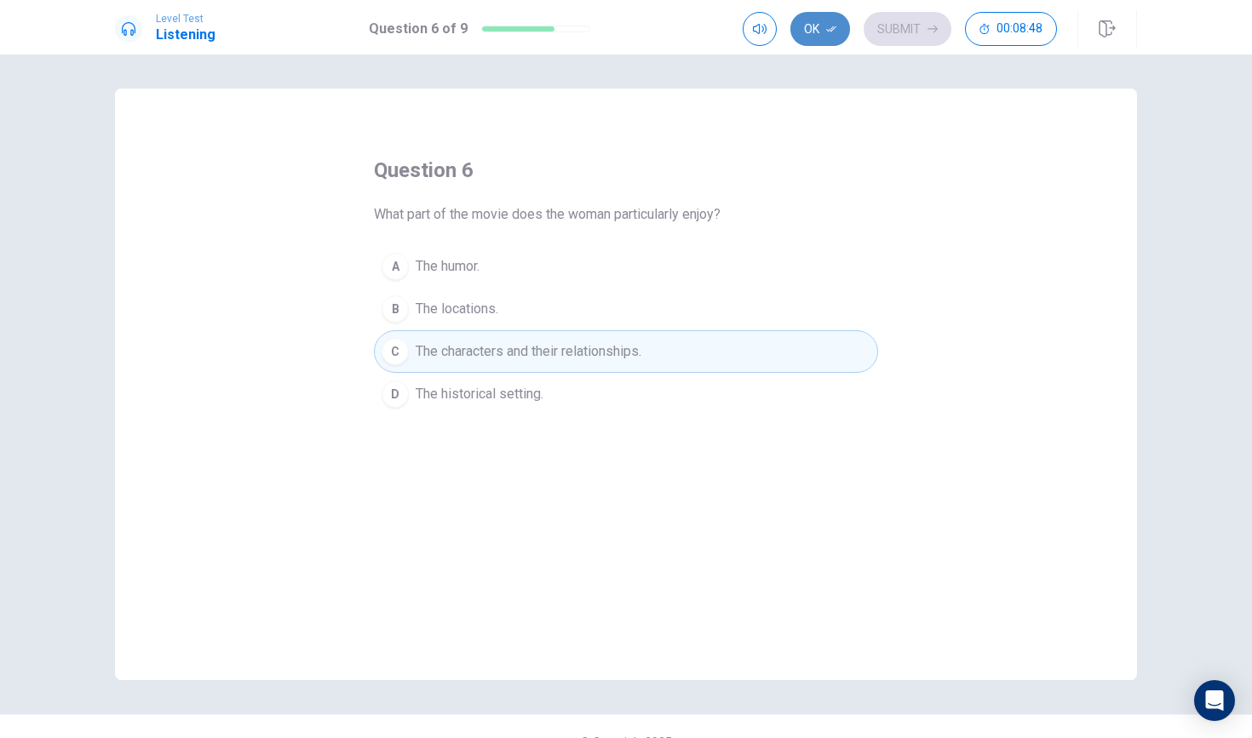
click at [816, 23] on button "Ok" at bounding box center [820, 29] width 60 height 34
click at [888, 19] on button "Submit" at bounding box center [907, 29] width 88 height 34
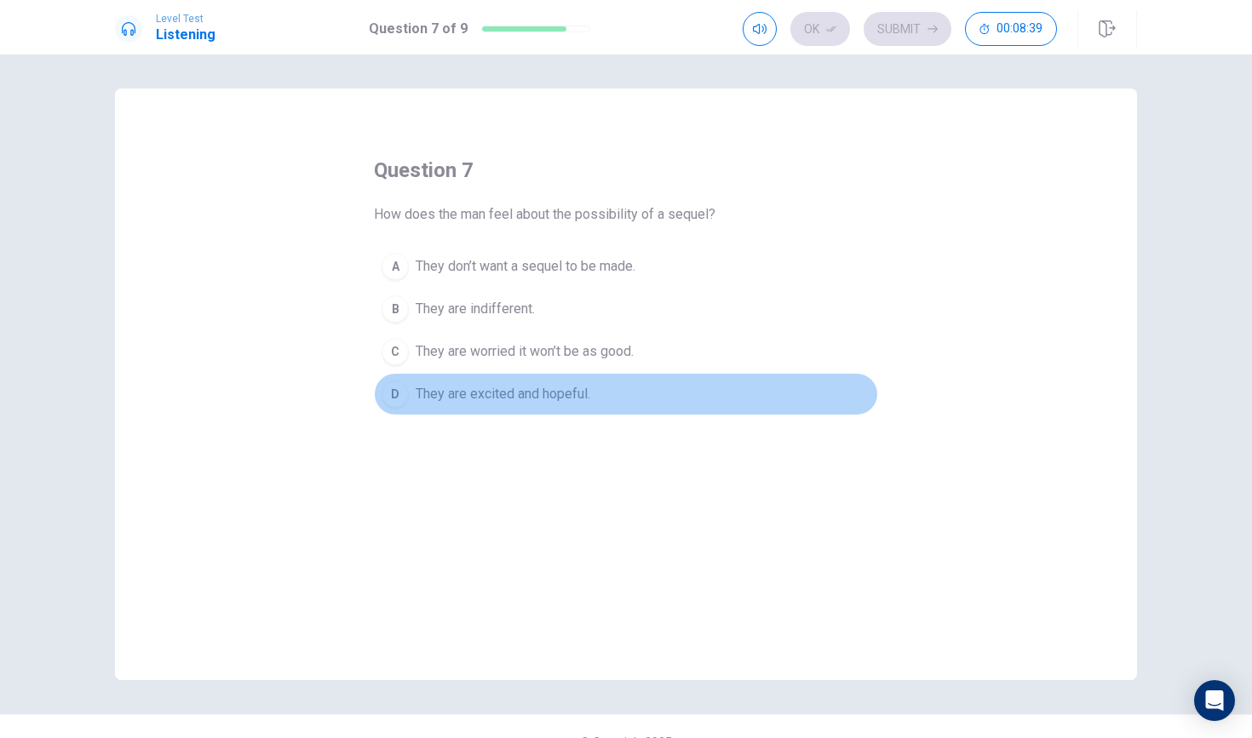
click at [486, 409] on button "D They are excited and hopeful." at bounding box center [626, 394] width 504 height 43
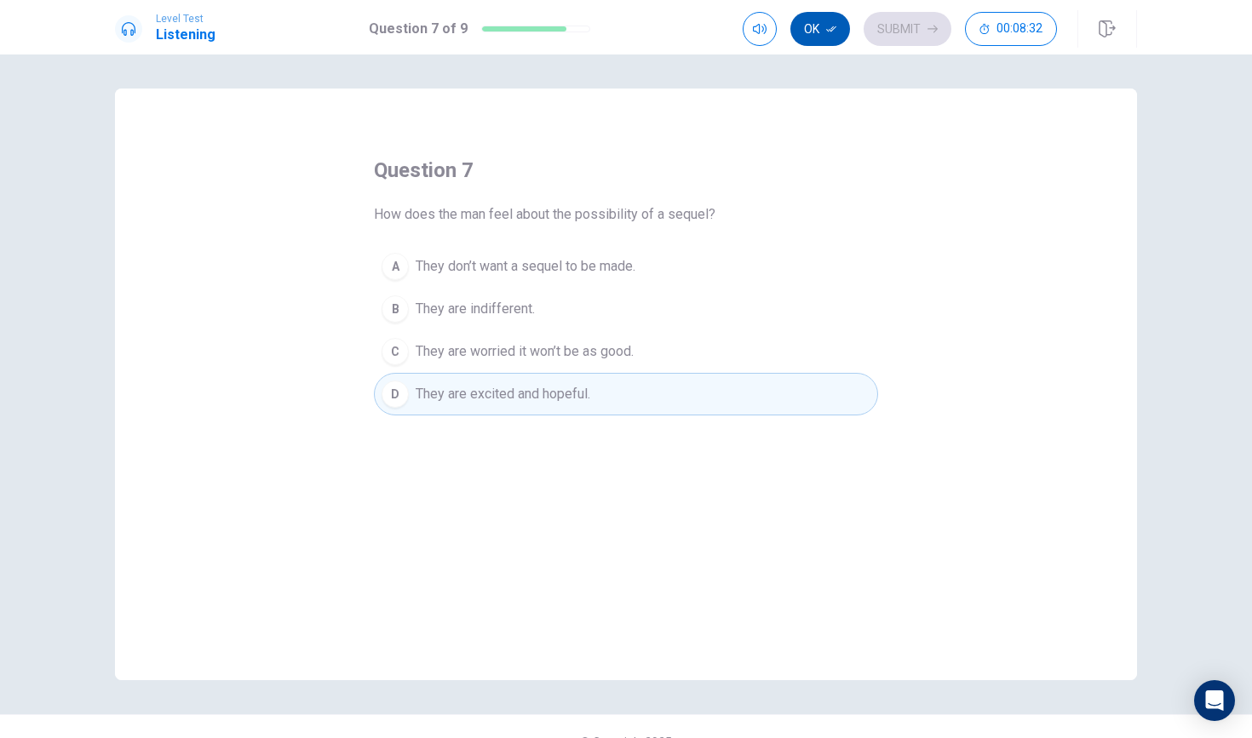
click at [824, 32] on button "Ok" at bounding box center [820, 29] width 60 height 34
click at [890, 25] on button "Submit" at bounding box center [907, 29] width 88 height 34
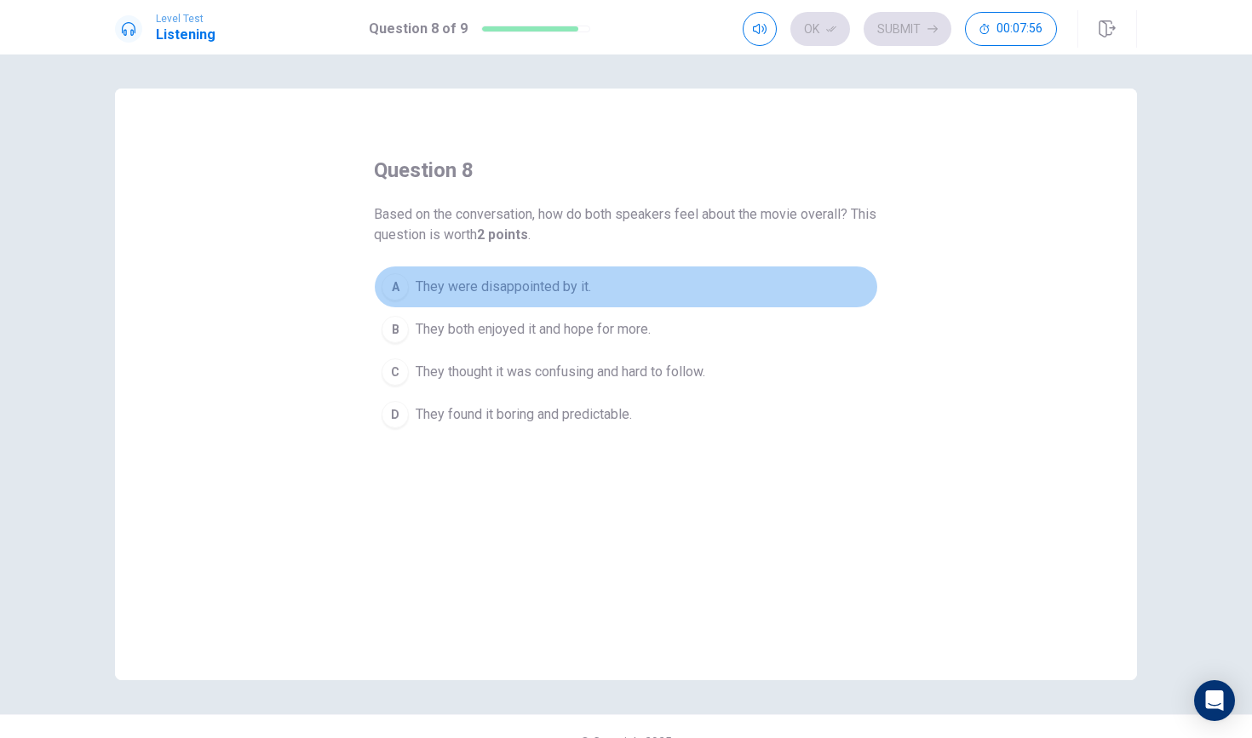
click at [413, 288] on button "A They were disappointed by it." at bounding box center [626, 287] width 504 height 43
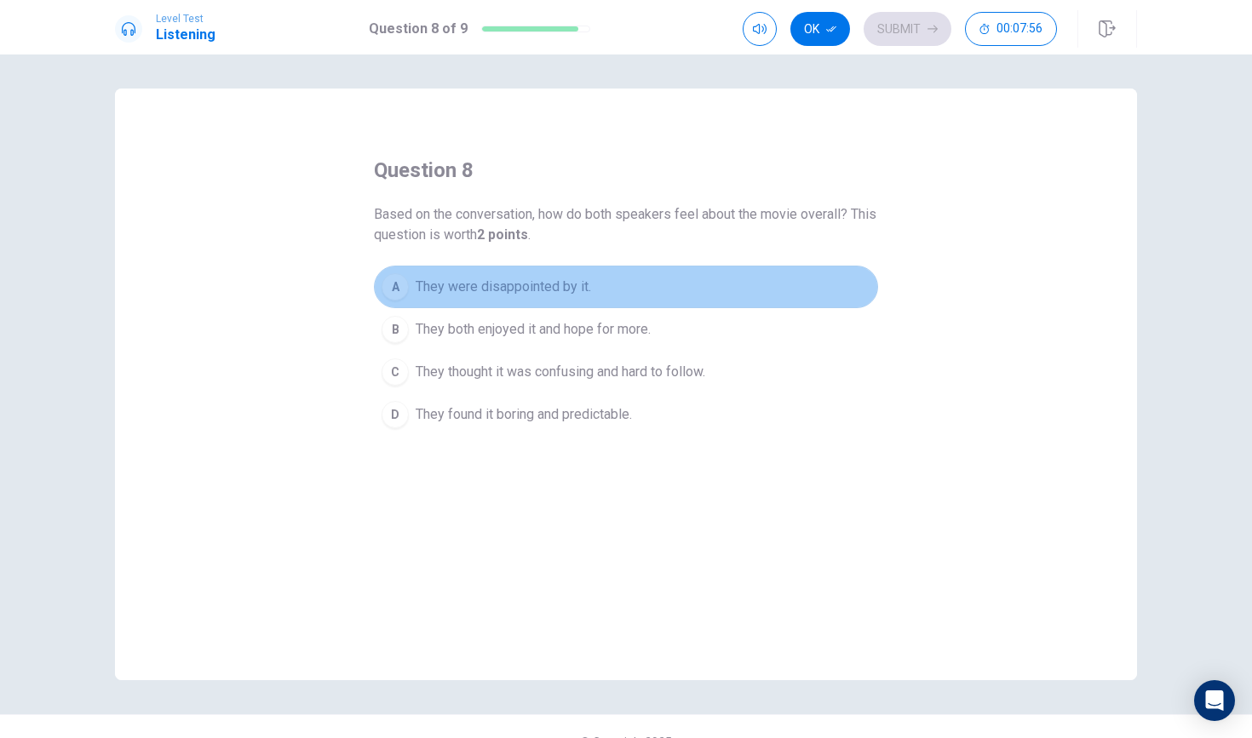
click at [413, 288] on button "A They were disappointed by it." at bounding box center [626, 287] width 504 height 43
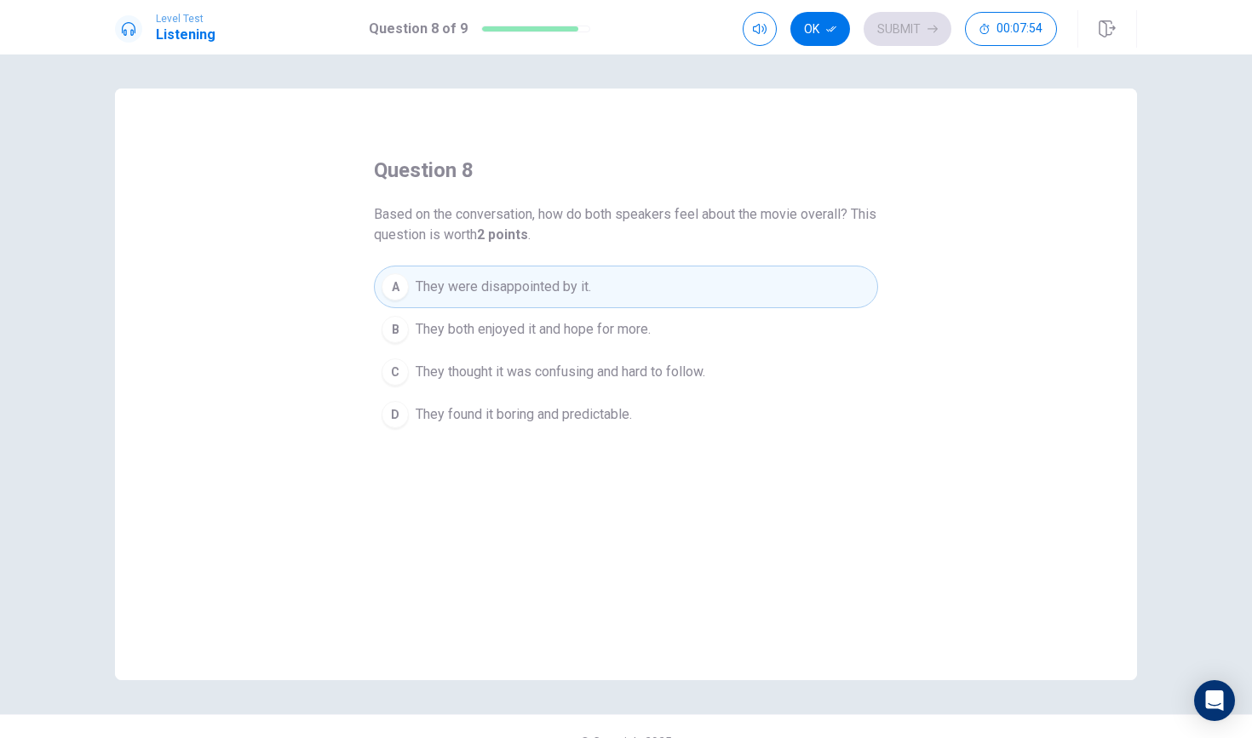
click at [401, 288] on div "A" at bounding box center [394, 286] width 27 height 27
click at [397, 324] on div "B" at bounding box center [394, 329] width 27 height 27
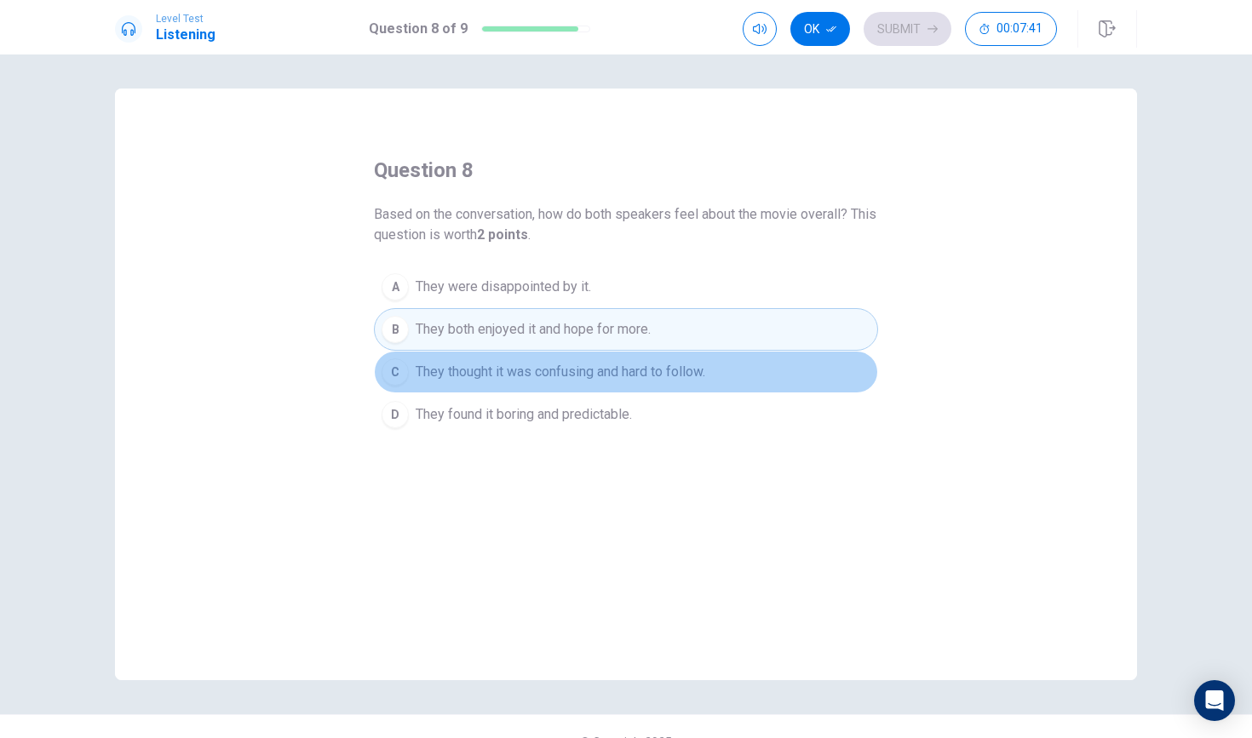
click at [404, 372] on div "C" at bounding box center [394, 371] width 27 height 27
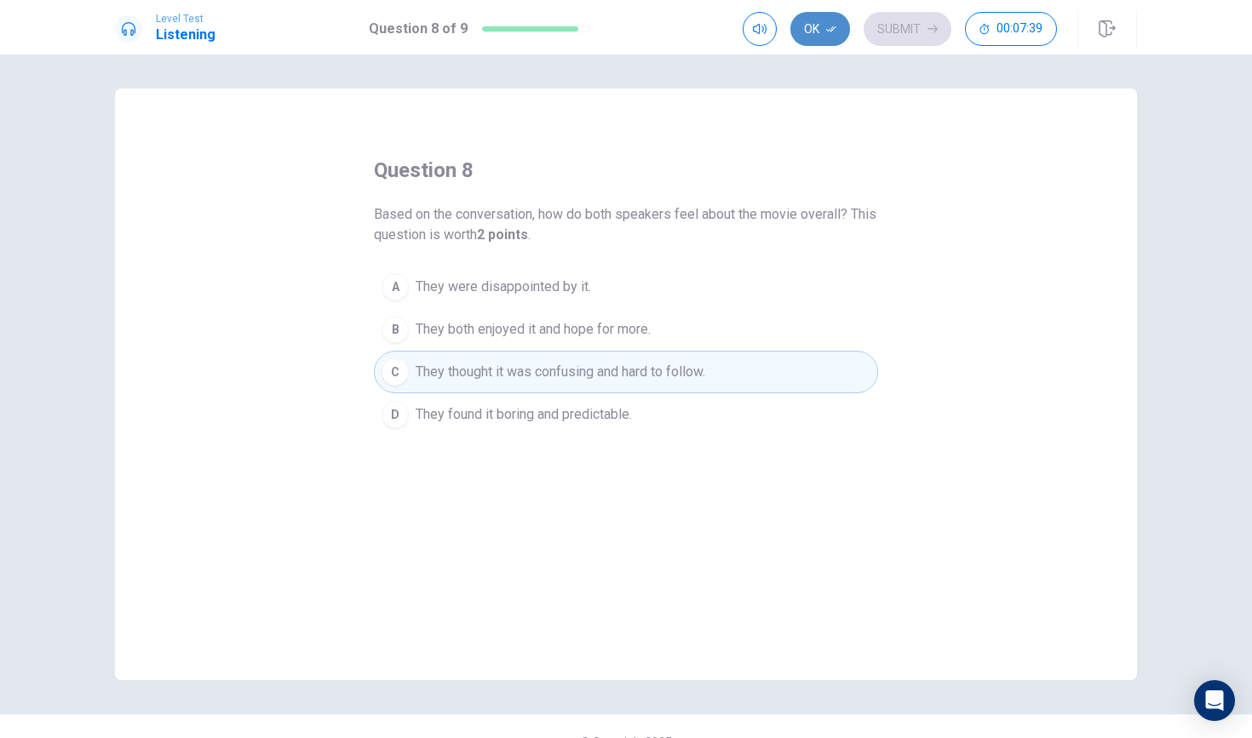
click at [821, 32] on button "Ok" at bounding box center [820, 29] width 60 height 34
click at [911, 34] on button "Submit" at bounding box center [907, 29] width 88 height 34
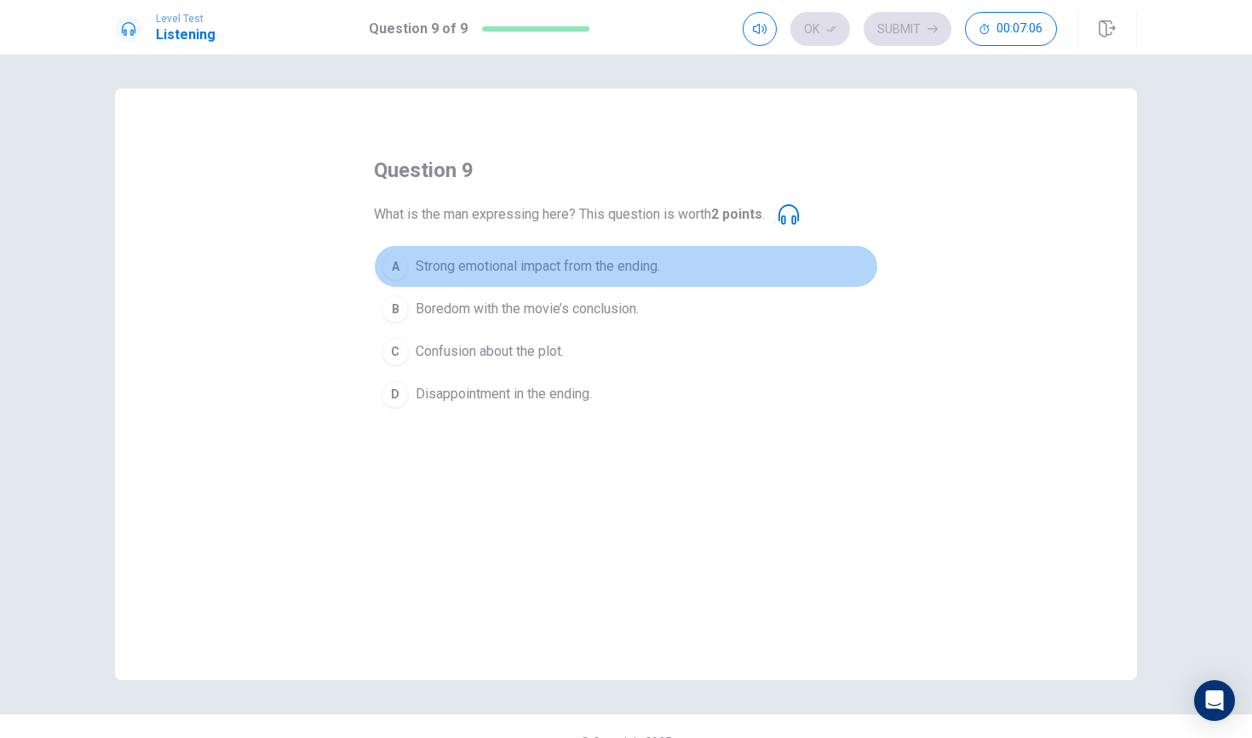
click at [400, 270] on div "A" at bounding box center [394, 266] width 27 height 27
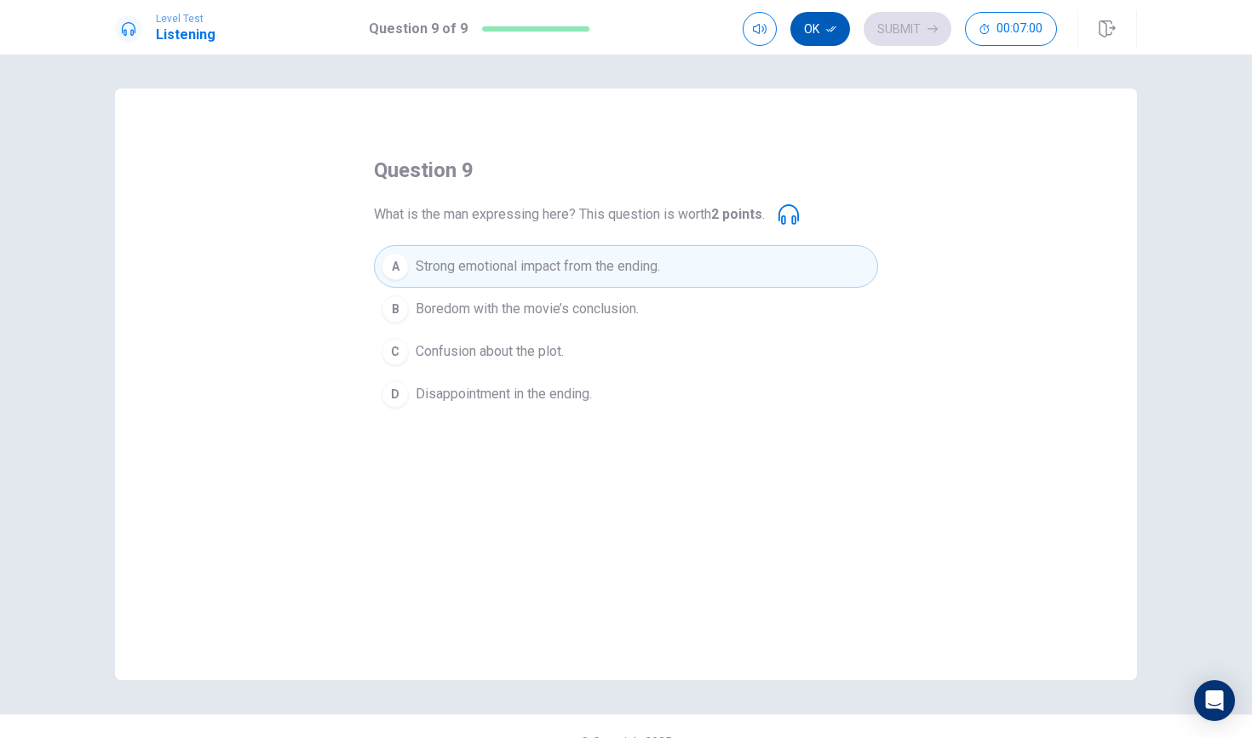
click at [822, 25] on button "Ok" at bounding box center [820, 29] width 60 height 34
click at [896, 22] on button "Submit" at bounding box center [907, 29] width 88 height 34
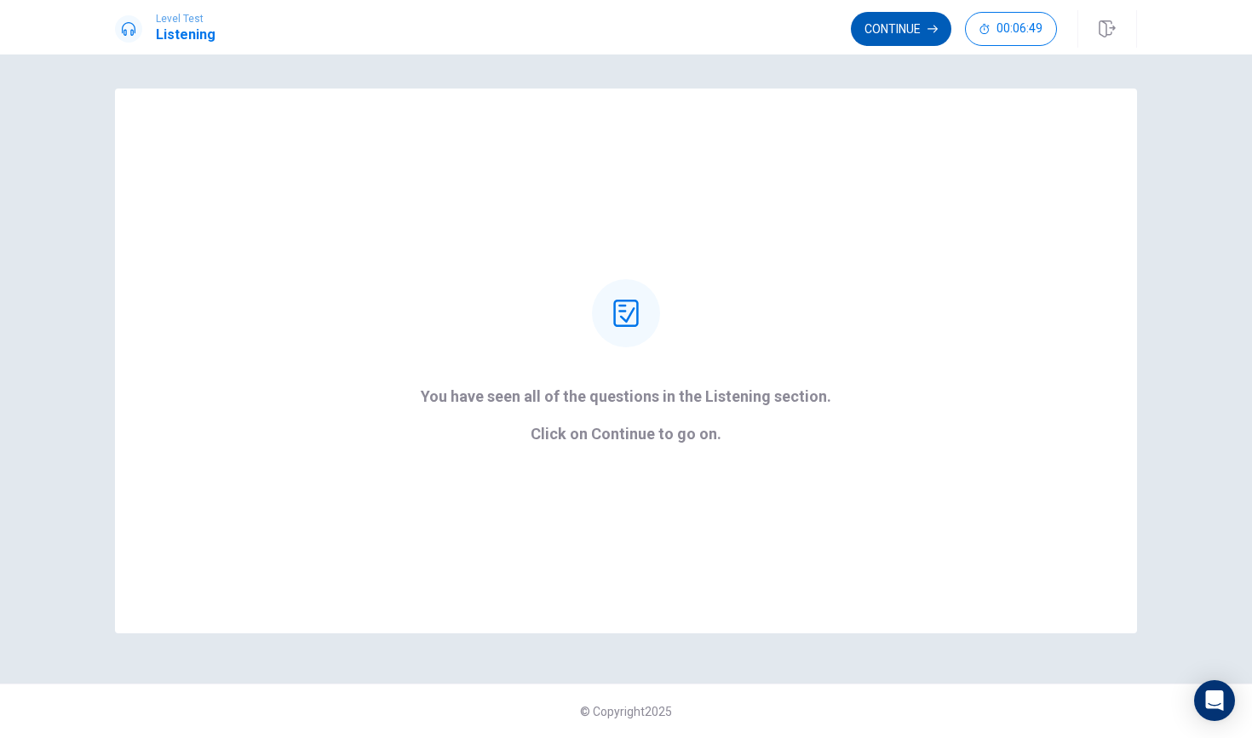
click at [867, 26] on button "Continue" at bounding box center [901, 29] width 100 height 34
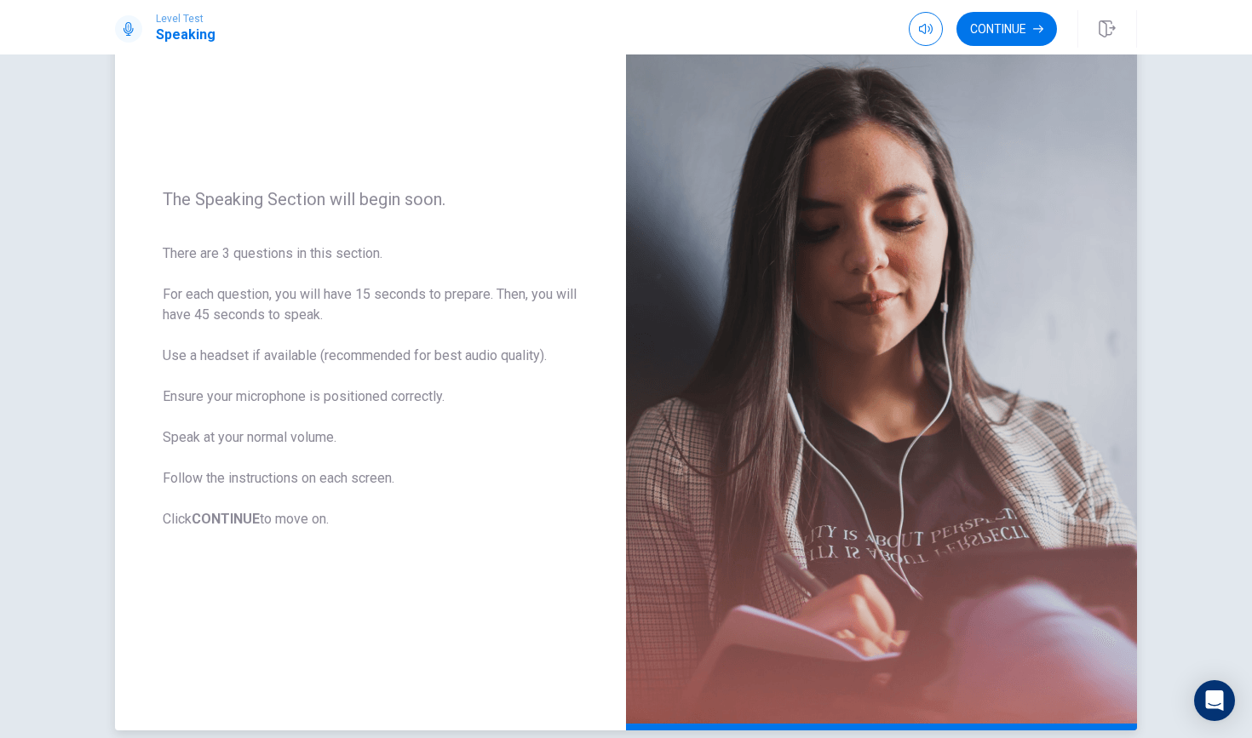
scroll to position [103, 0]
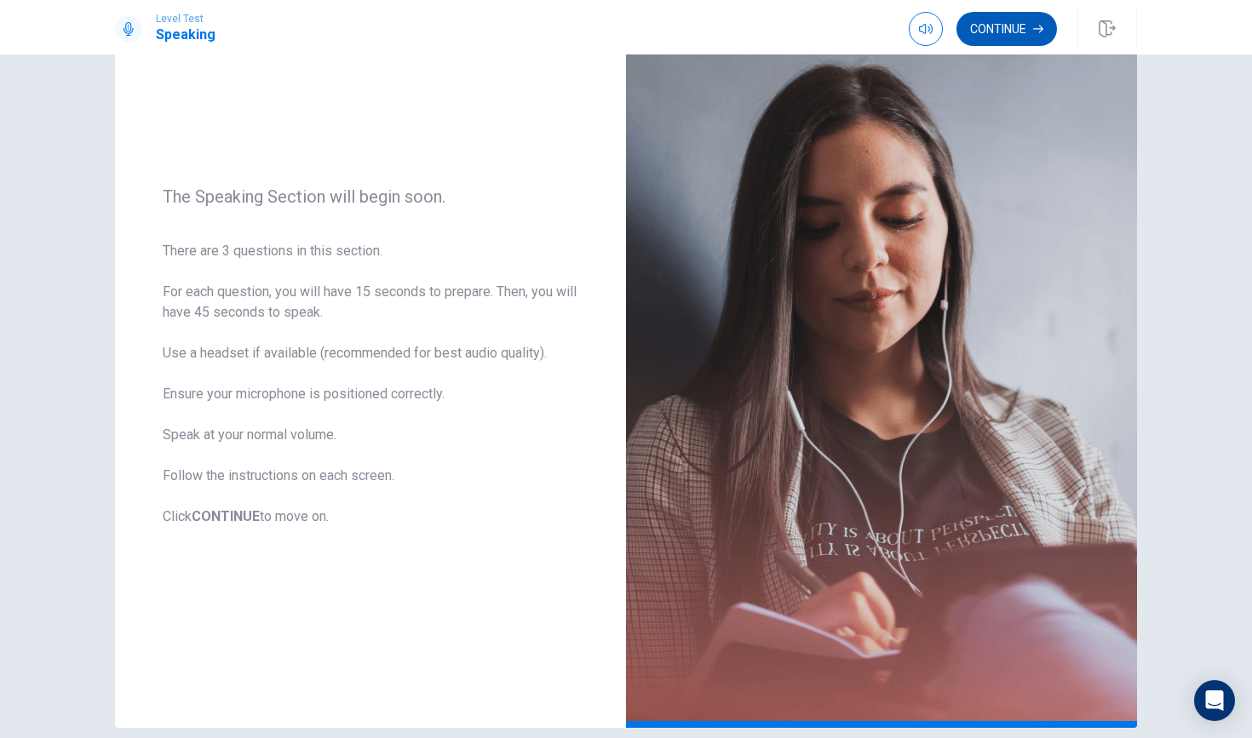
click at [1002, 28] on button "Continue" at bounding box center [1006, 29] width 100 height 34
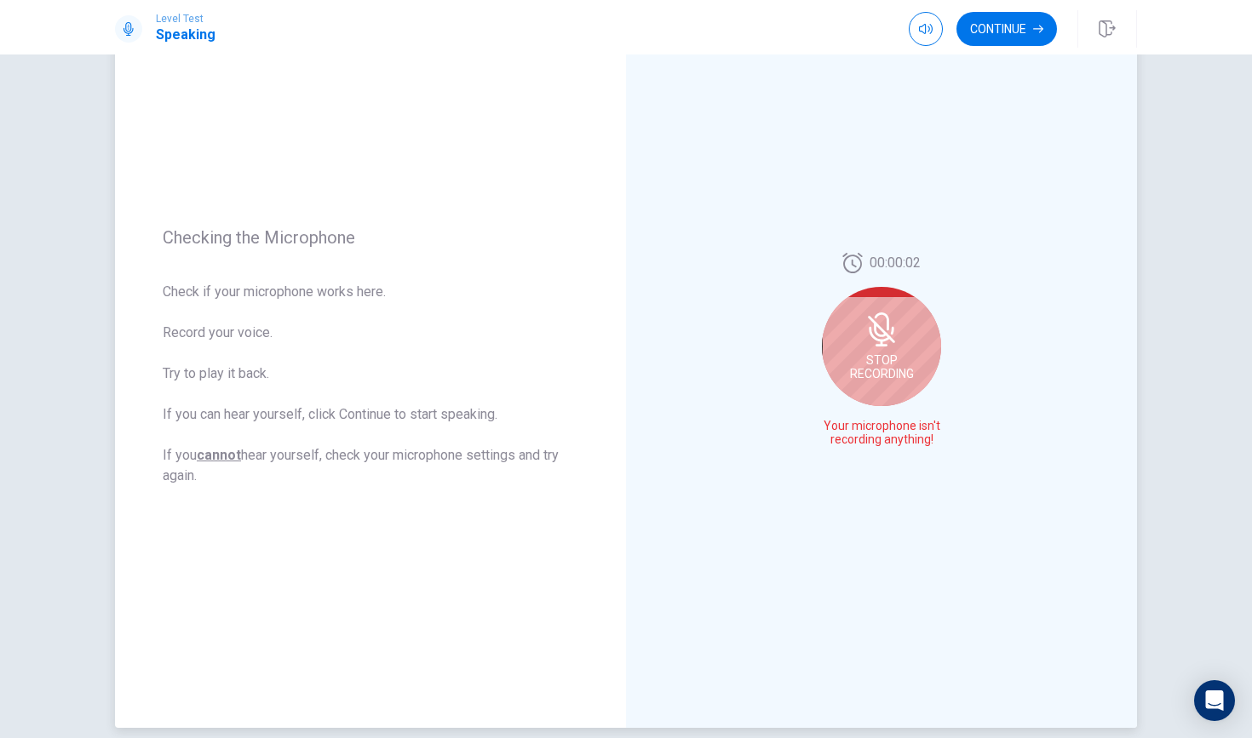
click at [881, 326] on icon at bounding box center [881, 329] width 34 height 34
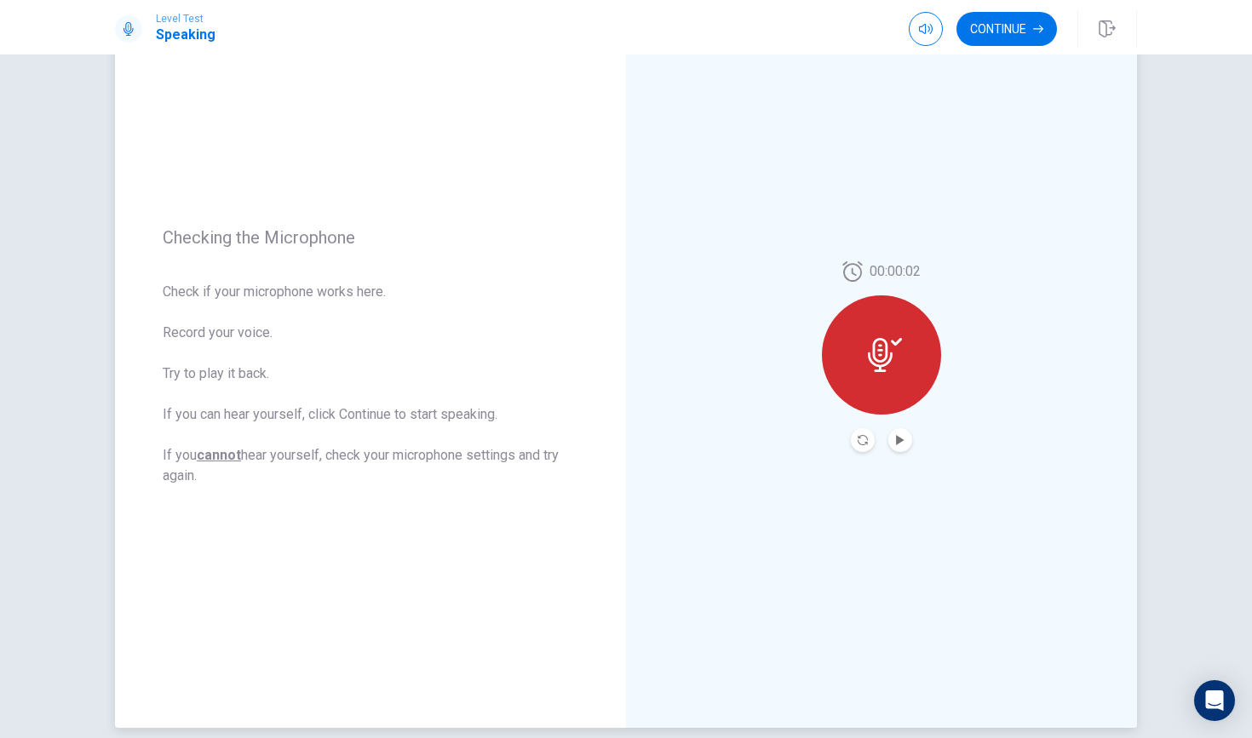
click at [881, 326] on div at bounding box center [881, 354] width 119 height 119
click at [879, 358] on icon at bounding box center [885, 355] width 34 height 34
click at [899, 432] on button "Play Audio" at bounding box center [900, 440] width 24 height 24
click at [1022, 32] on button "Continue" at bounding box center [1006, 29] width 100 height 34
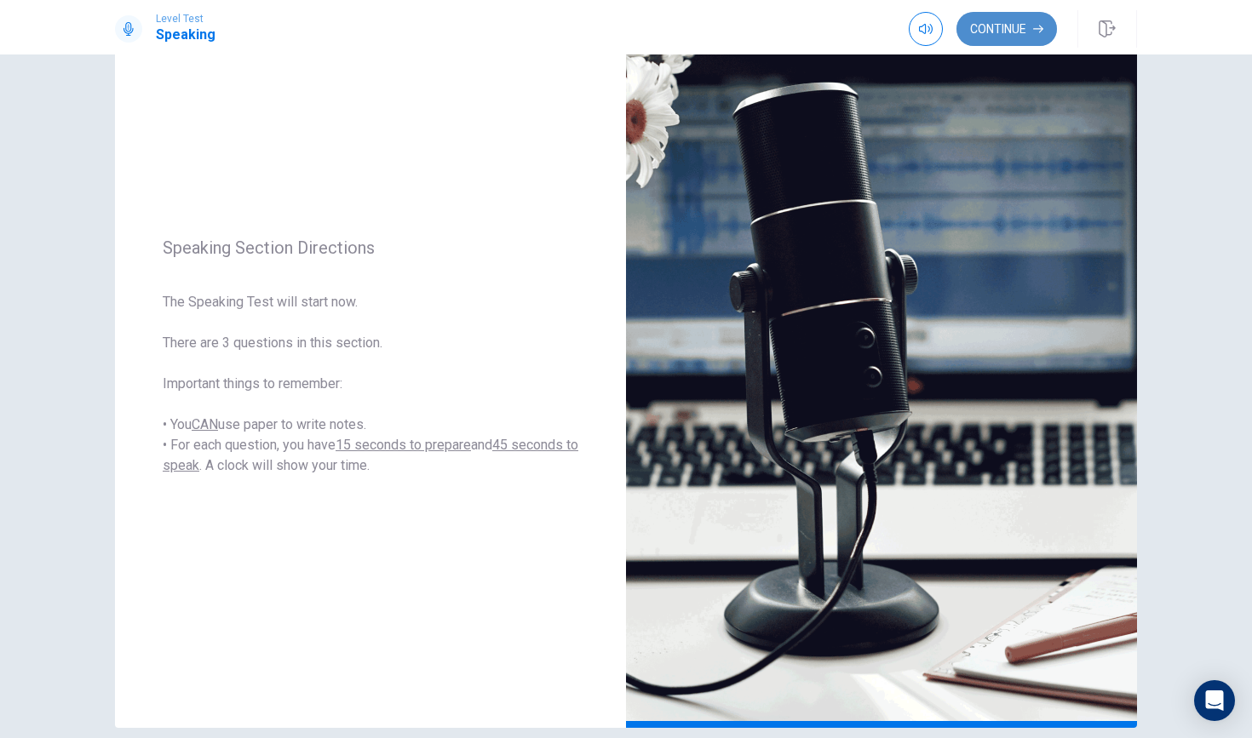
click at [1008, 23] on button "Continue" at bounding box center [1006, 29] width 100 height 34
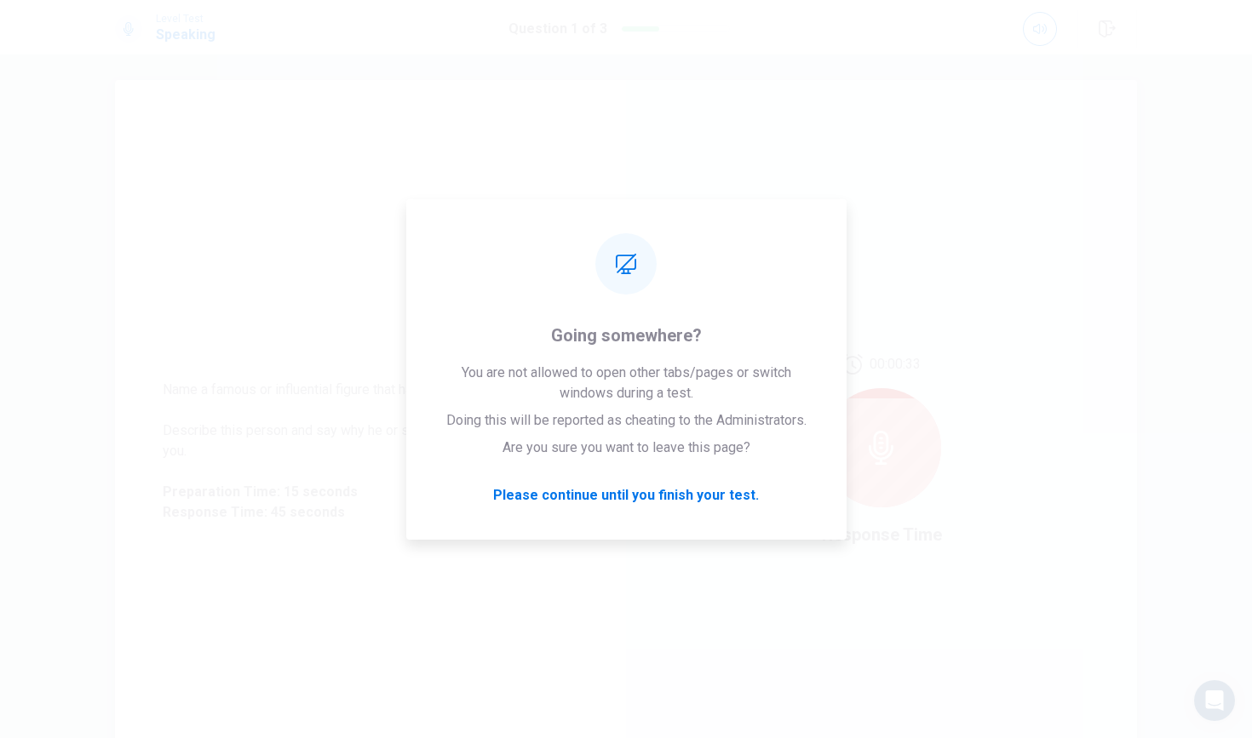
drag, startPoint x: 1017, startPoint y: 4, endPoint x: 1008, endPoint y: 268, distance: 264.1
click at [1008, 268] on div "00:00:33 Response Time" at bounding box center [881, 451] width 511 height 742
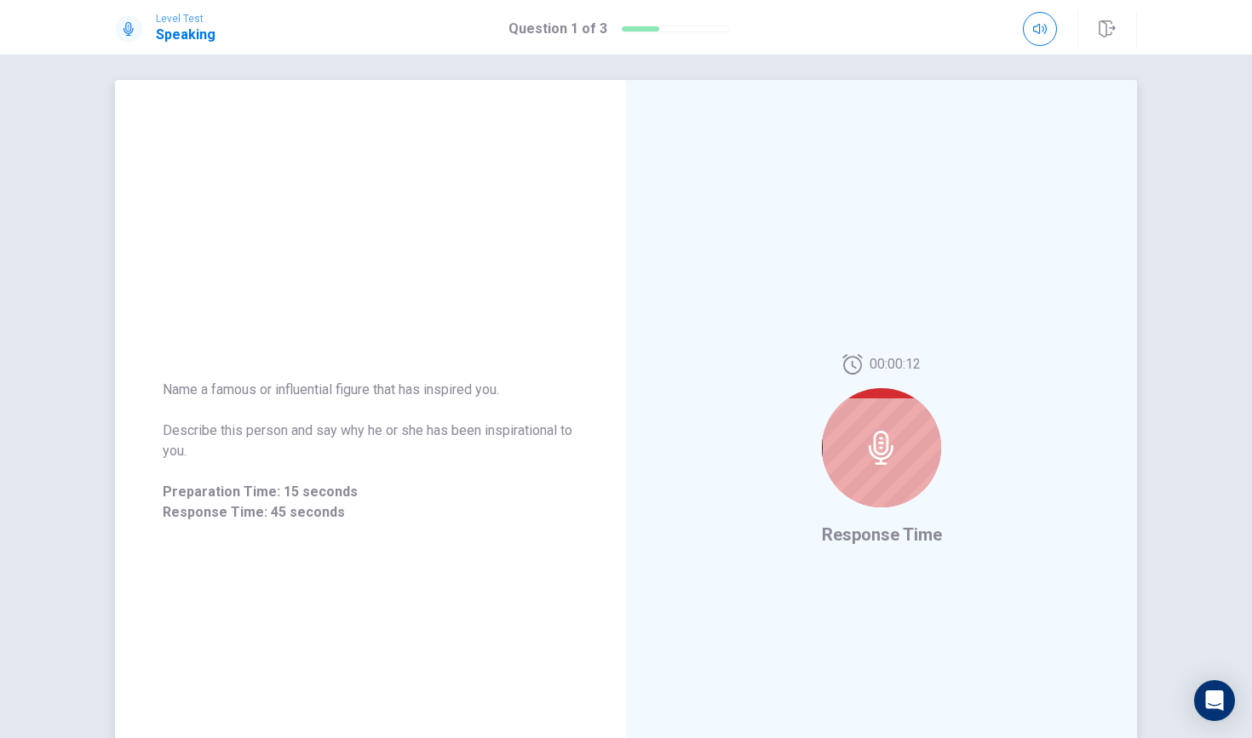
click at [892, 472] on div at bounding box center [881, 447] width 119 height 119
click at [883, 444] on icon at bounding box center [880, 448] width 25 height 34
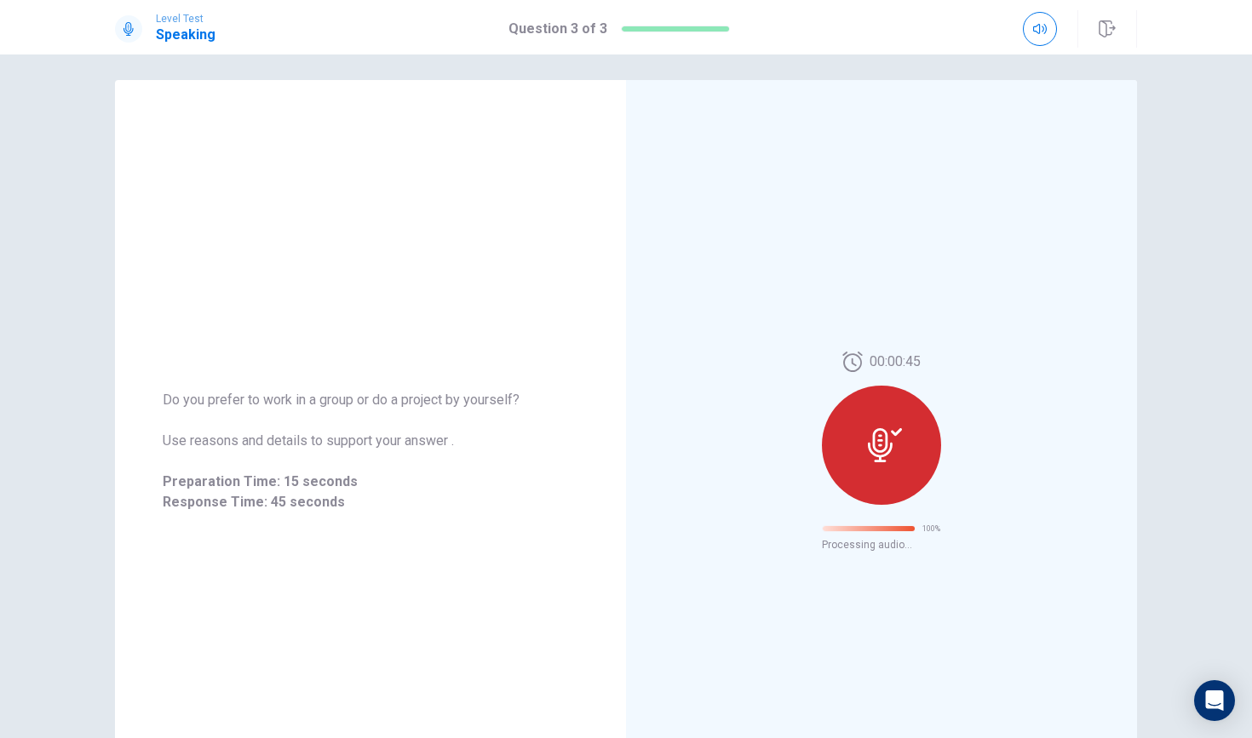
scroll to position [0, 0]
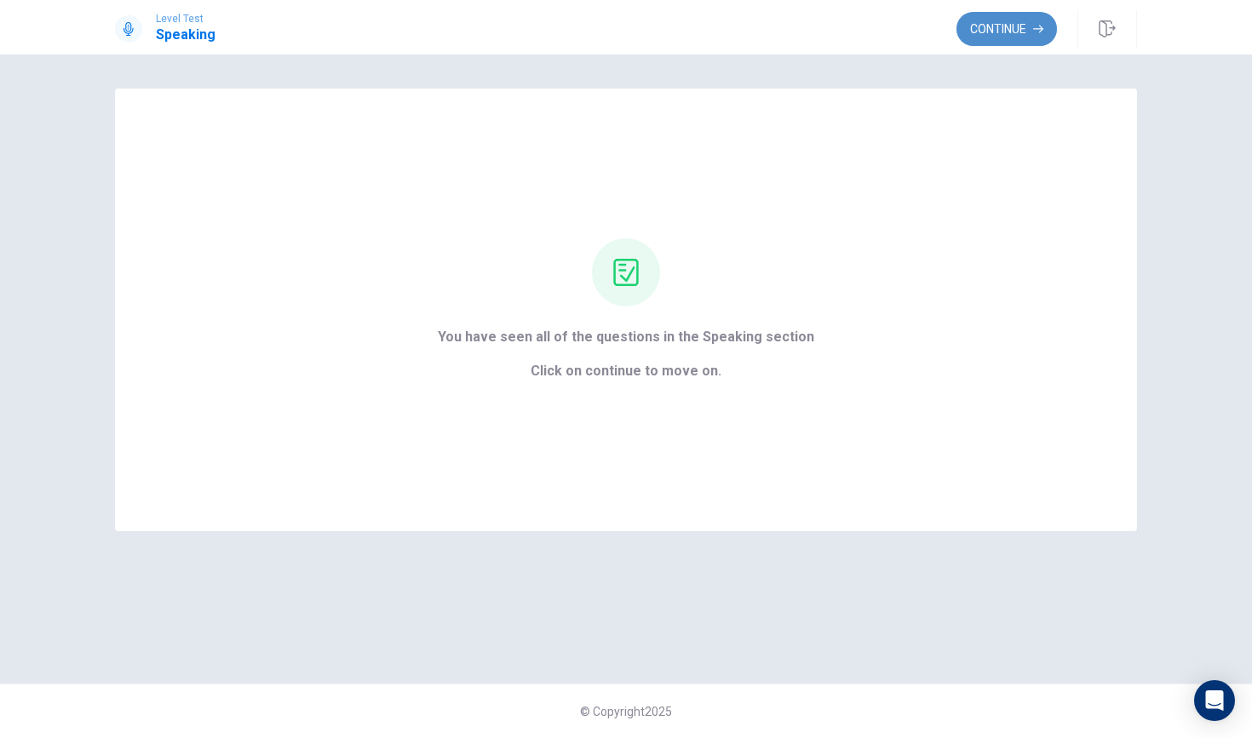
click at [983, 28] on button "Continue" at bounding box center [1006, 29] width 100 height 34
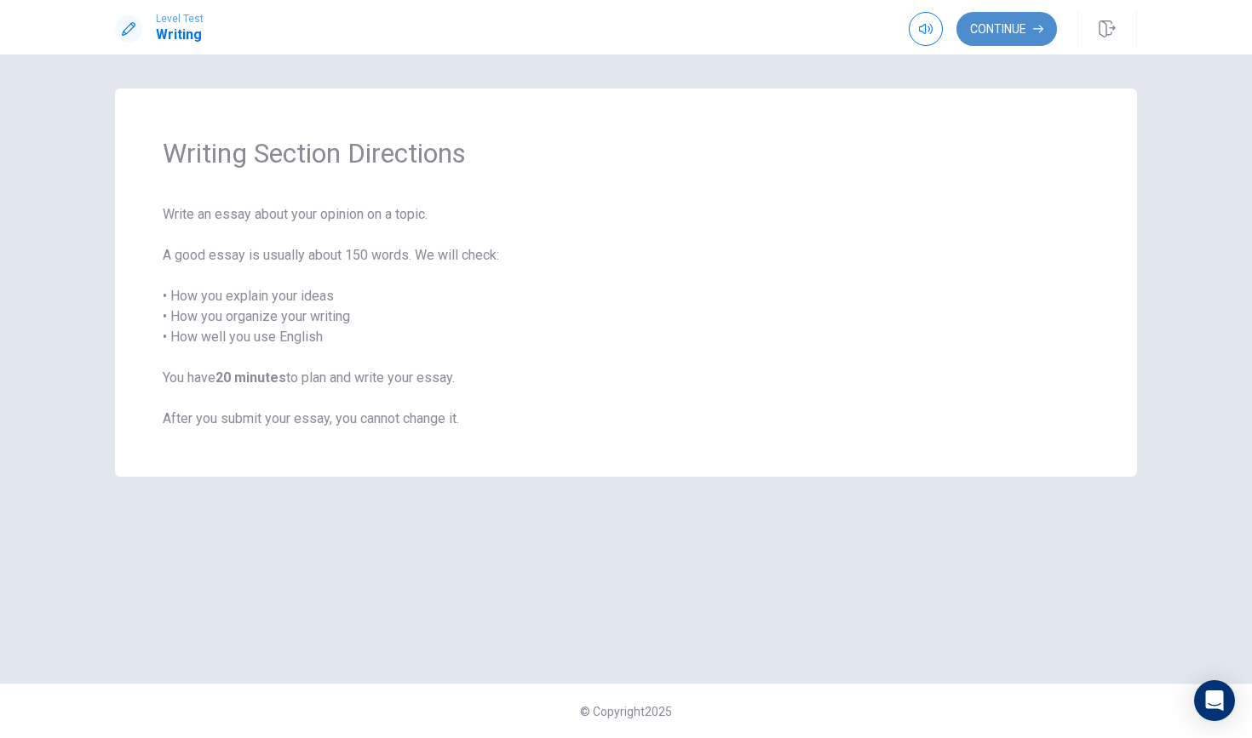
click at [1005, 26] on button "Continue" at bounding box center [1006, 29] width 100 height 34
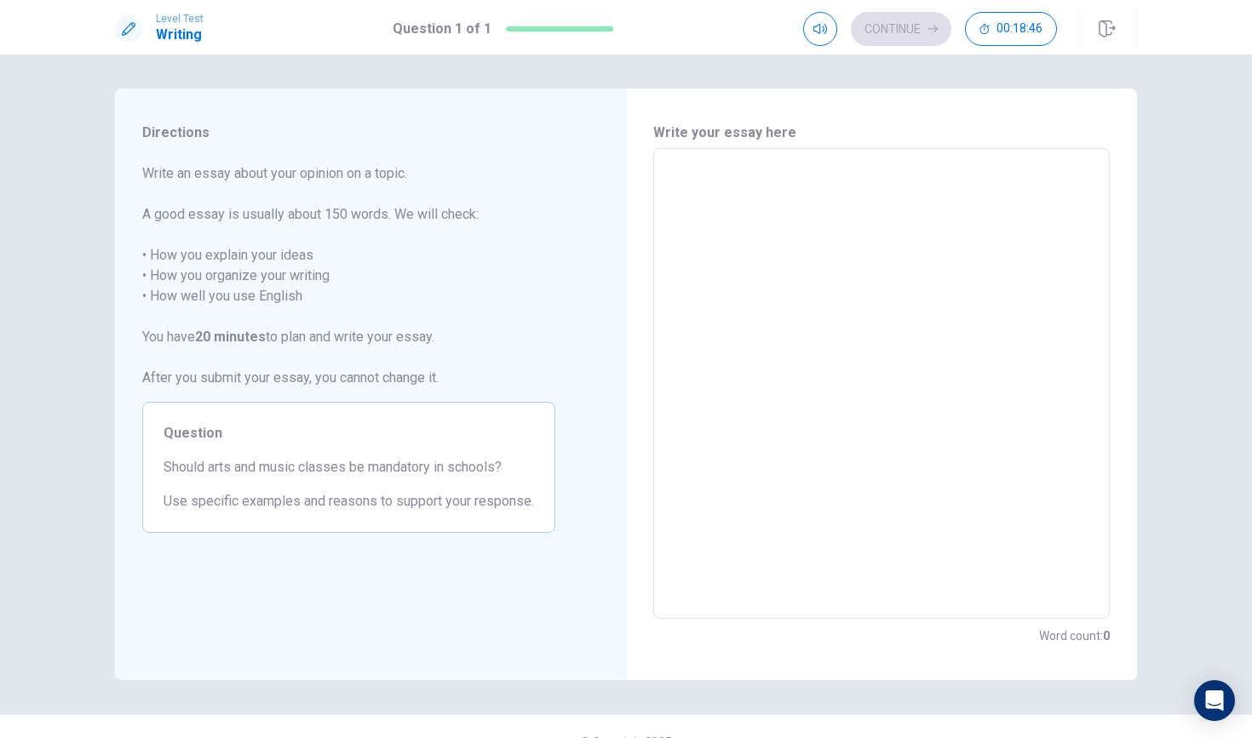
click at [675, 183] on textarea at bounding box center [881, 384] width 433 height 443
type textarea "I"
type textarea "x"
type textarea "I"
type textarea "x"
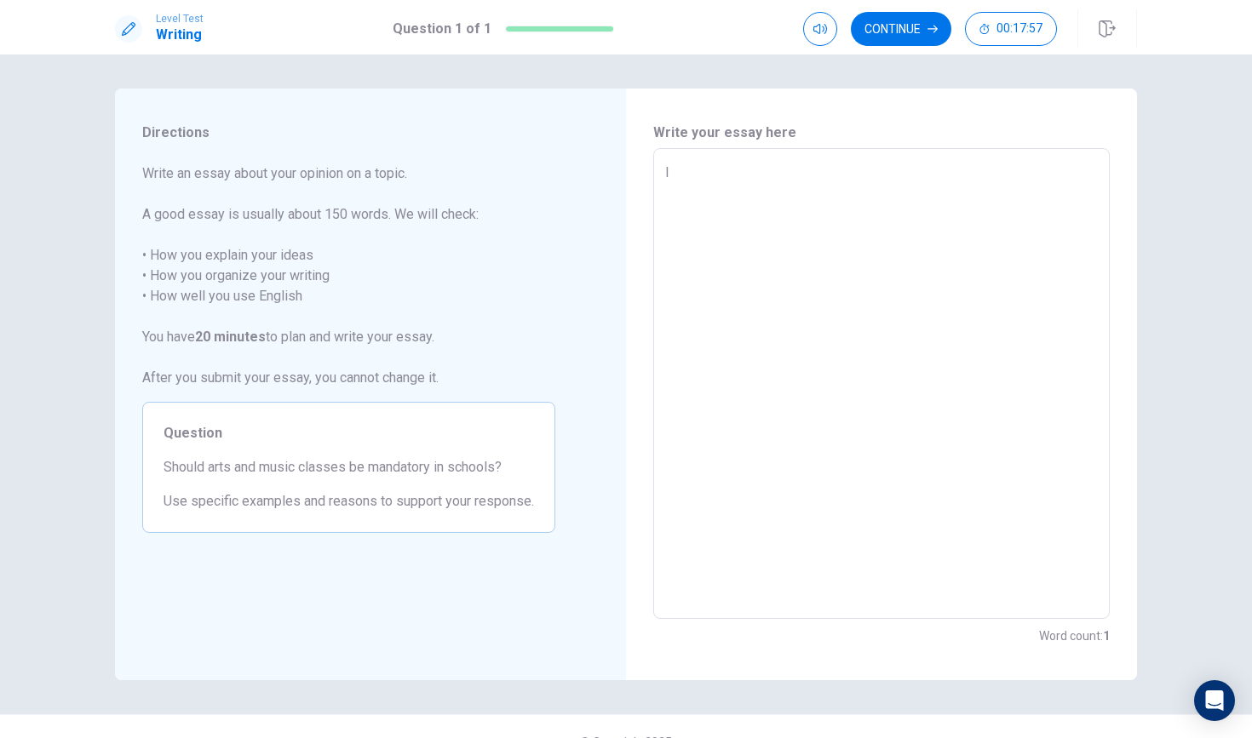
type textarea "I P"
type textarea "x"
type textarea "I Pr"
type textarea "x"
type textarea "I Pri"
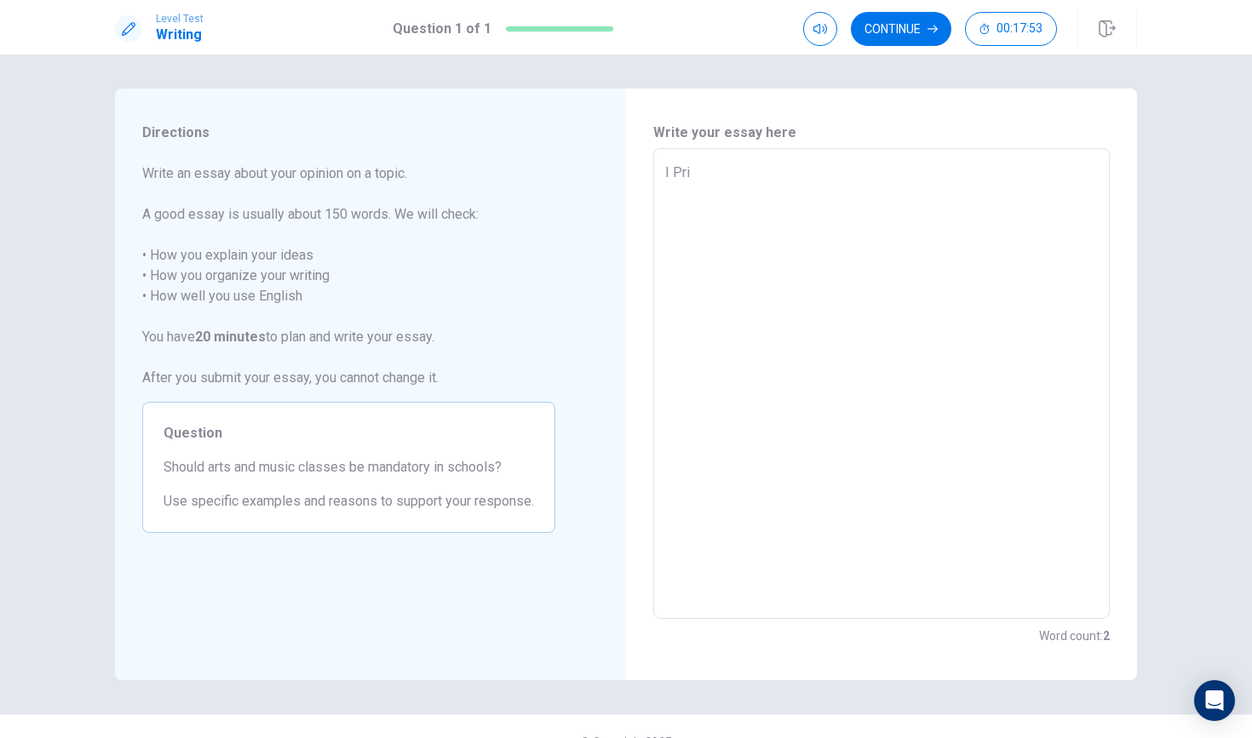
type textarea "x"
type textarea "I Pr"
type textarea "x"
type textarea "I P"
type textarea "x"
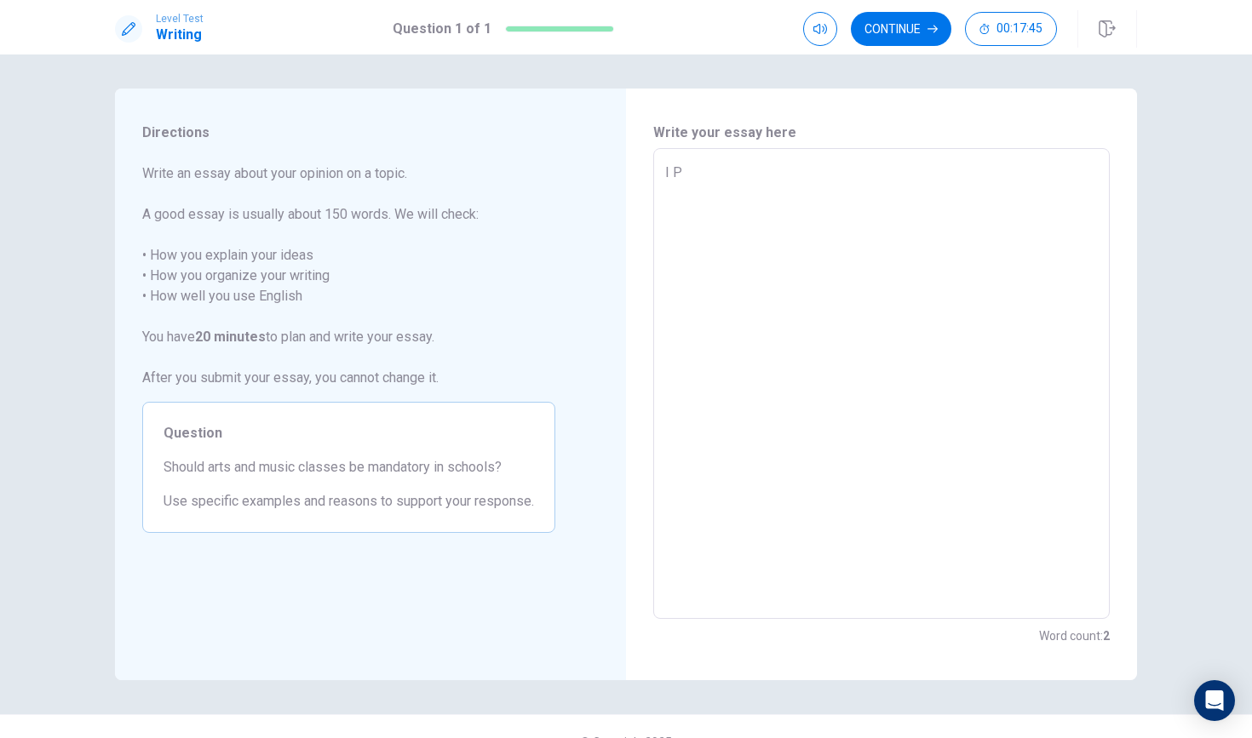
type textarea "I"
type textarea "x"
type textarea "I j"
type textarea "x"
type textarea "I"
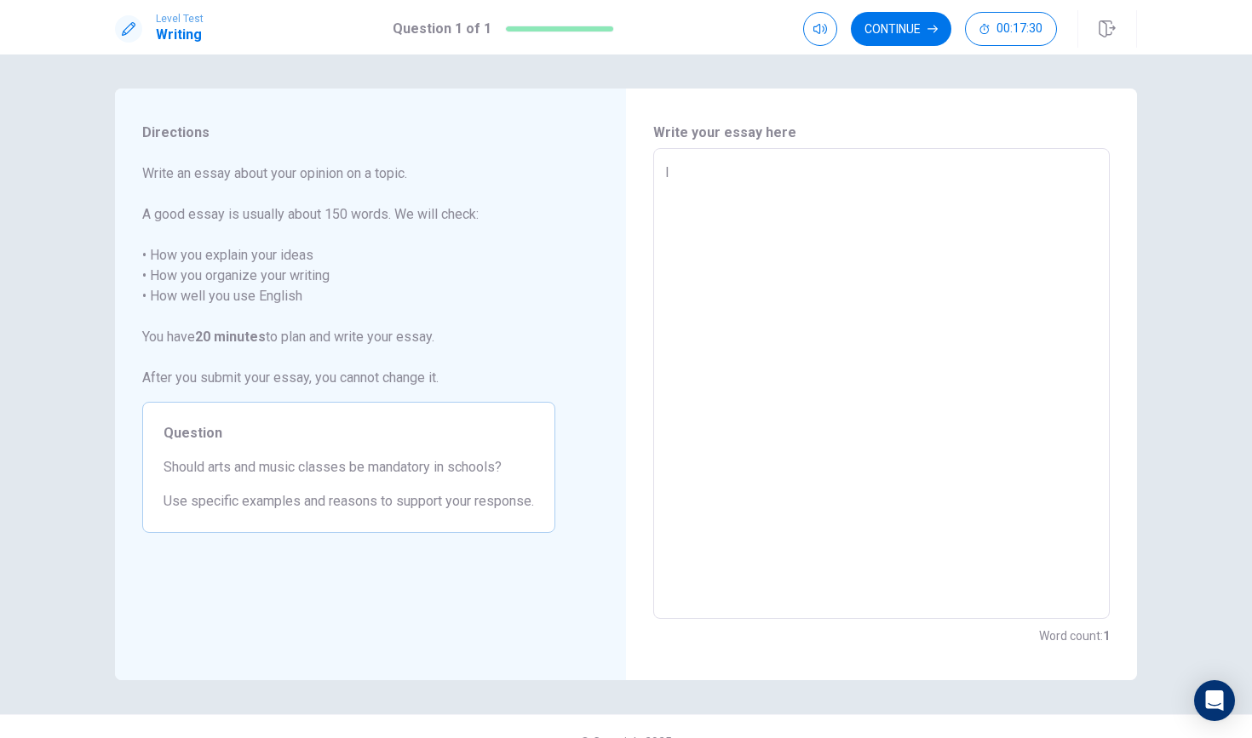
type textarea "x"
type textarea "I p"
type textarea "x"
type textarea "I pr"
type textarea "x"
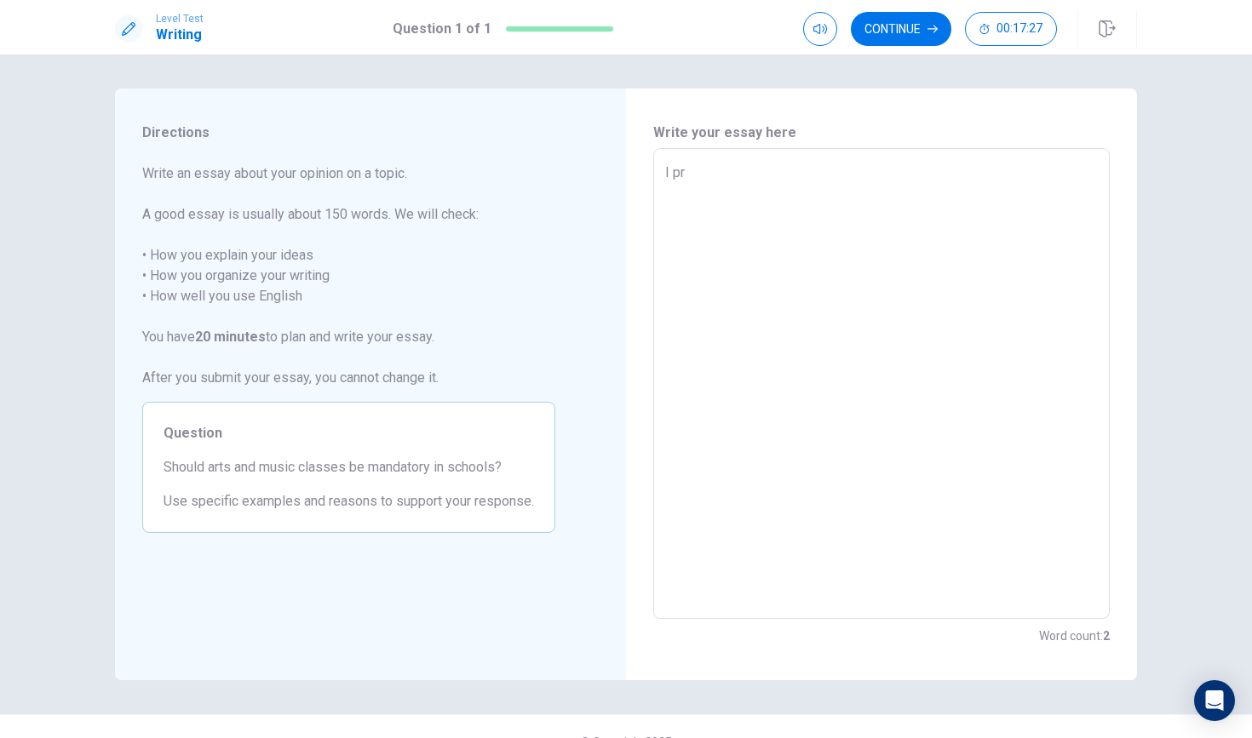
type textarea "I pre"
type textarea "x"
type textarea "I pref"
type textarea "x"
type textarea "I prefr"
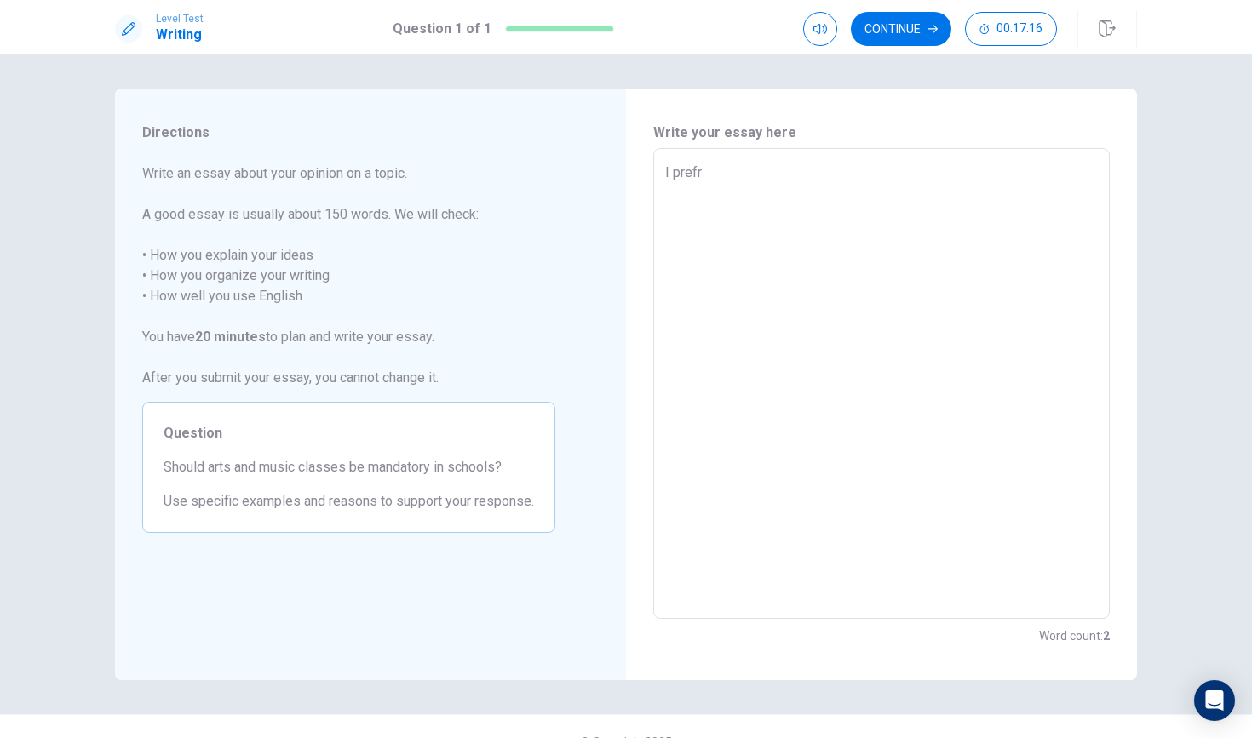
type textarea "x"
type textarea "I prefri"
type textarea "x"
type textarea "I prefris"
type textarea "x"
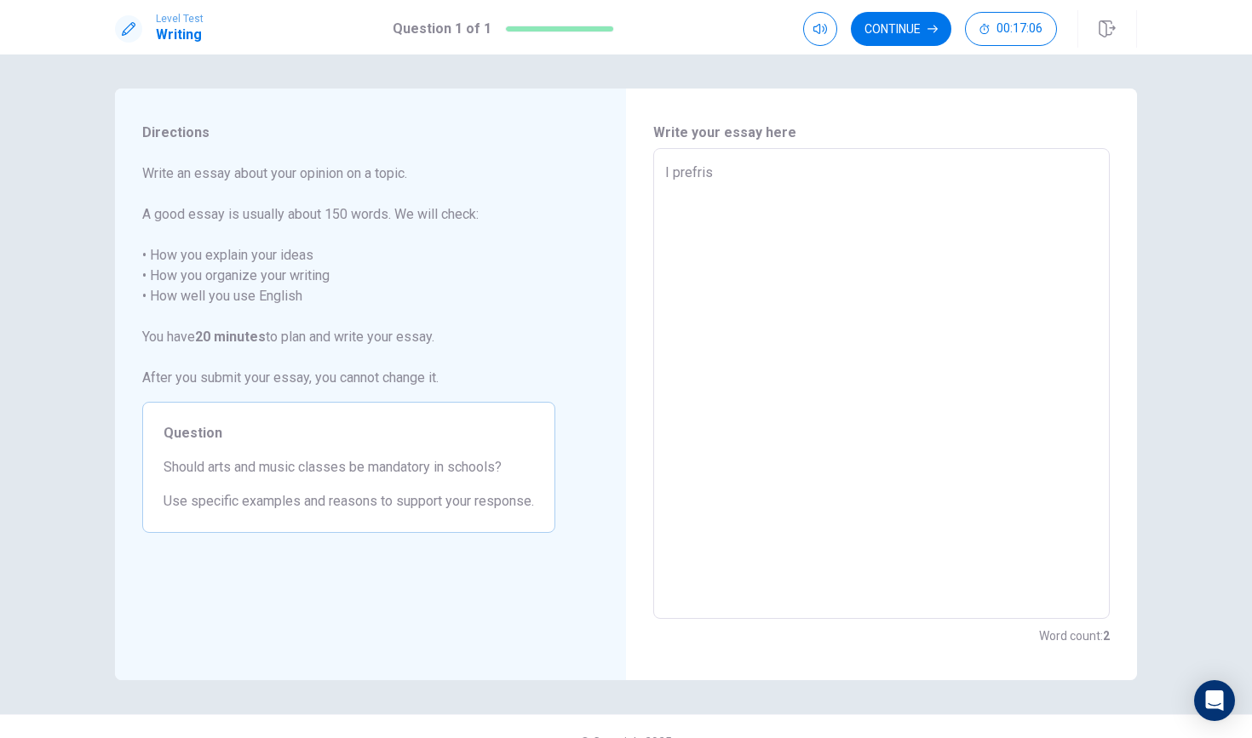
type textarea "I prefrist"
type textarea "x"
type textarea "I prefrist"
type textarea "x"
type textarea "I prefrist t"
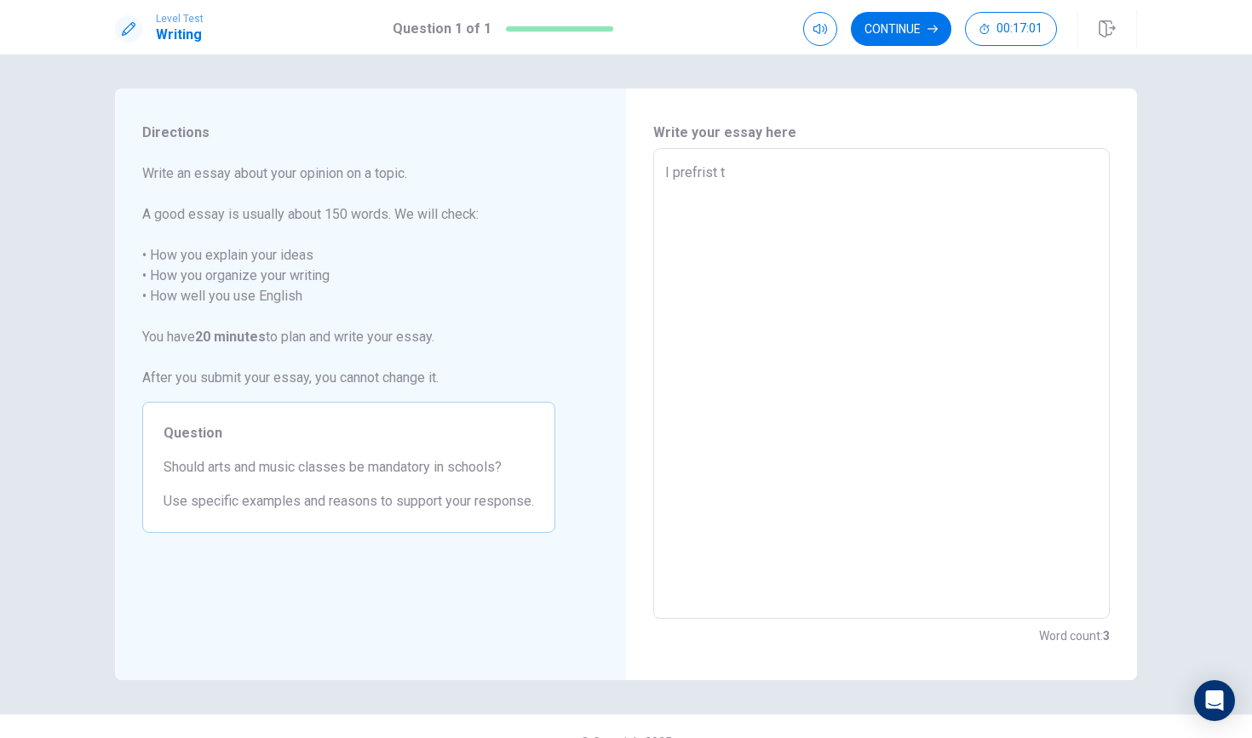
type textarea "x"
type textarea "I prefrist to"
type textarea "x"
type textarea "I prefrist t"
type textarea "x"
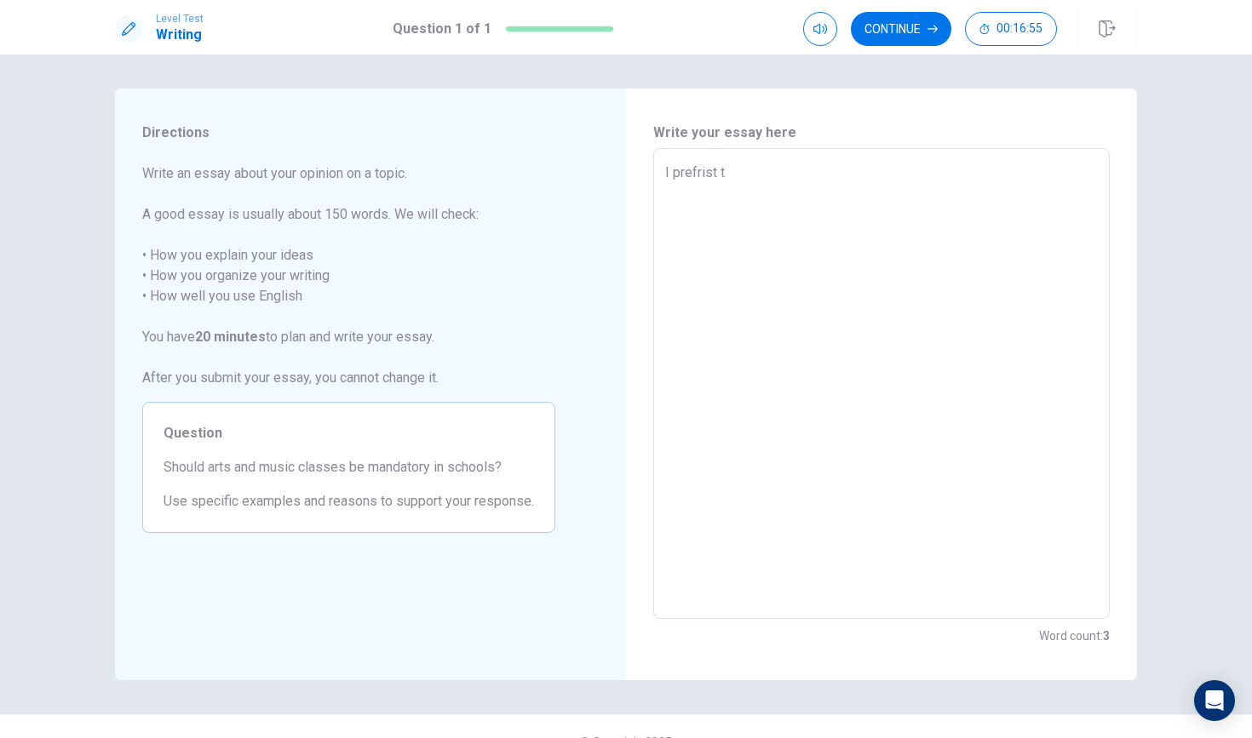
type textarea "I prefrist"
type textarea "x"
type textarea "I prefrist"
type textarea "x"
type textarea "I prefrist"
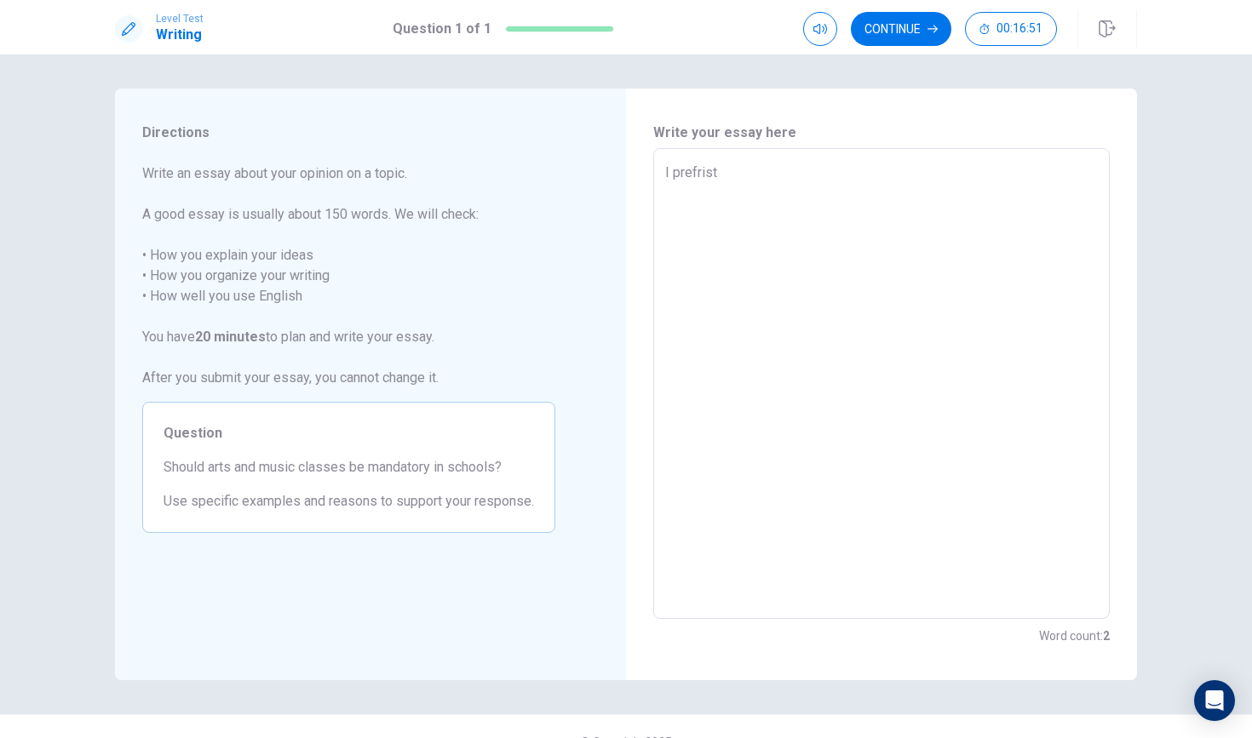
type textarea "x"
type textarea "I prefrist t"
type textarea "x"
type textarea "I prefrist to"
click at [716, 171] on textarea "I prefrist to" at bounding box center [881, 384] width 433 height 443
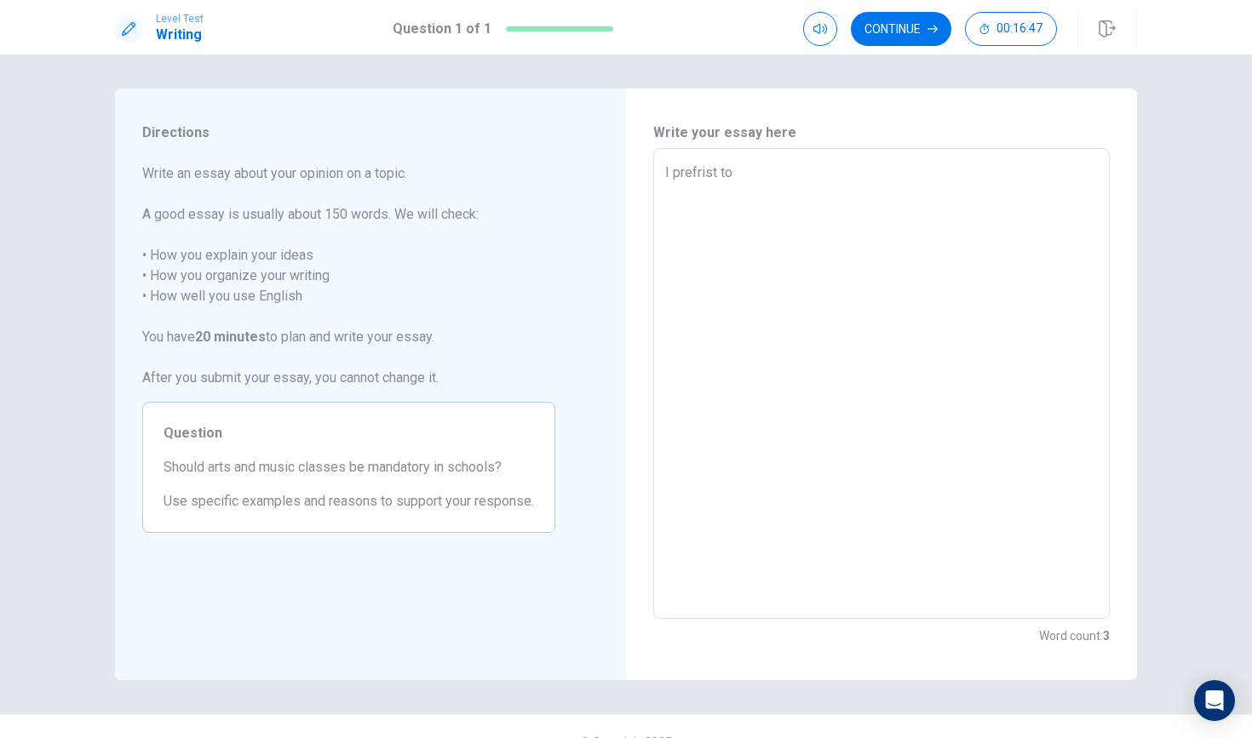
type textarea "x"
type textarea "I prefris to"
type textarea "x"
type textarea "I prefri to"
type textarea "x"
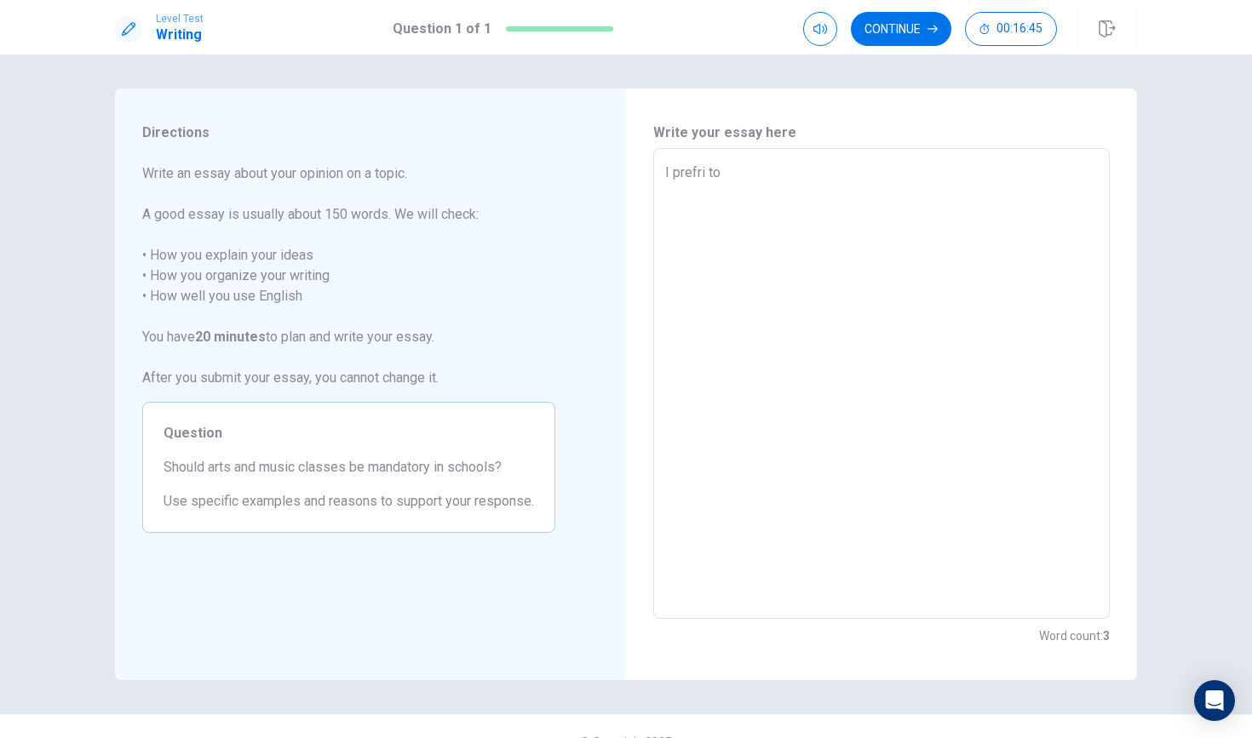
type textarea "I prefr to"
type textarea "x"
type textarea "I pref to"
type textarea "x"
type textarea "I prefe to"
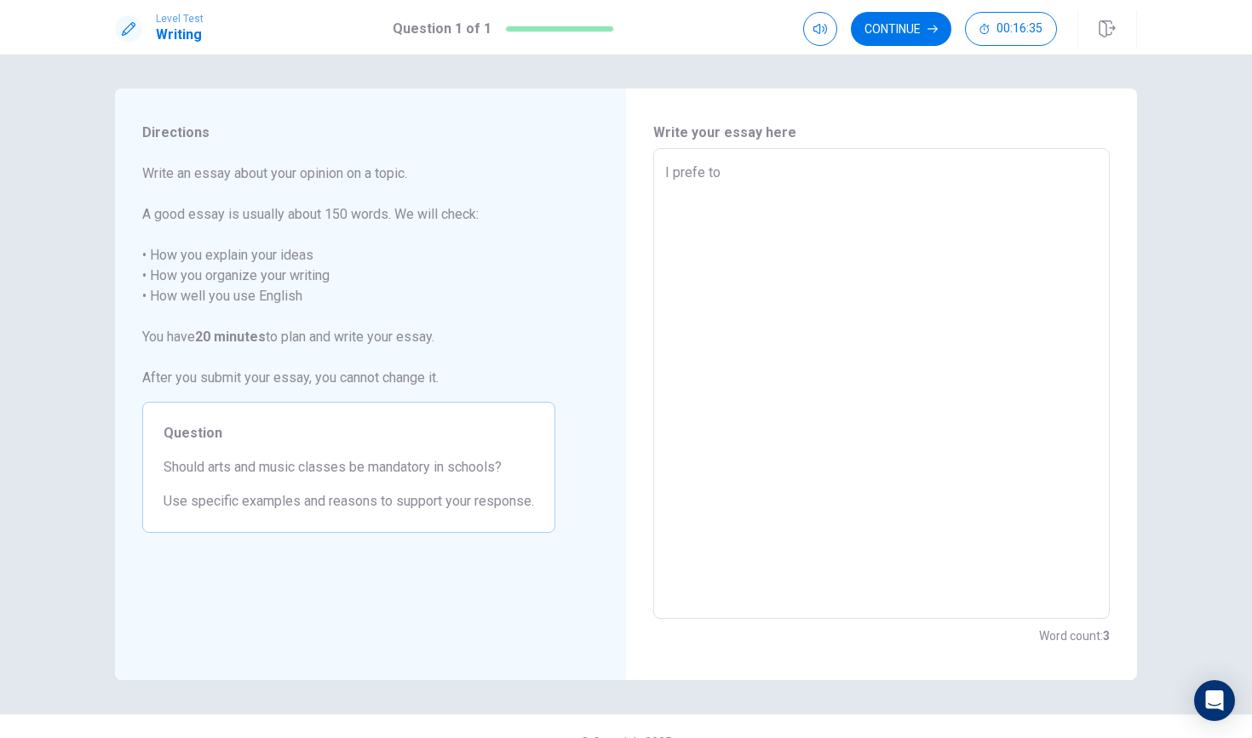
type textarea "x"
type textarea "I prefem to"
type textarea "x"
type textarea "I prefe to"
type textarea "x"
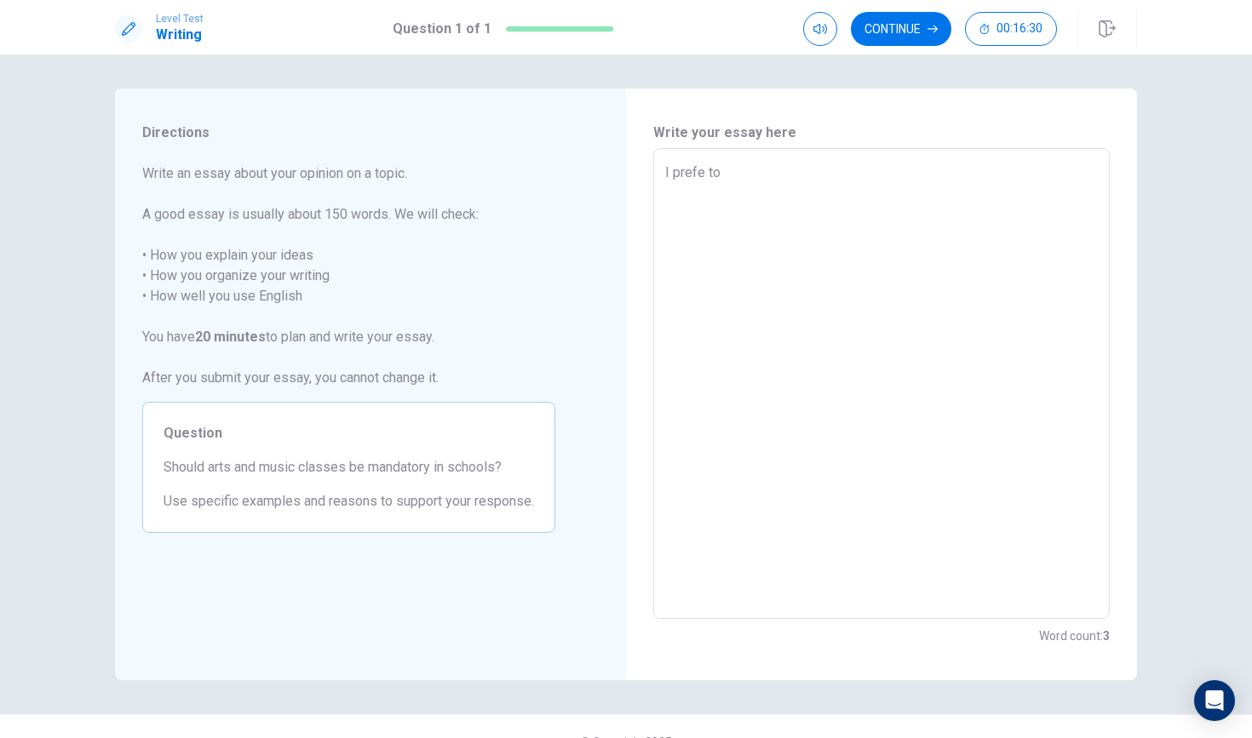
type textarea "I prefer to"
click at [736, 169] on textarea "I prefer to" at bounding box center [881, 384] width 433 height 443
type textarea "x"
type textarea "I prefer to"
type textarea "x"
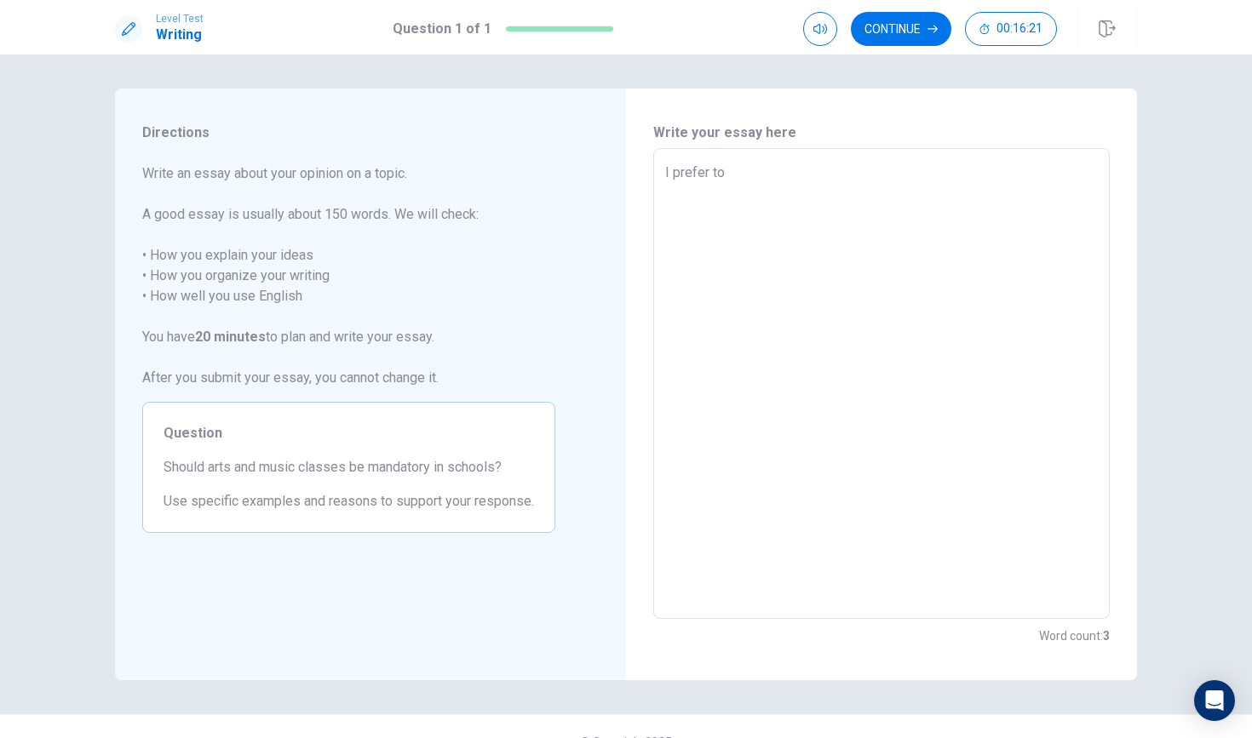
type textarea "I prefer to e"
type textarea "x"
type textarea "I prefer to ex"
type textarea "x"
type textarea "I prefer to exp"
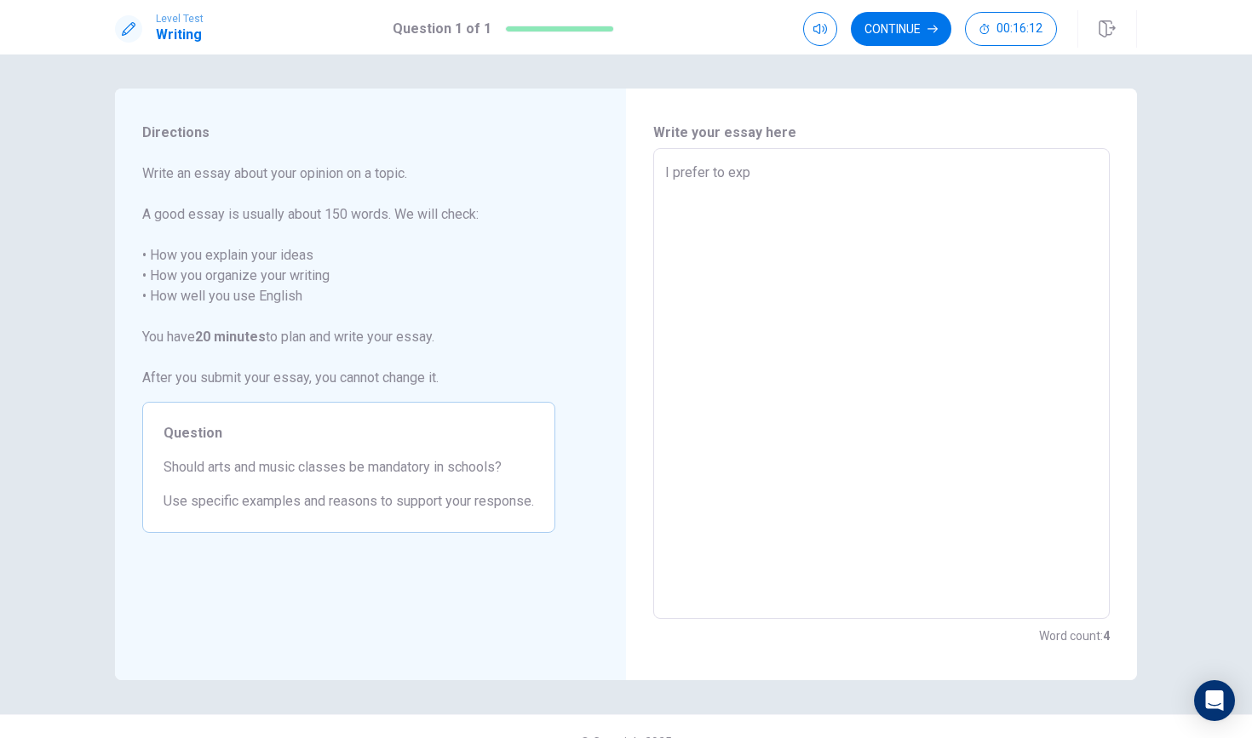
type textarea "x"
type textarea "I prefer to expl"
type textarea "x"
type textarea "I prefer to expla"
type textarea "x"
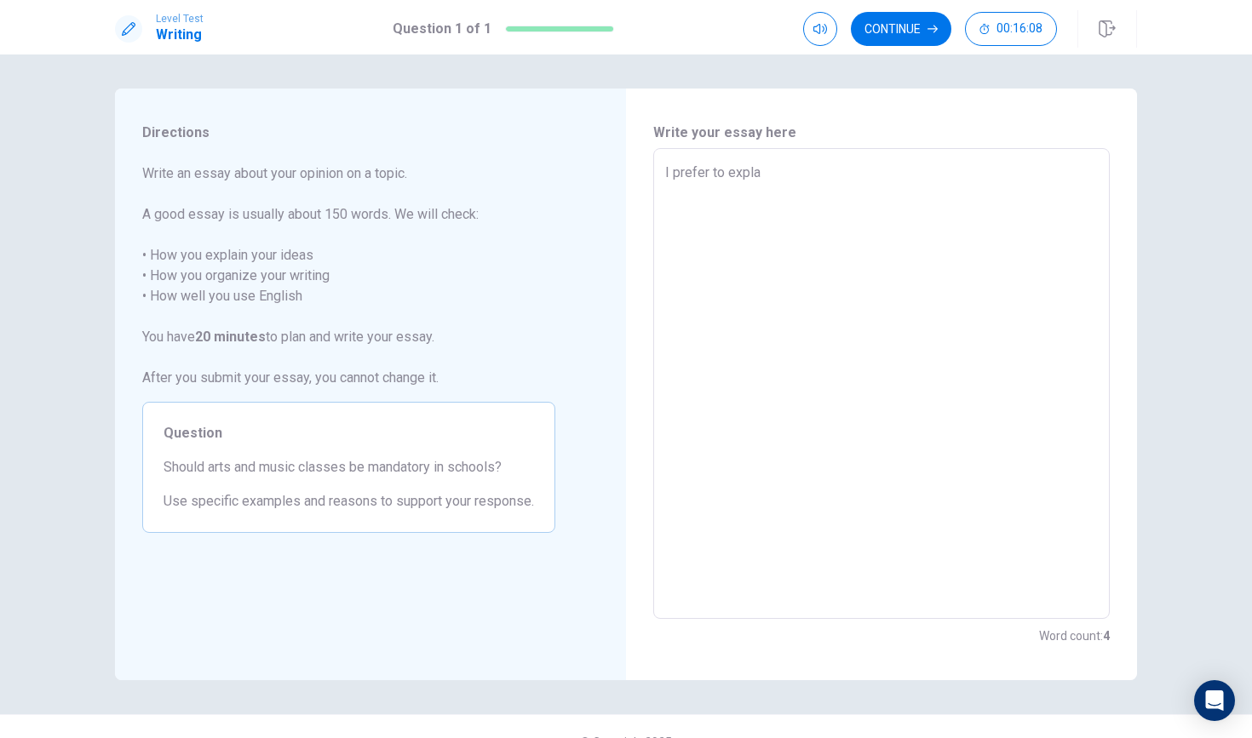
type textarea "I prefer to explai"
type textarea "x"
type textarea "I prefer to explain"
type textarea "x"
type textarea "I prefer to explain"
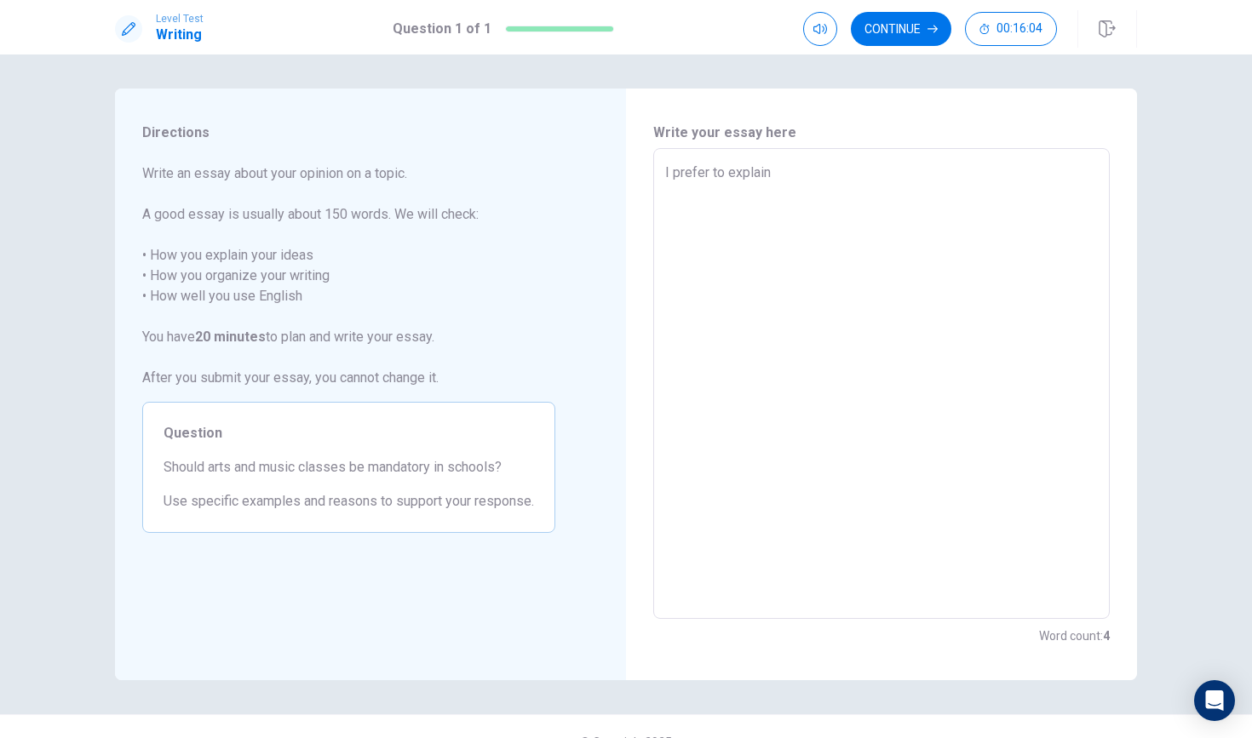
type textarea "x"
type textarea "I prefer to explain m"
type textarea "x"
type textarea "I prefer to explain my"
type textarea "x"
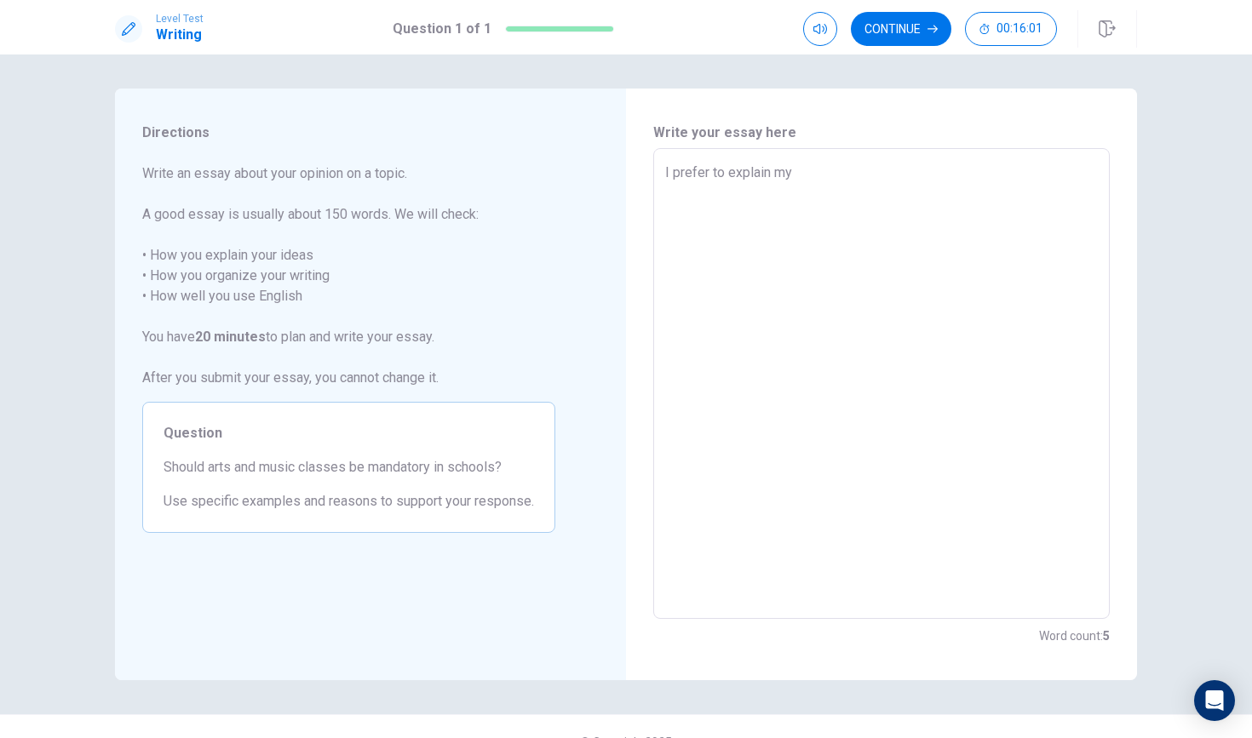
type textarea "I prefer to explain my"
type textarea "x"
type textarea "I prefer to explain my i"
type textarea "x"
type textarea "I prefer to explain my id"
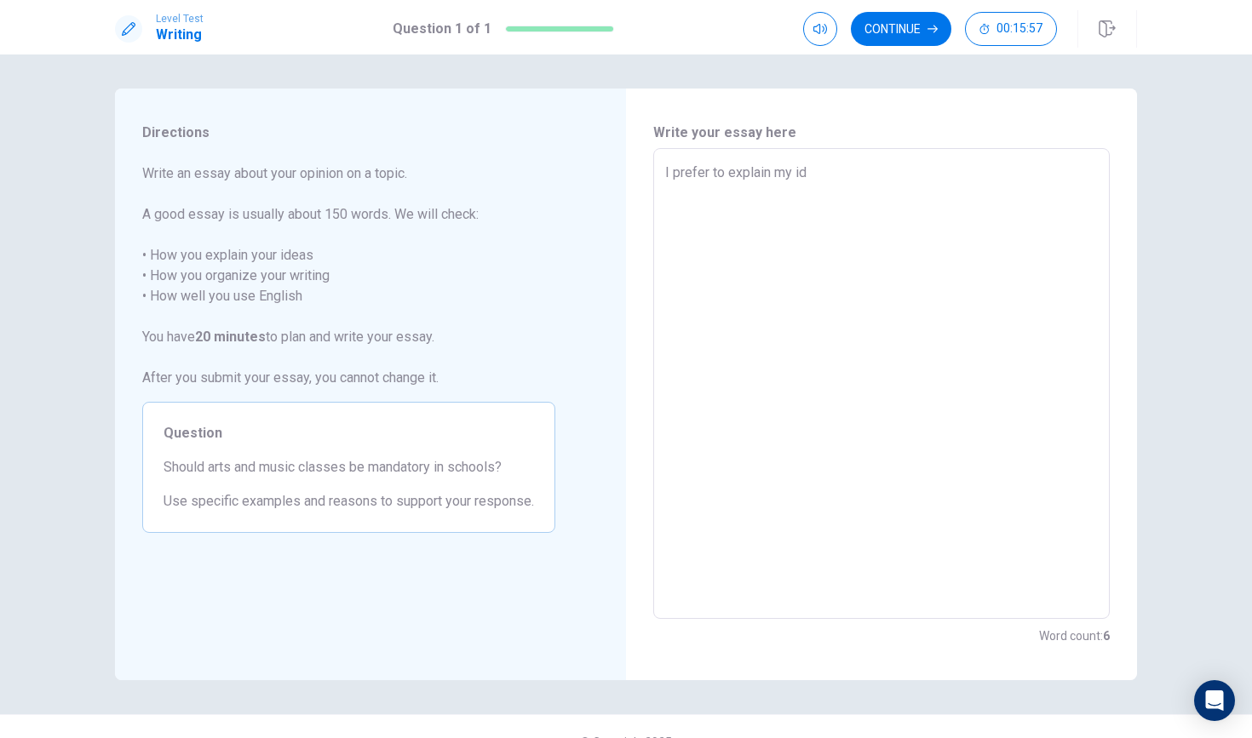
type textarea "x"
type textarea "I prefer to explain my ide"
type textarea "x"
type textarea "I prefer to explain my idea"
type textarea "x"
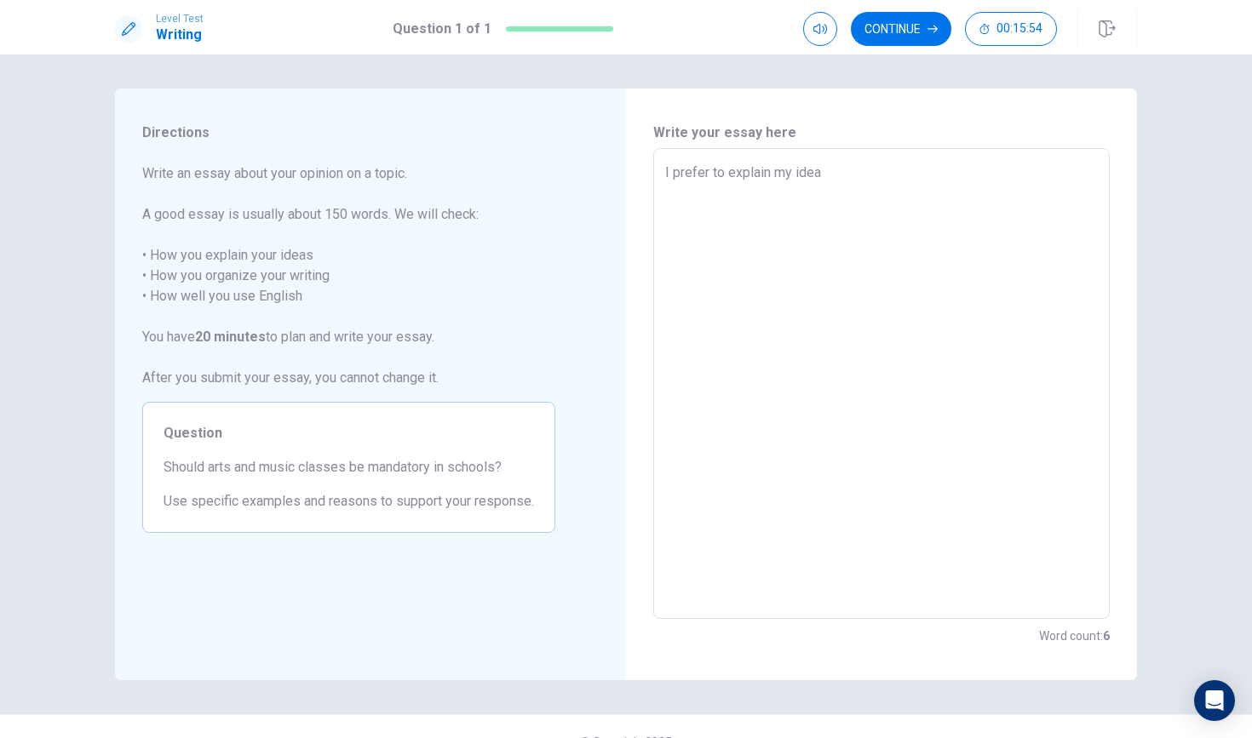
type textarea "I prefer to explain my idear"
type textarea "x"
type textarea "I prefer to explain my idea"
type textarea "x"
type textarea "I prefer to explain my ideas"
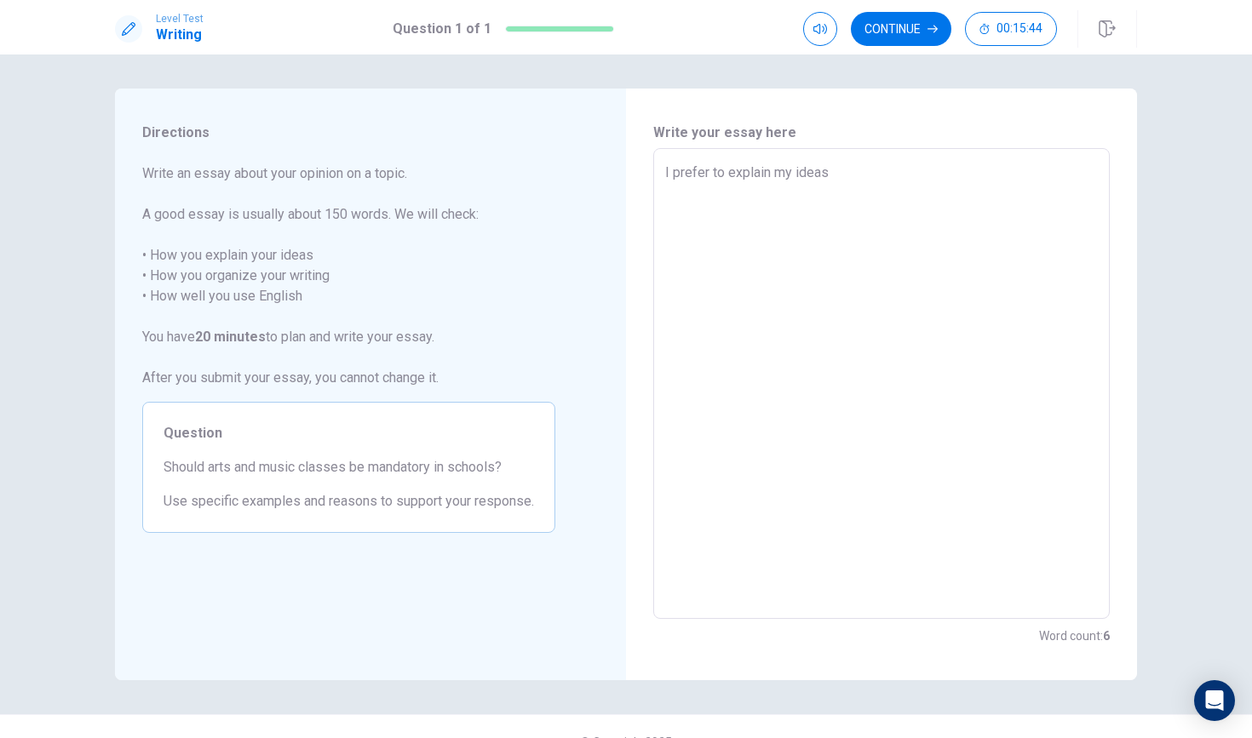
type textarea "x"
type textarea "I prefer to explain my ideas"
type textarea "x"
type textarea "I prefer to explain my ideas b"
type textarea "x"
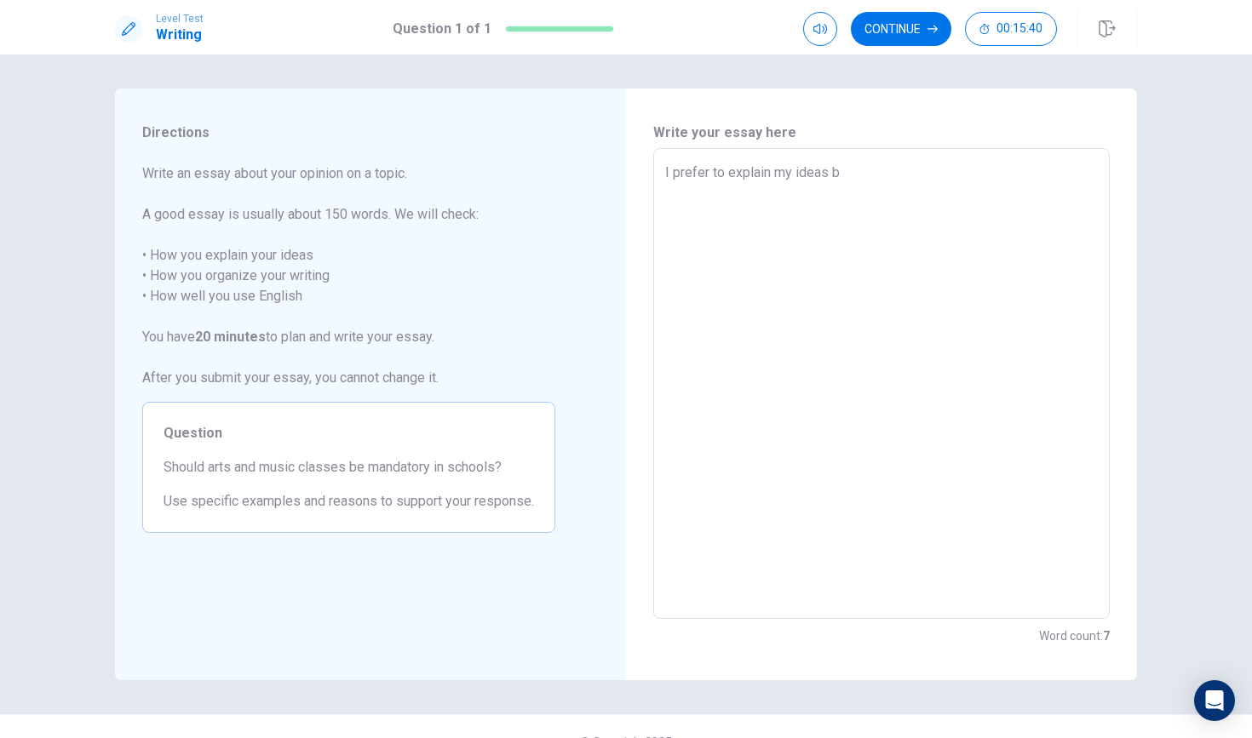
type textarea "I prefer to explain my ideas by"
type textarea "x"
type textarea "I prefer to explain my ideas by"
type textarea "x"
type textarea "I prefer to explain my ideas by m"
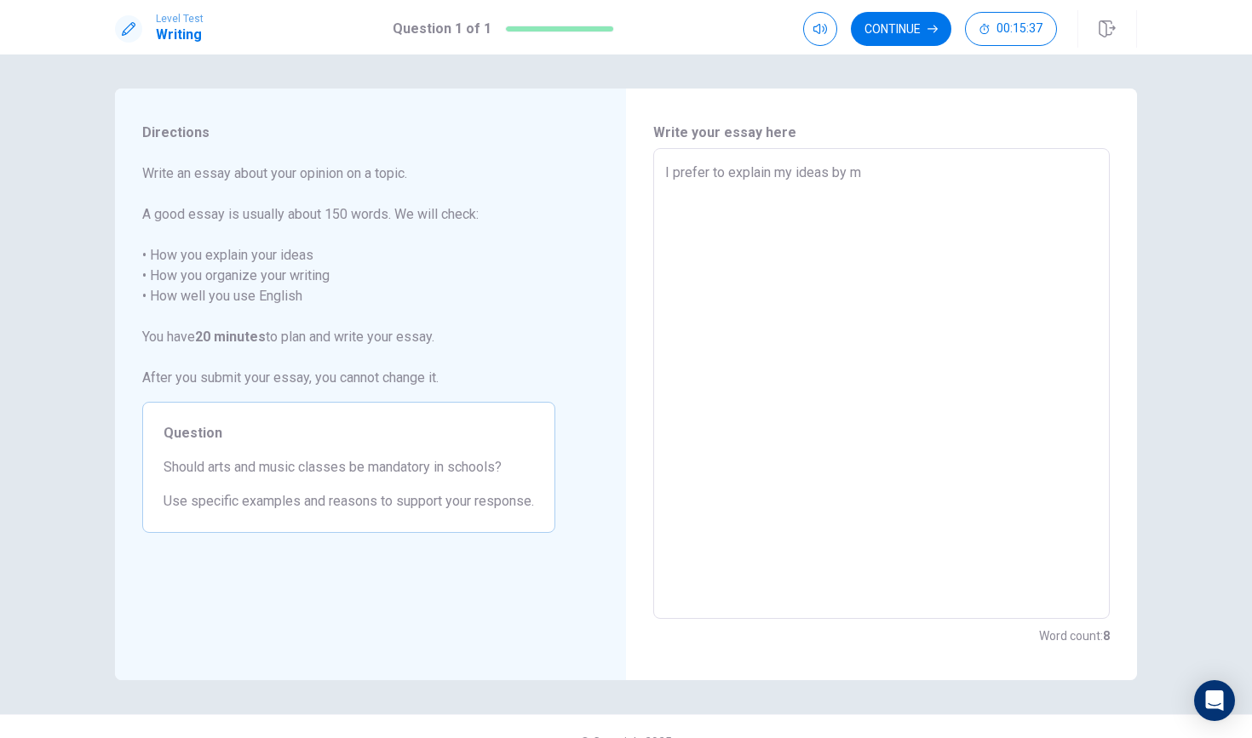
type textarea "x"
type textarea "I prefer to explain my ideas by ms"
type textarea "x"
type textarea "I prefer to explain my ideas by mse"
type textarea "x"
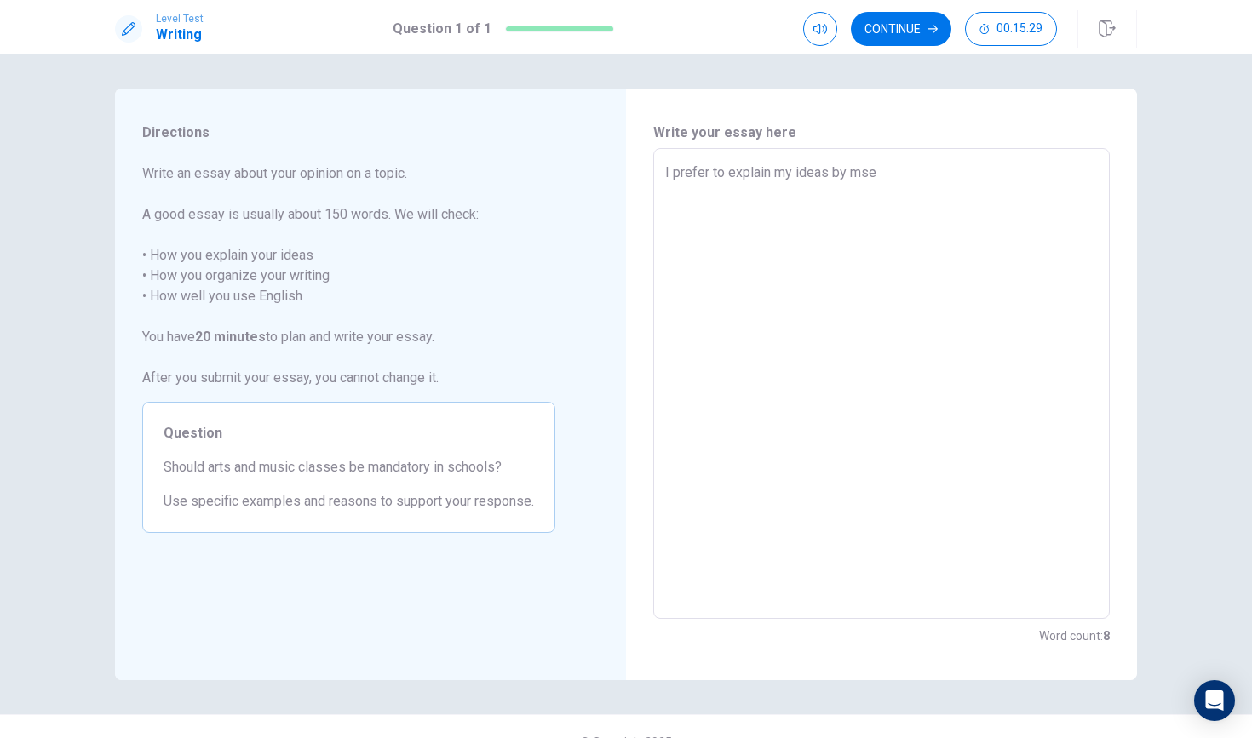
type textarea "I prefer to explain my ideas by msel"
type textarea "x"
type textarea "I prefer to explain my ideas by mself"
click at [859, 175] on textarea "I prefer to explain my ideas by mself" at bounding box center [881, 384] width 433 height 443
type textarea "x"
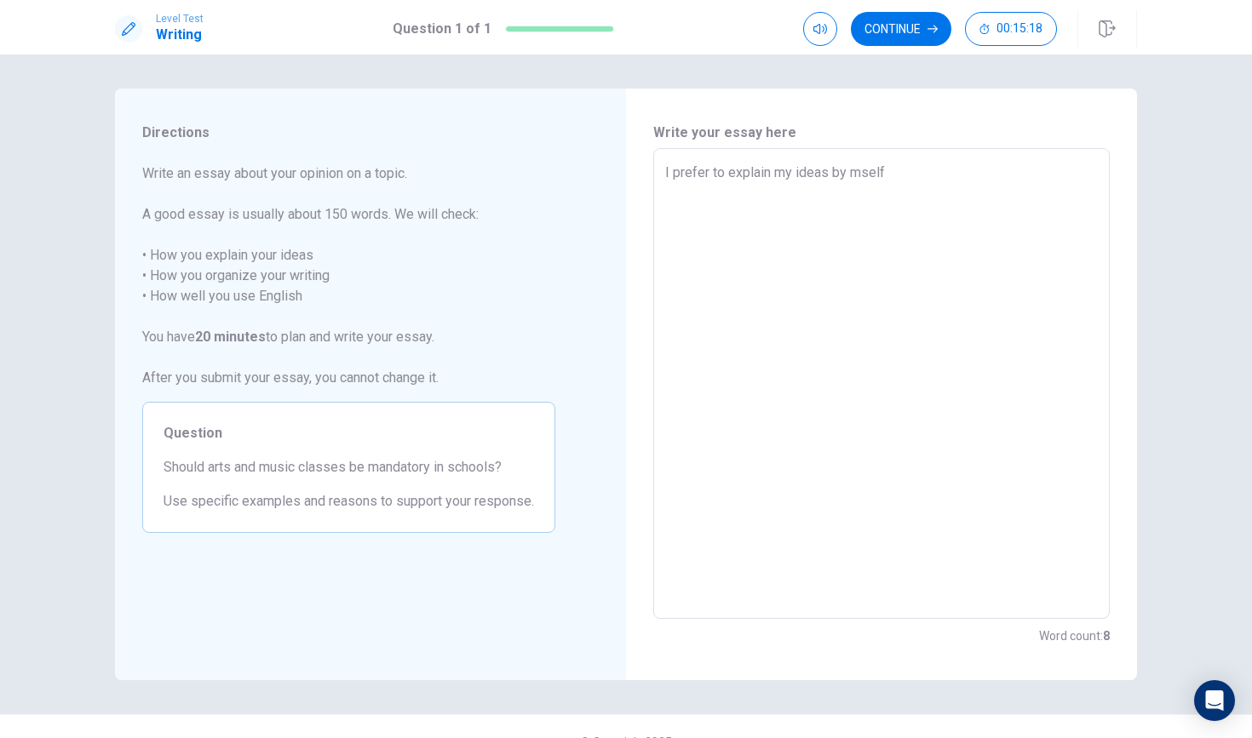
type textarea "I prefer to explain my ideas by myself"
click at [895, 167] on textarea "I prefer to explain my ideas by myself" at bounding box center [881, 384] width 433 height 443
type textarea "x"
type textarea "I prefer to explain my ideas by myself"
type textarea "x"
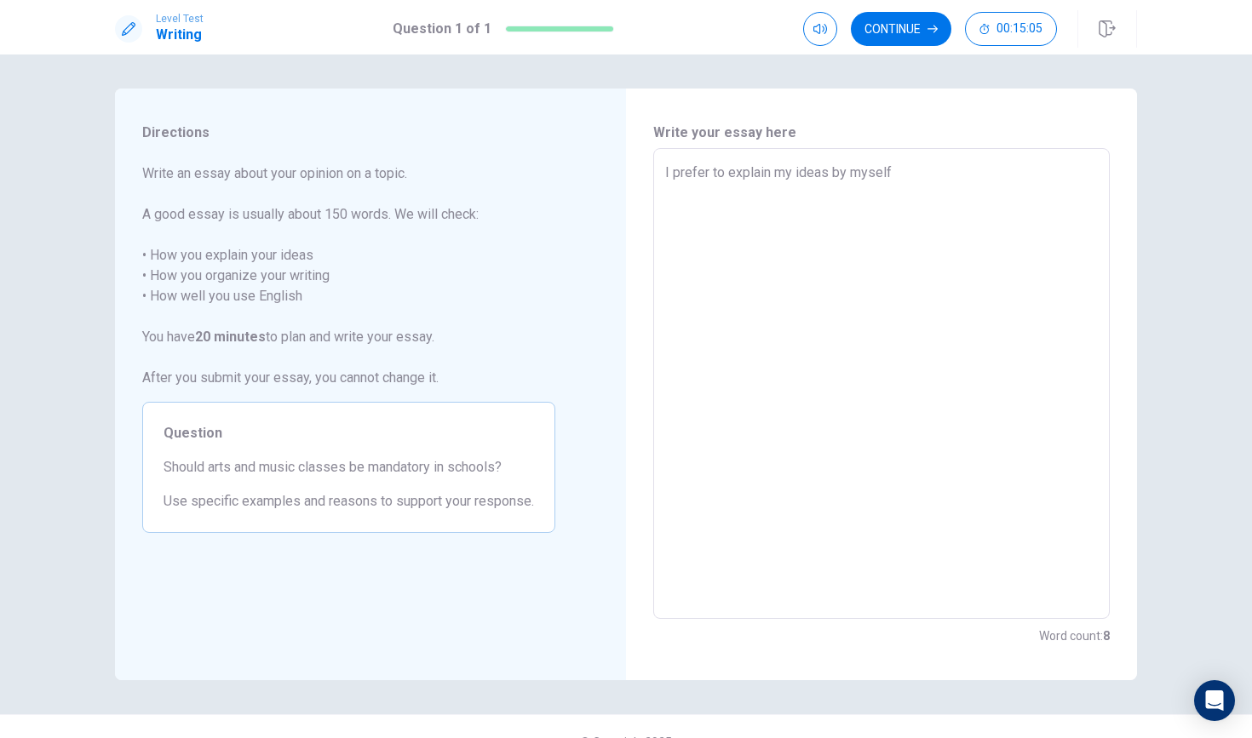
type textarea "I prefer to explain my ideas by myself a"
type textarea "x"
type textarea "I prefer to explain my ideas by myself an"
type textarea "x"
type textarea "I prefer to explain my ideas by myself and"
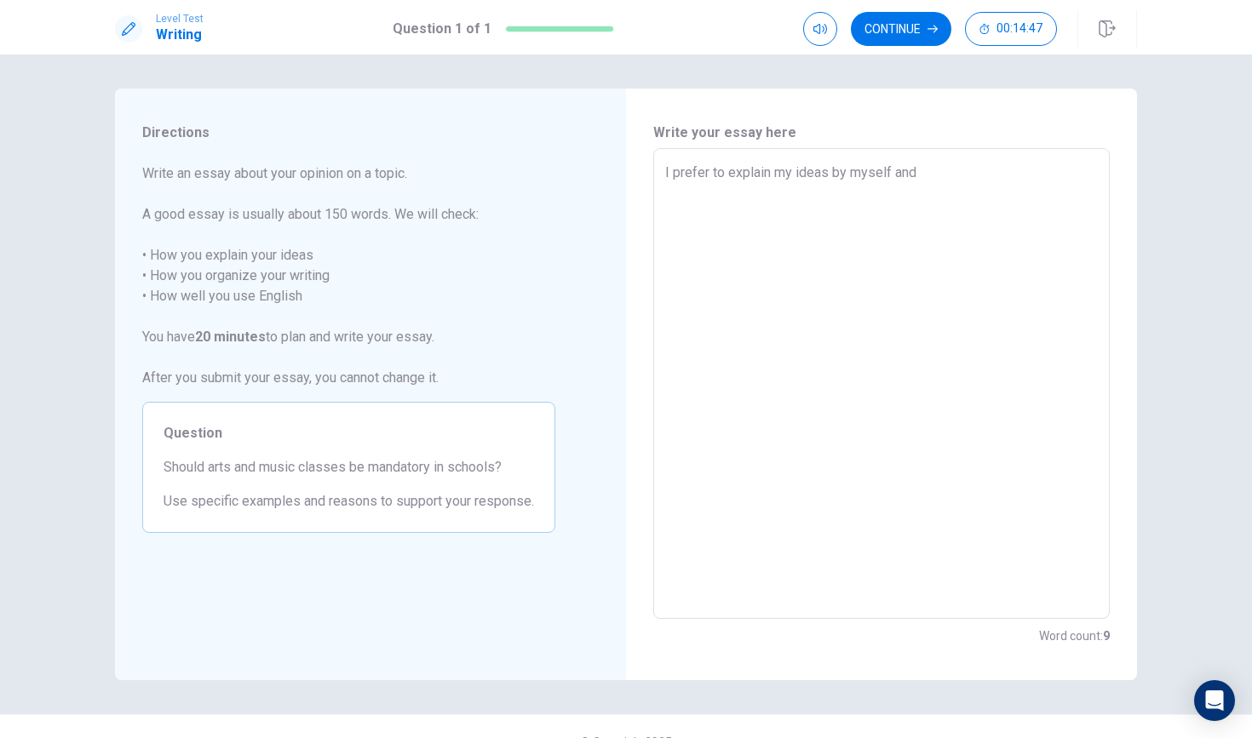
type textarea "x"
type textarea "I prefer to explain my ideas by myself andl"
type textarea "x"
type textarea "I prefer to explain my ideas by myself andl;"
type textarea "x"
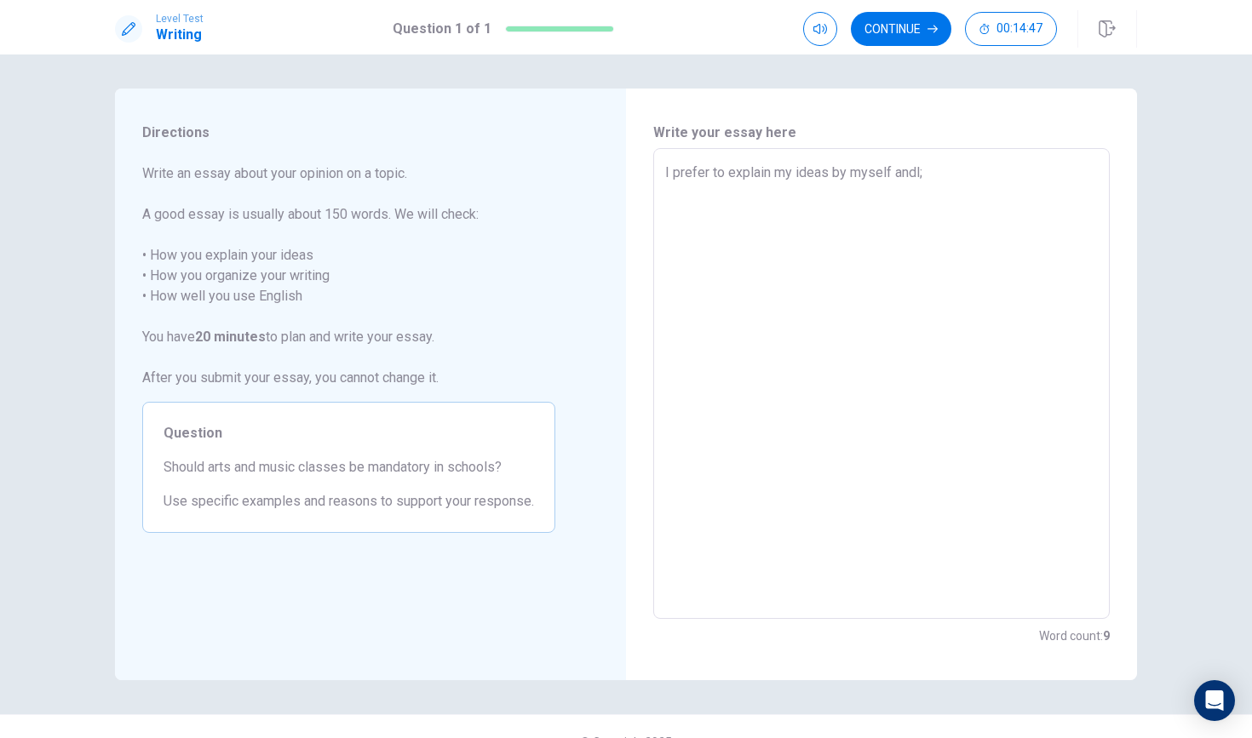
type textarea "I prefer to explain my ideas by myself andl;k"
type textarea "x"
type textarea "I prefer to explain my ideas by myself andl;kj"
type textarea "x"
type textarea "I prefer to explain my ideas by myself andl;k"
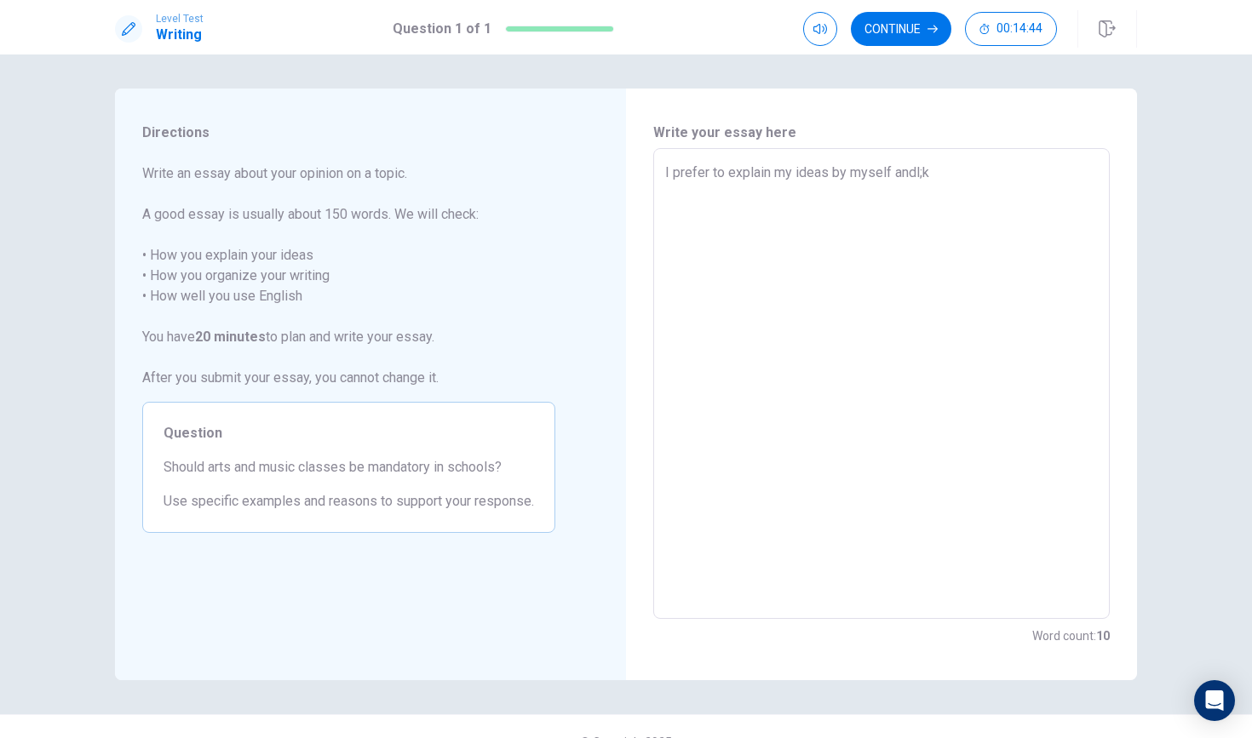
type textarea "x"
type textarea "I prefer to explain my ideas by myself andl;"
type textarea "x"
type textarea "I prefer to explain my ideas by myself andl"
type textarea "x"
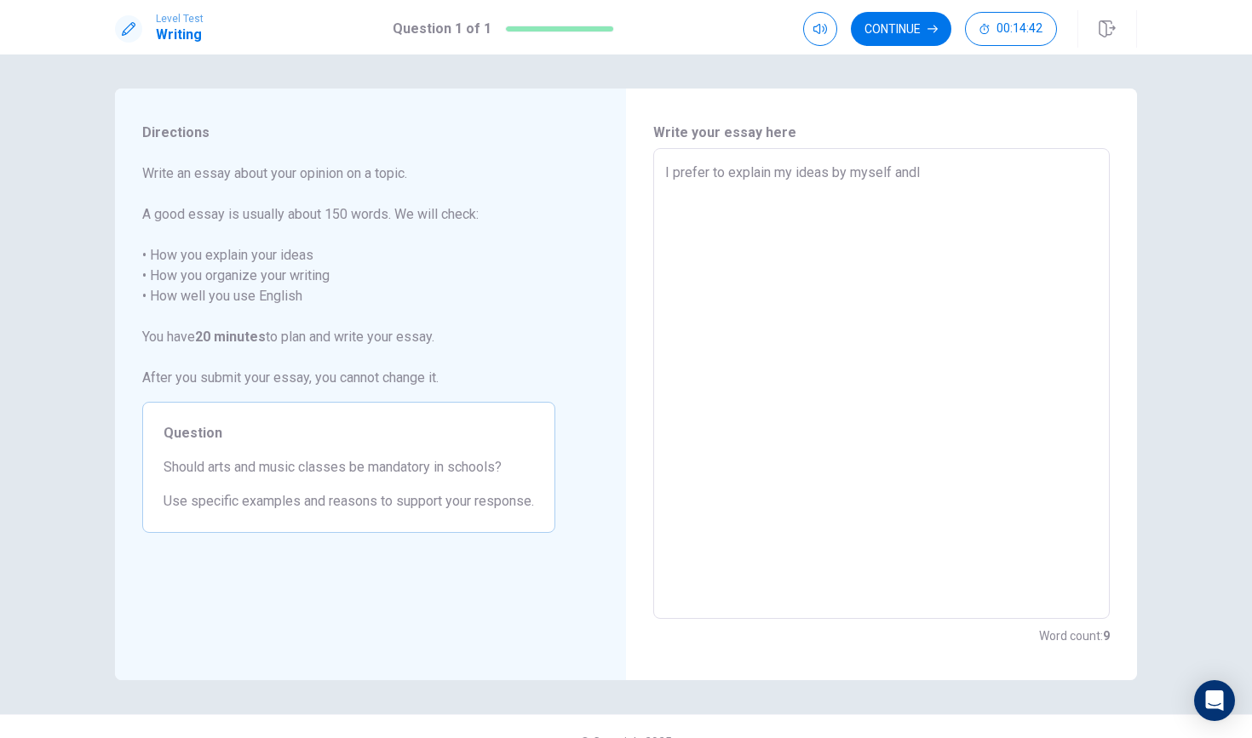
type textarea "I prefer to explain my ideas by myself and"
type textarea "x"
type textarea "I prefer to explain my ideas by myself andj"
type textarea "x"
type textarea "I prefer to explain my ideas by myself [PERSON_NAME]"
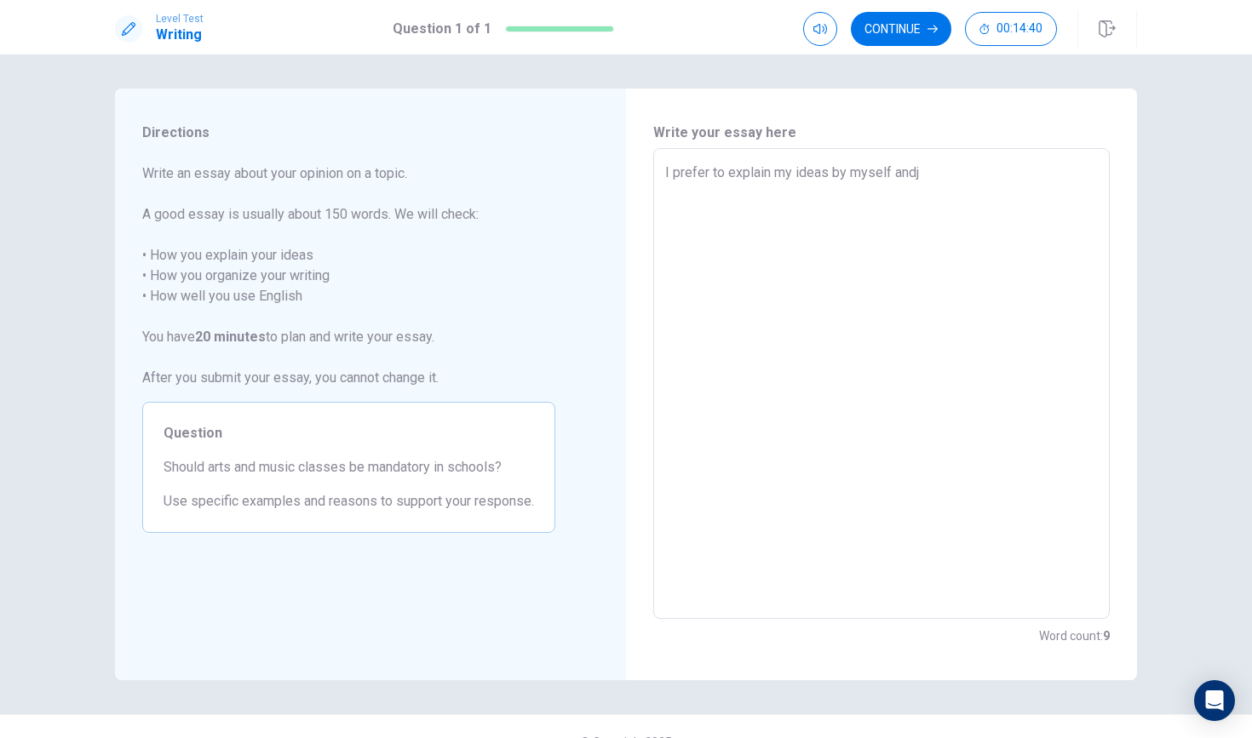
type textarea "x"
type textarea "I prefer to explain my ideas by myself andjk;"
type textarea "x"
type textarea "I prefer to explain my ideas by myself [PERSON_NAME];l"
type textarea "x"
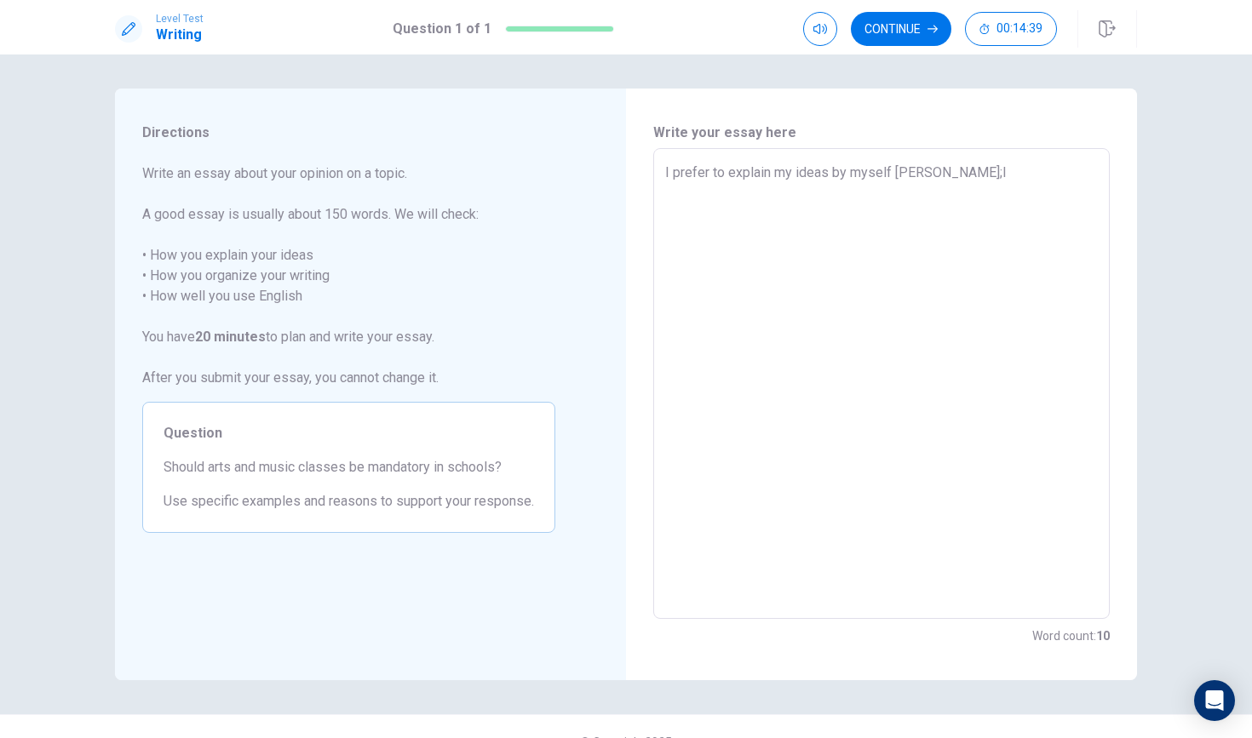
type textarea "I prefer to explain my ideas by myself andjk;"
type textarea "x"
type textarea "I prefer to explain my ideas by myself [PERSON_NAME]"
type textarea "x"
type textarea "I prefer to explain my ideas by myself andj"
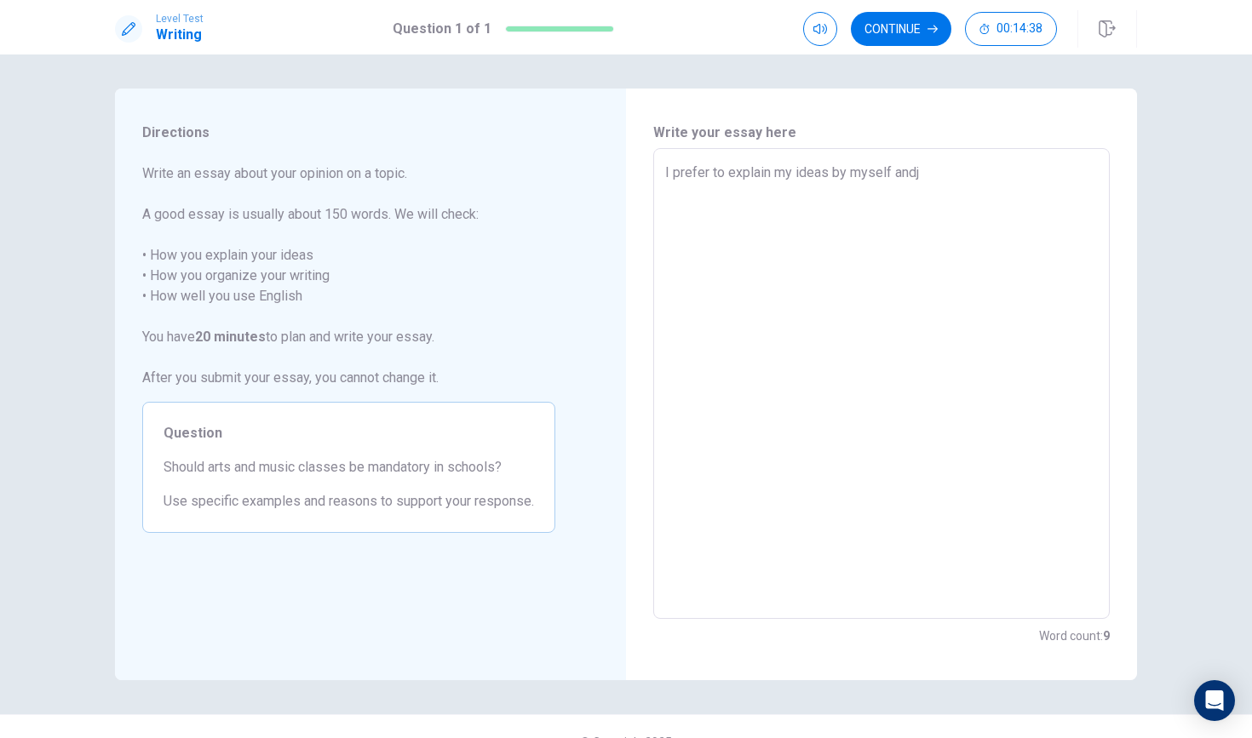
type textarea "x"
type textarea "I prefer to explain my ideas by myself and"
type textarea "x"
type textarea "I prefer to explain my ideas by myself andk"
type textarea "x"
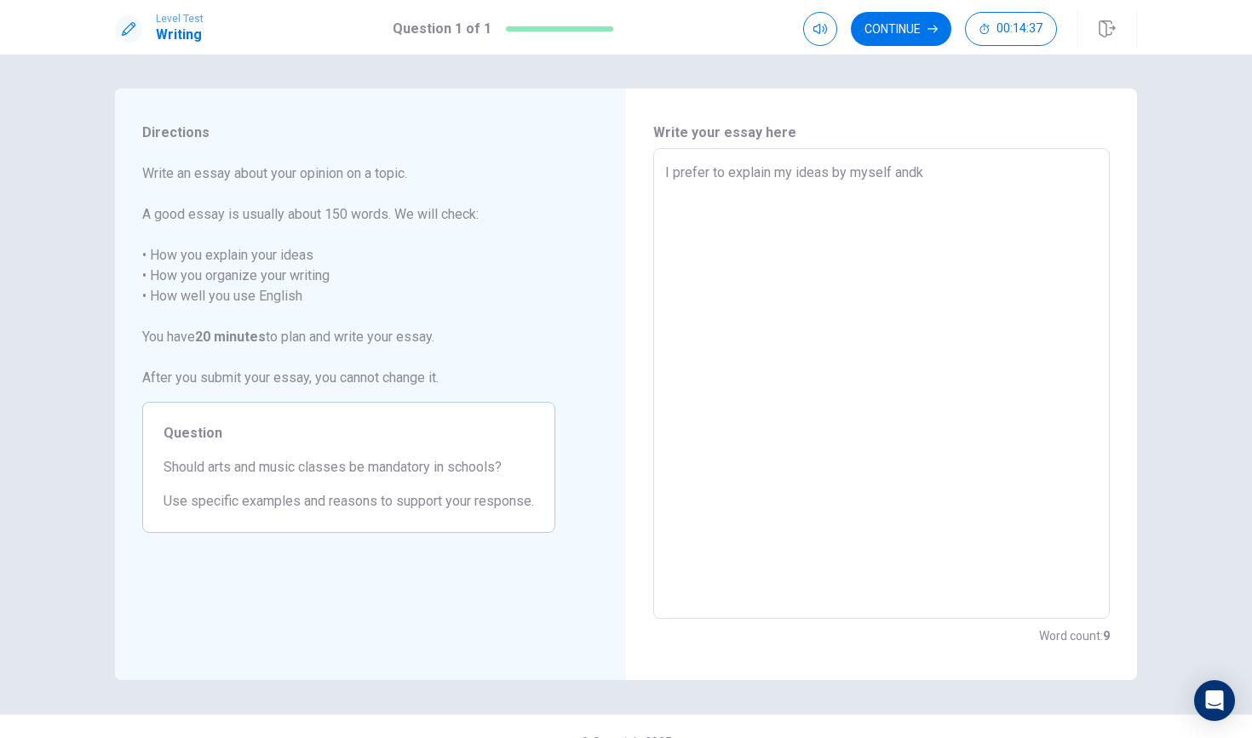
type textarea "I prefer to explain my ideas by myself andkl"
type textarea "x"
type textarea "I prefer to explain my ideas by myself andkl;"
type textarea "x"
type textarea "I prefer to explain my ideas by myself [PERSON_NAME];j"
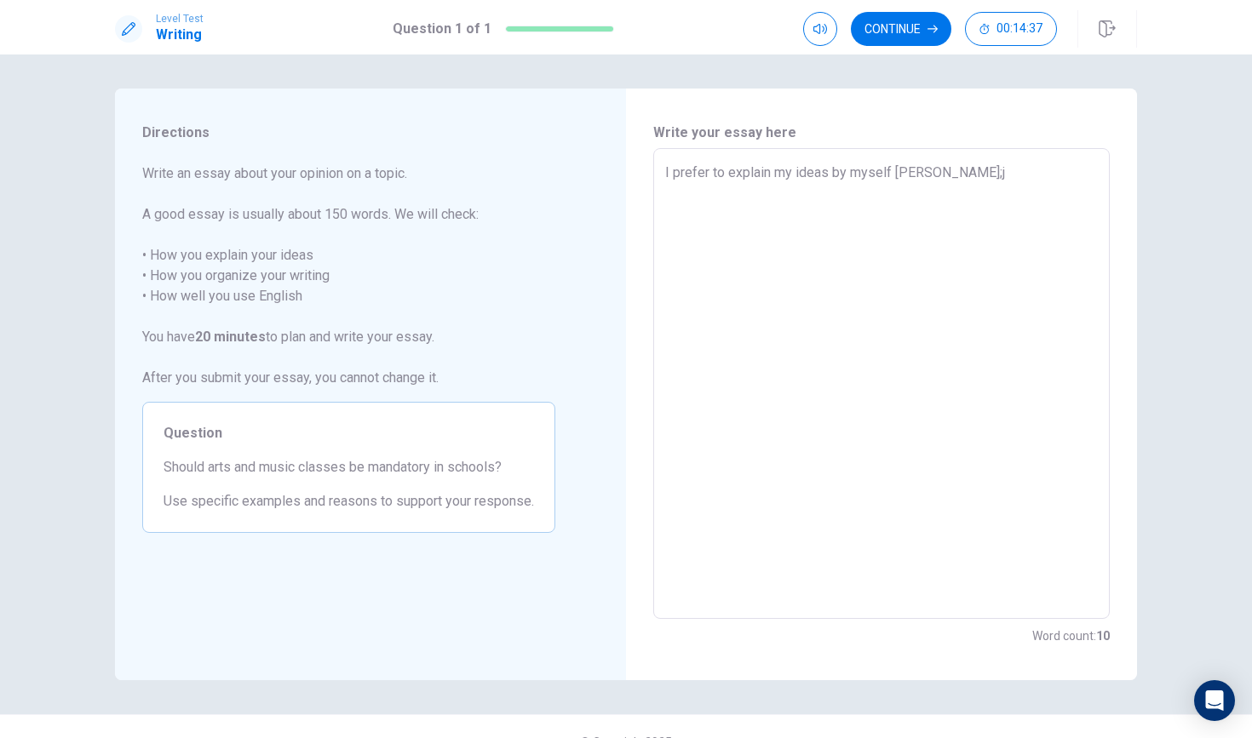
type textarea "x"
type textarea "I prefer to explain my ideas by myself andkl;"
type textarea "x"
type textarea "I prefer to explain my ideas by myself andkl"
type textarea "x"
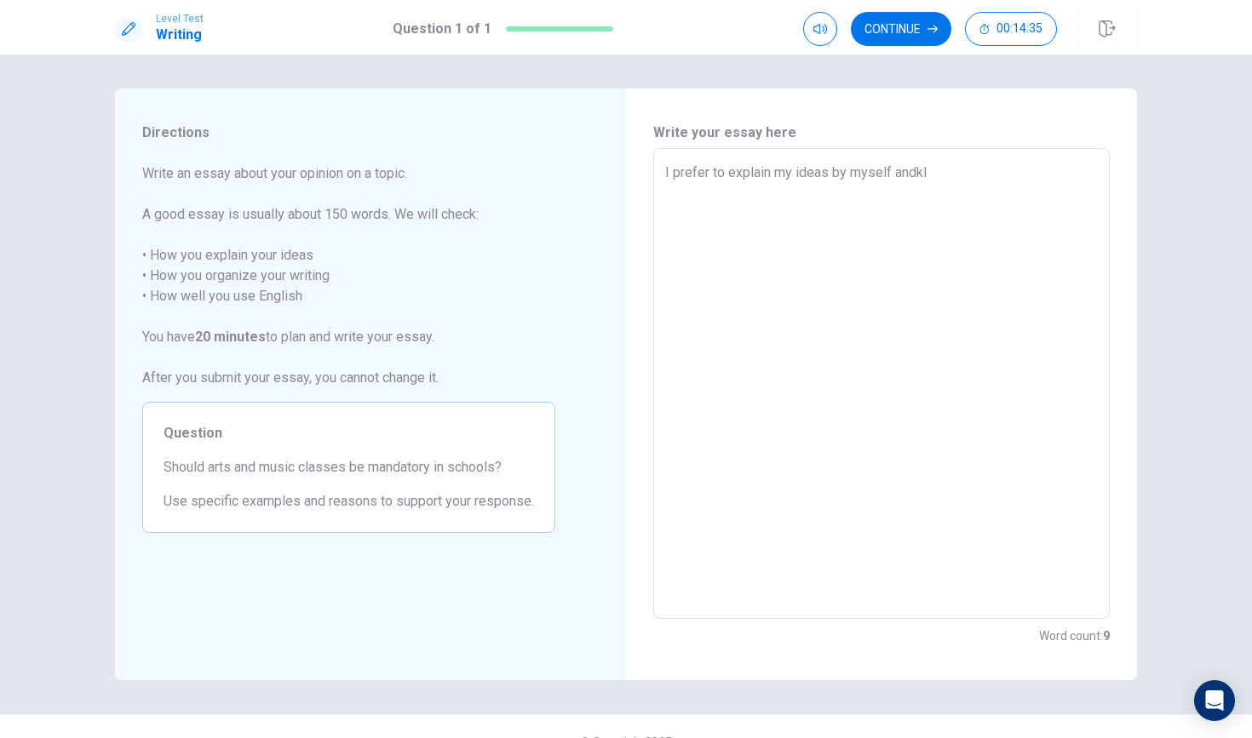
type textarea "I prefer to explain my ideas by myself andk"
type textarea "x"
type textarea "I prefer to explain my ideas by myself and"
type textarea "x"
type textarea "I prefer to explain my ideas by myself and"
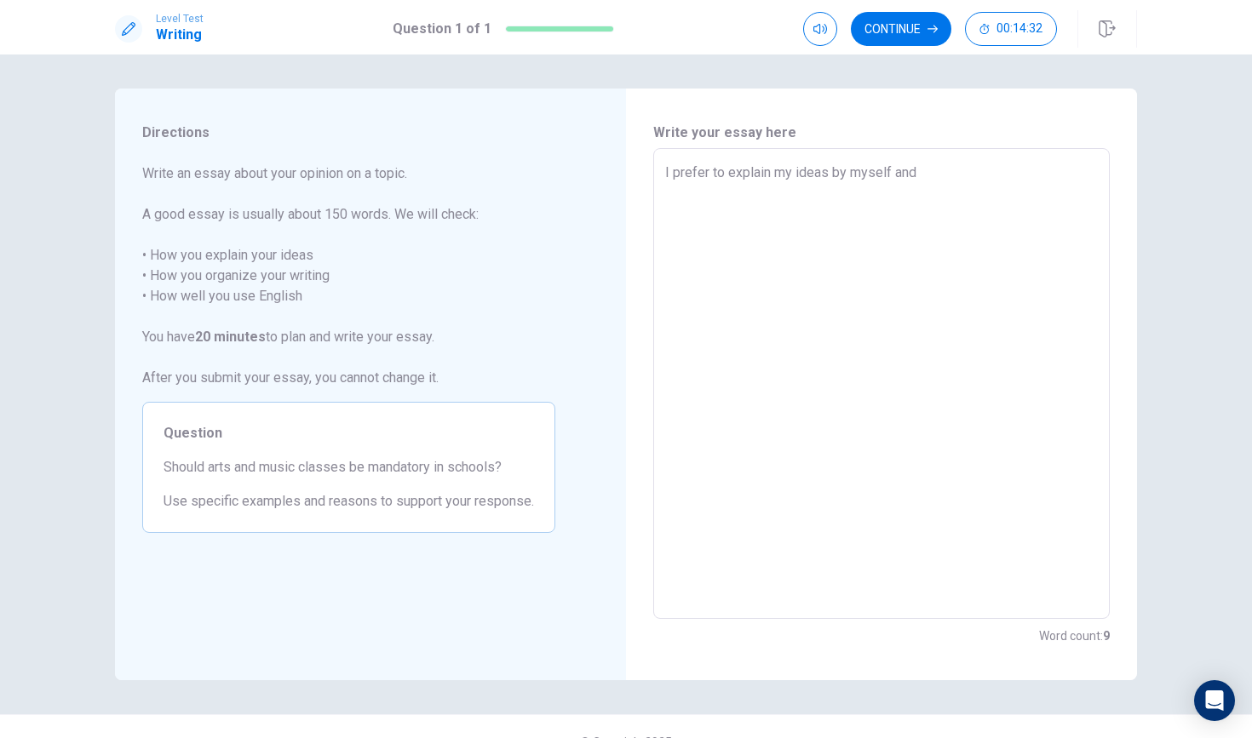
type textarea "x"
type textarea "I prefer to explain my ideas by myself and j"
type textarea "x"
type textarea "I prefer to explain my ideas by myself and [PERSON_NAME]"
type textarea "x"
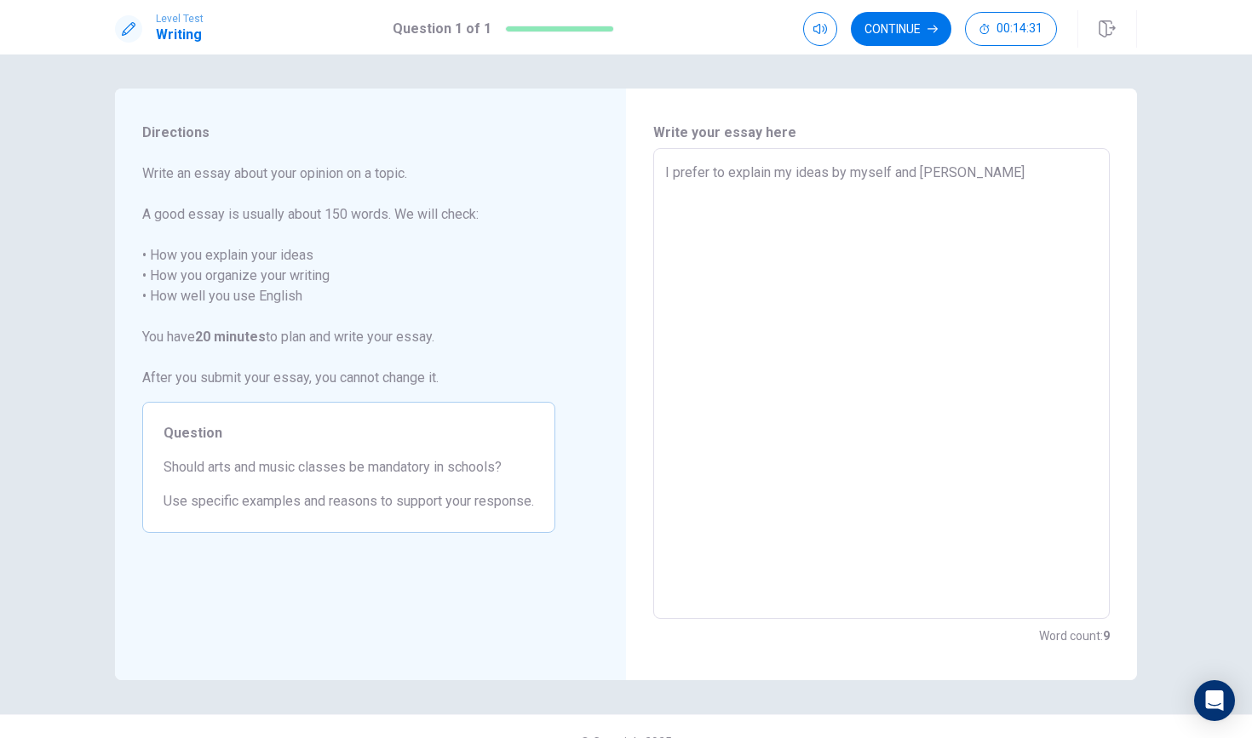
type textarea "I prefer to explain my ideas by myself and jkl"
type textarea "x"
type textarea "I prefer to explain my ideas by myself and [PERSON_NAME]"
type textarea "x"
type textarea "I prefer to explain my ideas by myself and j"
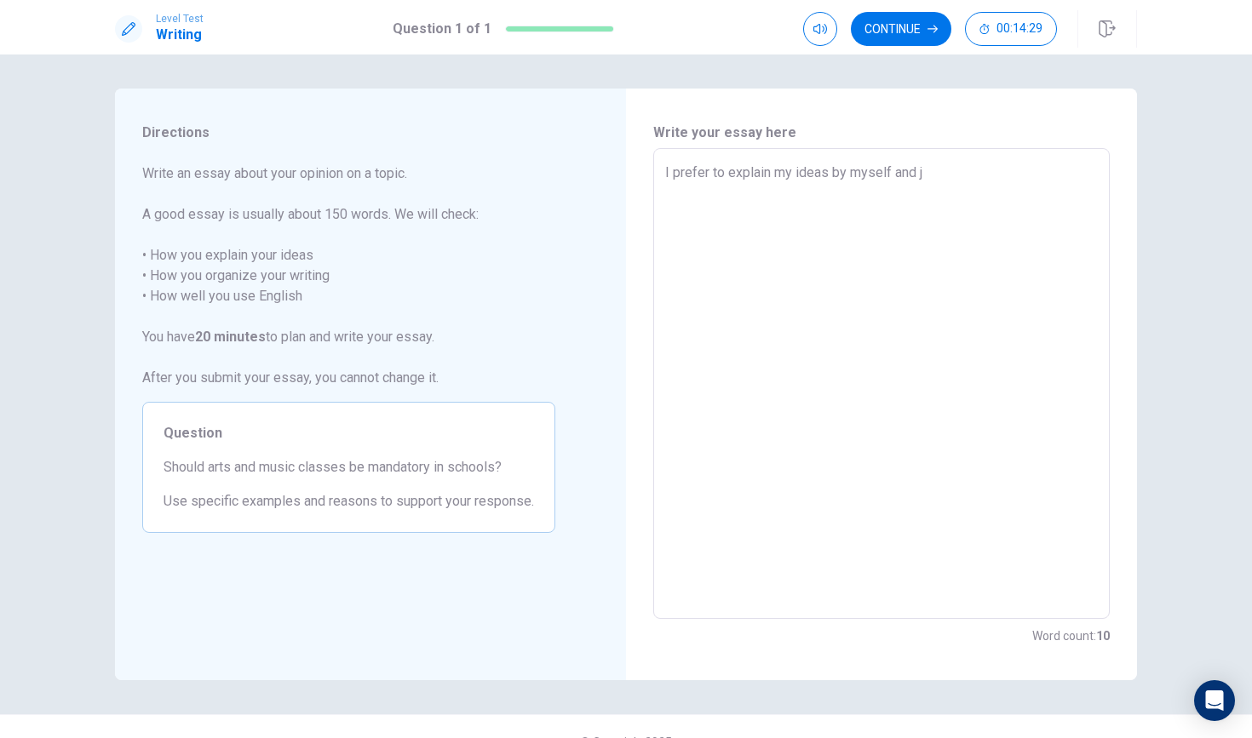
type textarea "x"
type textarea "I prefer to explain my ideas by myself and"
type textarea "x"
type textarea "I prefer to explain my ideas by myself and w"
type textarea "x"
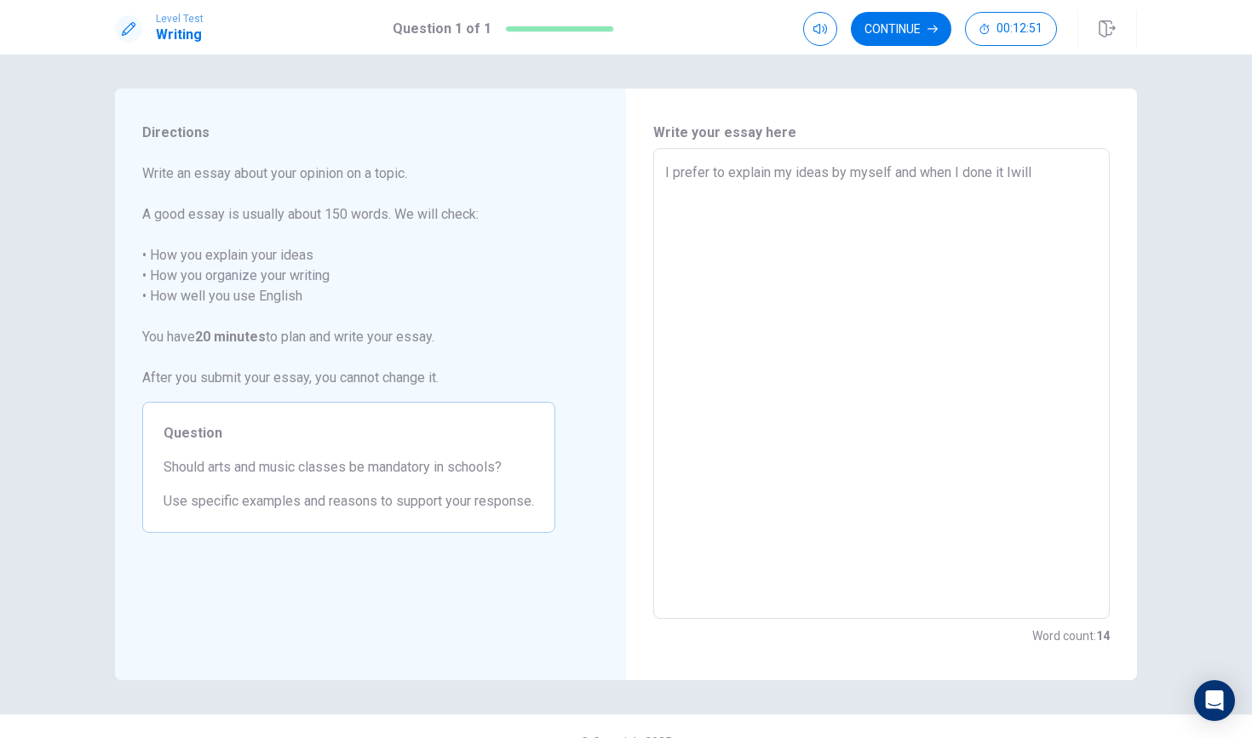
click at [1012, 175] on textarea "I prefer to explain my ideas by myself and when I done it Iwill" at bounding box center [881, 384] width 433 height 443
click at [1040, 170] on textarea "I prefer to explain my ideas by myself and when I done it I will" at bounding box center [881, 384] width 433 height 443
click at [959, 190] on textarea "I prefer to explain my ideas by myself and when I done it I will ask others how…" at bounding box center [881, 384] width 433 height 443
click at [950, 192] on textarea "I prefer to explain my ideas by myself and when I done it I will ask others how…" at bounding box center [881, 384] width 433 height 443
click at [953, 191] on textarea "I prefer to explain my ideas by myself and when I done it I will ask others how…" at bounding box center [881, 384] width 433 height 443
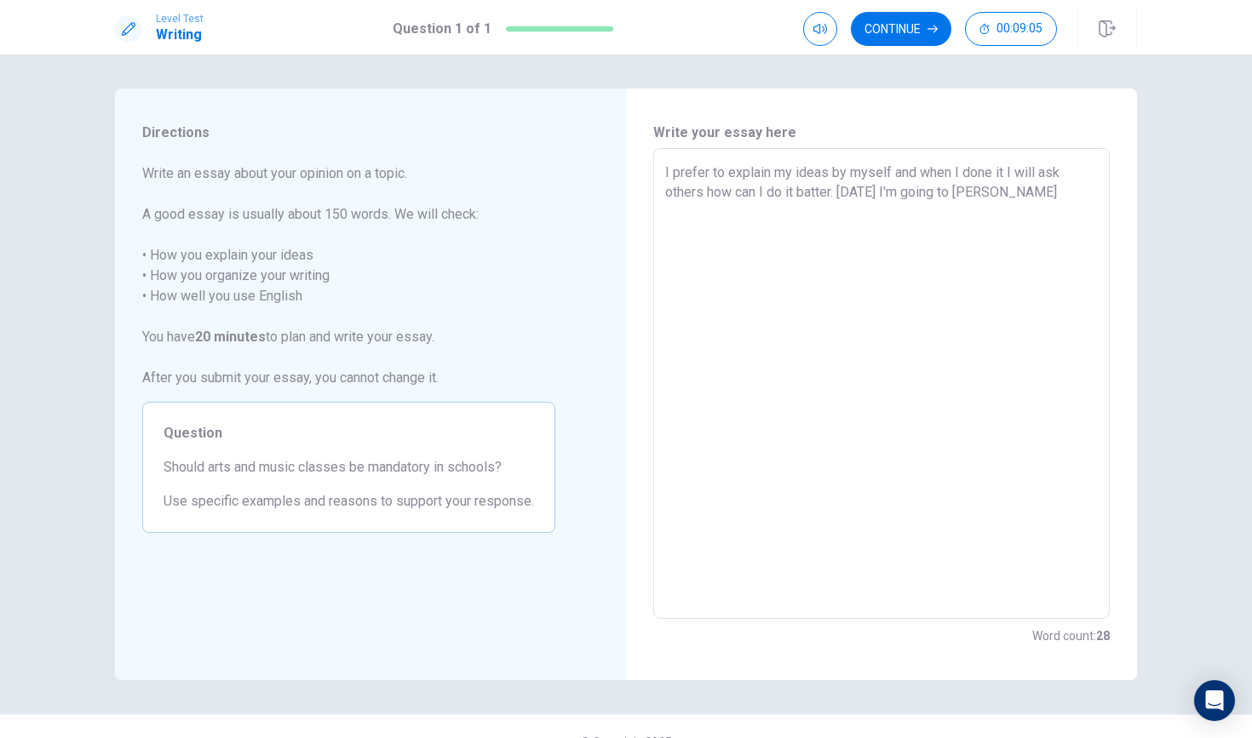
click at [994, 195] on textarea "I prefer to explain my ideas by myself and when I done it I will ask others how…" at bounding box center [881, 384] width 433 height 443
click at [796, 230] on textarea "I prefer to explain my ideas by myself and when I done it I will ask others how…" at bounding box center [881, 384] width 433 height 443
click at [813, 232] on textarea "I prefer to explain my ideas by myself and when I done it I will ask others how…" at bounding box center [881, 384] width 433 height 443
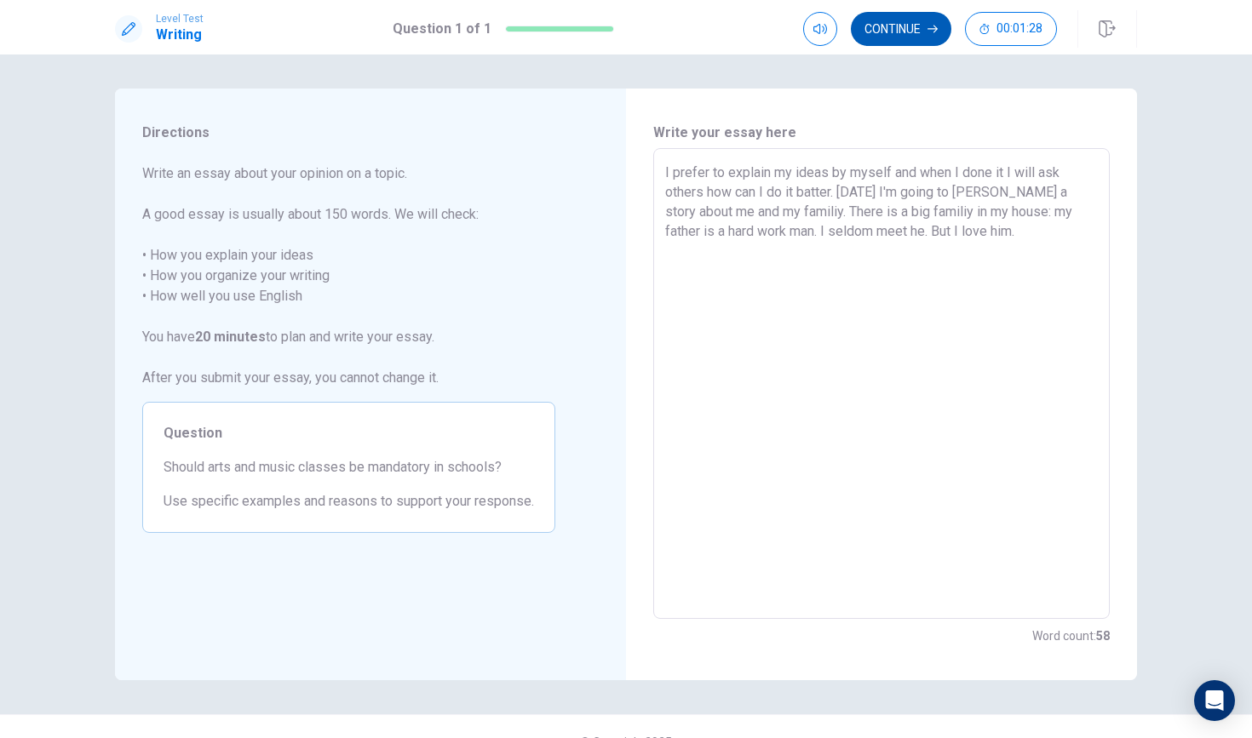
click at [902, 26] on button "Continue" at bounding box center [901, 29] width 100 height 34
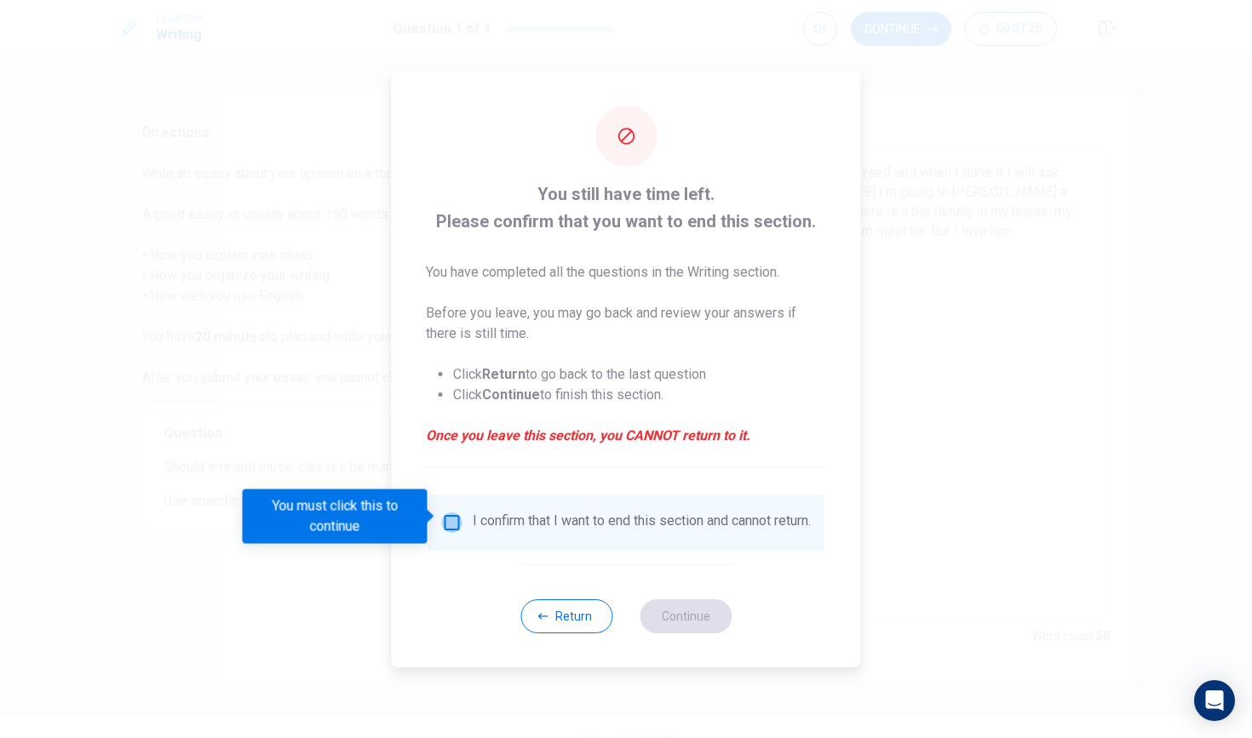
click at [450, 513] on input "You must click this to continue" at bounding box center [452, 523] width 20 height 20
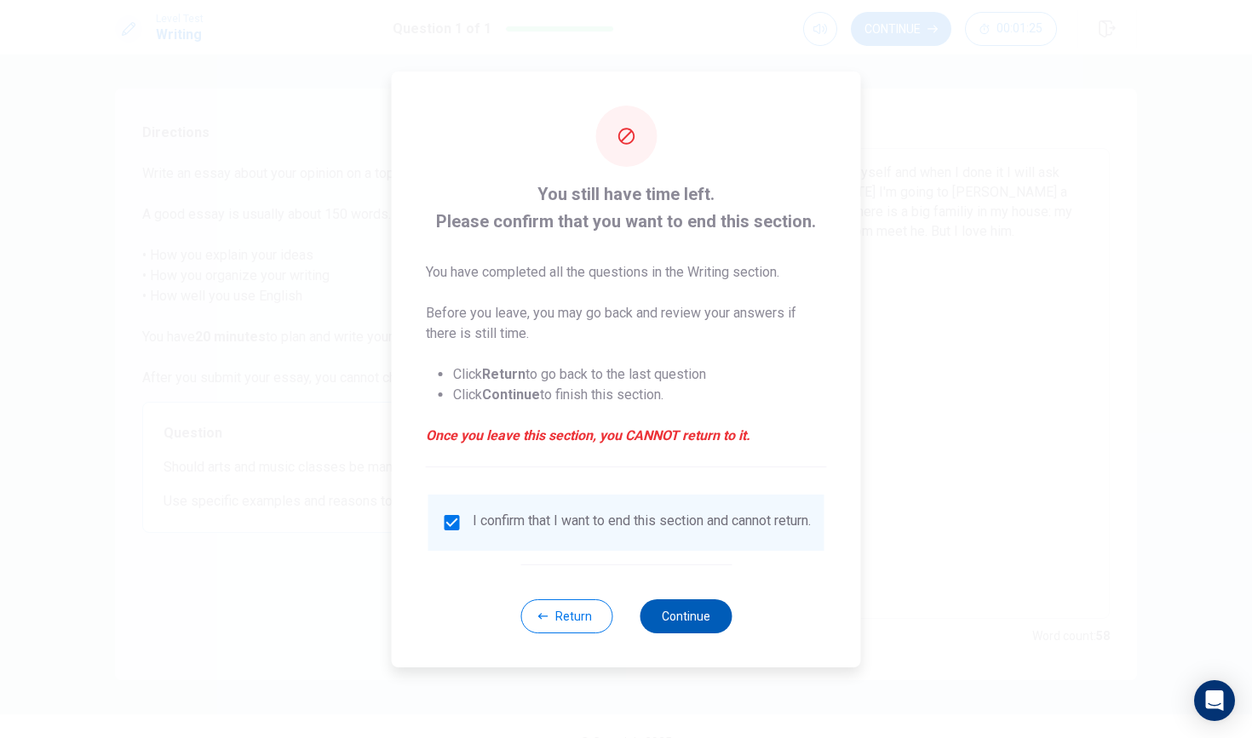
click at [686, 628] on button "Continue" at bounding box center [685, 616] width 92 height 34
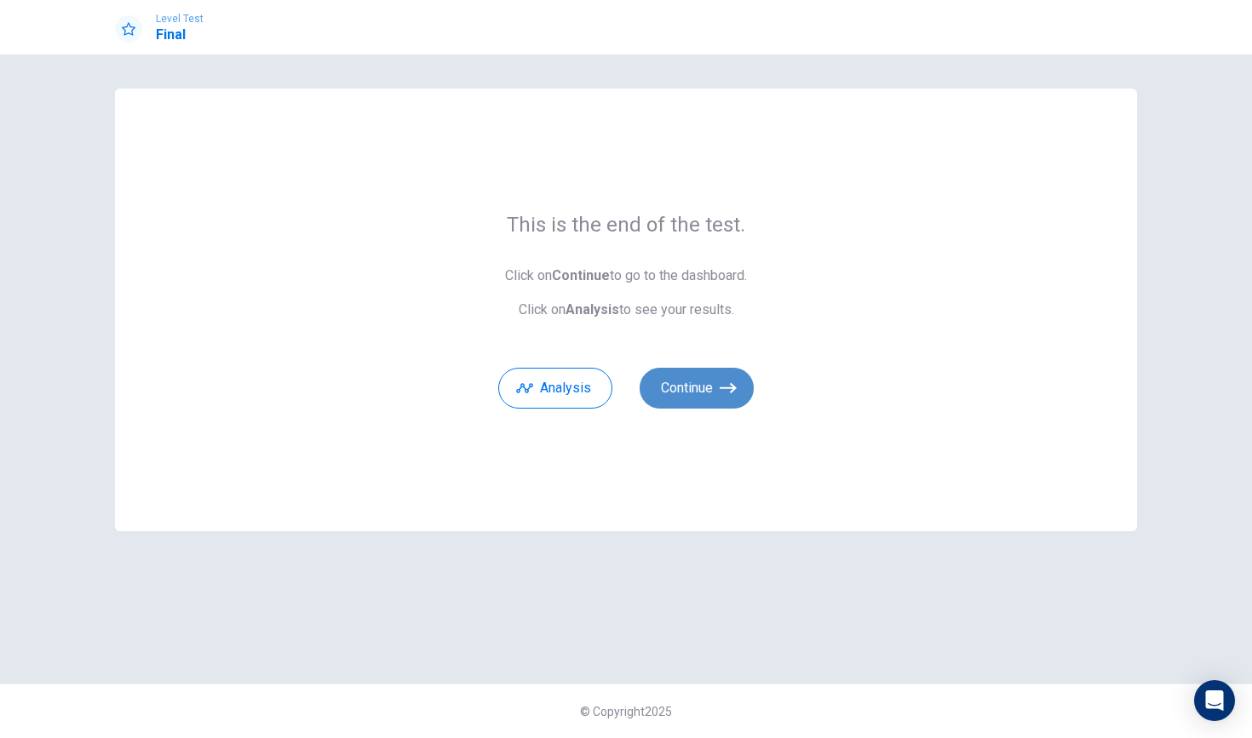
click at [720, 400] on button "Continue" at bounding box center [696, 388] width 114 height 41
